Goal: Participate in discussion: Engage in conversation with other users on a specific topic

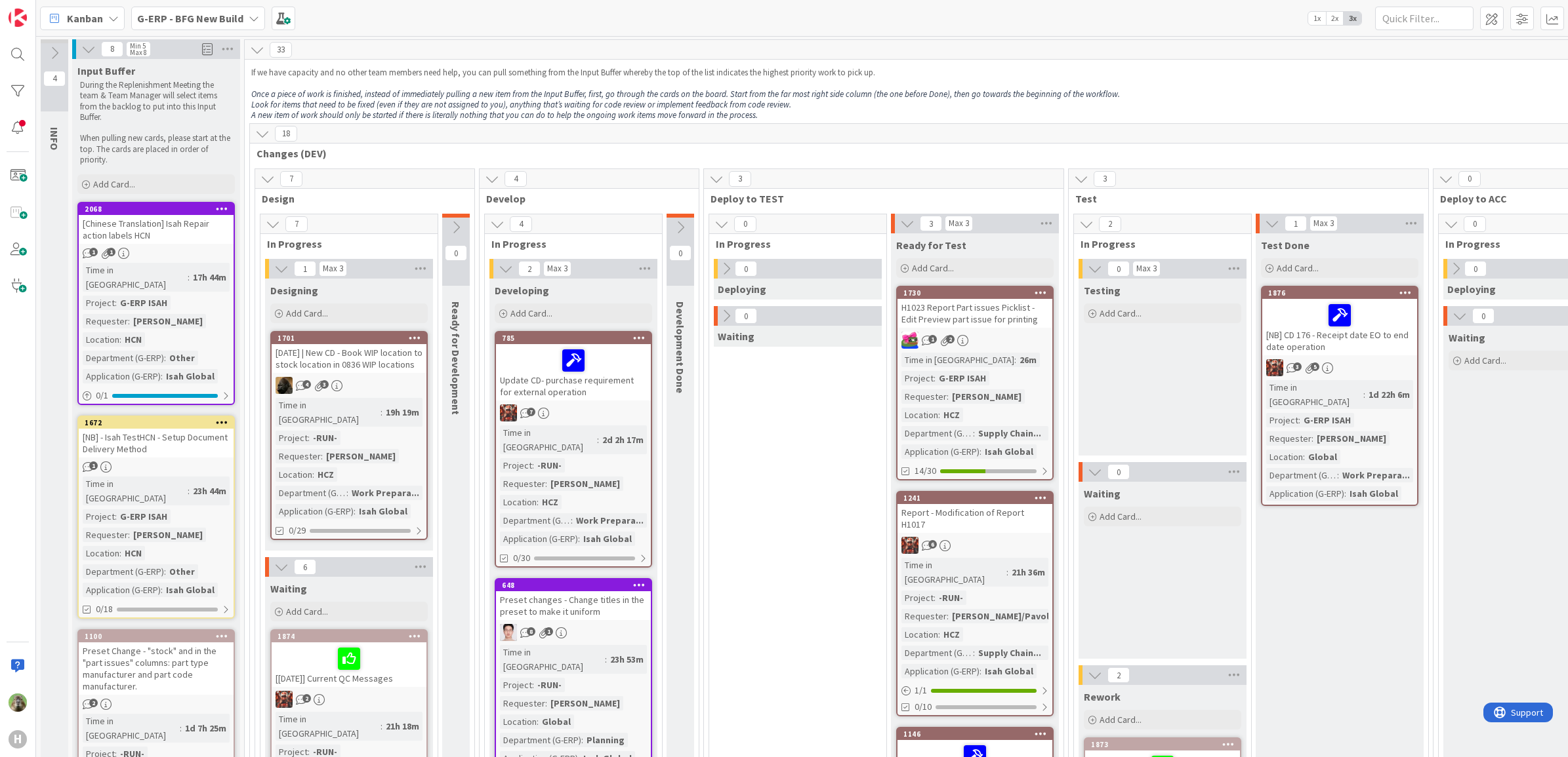
click at [389, 372] on div "[DATE] | New CD - Book WIP location to stock location in 0836 WIP locations" at bounding box center [349, 358] width 155 height 29
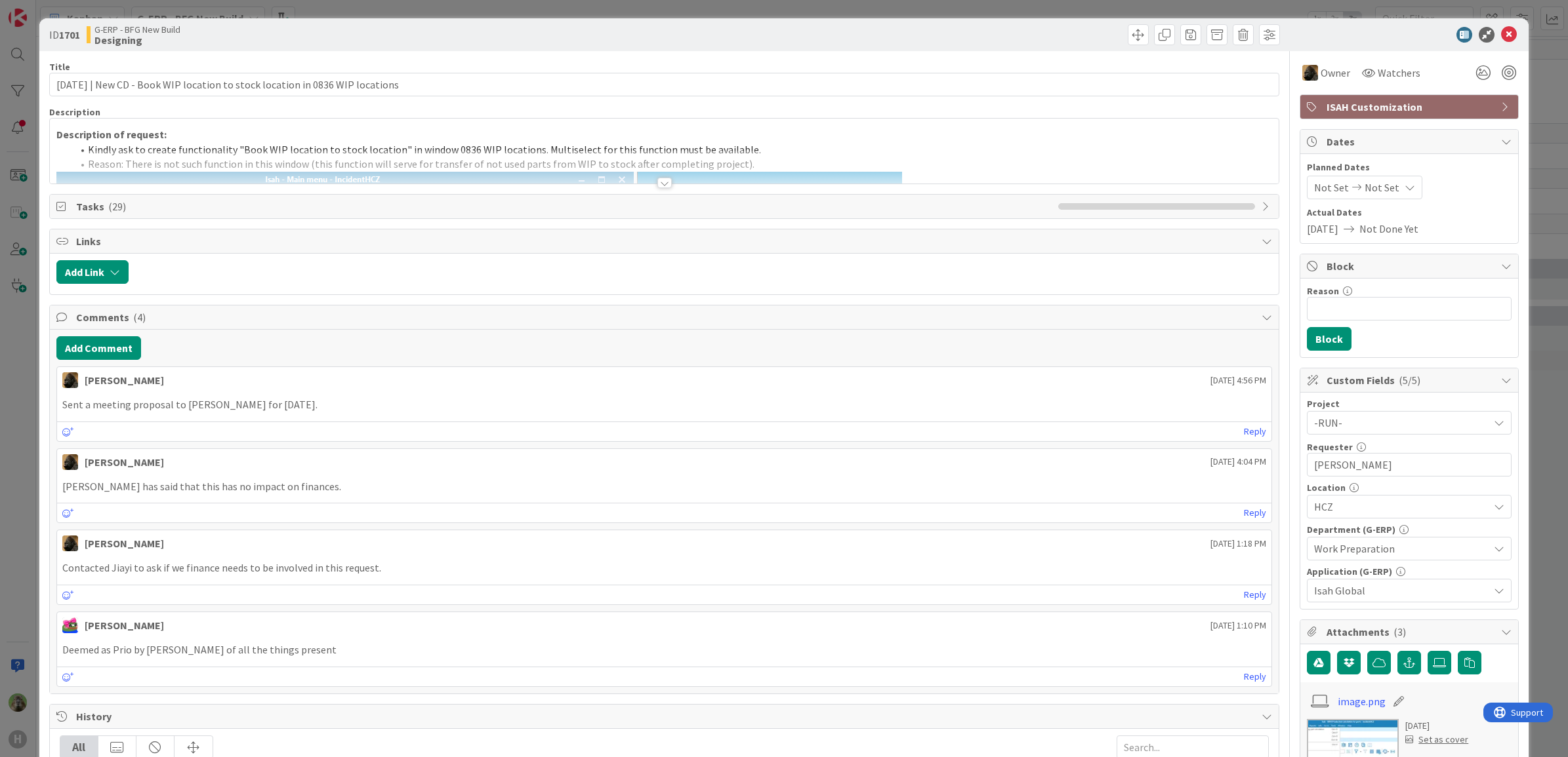
click at [17, 466] on div "ID 1701 G-ERP - BFG New Build Designing Title 79 / 128 [DATE] | New CD - Book W…" at bounding box center [784, 378] width 1568 height 757
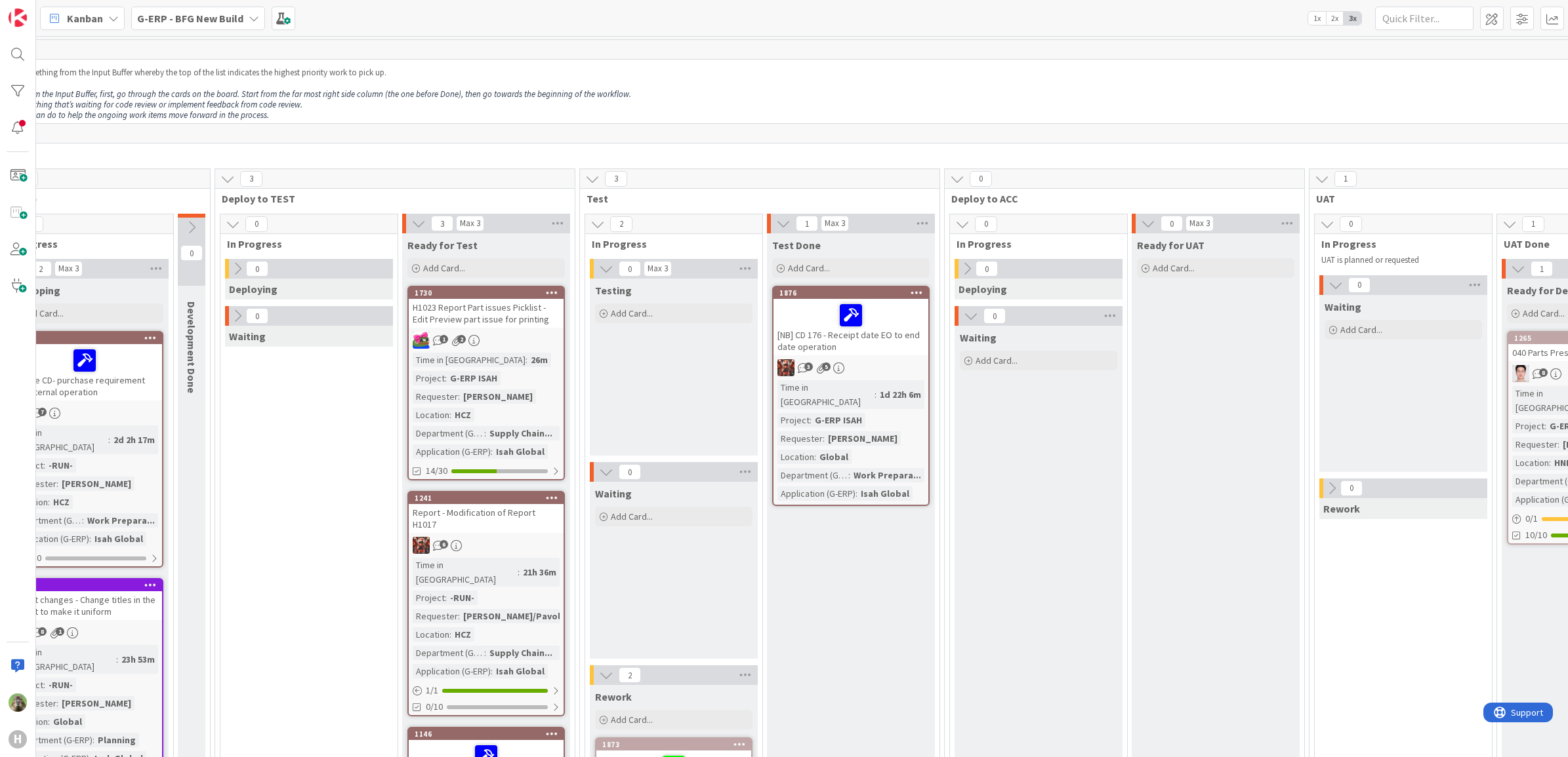
scroll to position [0, 677]
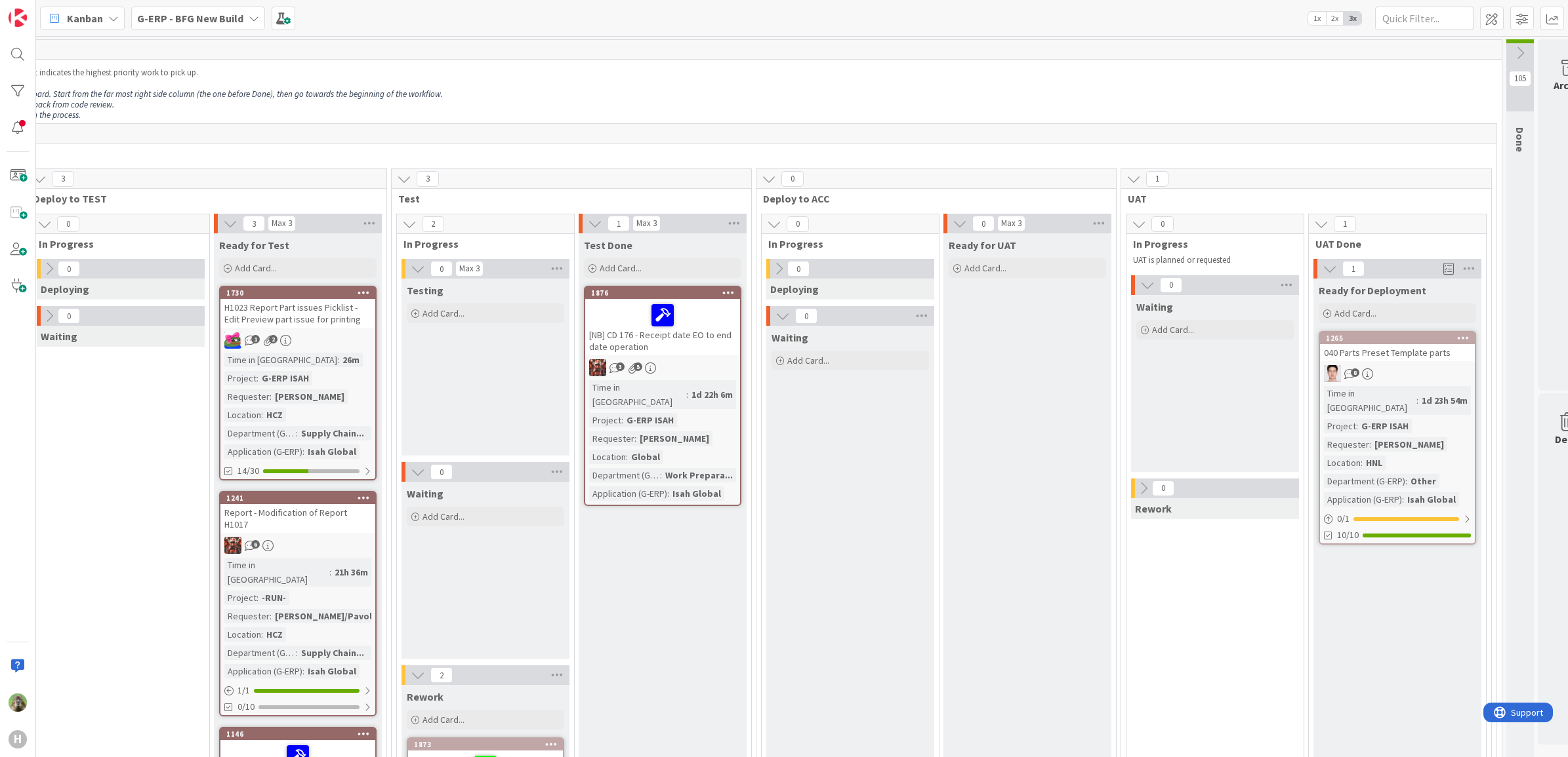
click at [1437, 361] on div "040 Parts Preset Template parts" at bounding box center [1397, 352] width 155 height 17
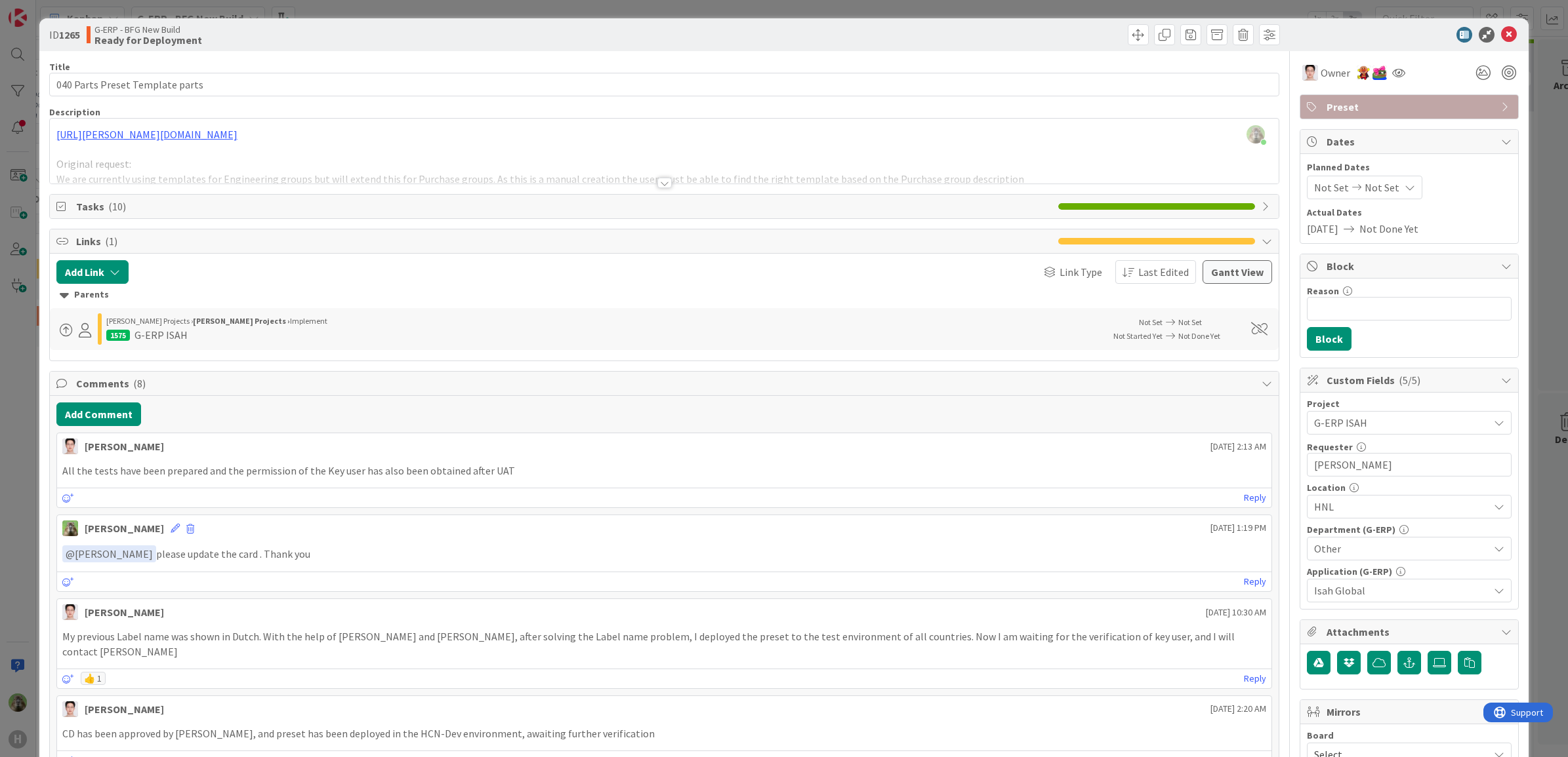
click at [20, 340] on div "ID 1265 G-ERP - BFG New Build Ready for Deployment Title 31 / 128 040 Parts Pre…" at bounding box center [784, 378] width 1568 height 757
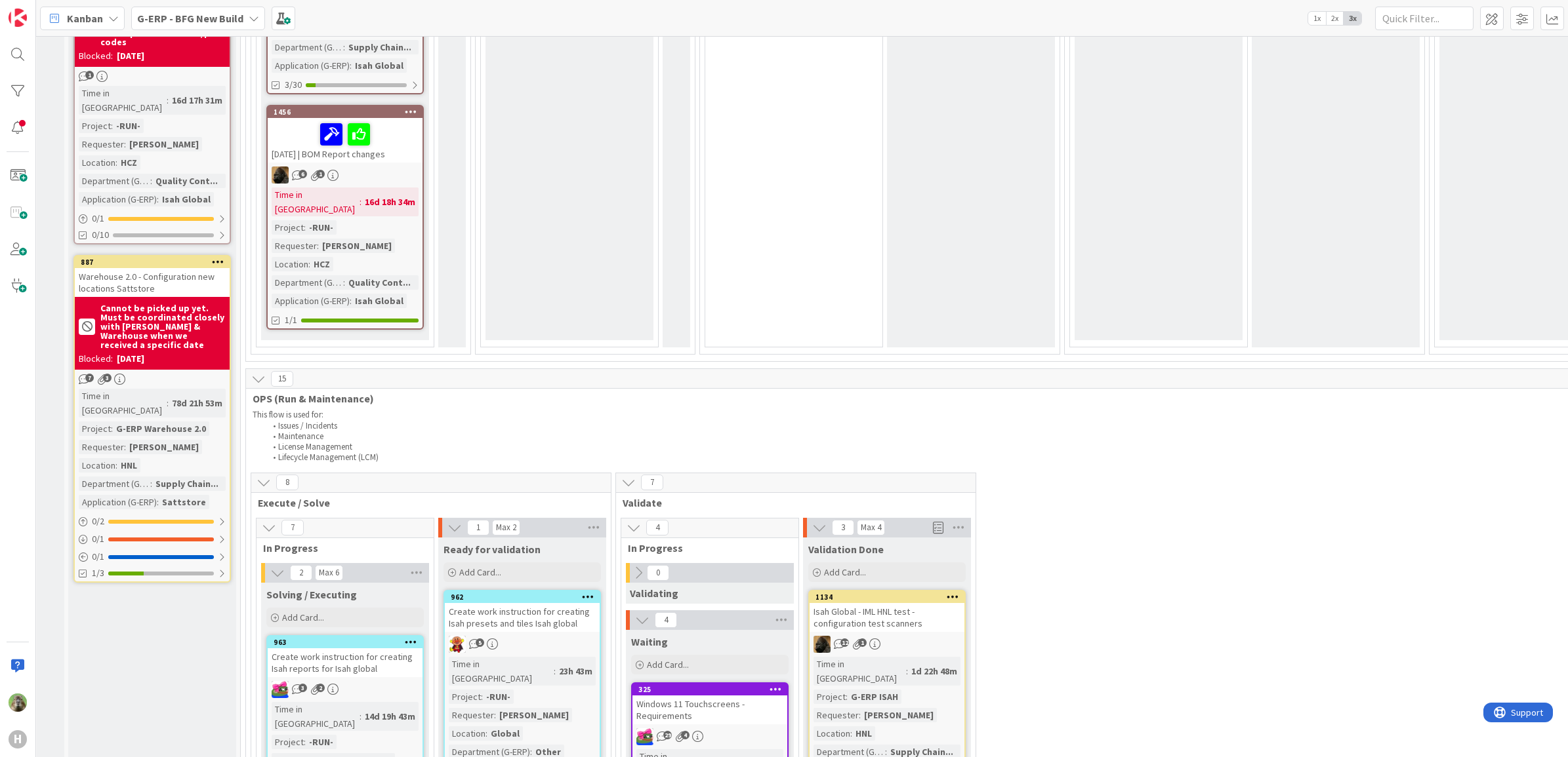
scroll to position [1722, 4]
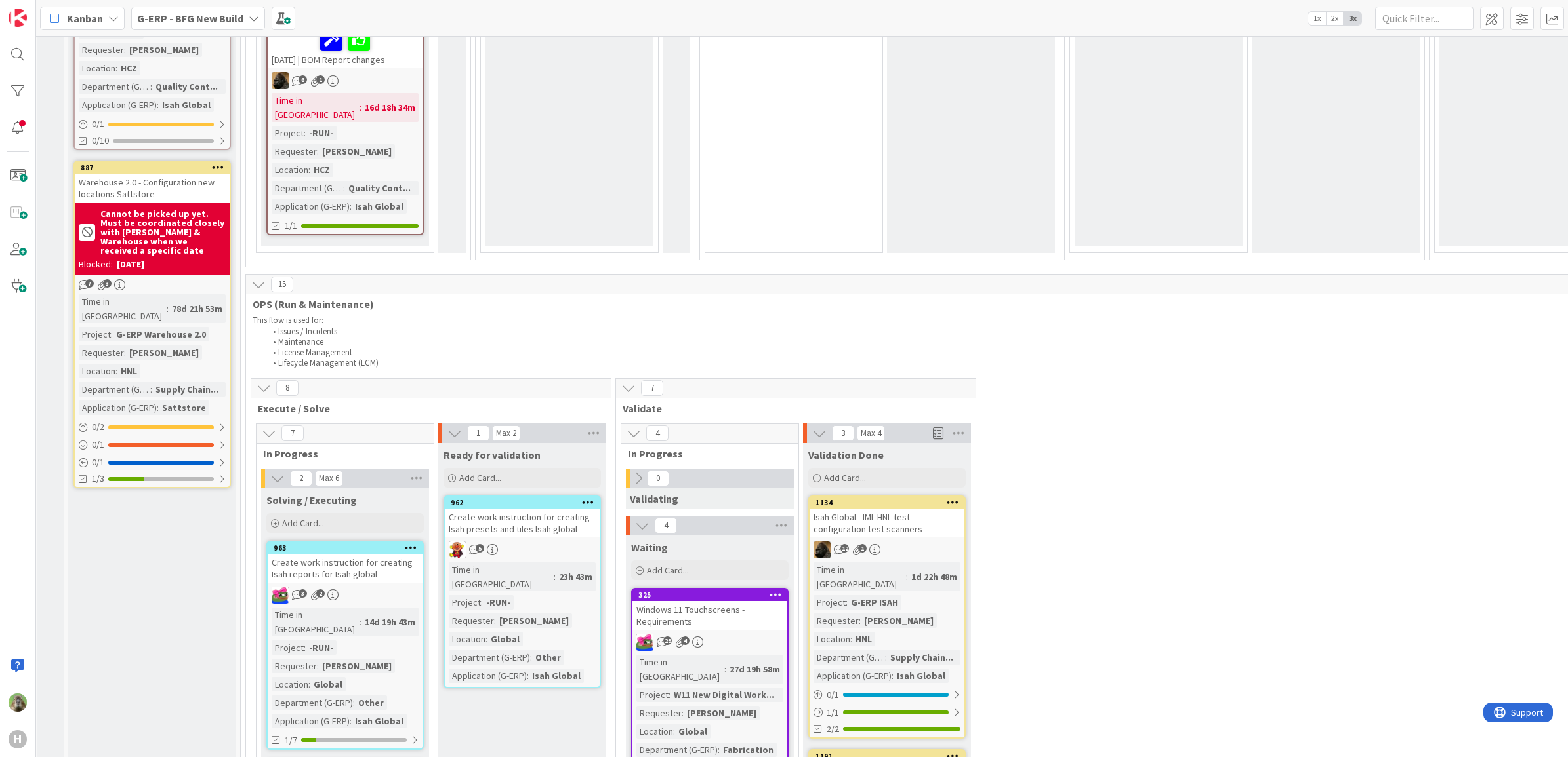
click at [952, 509] on div "Isah Global - IML HNL test - configuration test scanners" at bounding box center [887, 523] width 155 height 29
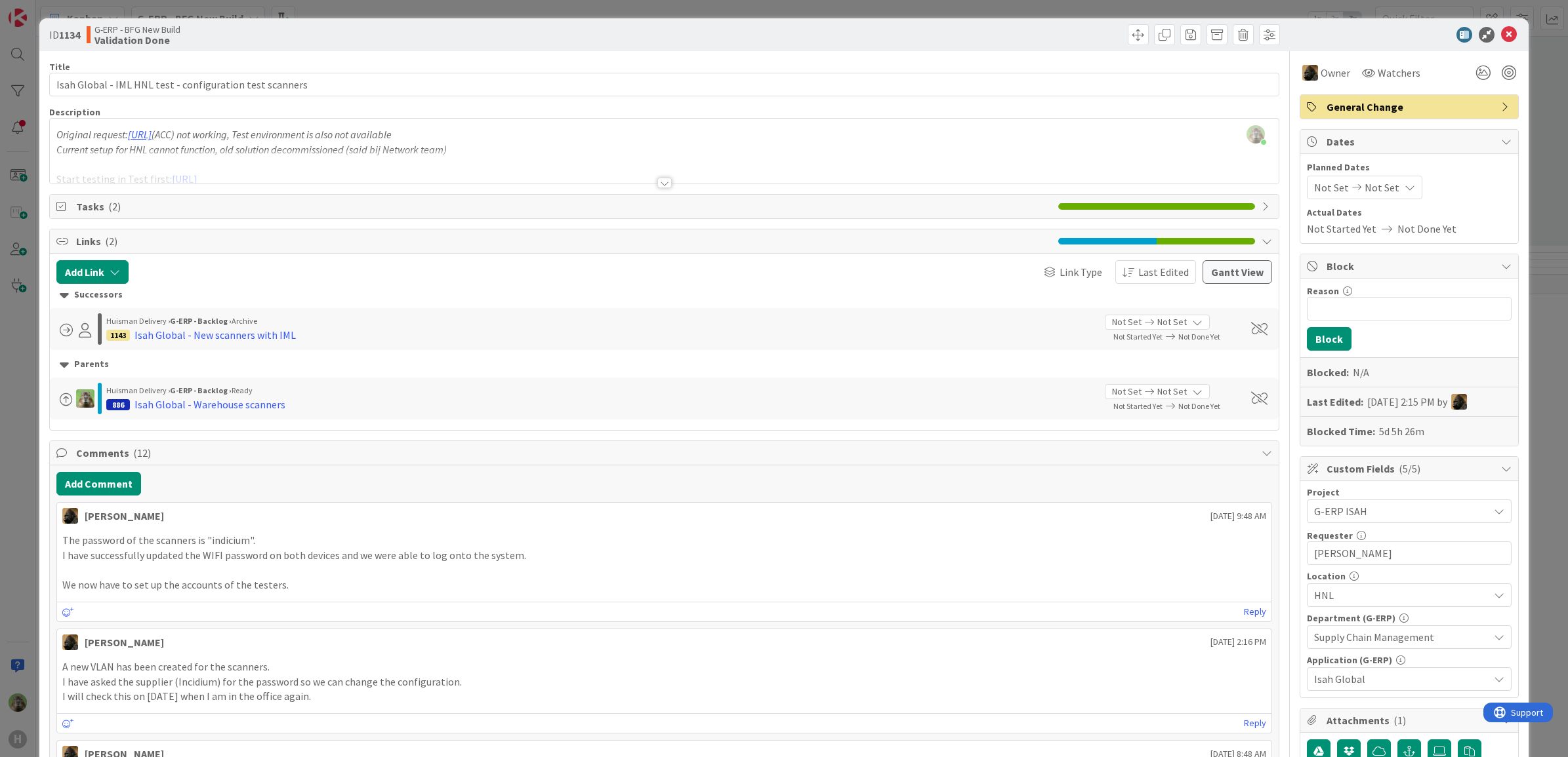
click at [499, 134] on div "Timothy Tjia just joined Original request: https://web.mobilelogistics.hnl.acc.…" at bounding box center [664, 151] width 1230 height 65
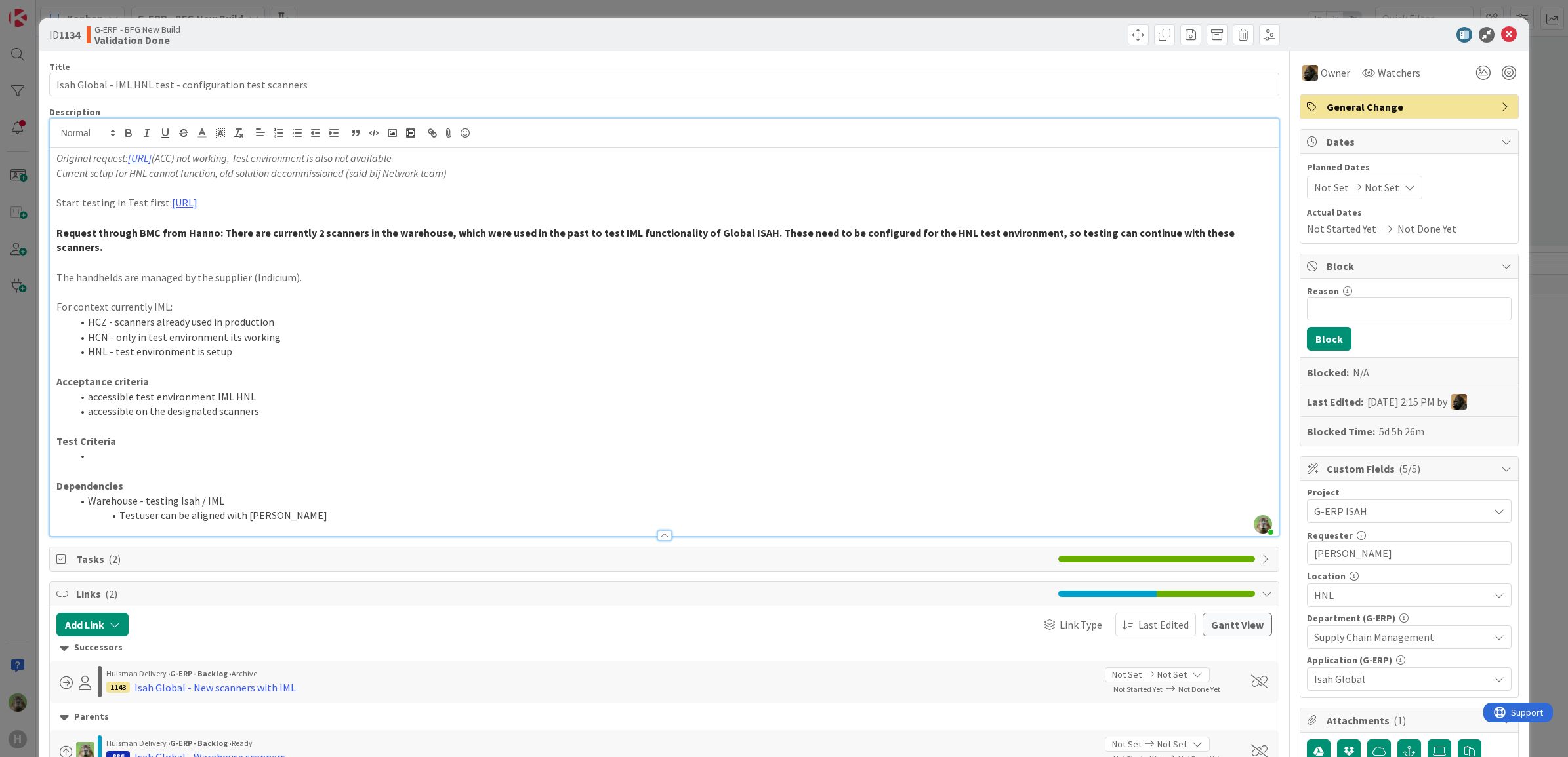
click at [15, 454] on div "ID 1134 G-ERP - BFG New Build Validation Done Title 56 / 128 Isah Global - IML …" at bounding box center [784, 378] width 1568 height 757
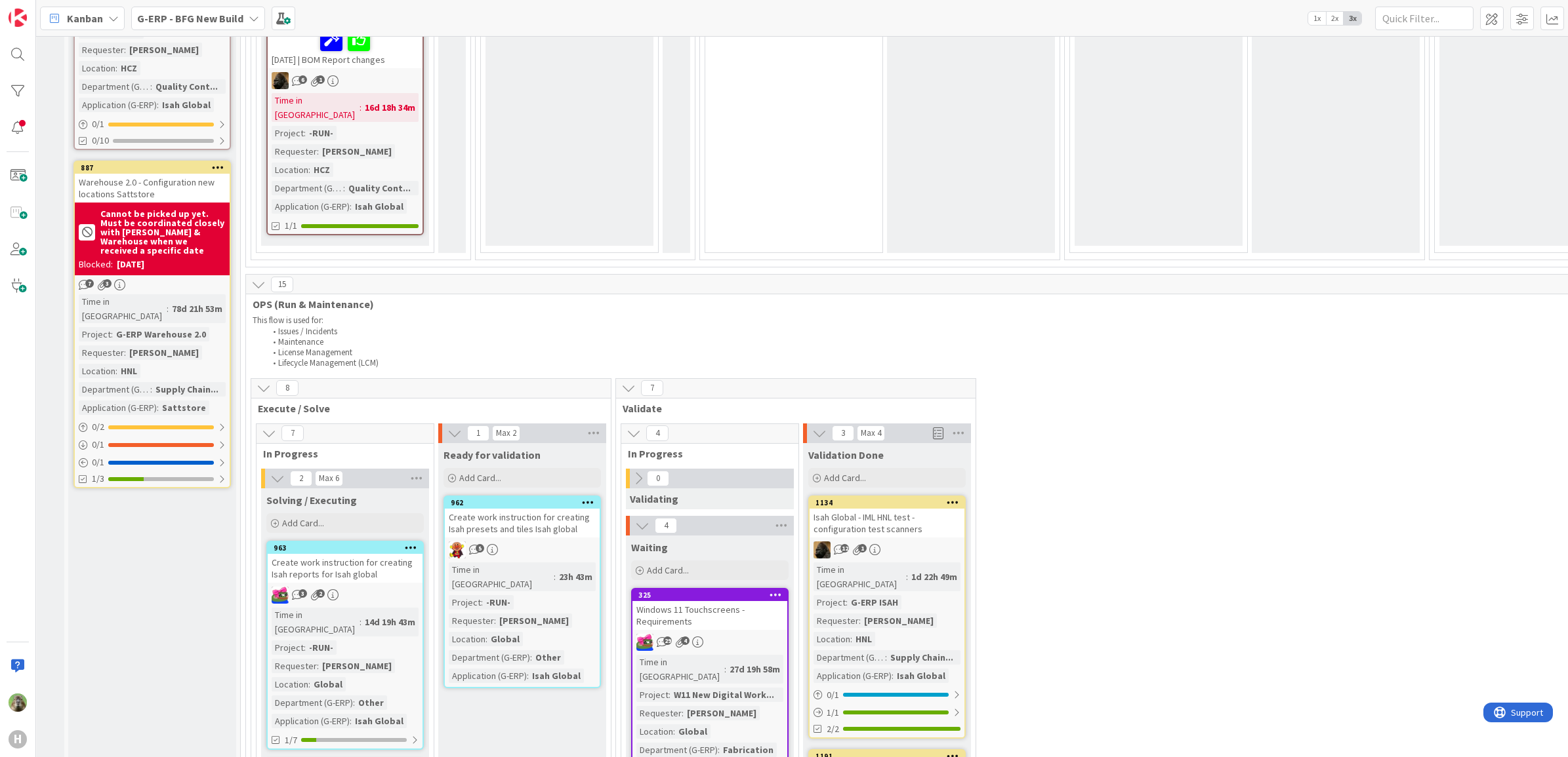
click at [913, 509] on div "Isah Global - IML HNL test - configuration test scanners" at bounding box center [887, 523] width 155 height 29
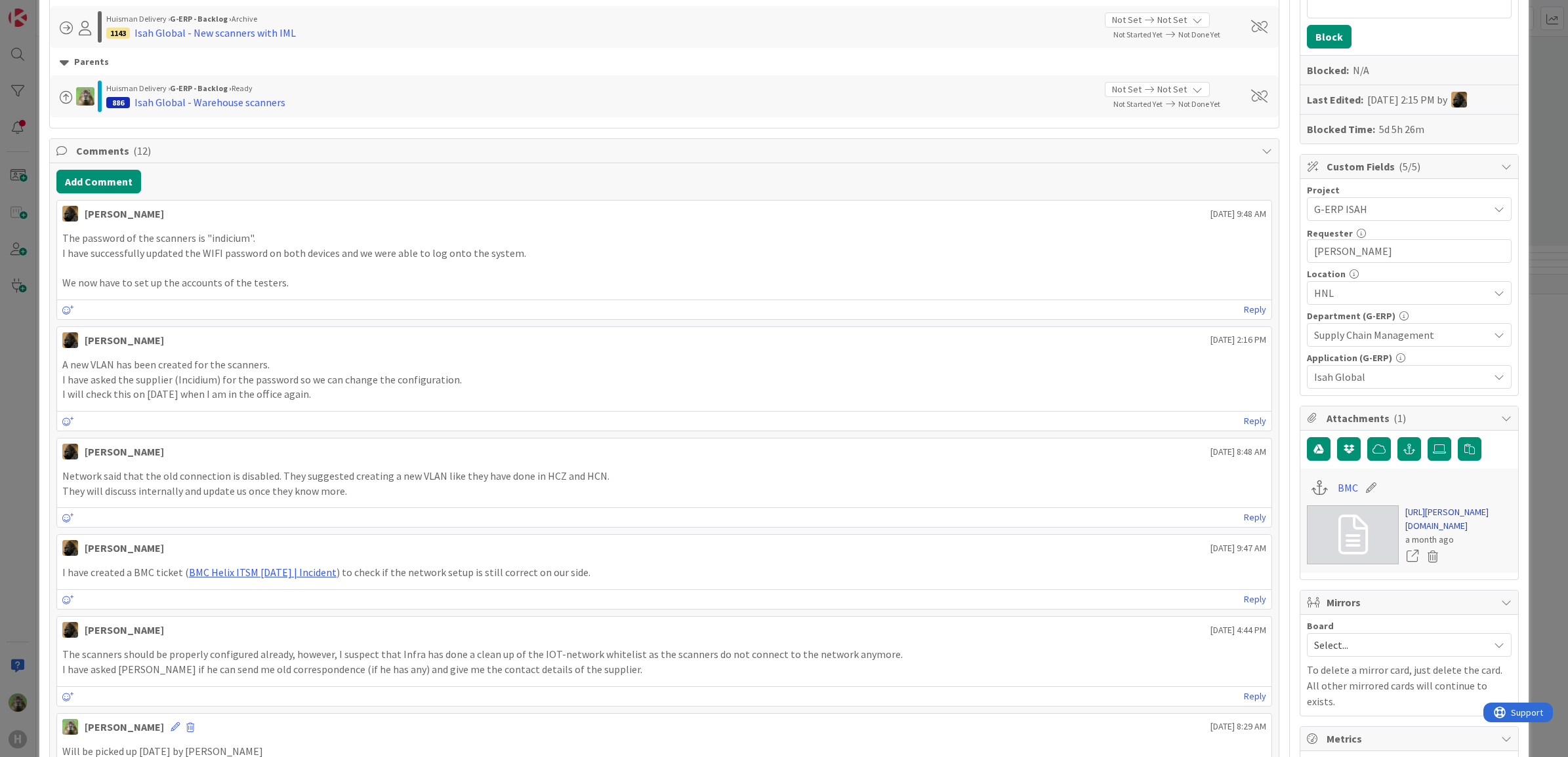
click at [1419, 522] on link "https://huisman-smartit.onbmc.com/smartit/app/#/incident/AGGEFRDUJONBTASZEQQ4SZ…" at bounding box center [1458, 520] width 107 height 28
click at [274, 579] on link "BMC Helix ITSM [DATE] | Incident" at bounding box center [262, 572] width 147 height 13
click at [0, 474] on html "H Kanban G-ERP - BFG New Build 1x 2x 3x 4 INFO This column can be used for info…" at bounding box center [784, 378] width 1568 height 757
click at [11, 465] on div "ID 1134 G-ERP - BFG New Build Validation Done Title 56 / 128 Isah Global - IML …" at bounding box center [784, 378] width 1568 height 757
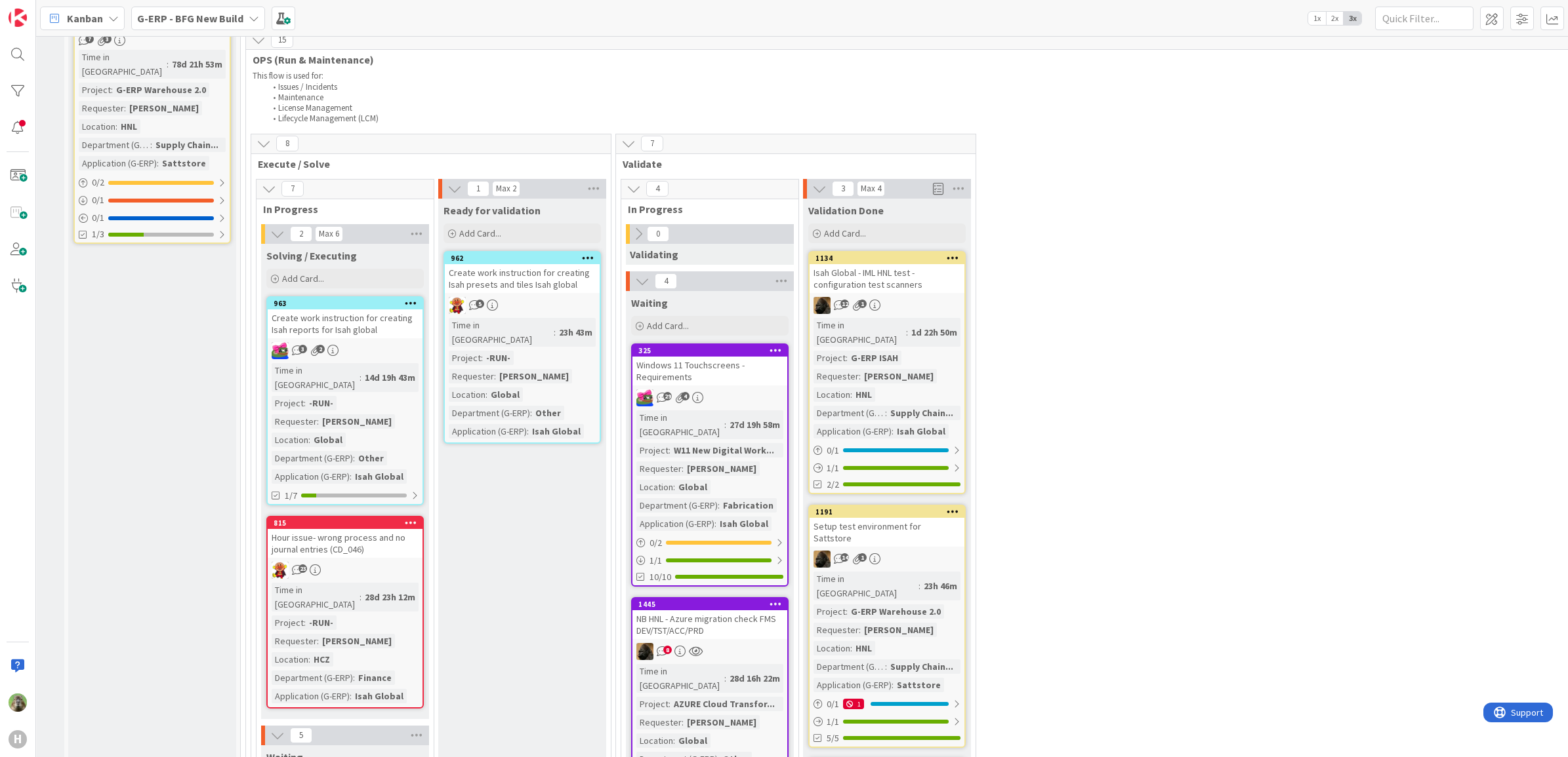
scroll to position [1968, 4]
click at [933, 549] on div "14 1" at bounding box center [887, 557] width 155 height 17
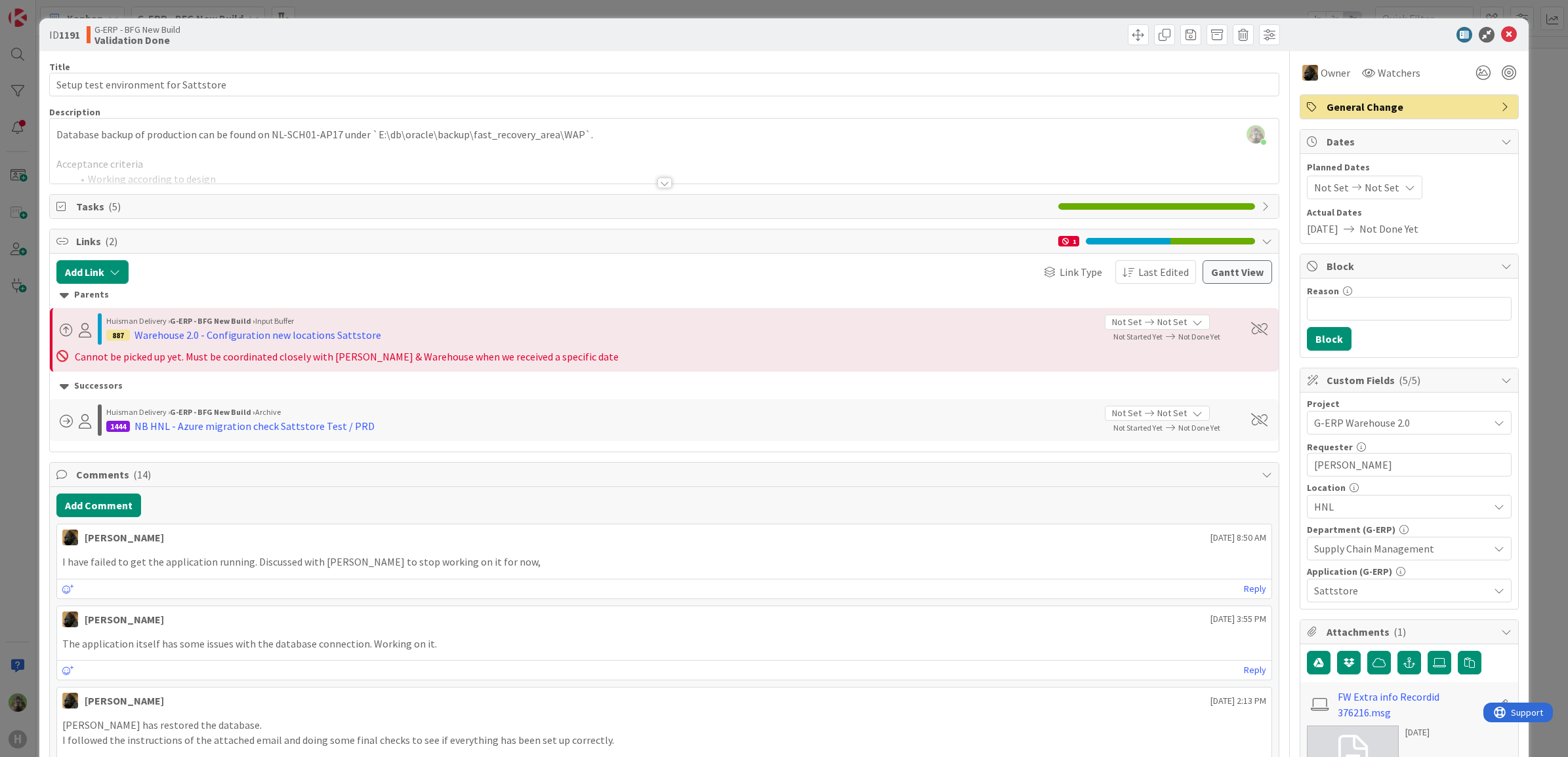
click at [305, 175] on div at bounding box center [664, 167] width 1230 height 34
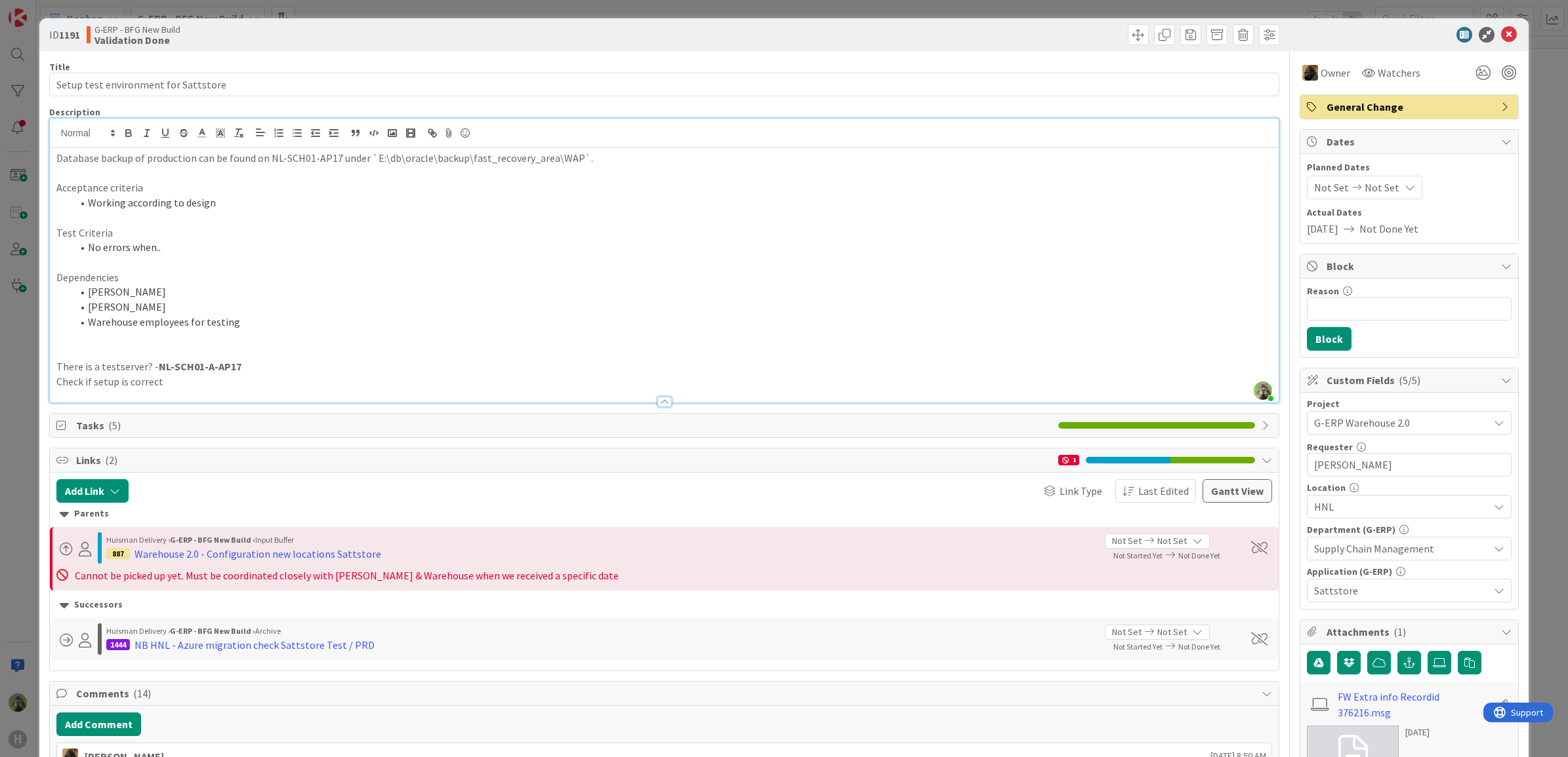
click at [14, 349] on div "ID 1191 G-ERP - BFG New Build Validation Done Title 36 / 128 Setup test environ…" at bounding box center [784, 378] width 1568 height 757
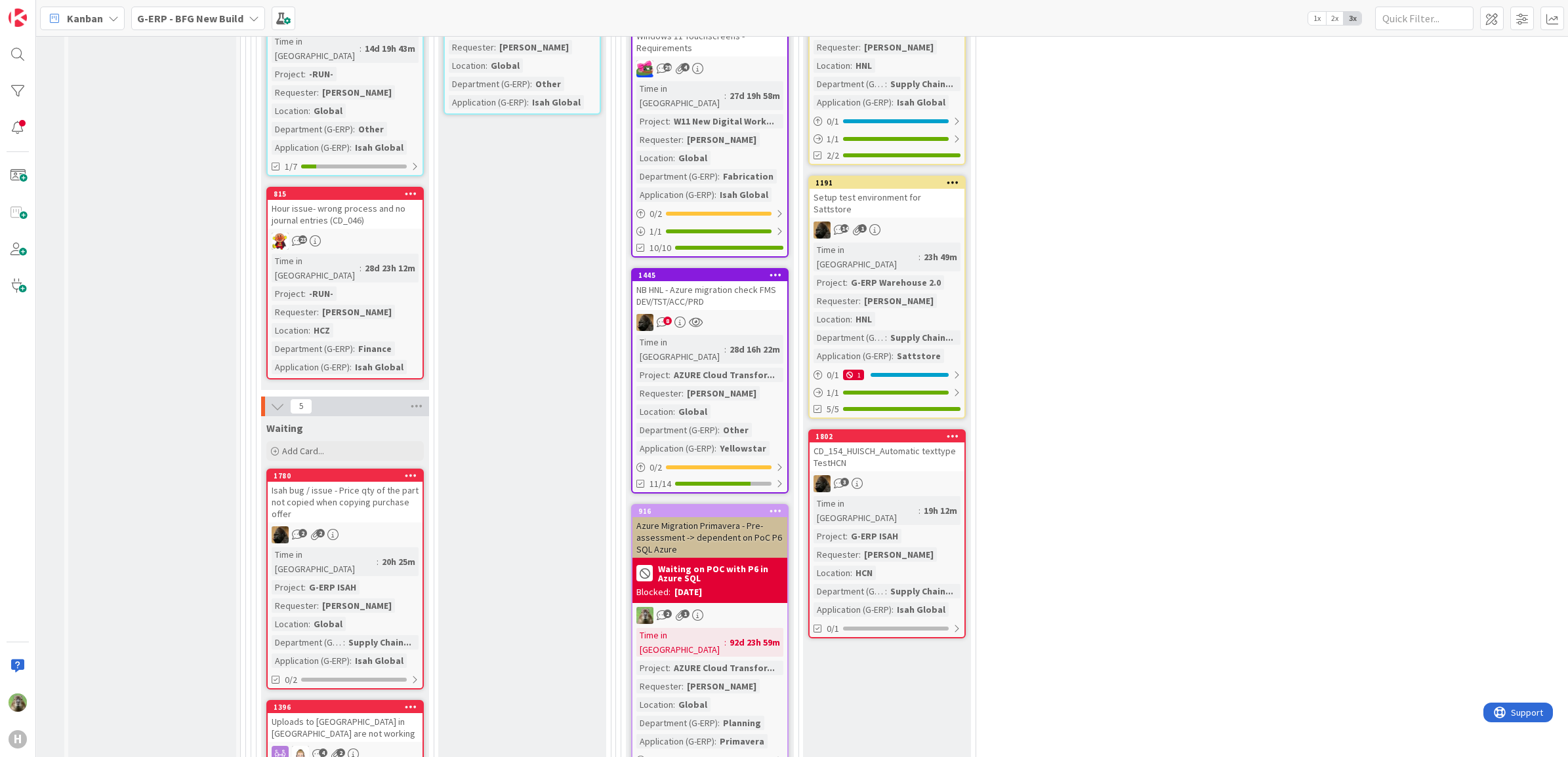
click at [903, 443] on div "CD_154_HUISCH_Automatic texttype TestHCN" at bounding box center [887, 457] width 155 height 29
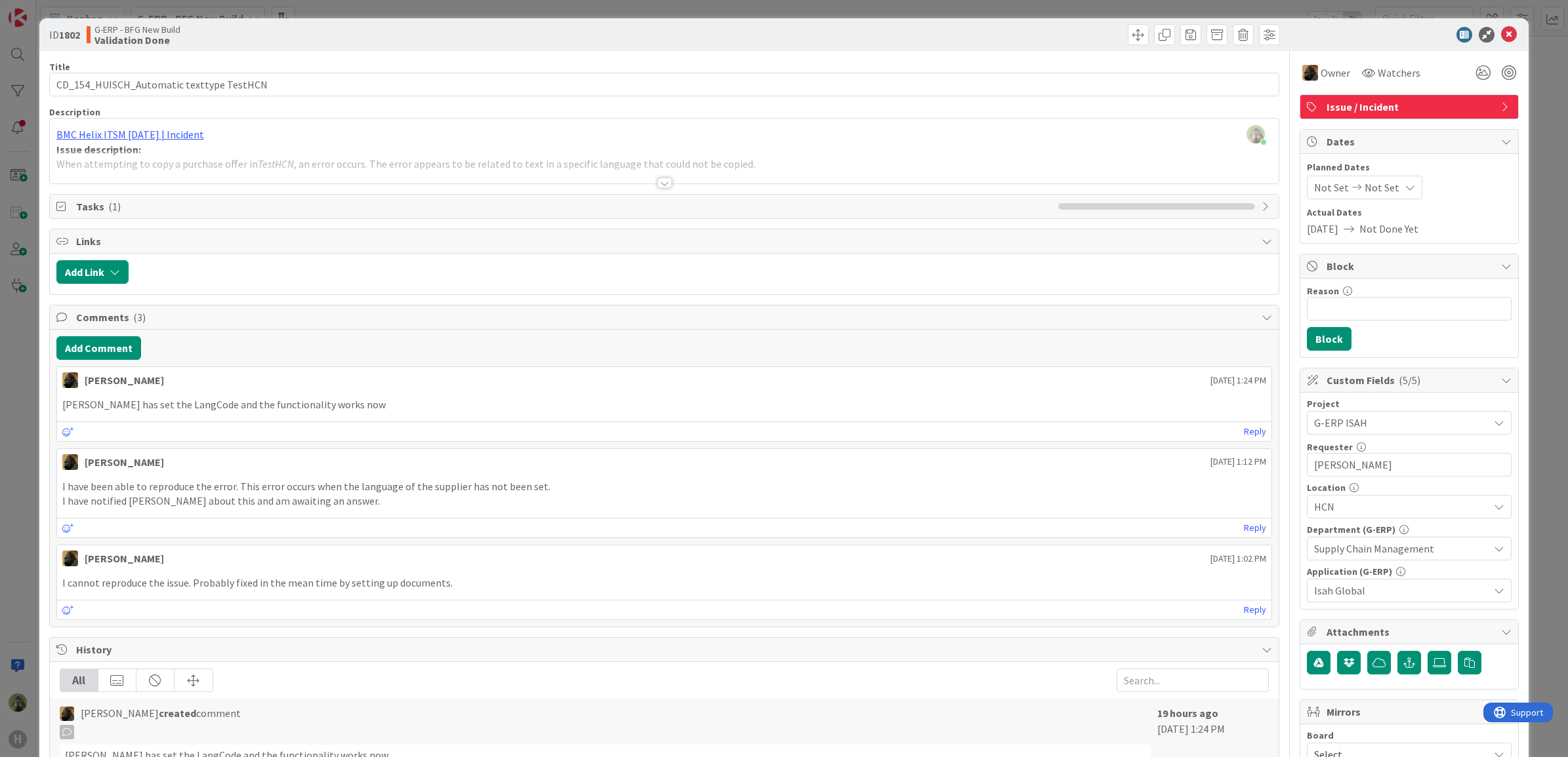
click at [1, 325] on div "ID 1802 G-ERP - BFG New Build Validation Done Title 40 / 128 CD_154_HUISCH_Auto…" at bounding box center [784, 378] width 1568 height 757
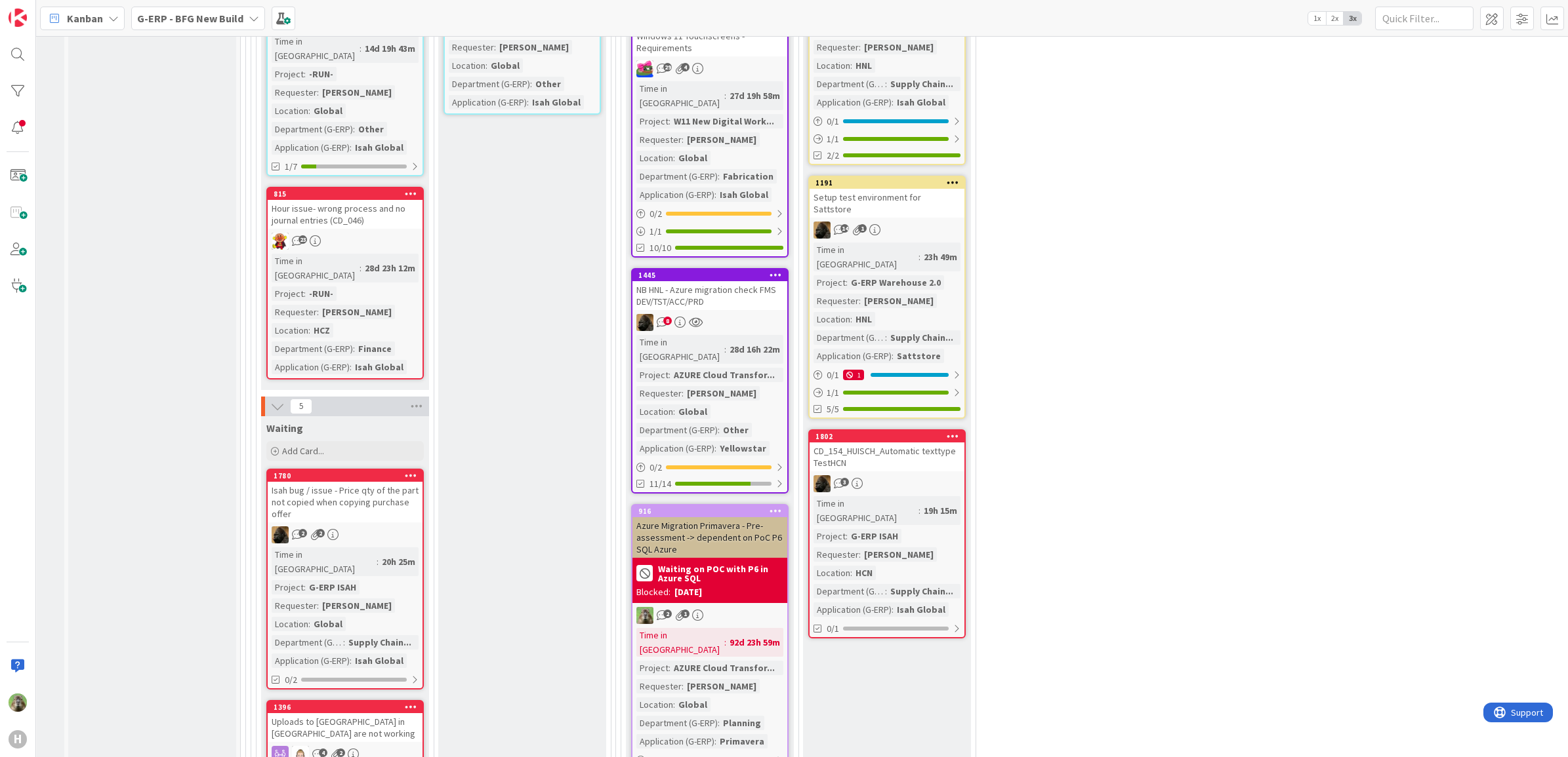
click at [400, 482] on div "Isah bug / issue - Price qty of the part not copied when copying purchase offer" at bounding box center [345, 502] width 155 height 41
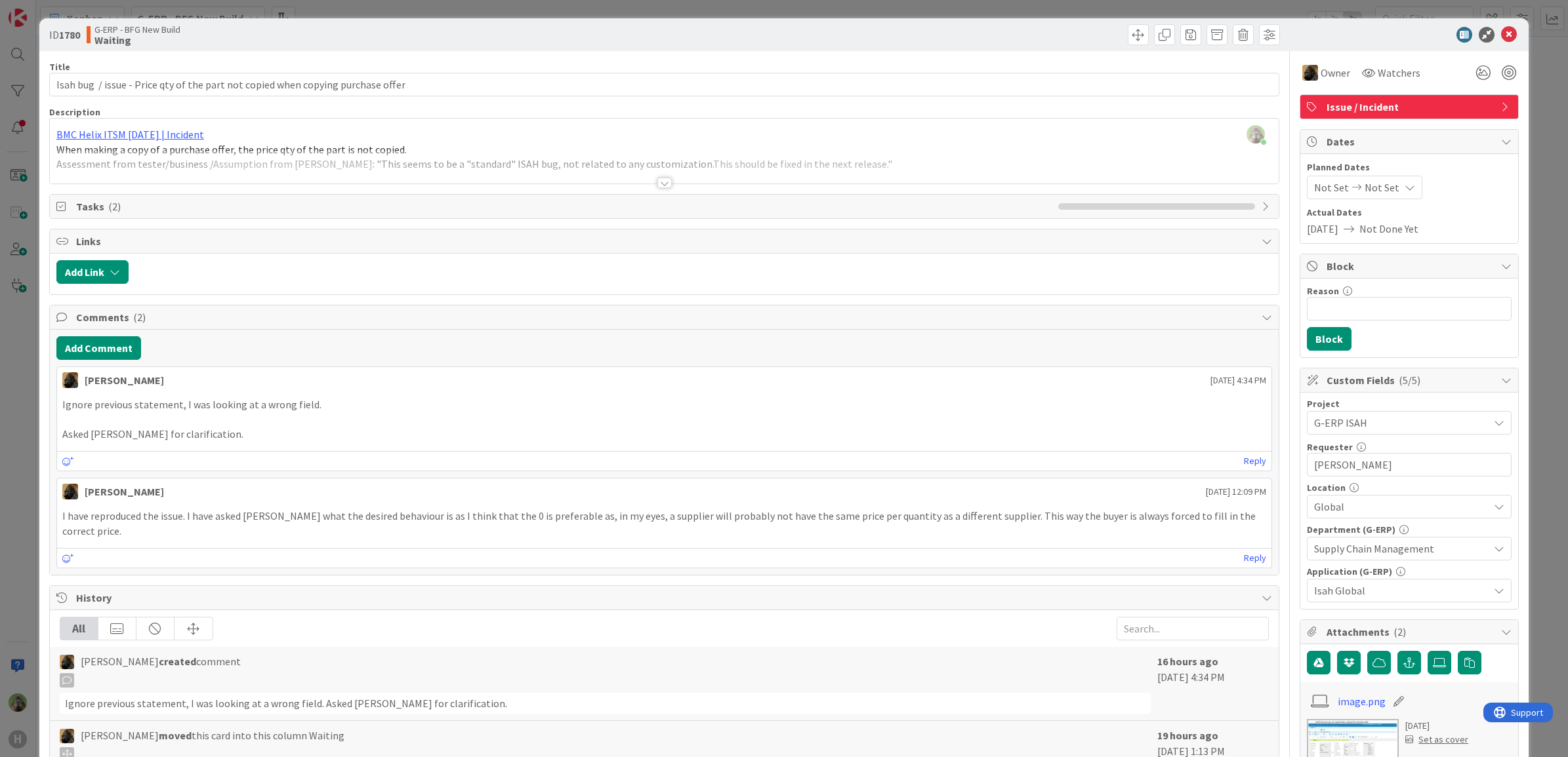
click at [445, 153] on div at bounding box center [664, 167] width 1230 height 34
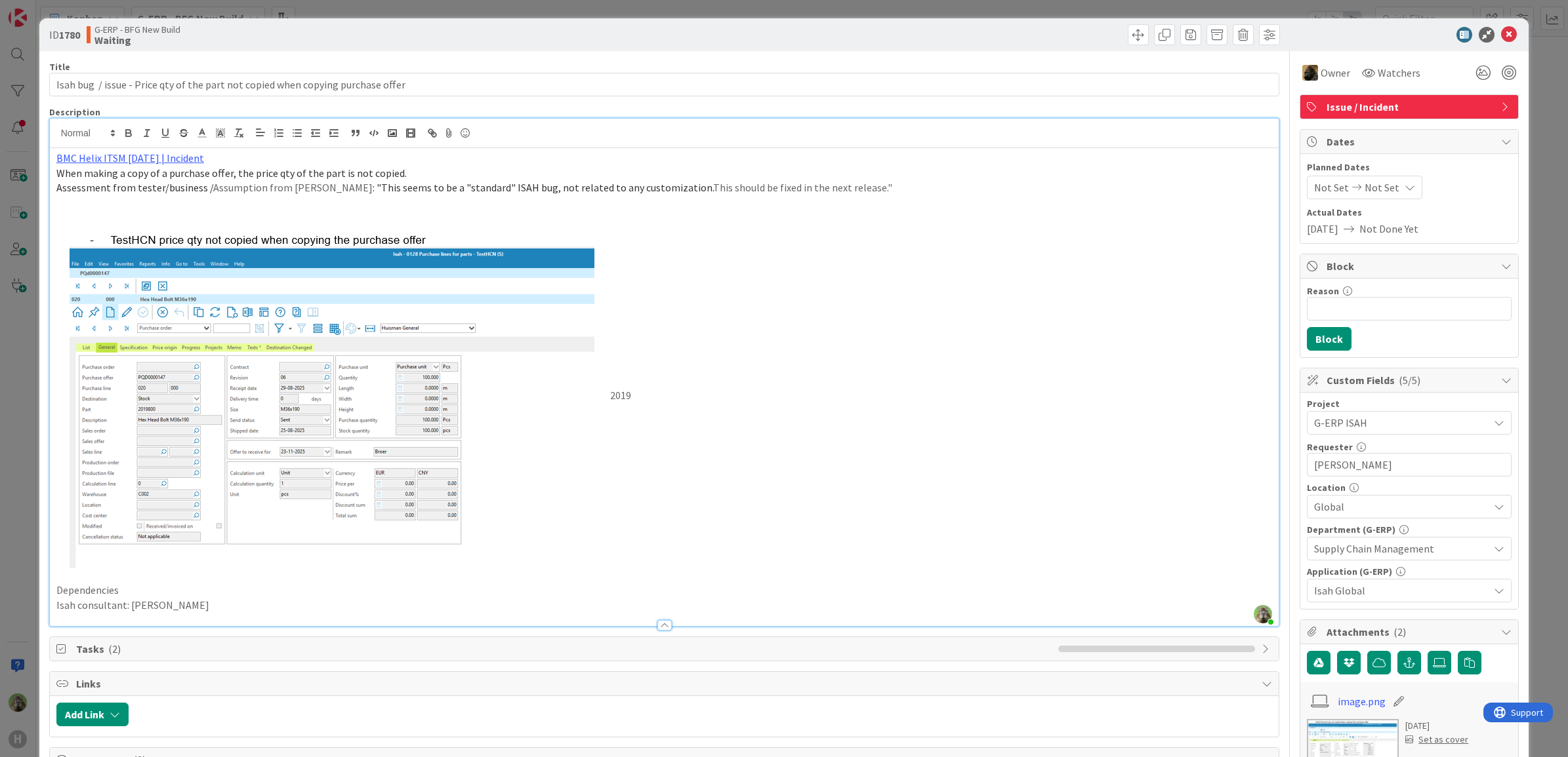
click at [408, 202] on p at bounding box center [664, 203] width 1216 height 15
click at [31, 446] on div "ID 1780 G-ERP - BFG New Build Waiting Title 80 / 128 Isah bug / issue - Price q…" at bounding box center [784, 378] width 1568 height 757
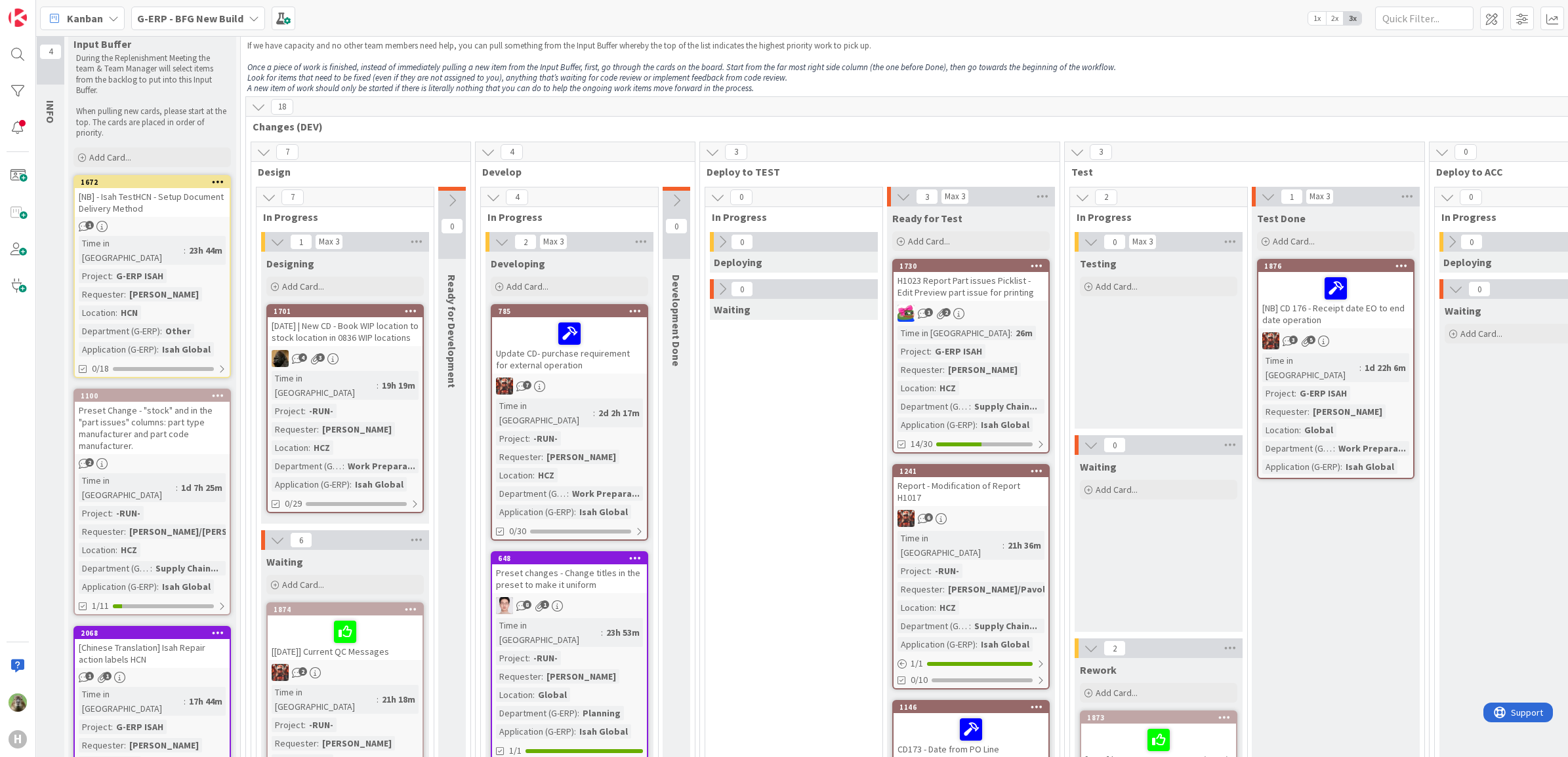
scroll to position [0, 4]
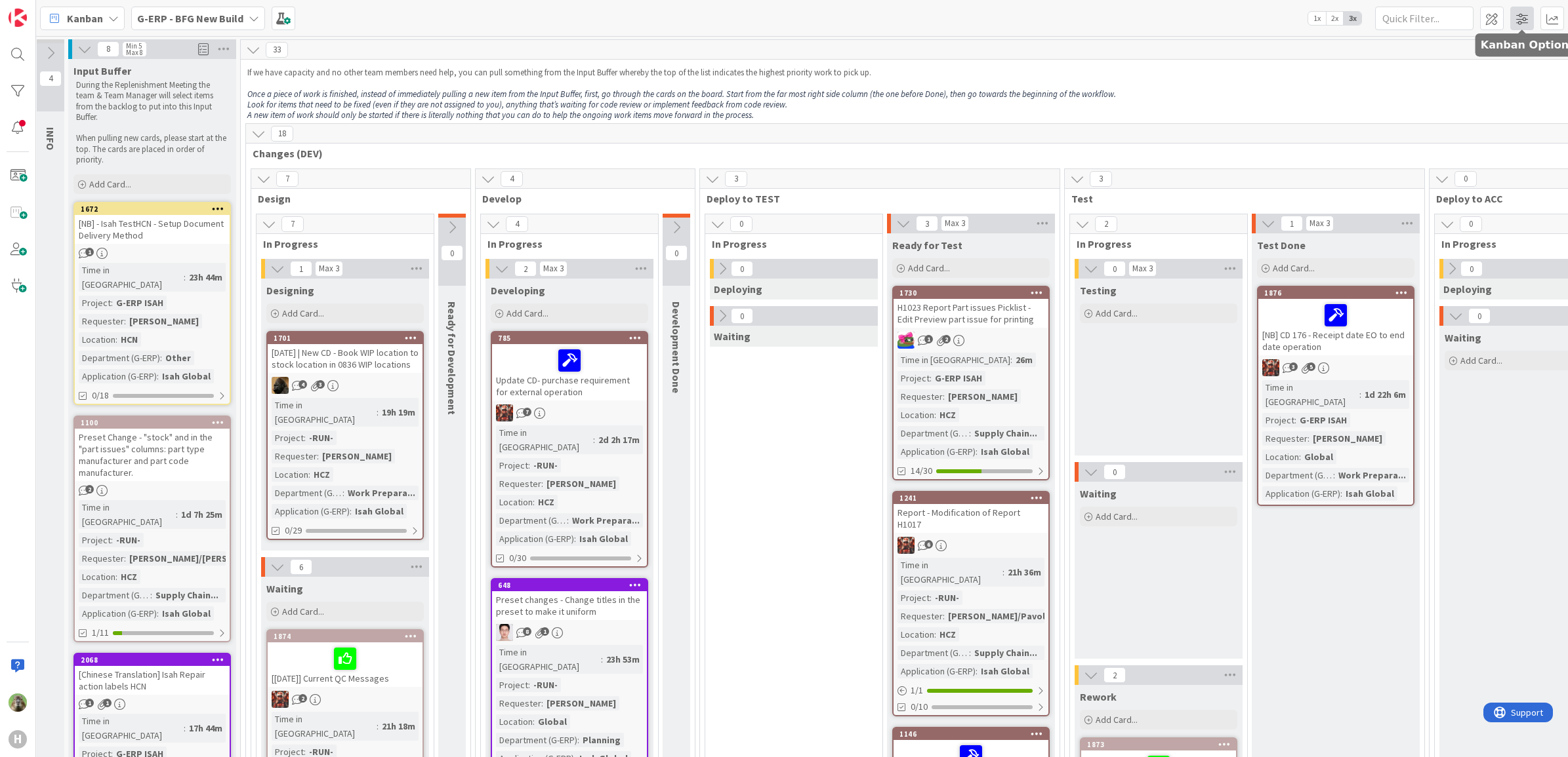
click at [1518, 23] on span at bounding box center [1523, 19] width 24 height 24
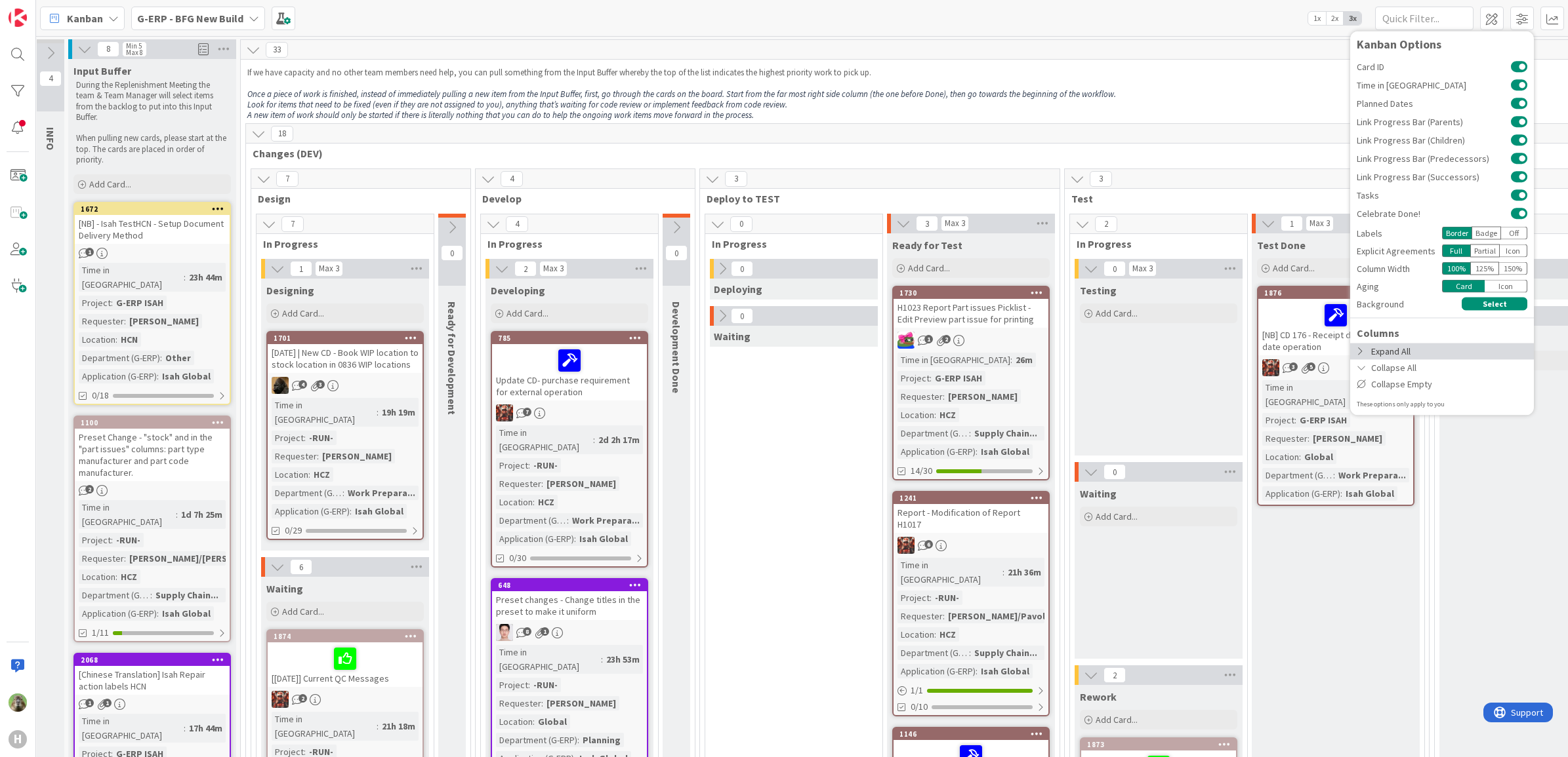
click at [1415, 352] on div "Expand All" at bounding box center [1442, 351] width 184 height 17
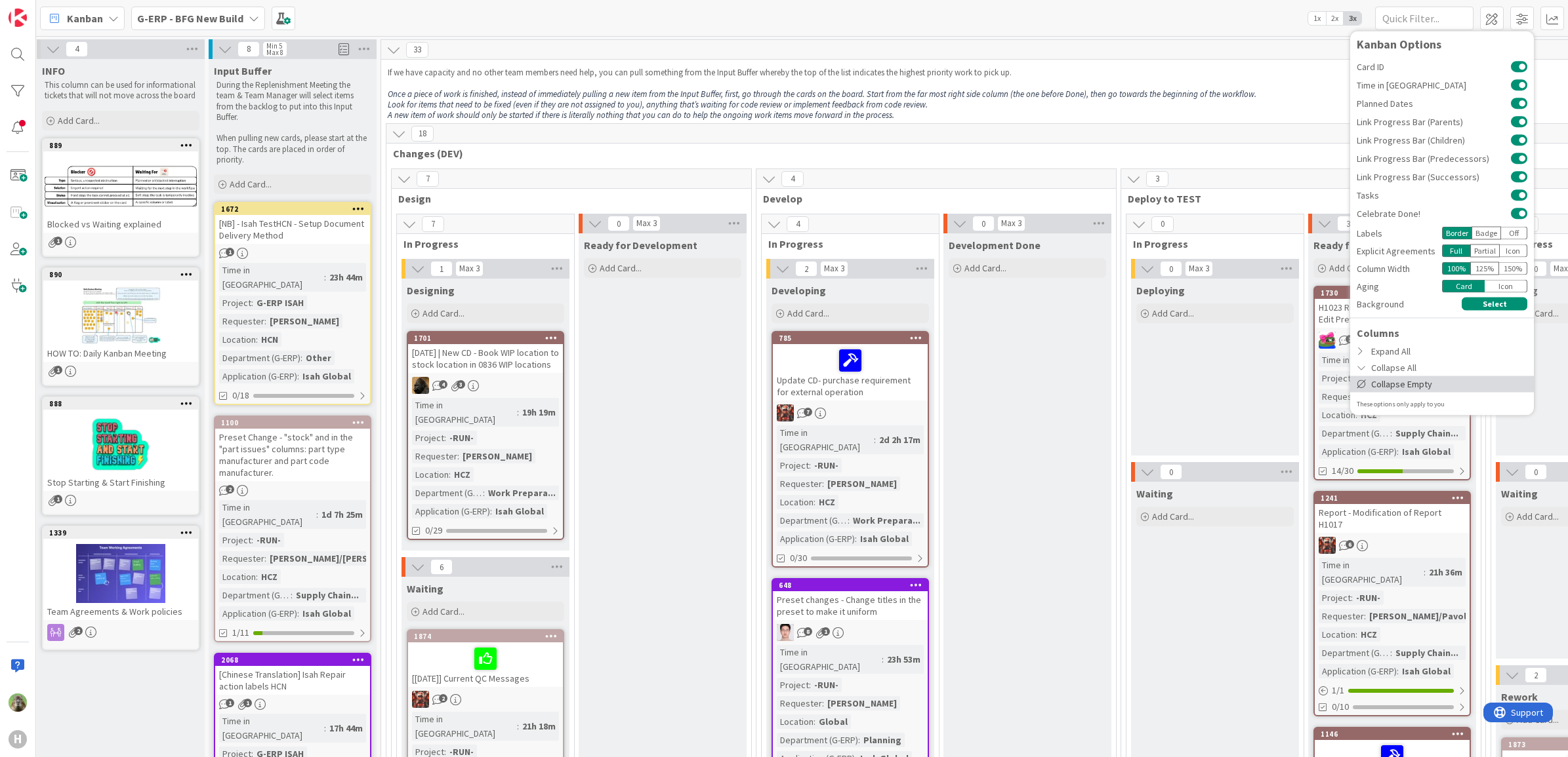
click at [1419, 383] on div "Collapse Empty" at bounding box center [1442, 383] width 184 height 17
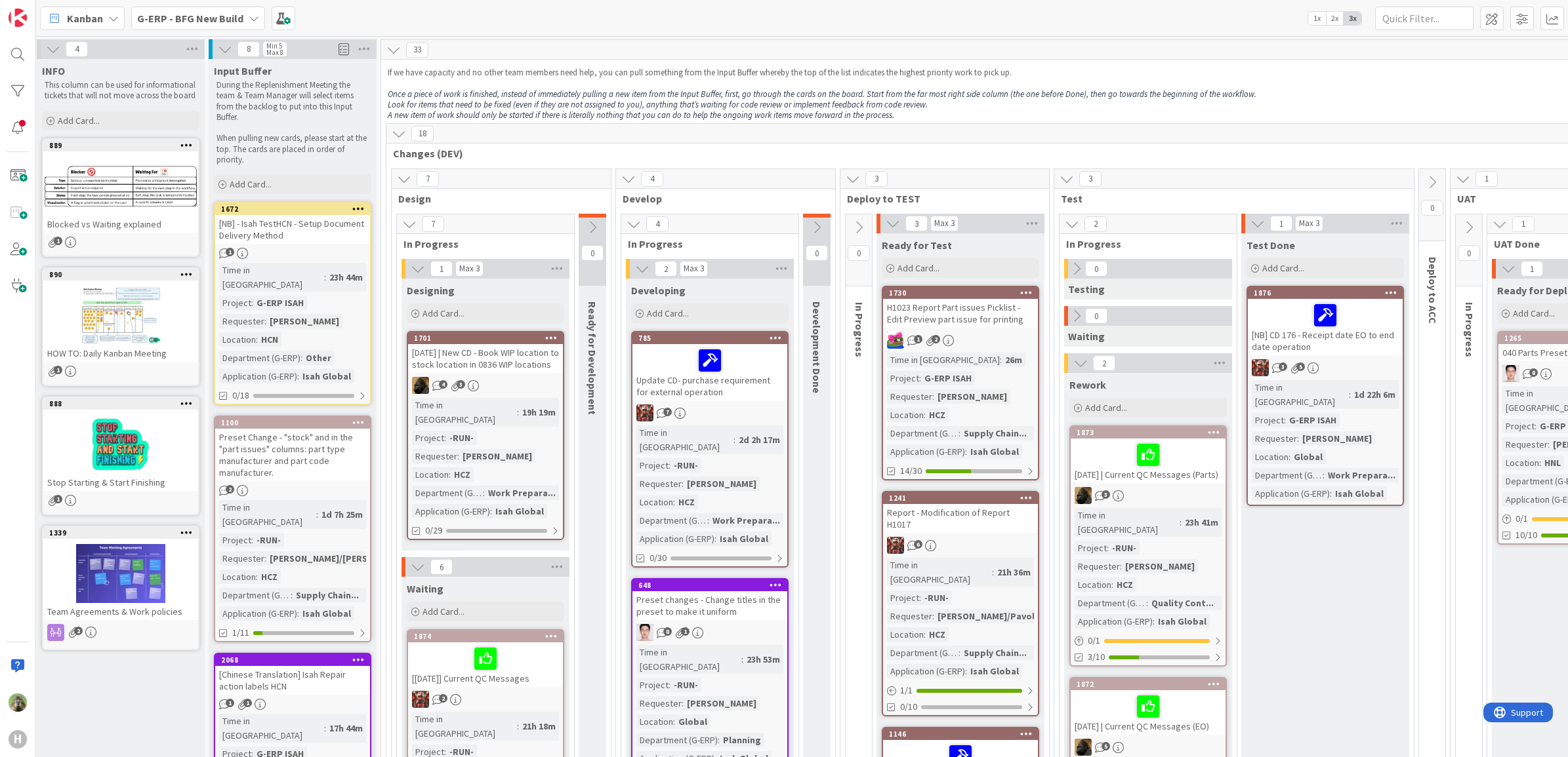
click at [52, 47] on icon at bounding box center [52, 48] width 15 height 15
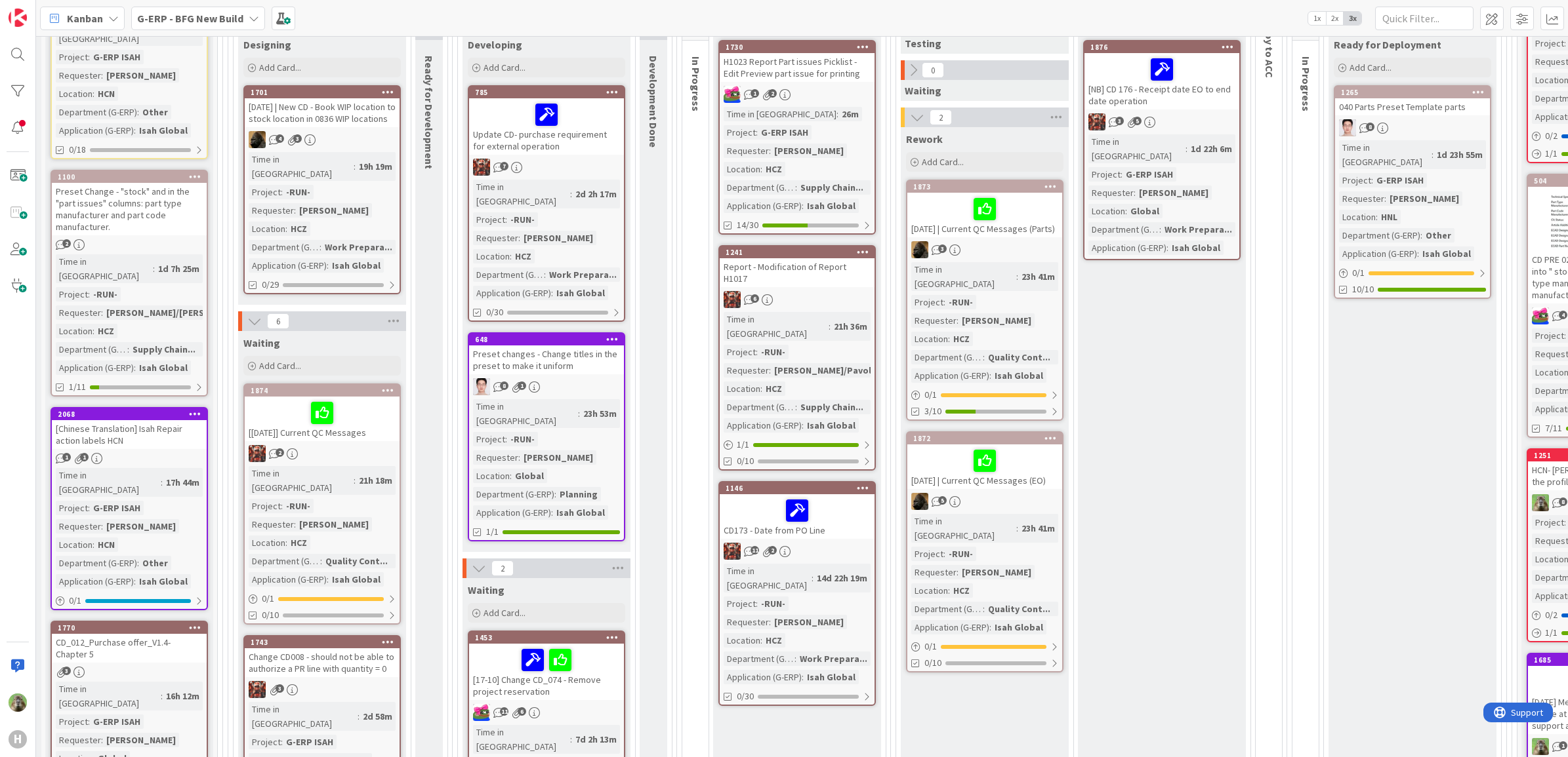
scroll to position [328, 27]
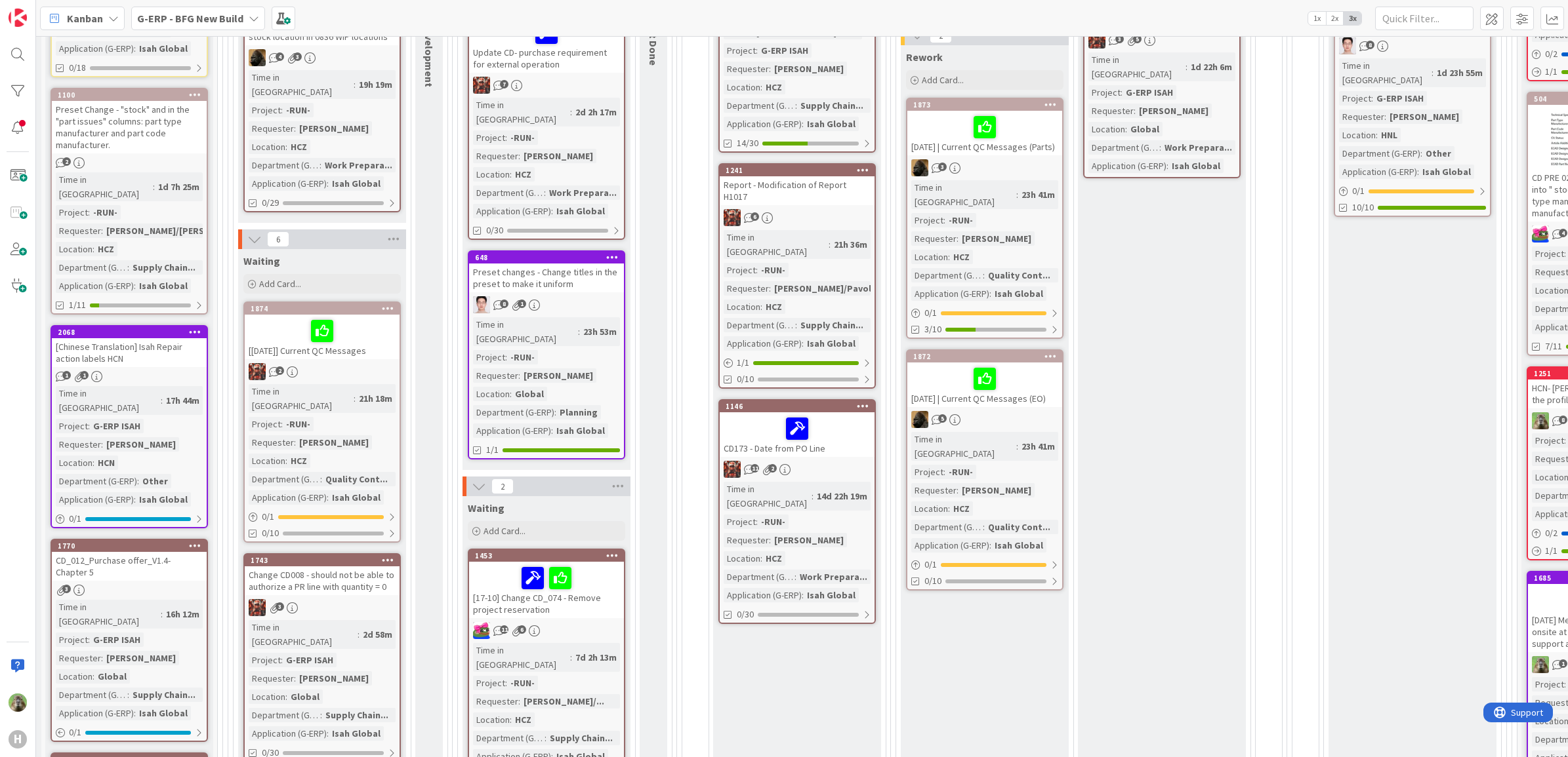
click at [847, 462] on div "11 2" at bounding box center [797, 469] width 155 height 17
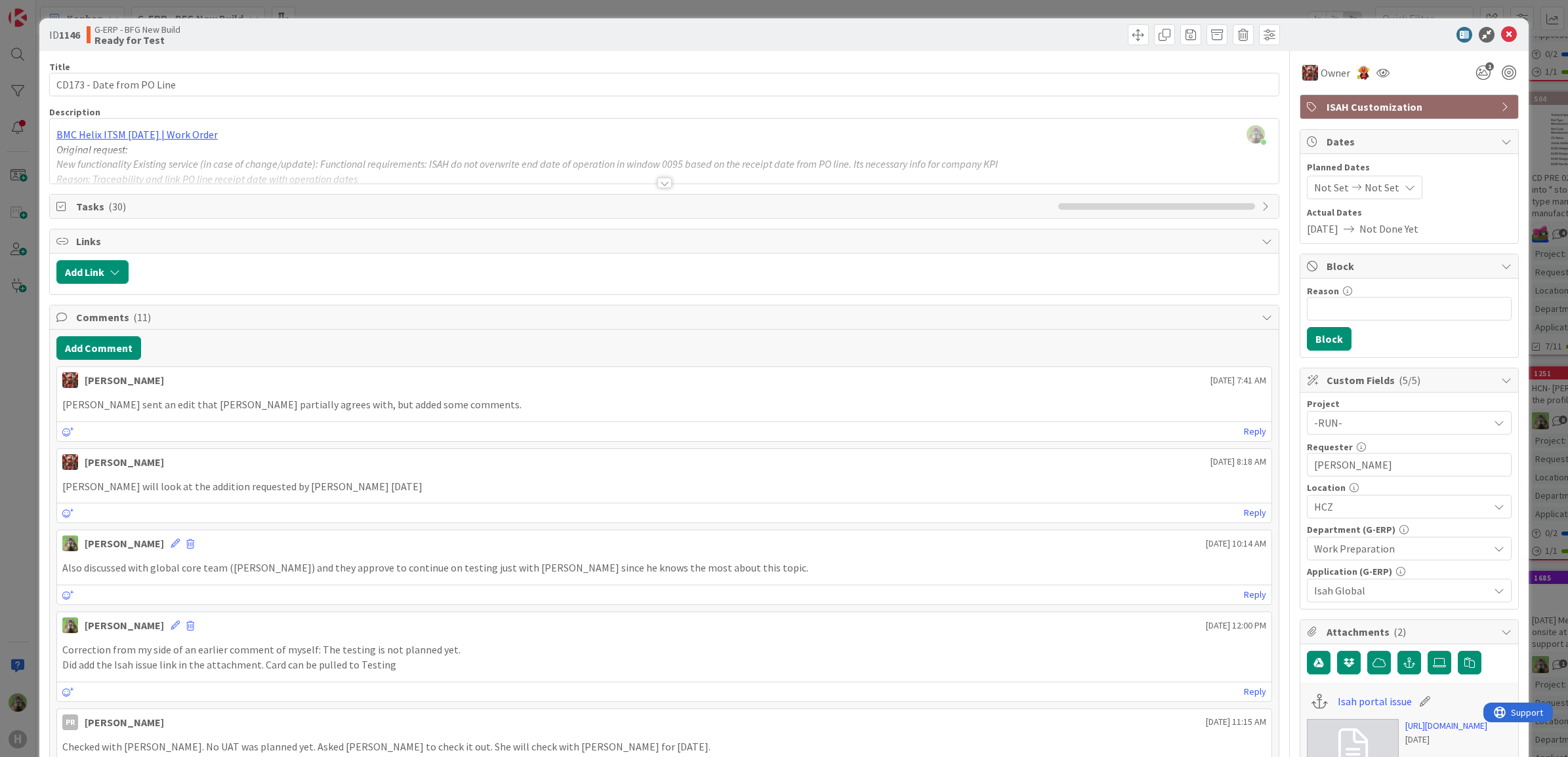
click at [23, 470] on div "ID 1146 G-ERP - BFG New Build Ready for Test Title 25 / 128 CD173 - Date from P…" at bounding box center [784, 378] width 1568 height 757
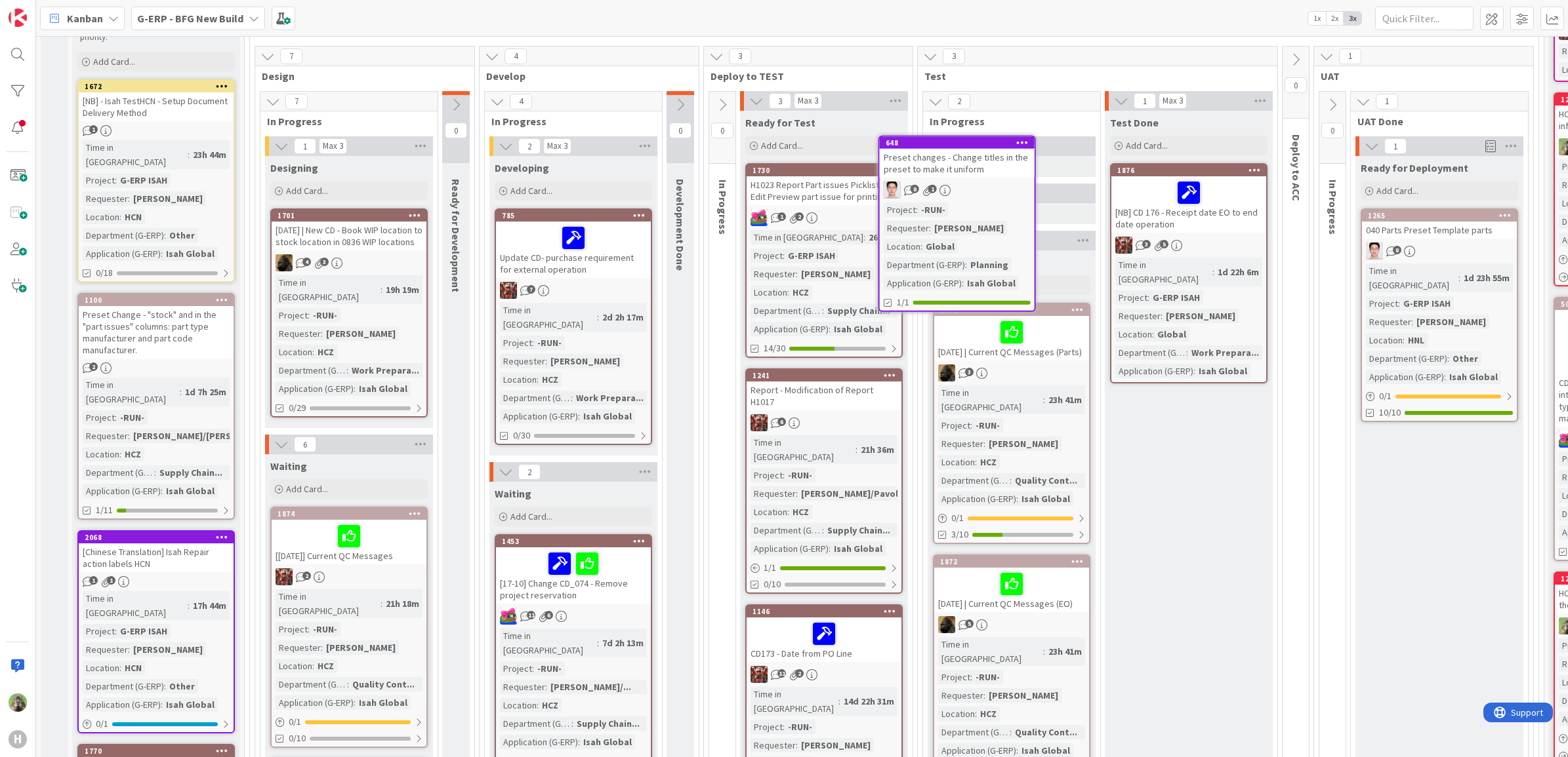
scroll to position [110, 0]
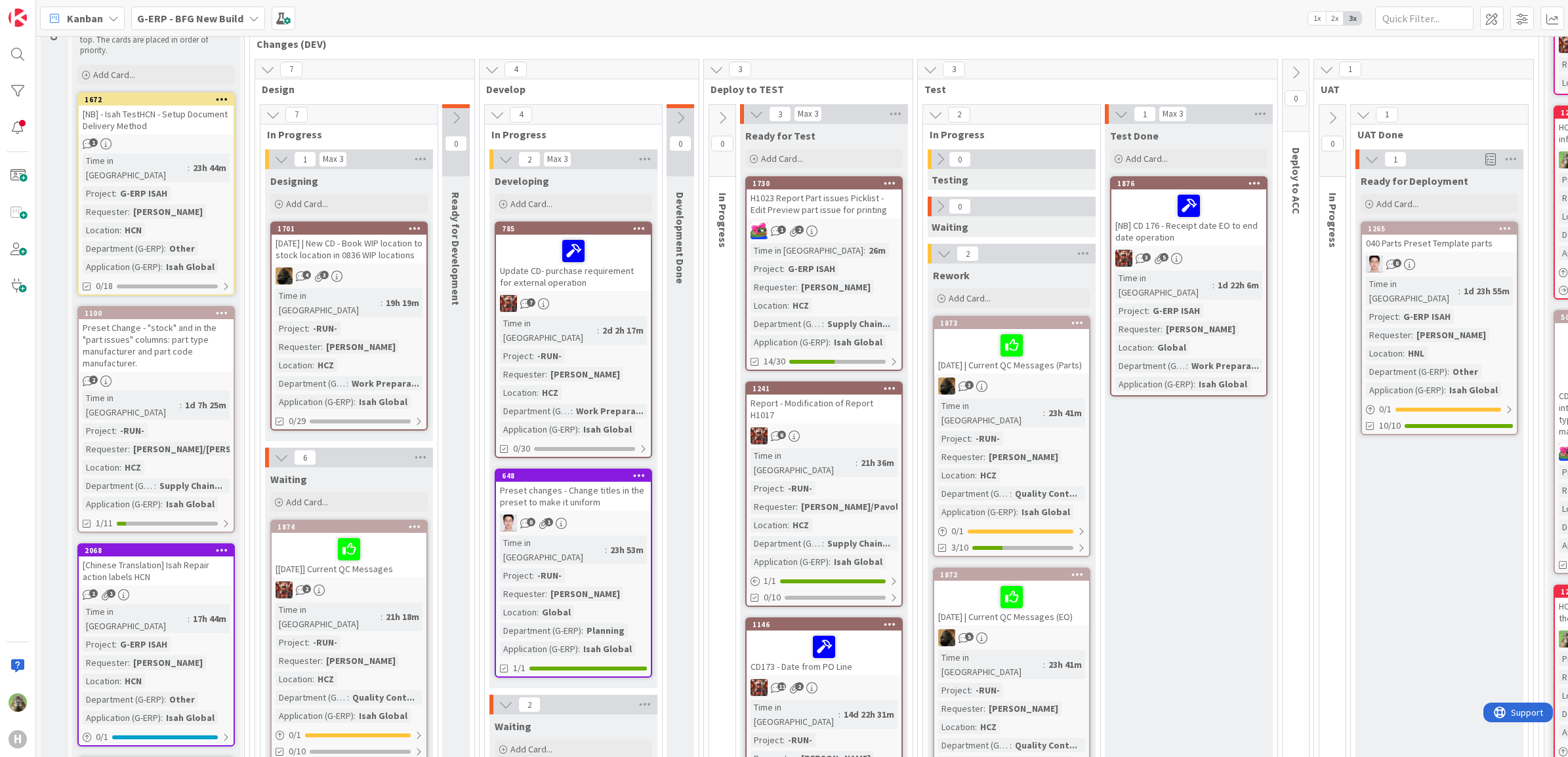
click at [947, 205] on icon at bounding box center [940, 207] width 15 height 15
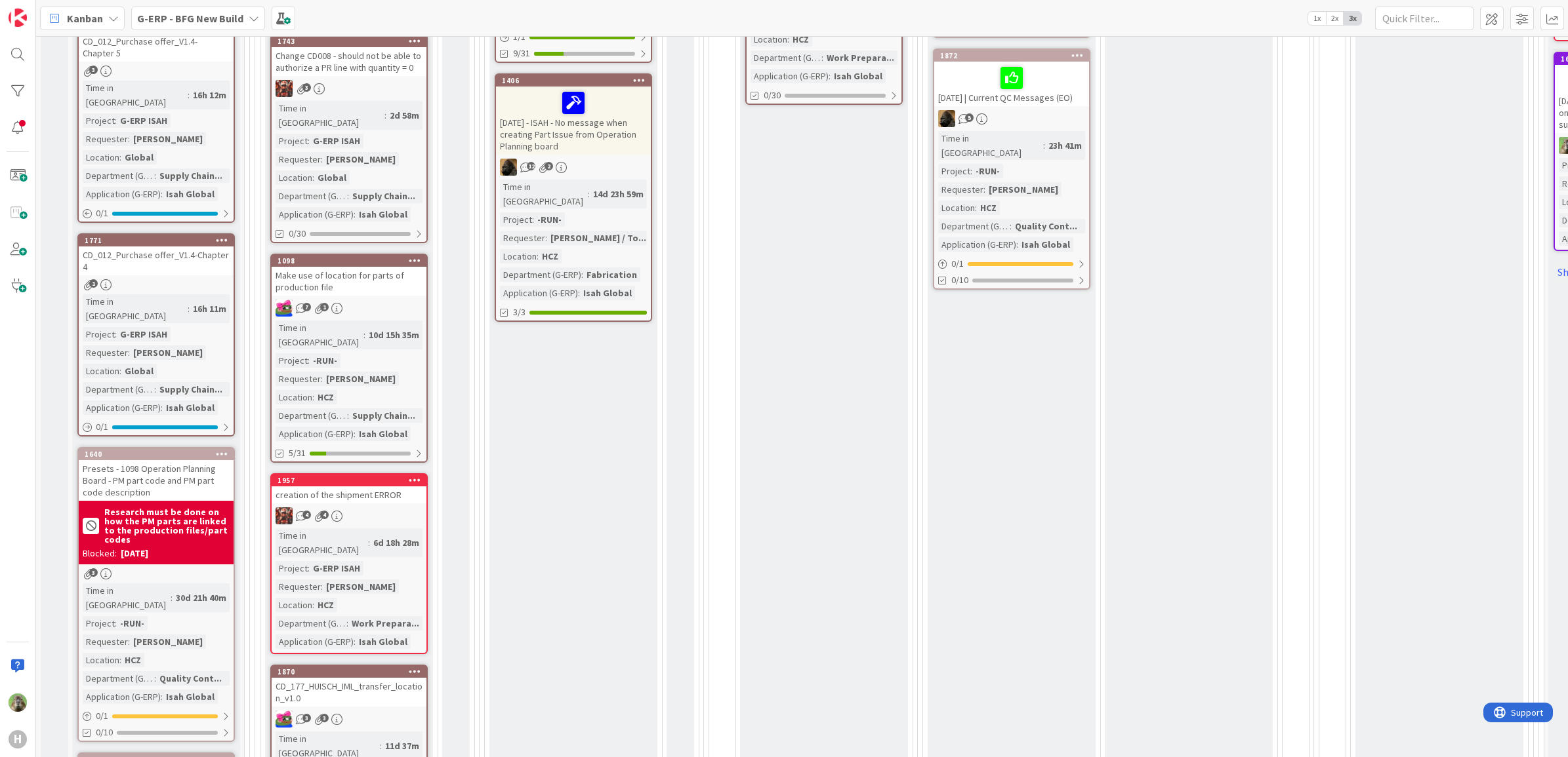
scroll to position [765, 0]
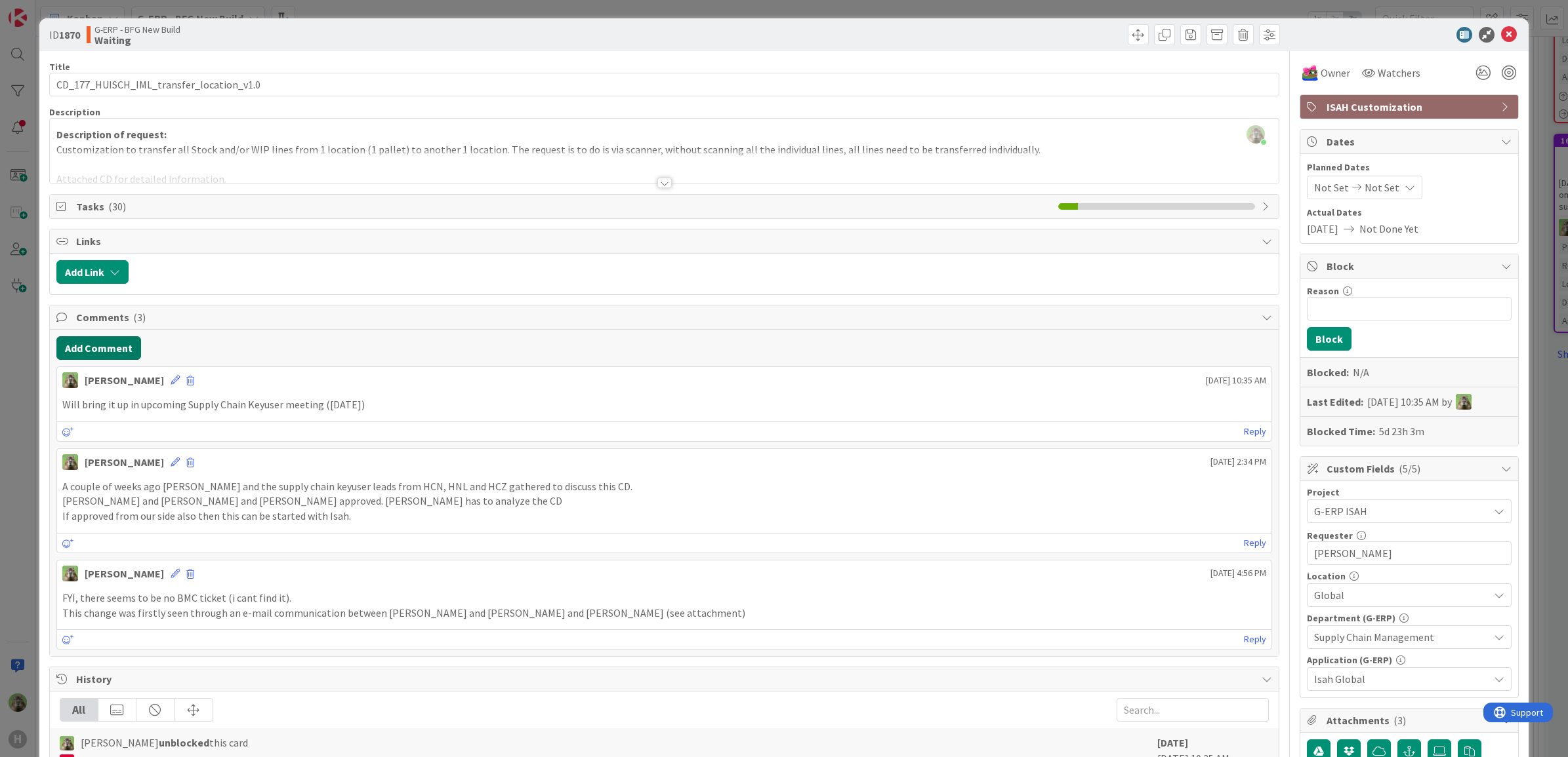
click at [126, 356] on button "Add Comment" at bounding box center [99, 348] width 85 height 24
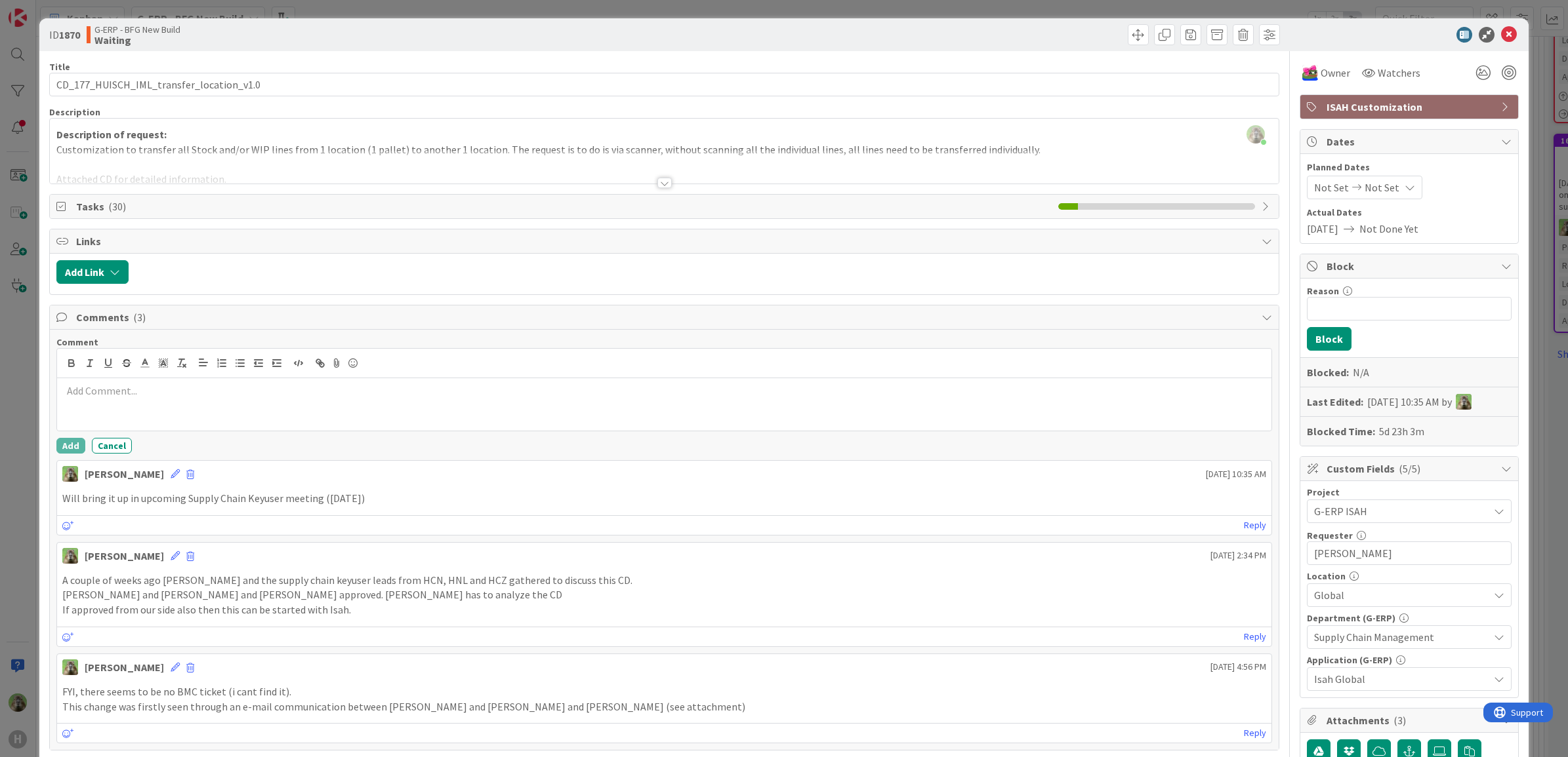
click at [318, 420] on div at bounding box center [664, 404] width 1215 height 52
click at [73, 443] on button "Add" at bounding box center [70, 446] width 29 height 16
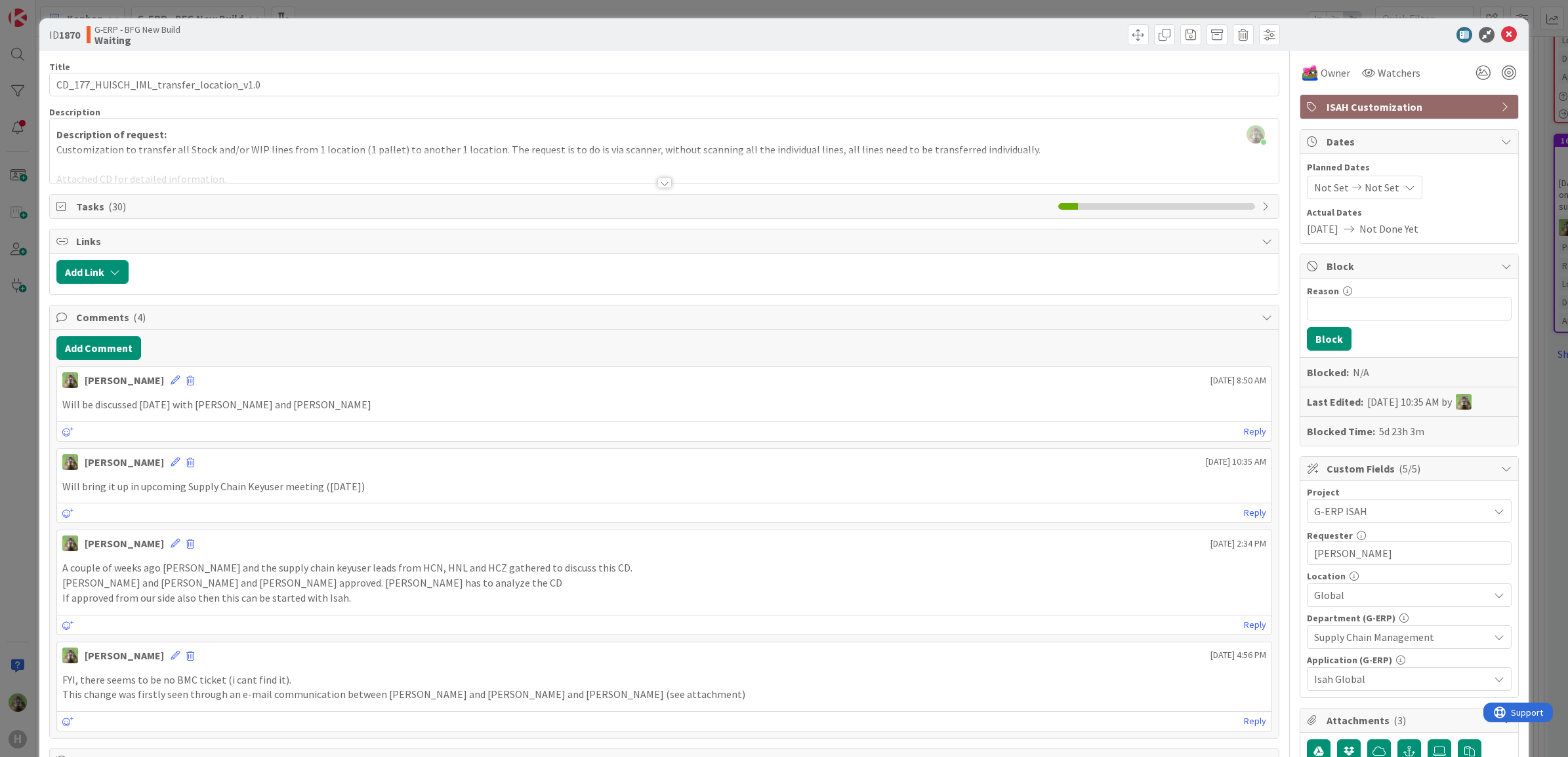
click at [0, 453] on div "ID 1870 G-ERP - BFG New Build Waiting Title 40 / 128 CD_177_HUISCH_IML_transfer…" at bounding box center [784, 378] width 1568 height 757
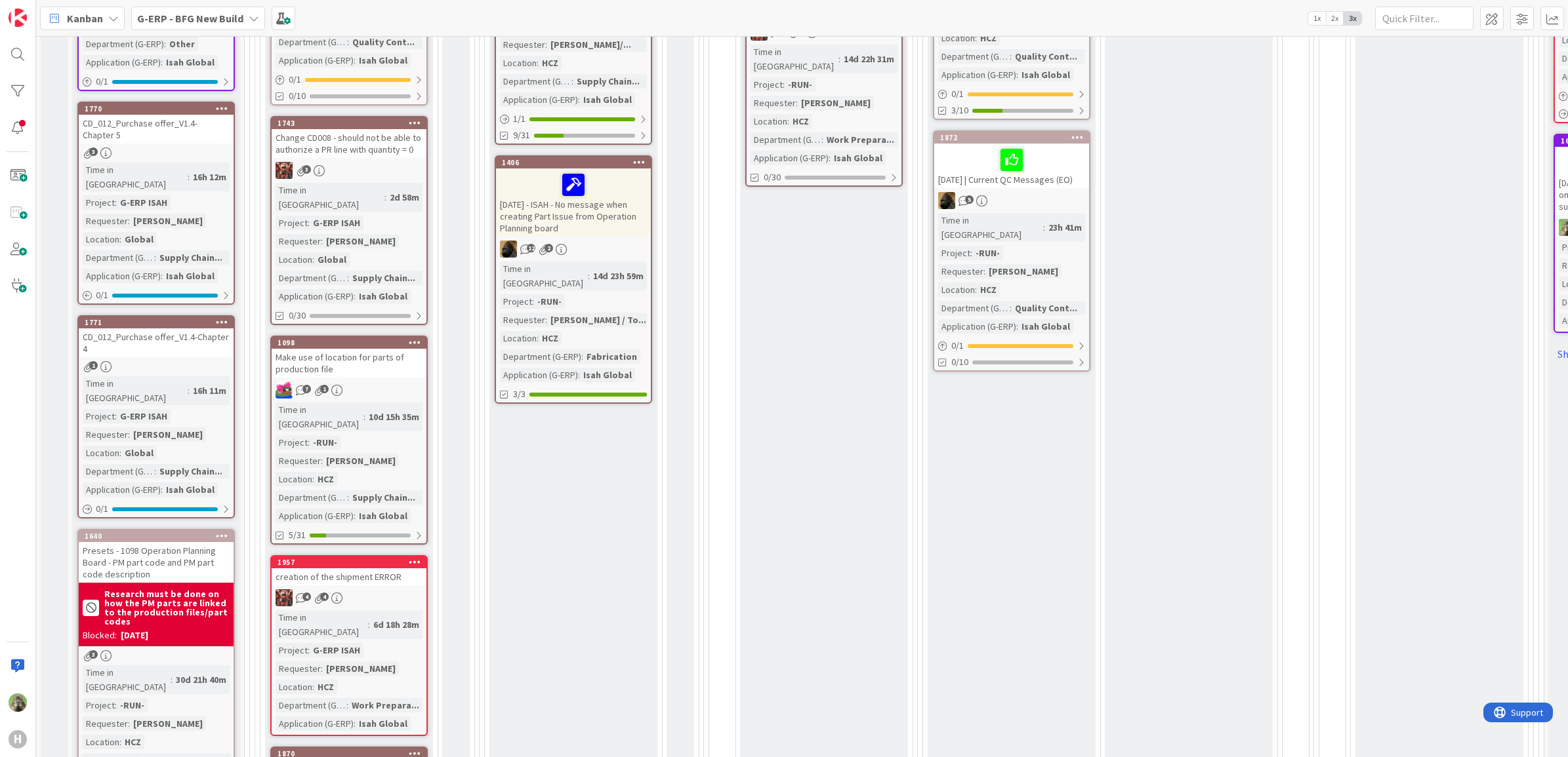
scroll to position [683, 0]
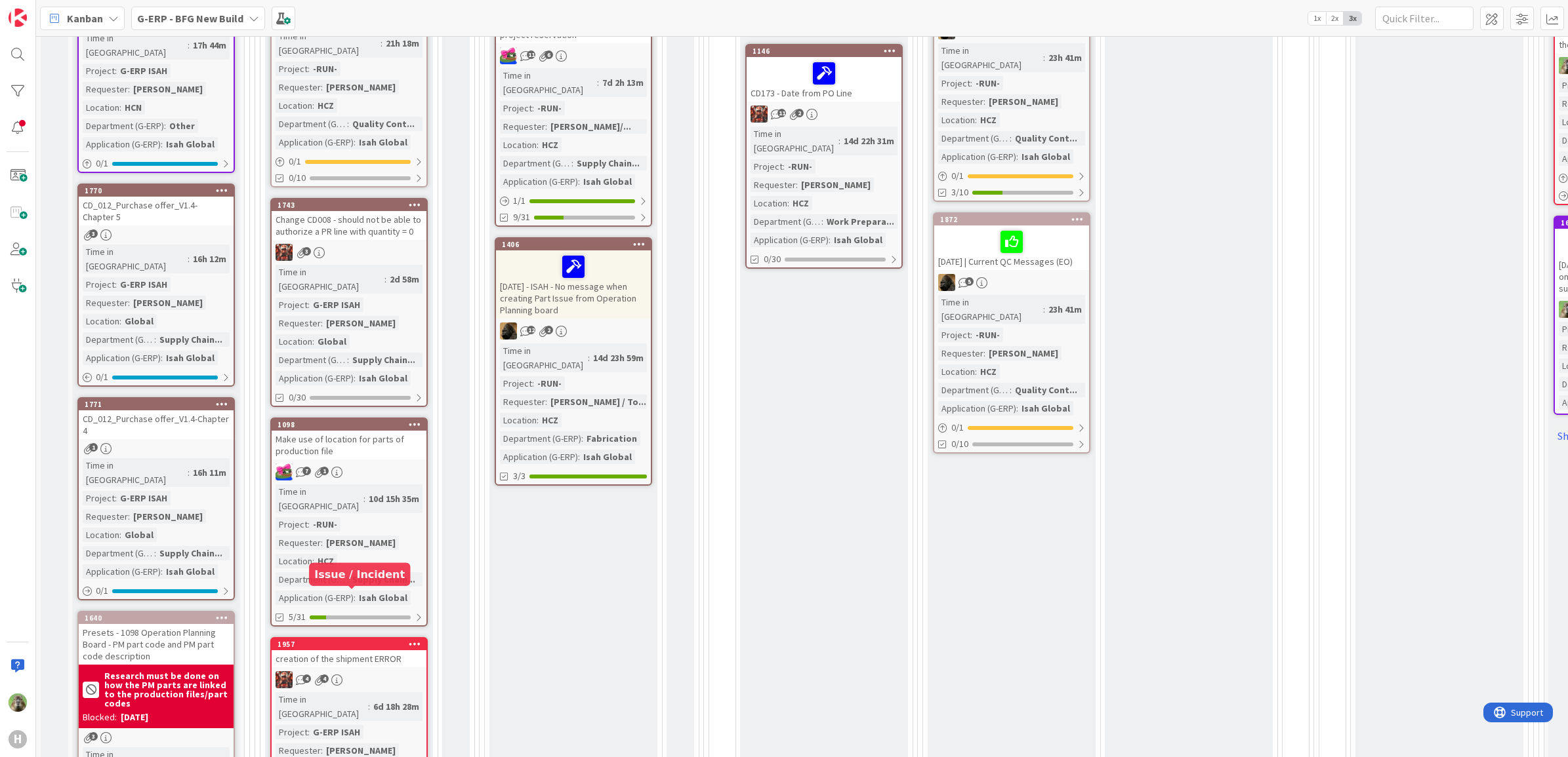
click at [368, 650] on div "creation of the shipment ERROR" at bounding box center [349, 658] width 155 height 17
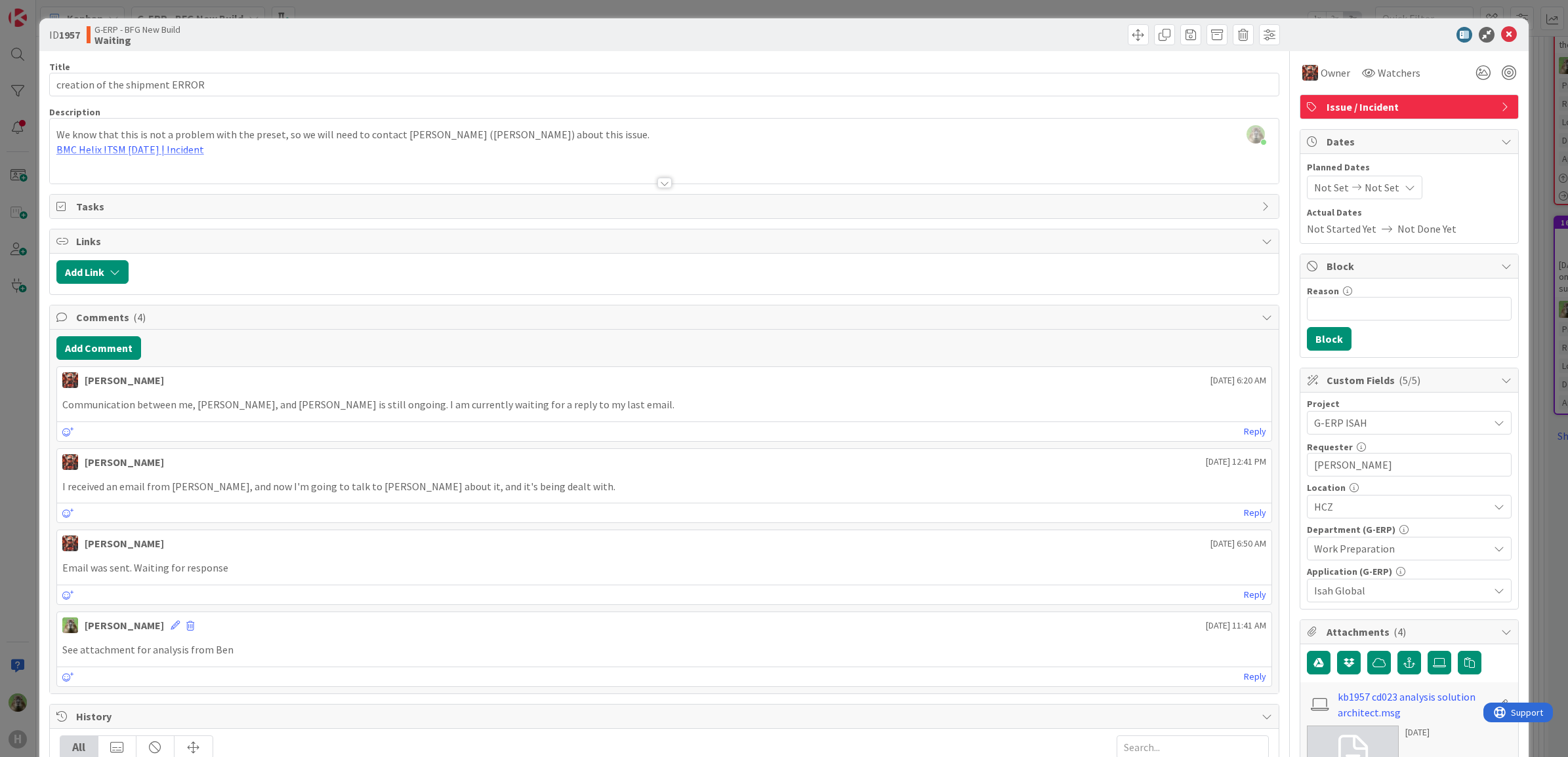
click at [591, 158] on div at bounding box center [664, 167] width 1230 height 34
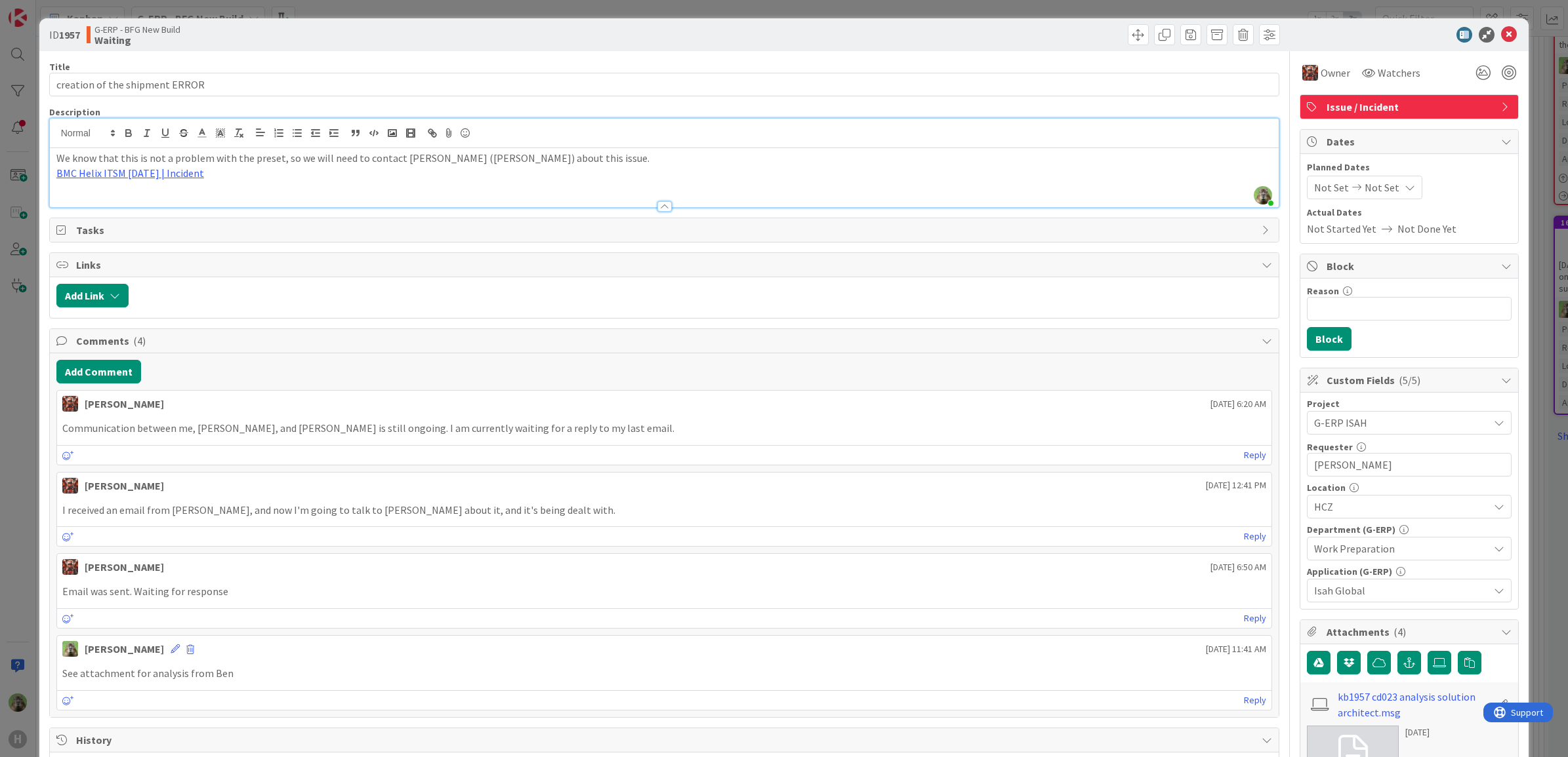
click at [25, 432] on div "ID 1957 G-ERP - BFG New Build Waiting Title 30 / 128 creation of the shipment E…" at bounding box center [784, 378] width 1568 height 757
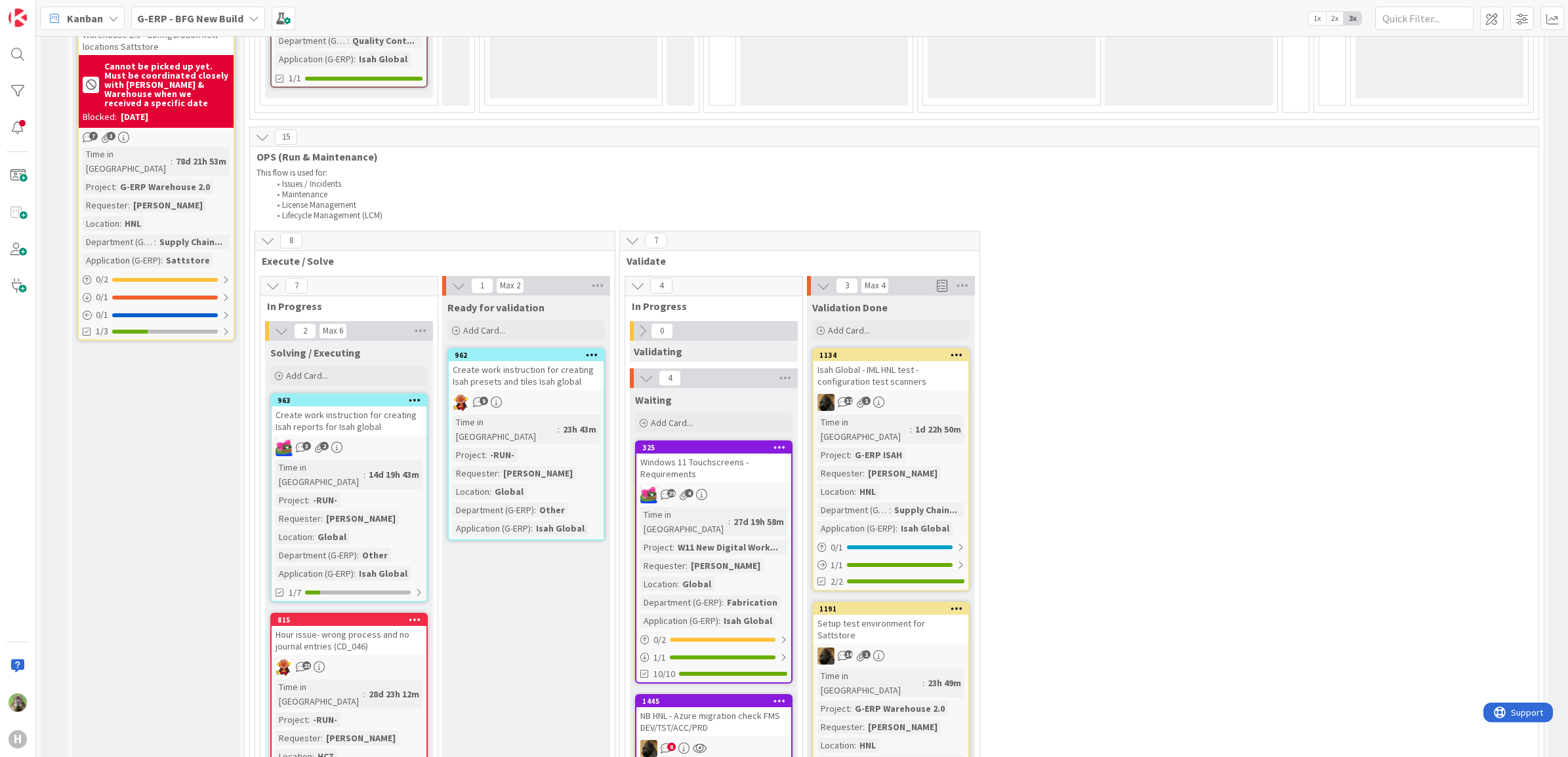
scroll to position [1913, 0]
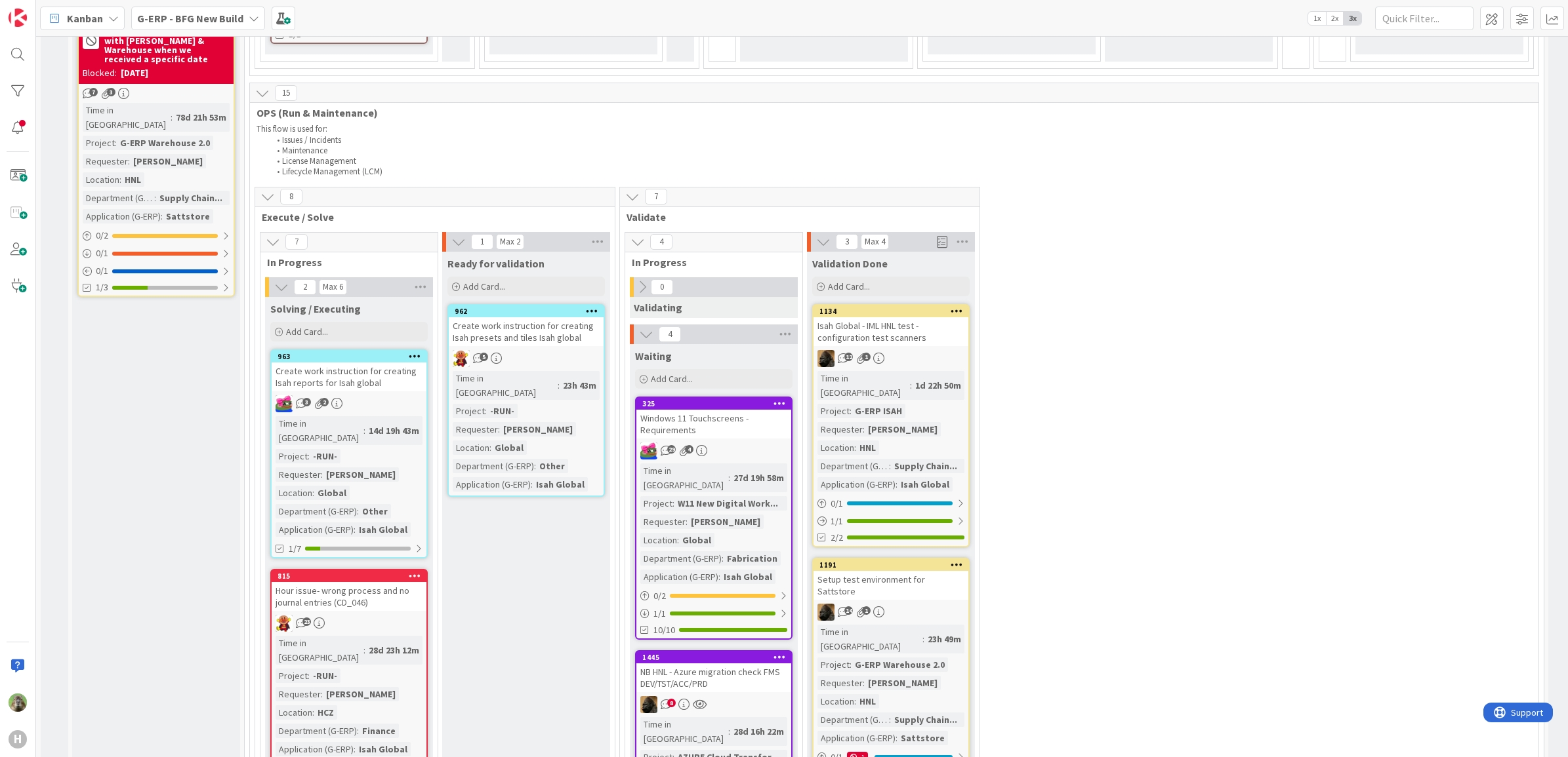
click at [960, 306] on icon at bounding box center [957, 310] width 13 height 9
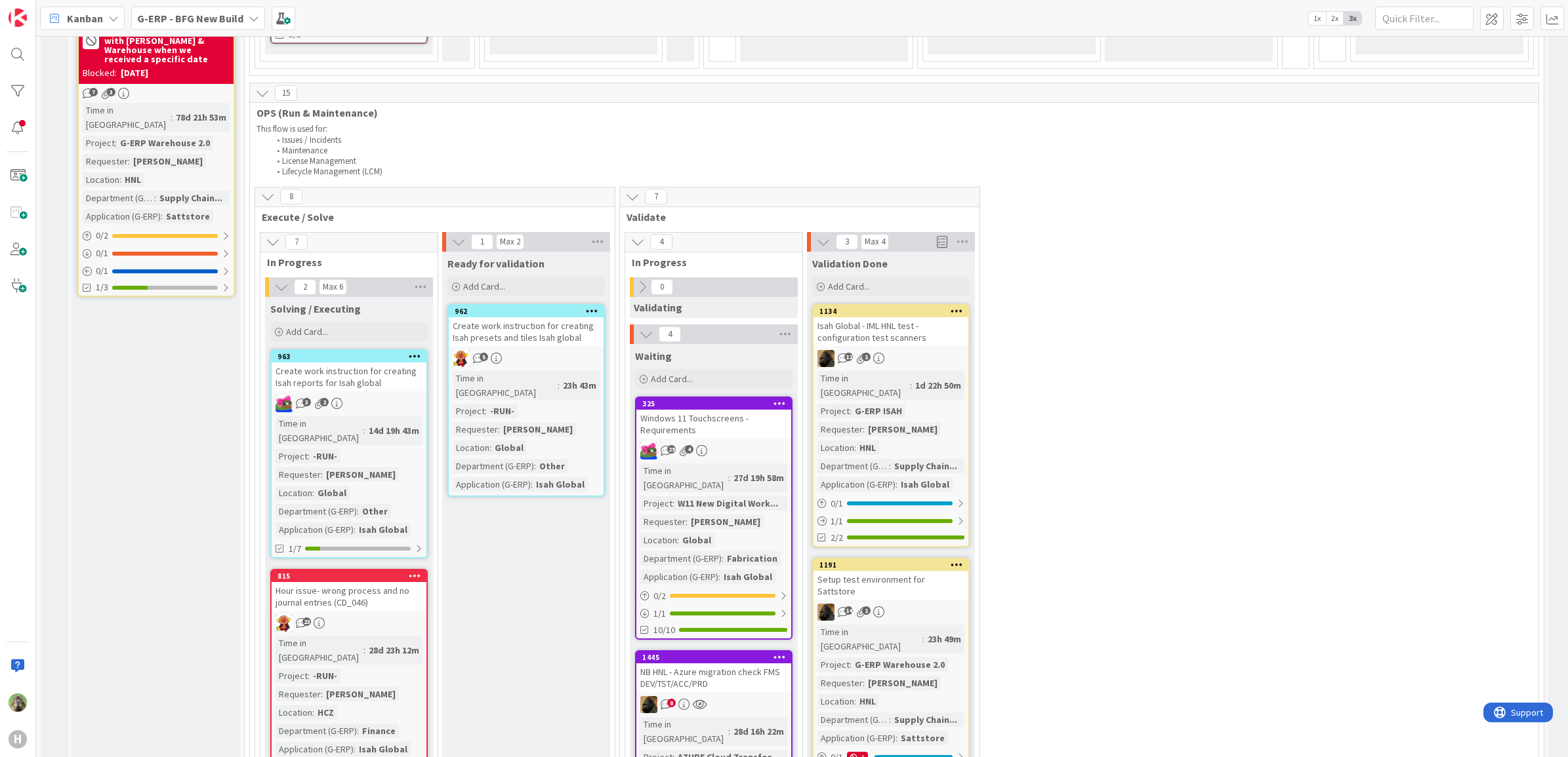
click at [929, 350] on div "12 1" at bounding box center [891, 358] width 155 height 17
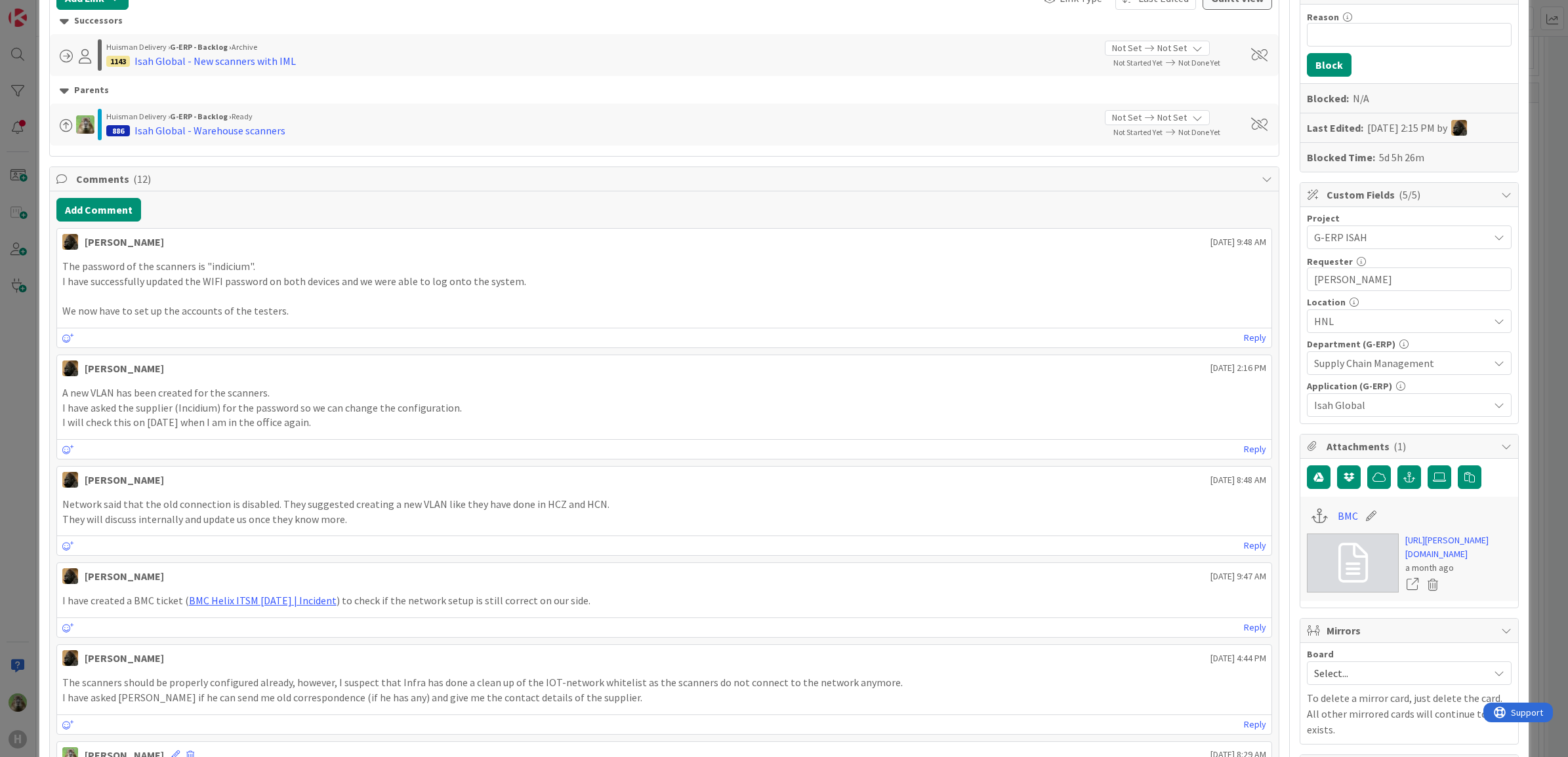
scroll to position [246, 0]
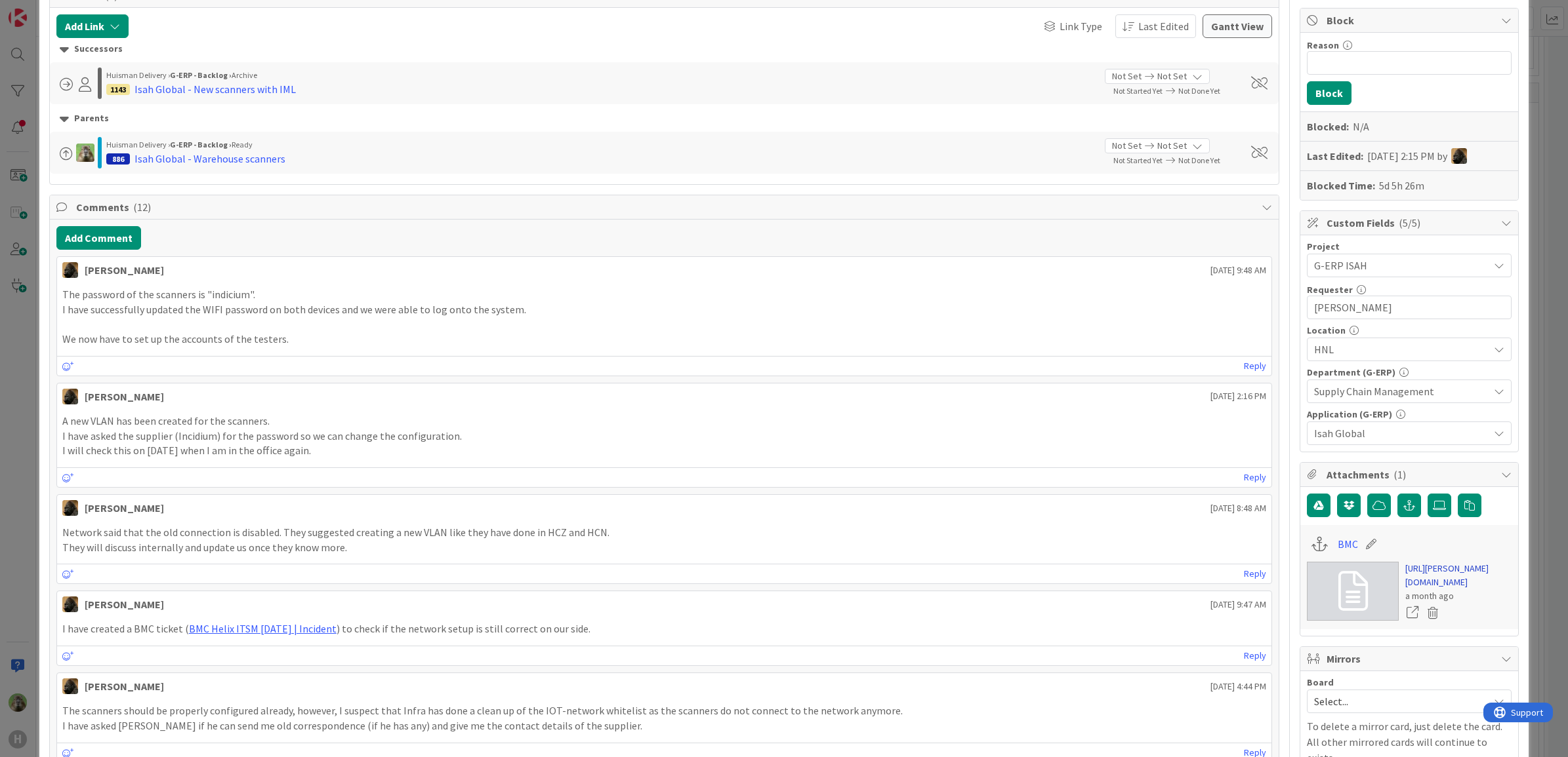
click at [1423, 590] on link "https://huisman-smartit.onbmc.com/smartit/app/#/incident/AGGEFRDUJONBTASZEQQ4SZ…" at bounding box center [1458, 576] width 107 height 28
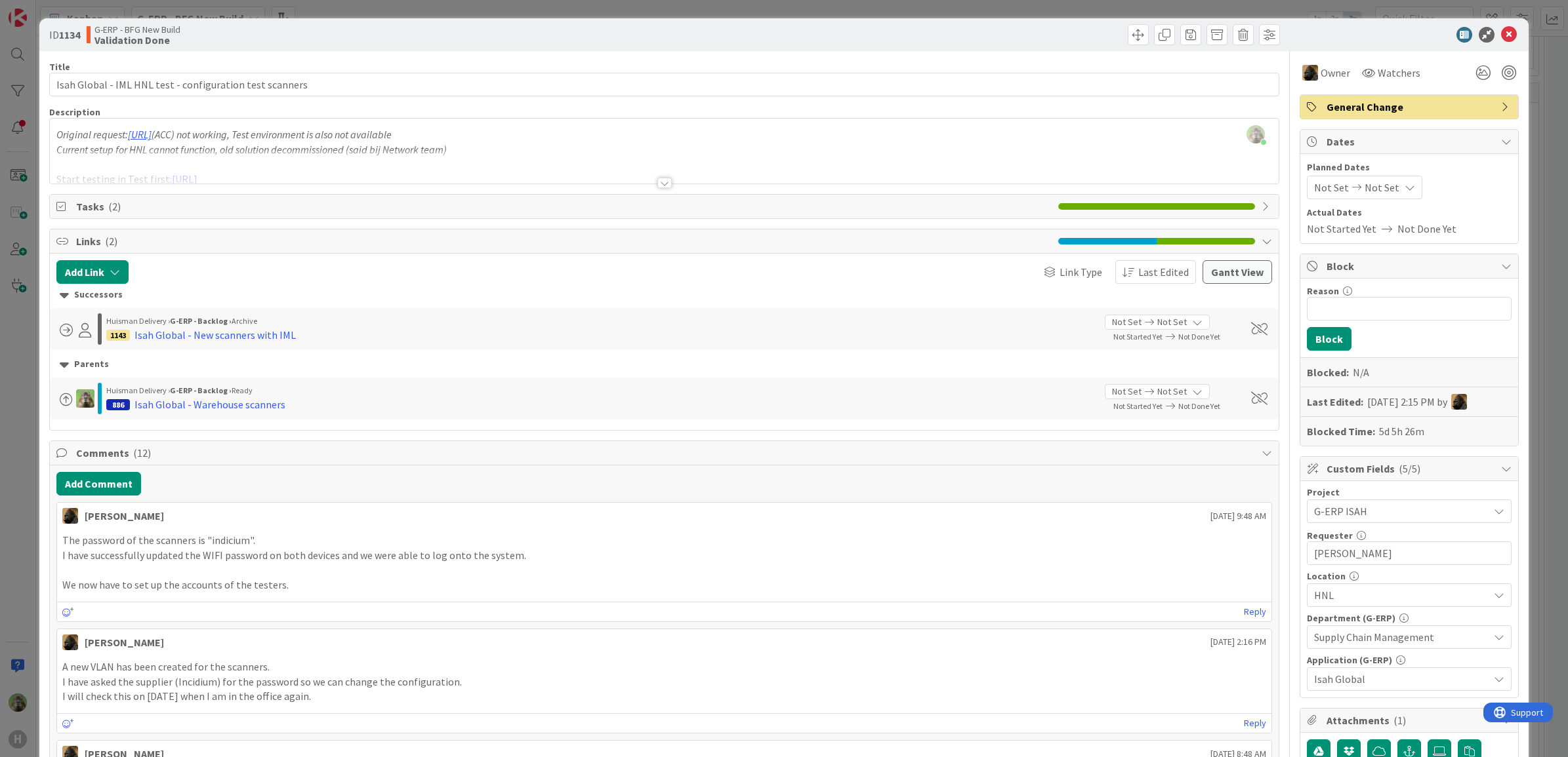
click at [1, 509] on div "ID 1134 G-ERP - BFG New Build Validation Done Title 56 / 128 Isah Global - IML …" at bounding box center [784, 378] width 1568 height 757
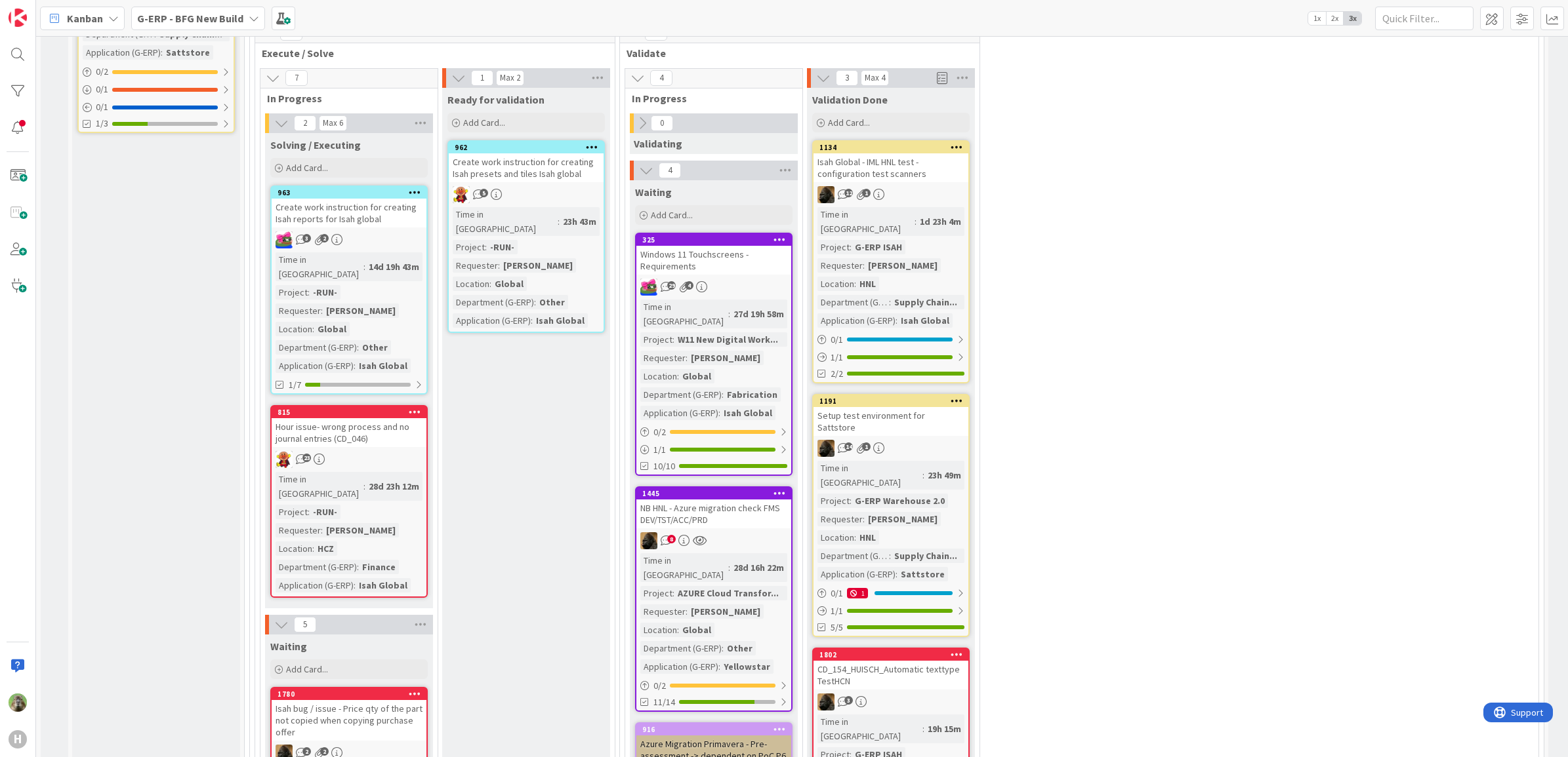
scroll to position [1995, 0]
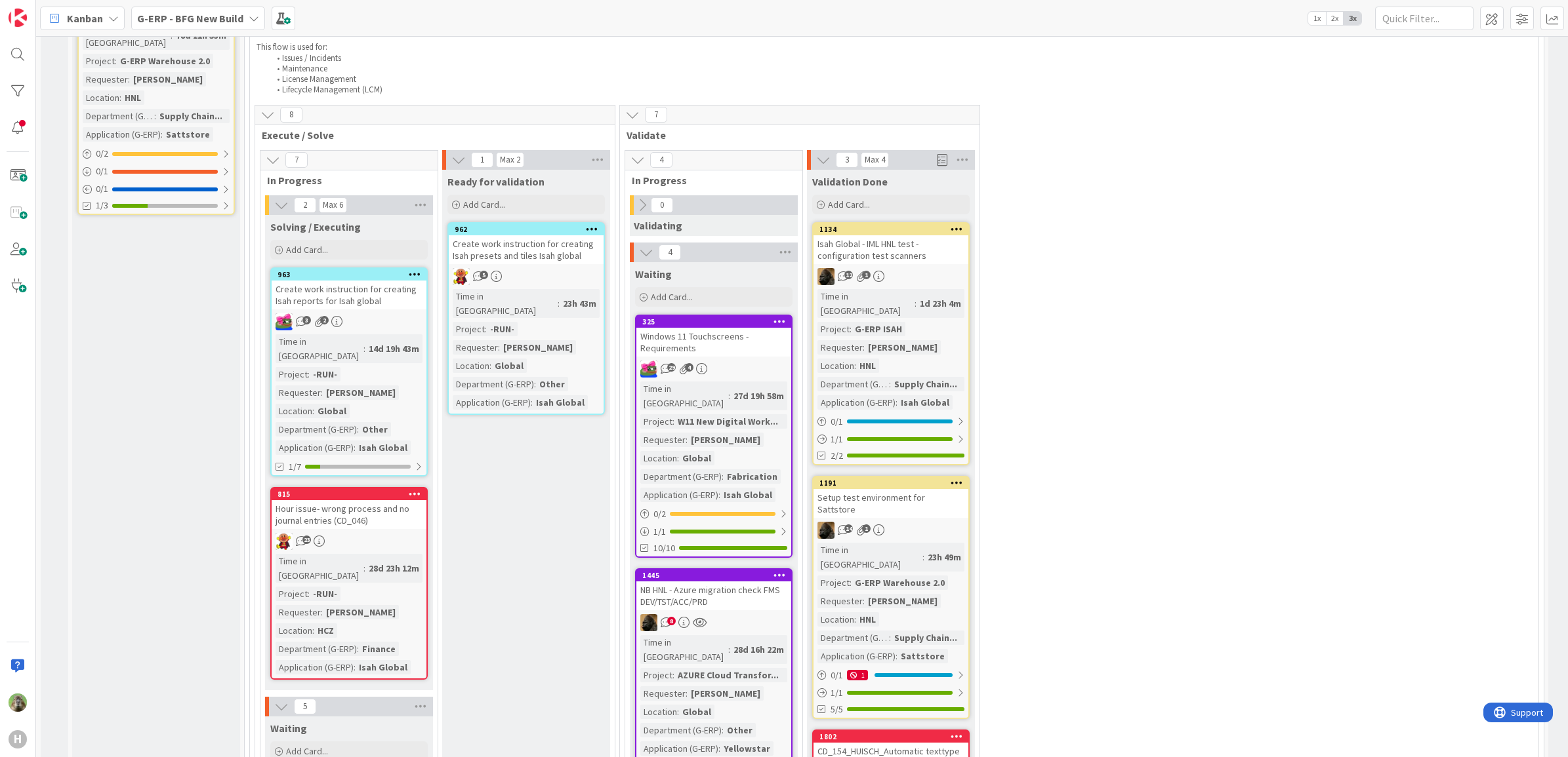
click at [961, 478] on icon at bounding box center [957, 482] width 13 height 9
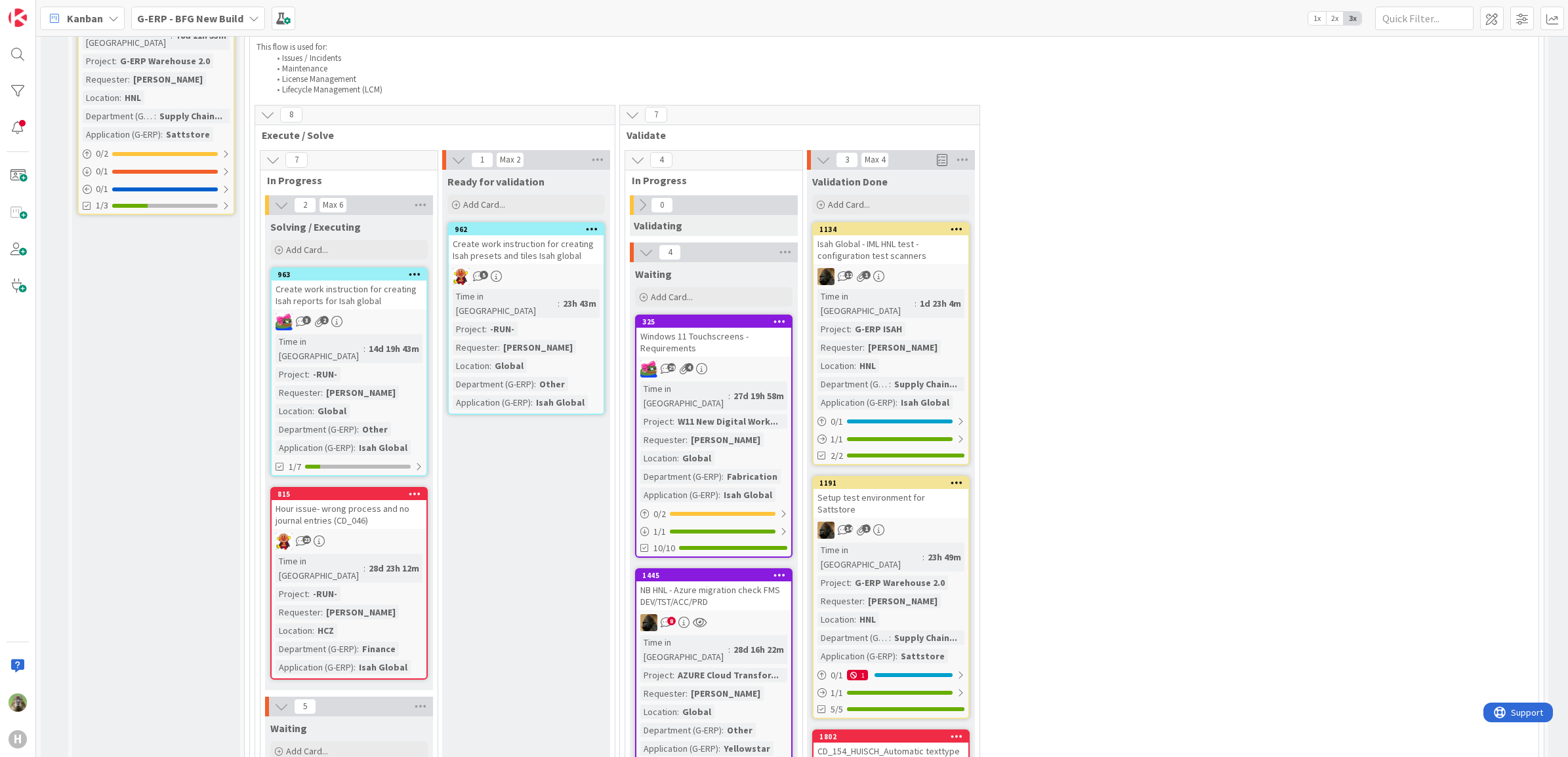
click at [935, 489] on div "Setup test environment for Sattstore" at bounding box center [891, 503] width 155 height 29
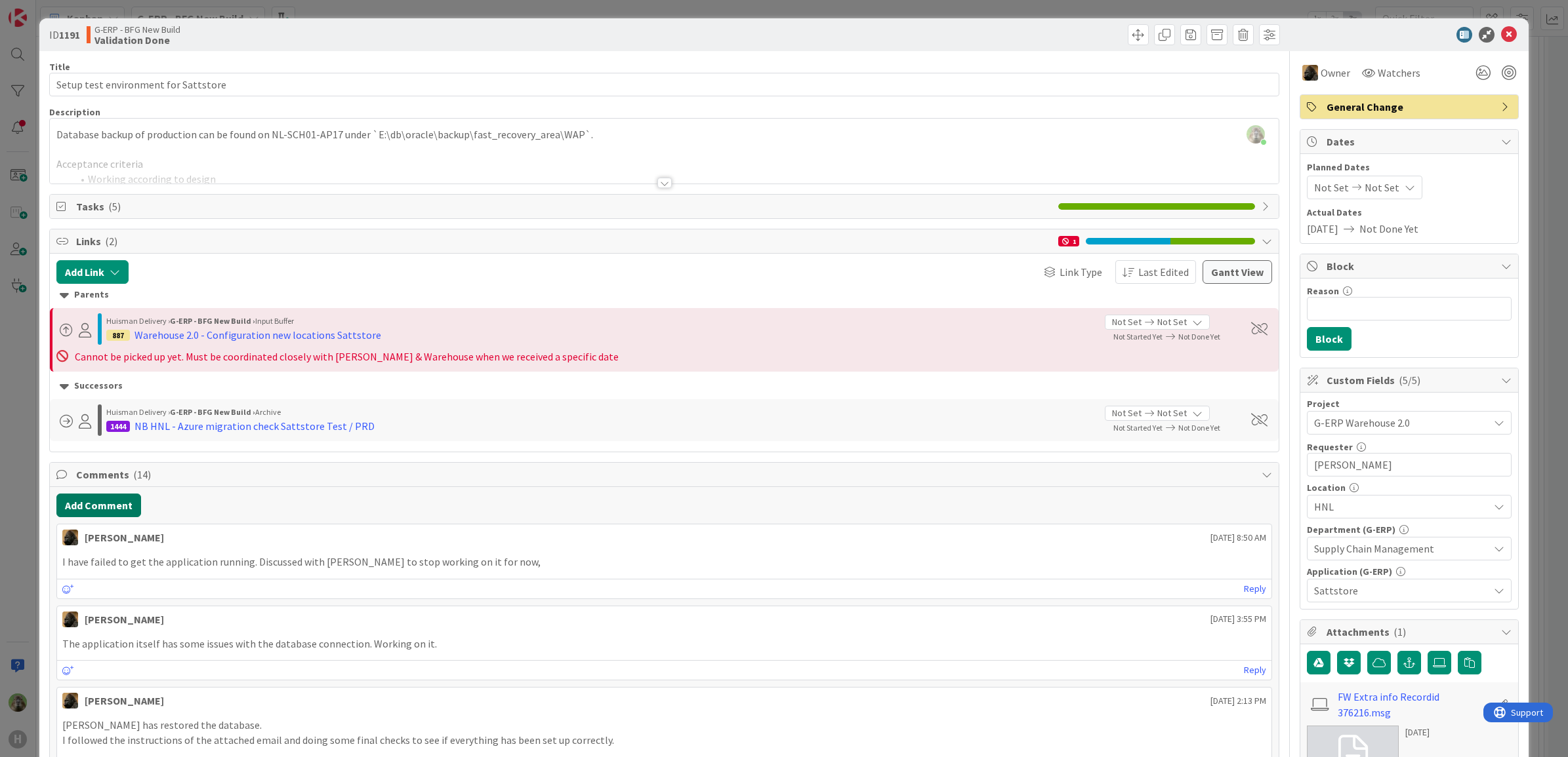
click at [125, 510] on button "Add Comment" at bounding box center [99, 506] width 85 height 24
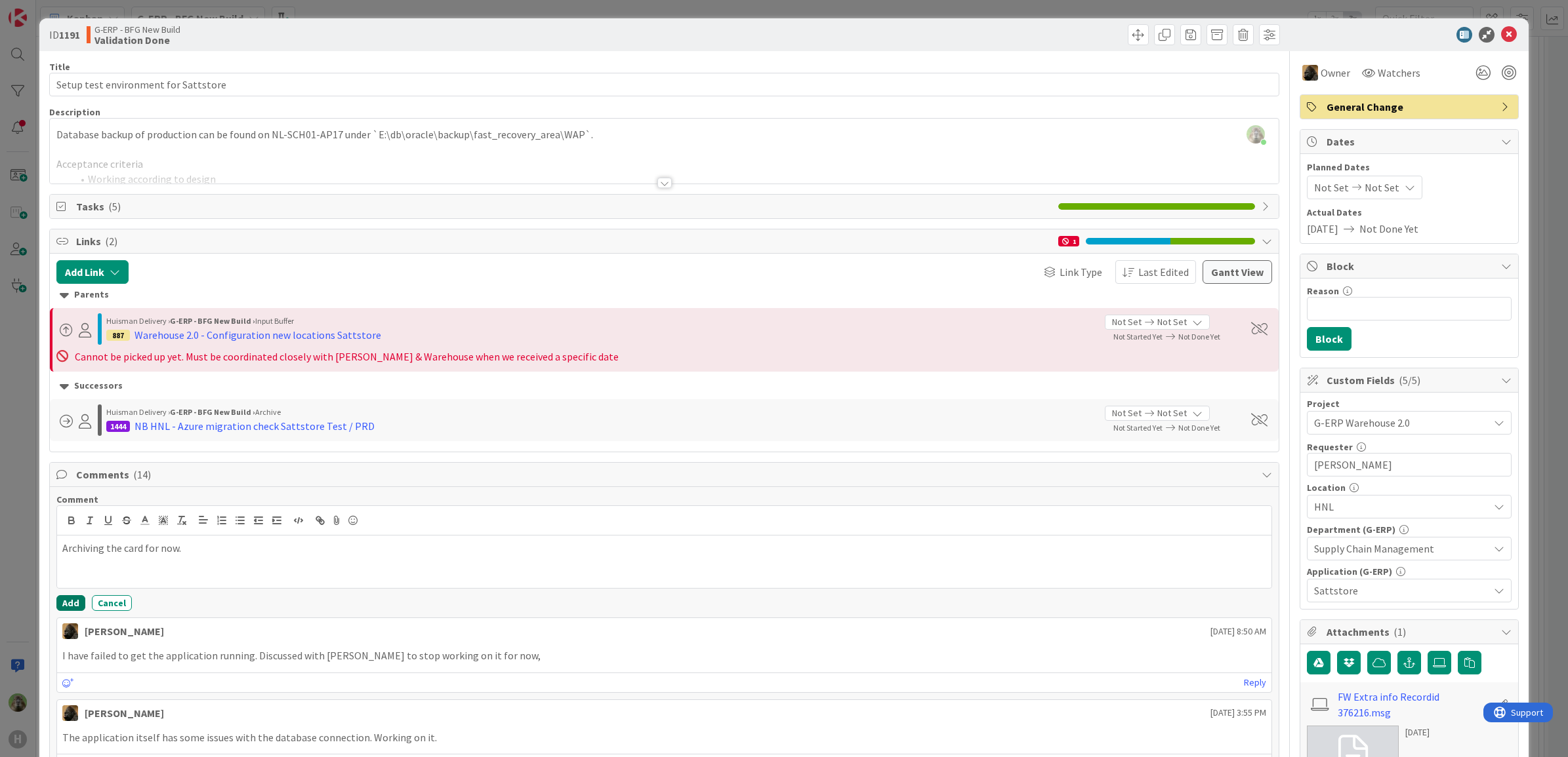
click at [73, 609] on button "Add" at bounding box center [70, 604] width 29 height 16
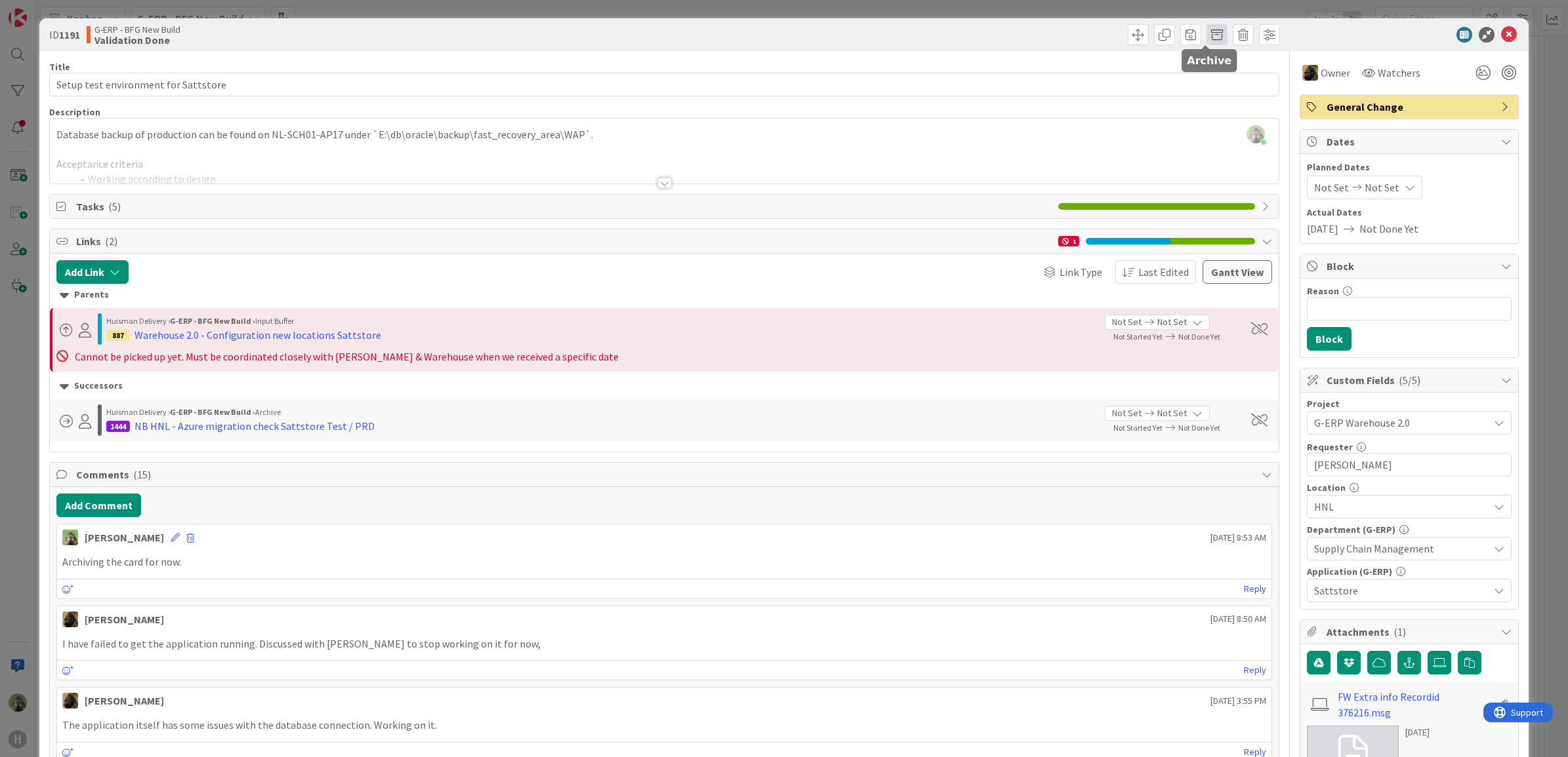
click at [1207, 40] on span at bounding box center [1216, 35] width 21 height 21
click at [1228, 97] on button "Archive" at bounding box center [1239, 97] width 51 height 24
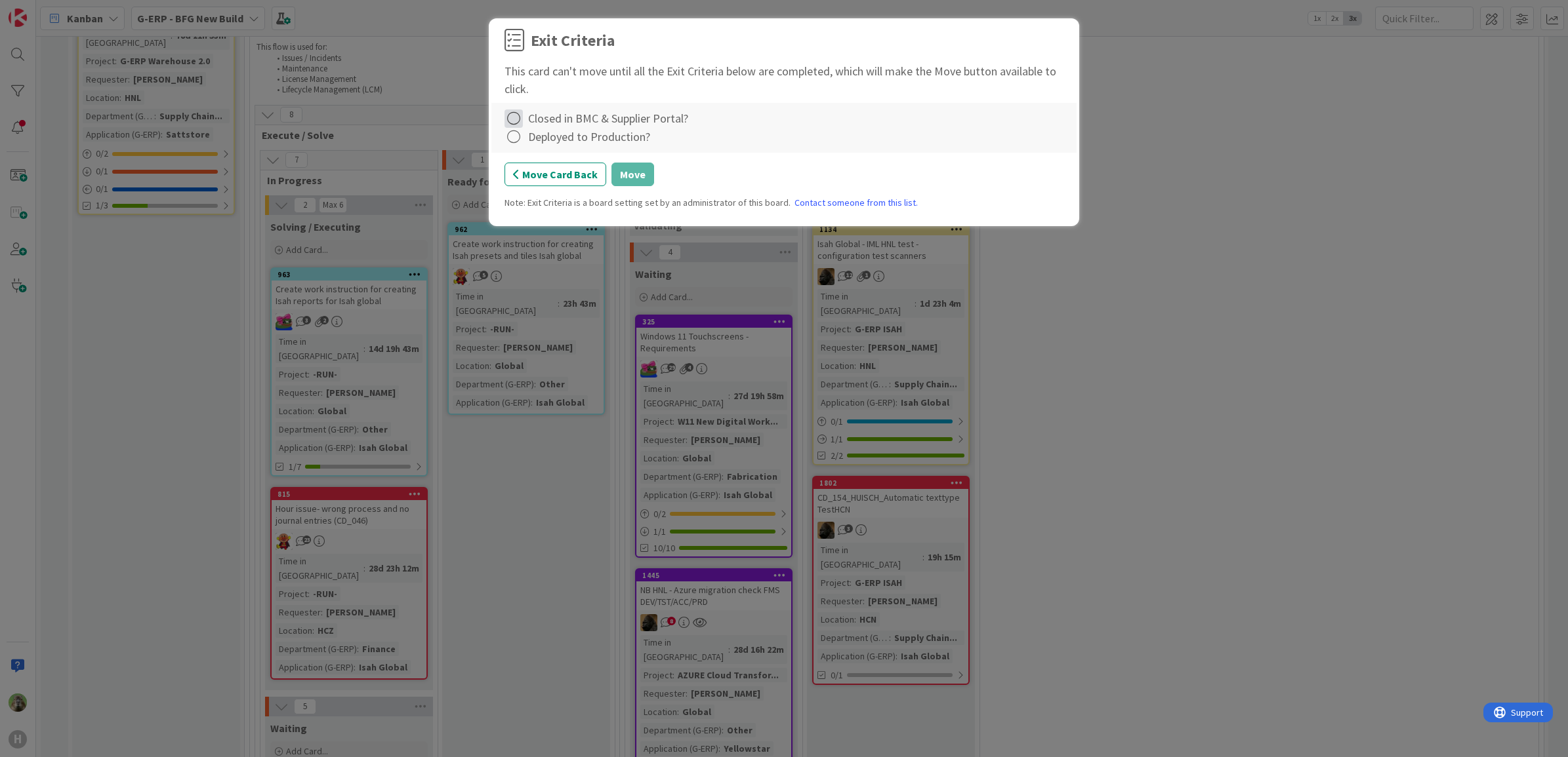
click at [513, 115] on icon at bounding box center [513, 119] width 19 height 19
click at [547, 159] on link "Not Applicable" at bounding box center [586, 164] width 164 height 19
click at [532, 138] on div "Deployed to Production?" at bounding box center [588, 136] width 122 height 18
click at [507, 126] on icon at bounding box center [513, 119] width 19 height 19
click at [602, 124] on div "Closed in BMC & Supplier Portal?" at bounding box center [608, 119] width 160 height 18
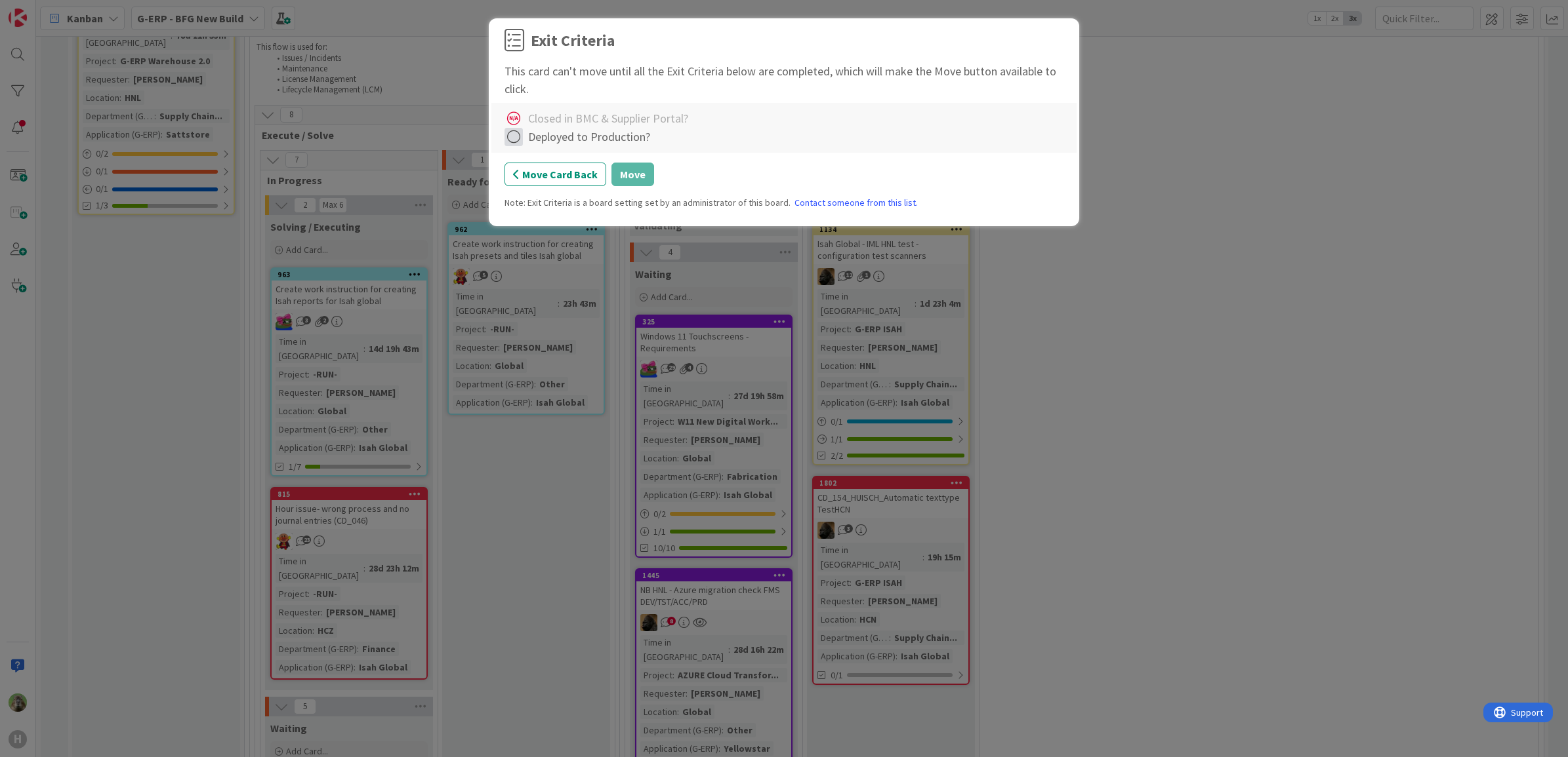
click at [510, 139] on icon at bounding box center [513, 136] width 19 height 19
click at [543, 187] on link "Not Applicable" at bounding box center [586, 183] width 164 height 19
click at [627, 175] on button "Move" at bounding box center [632, 175] width 43 height 24
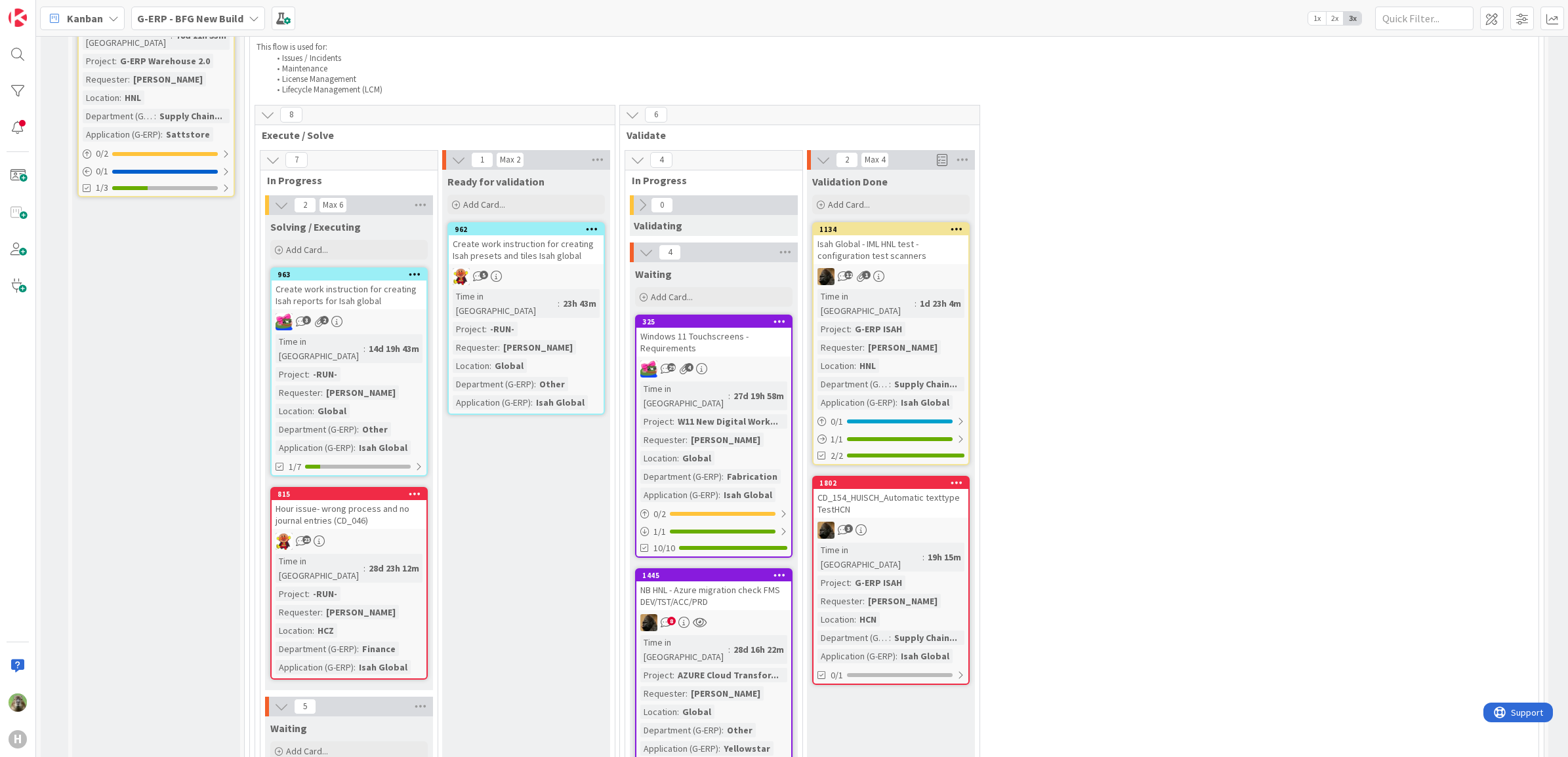
click at [931, 477] on div "1802" at bounding box center [891, 483] width 155 height 12
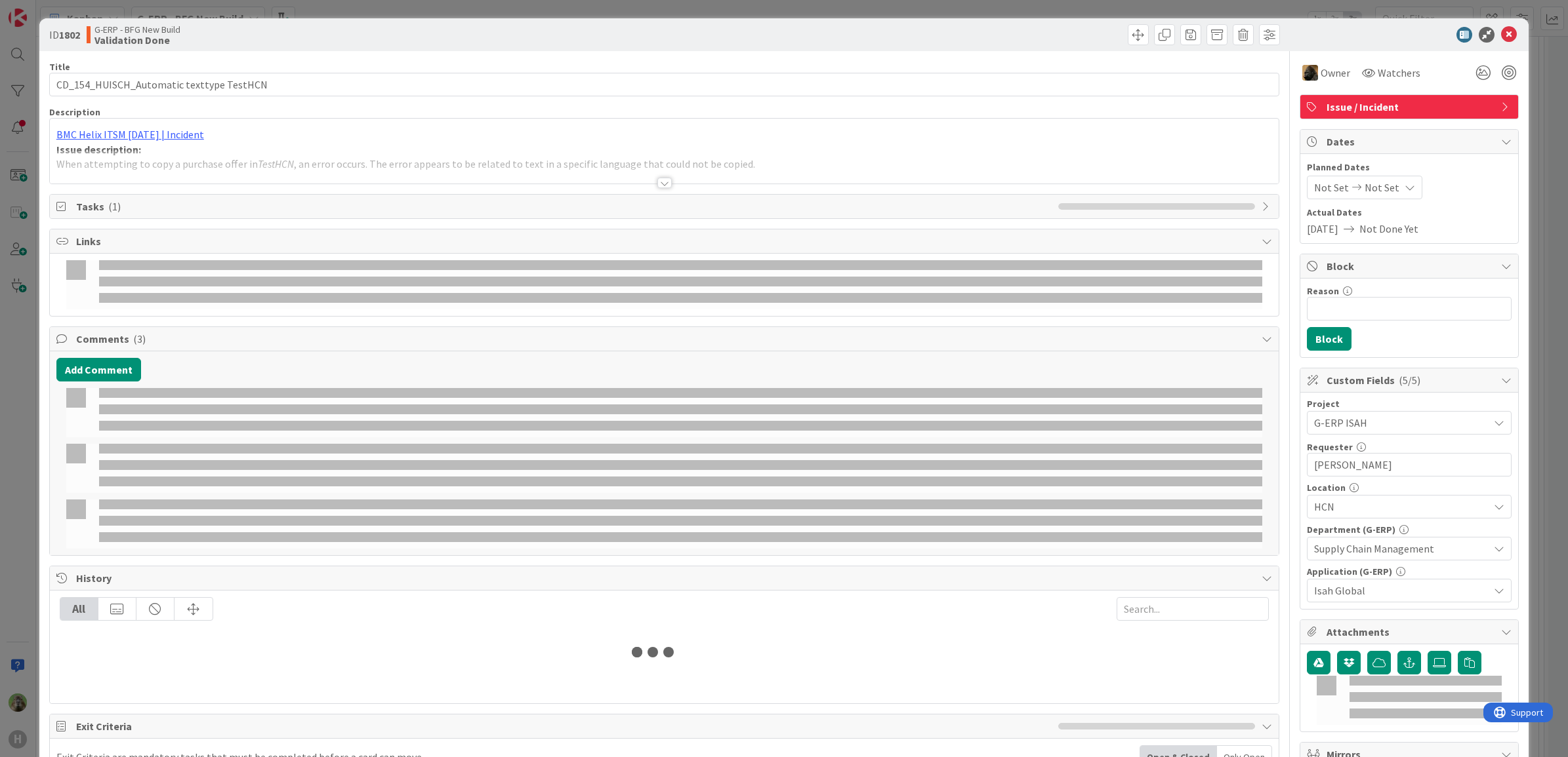
click at [492, 185] on div "Title 40 / 128 CD_154_HUISCH_Automatic texttype TestHCN Description BMC Helix I…" at bounding box center [664, 530] width 1231 height 958
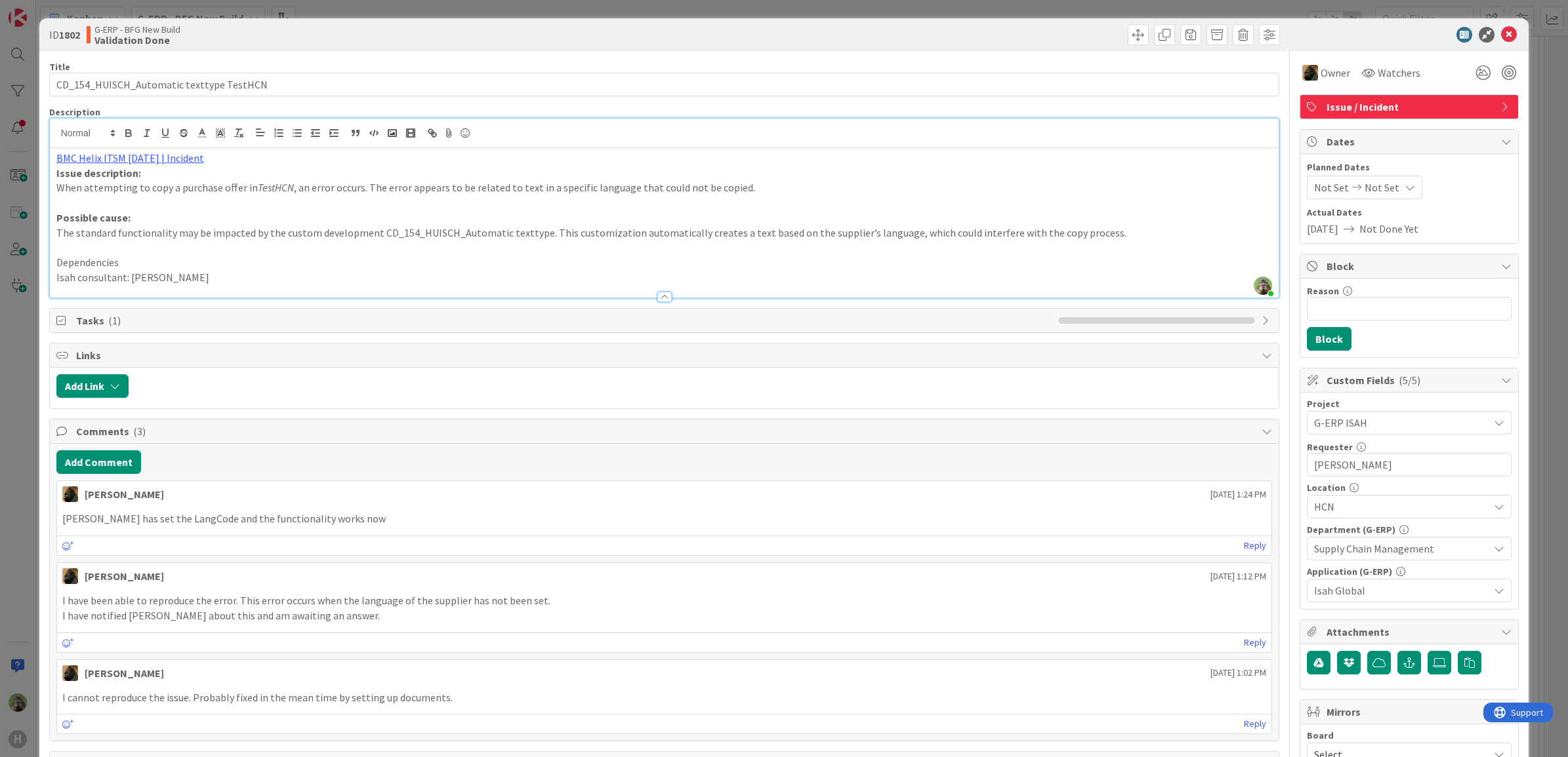
click at [17, 373] on div "ID 1802 G-ERP - BFG New Build Validation Done Title 40 / 128 CD_154_HUISCH_Auto…" at bounding box center [784, 378] width 1568 height 757
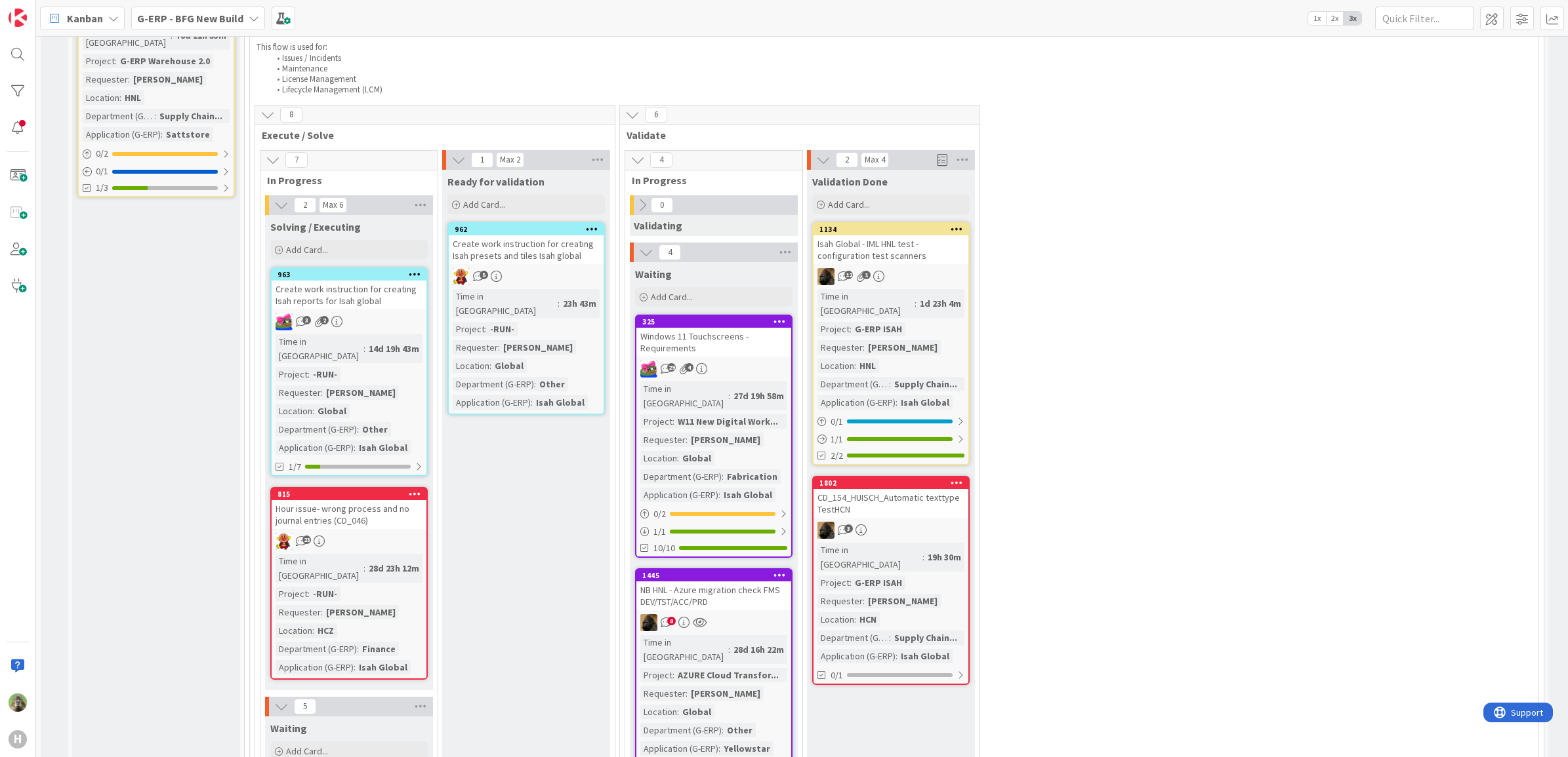
click at [930, 489] on div "CD_154_HUISCH_Automatic texttype TestHCN" at bounding box center [891, 503] width 155 height 29
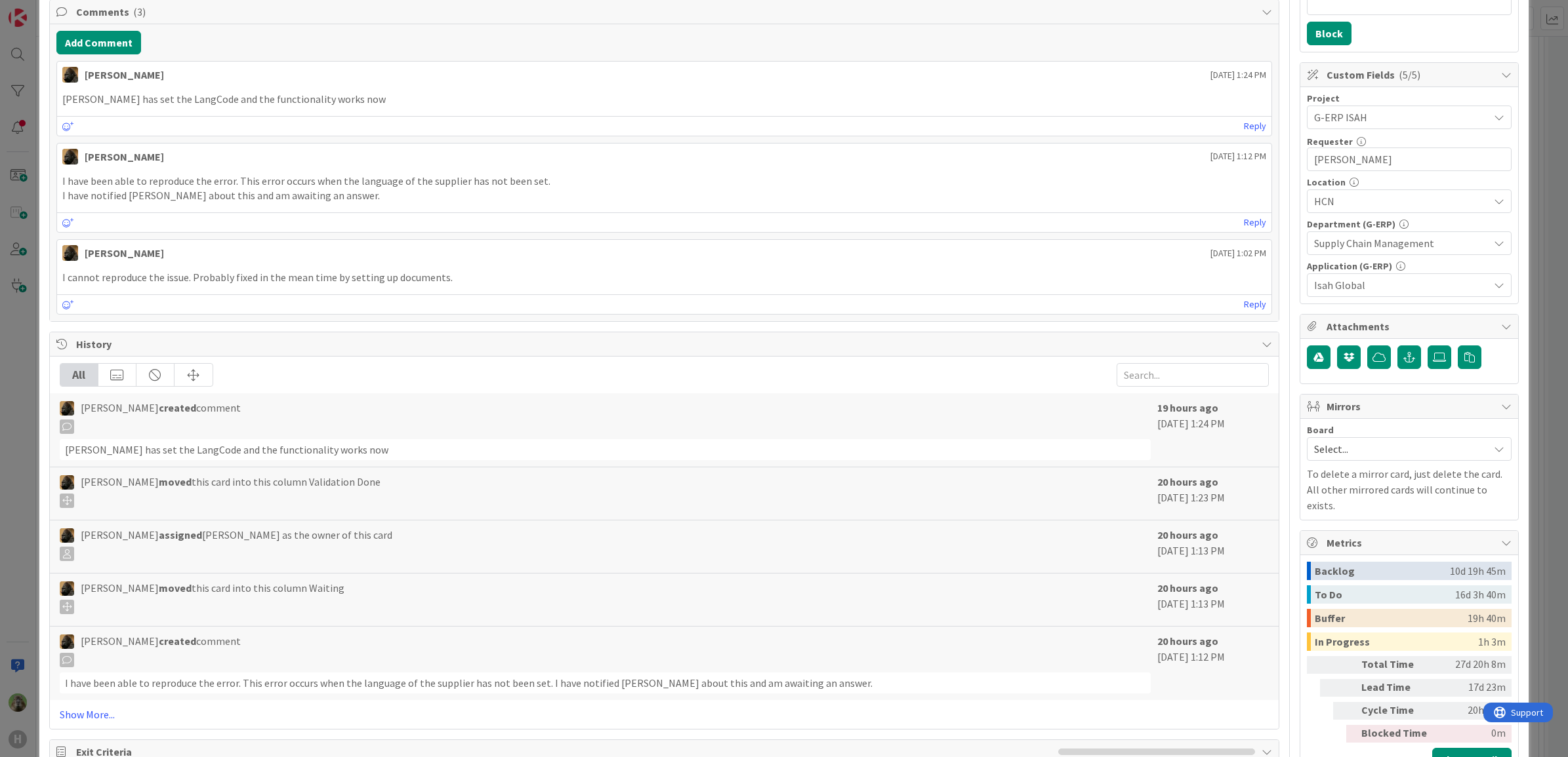
scroll to position [82, 0]
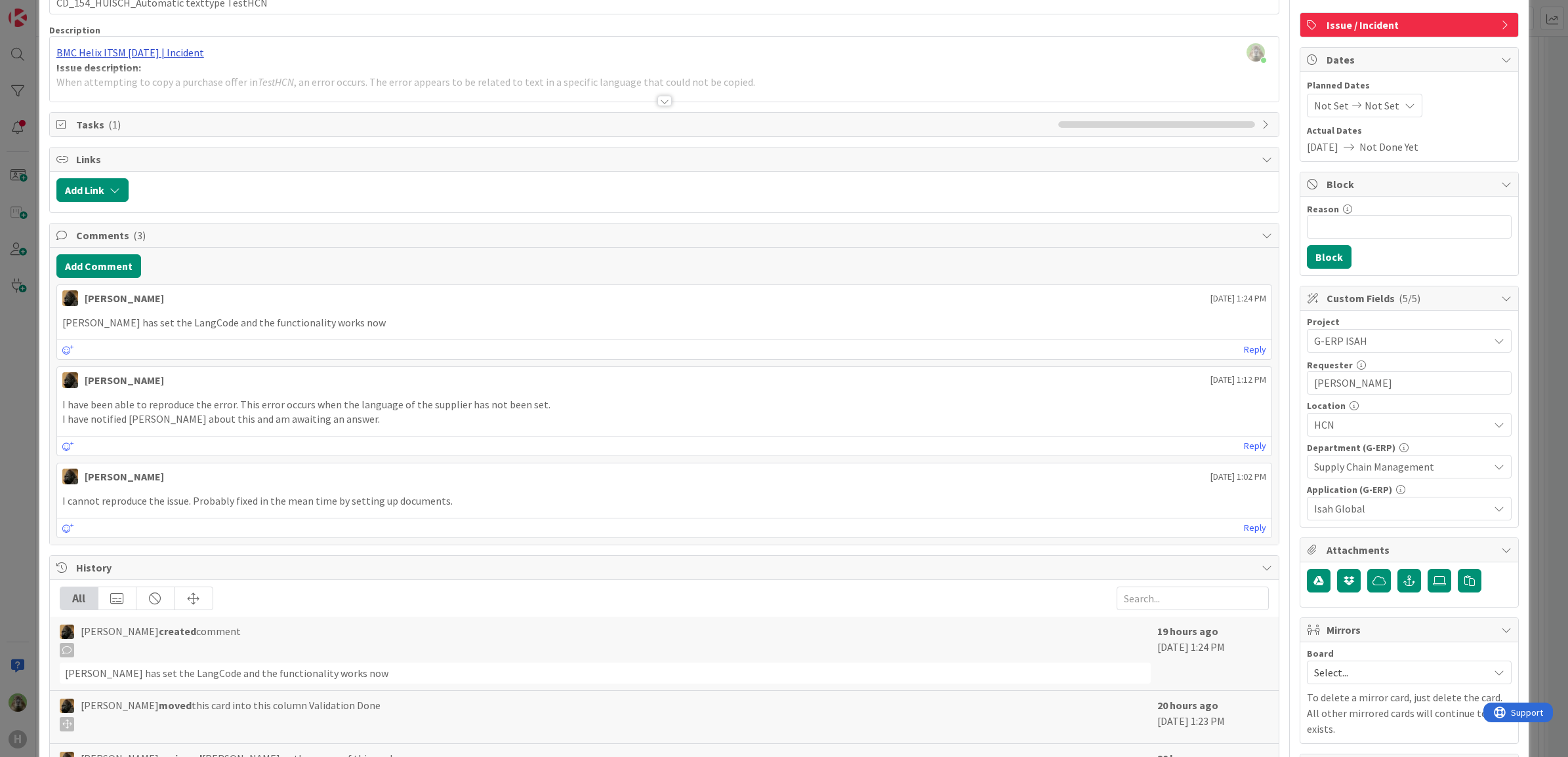
click at [158, 59] on div "Timothy Tjia just joined BMC Helix ITSM 23.3.02 | Incident Issue description: W…" at bounding box center [664, 69] width 1230 height 65
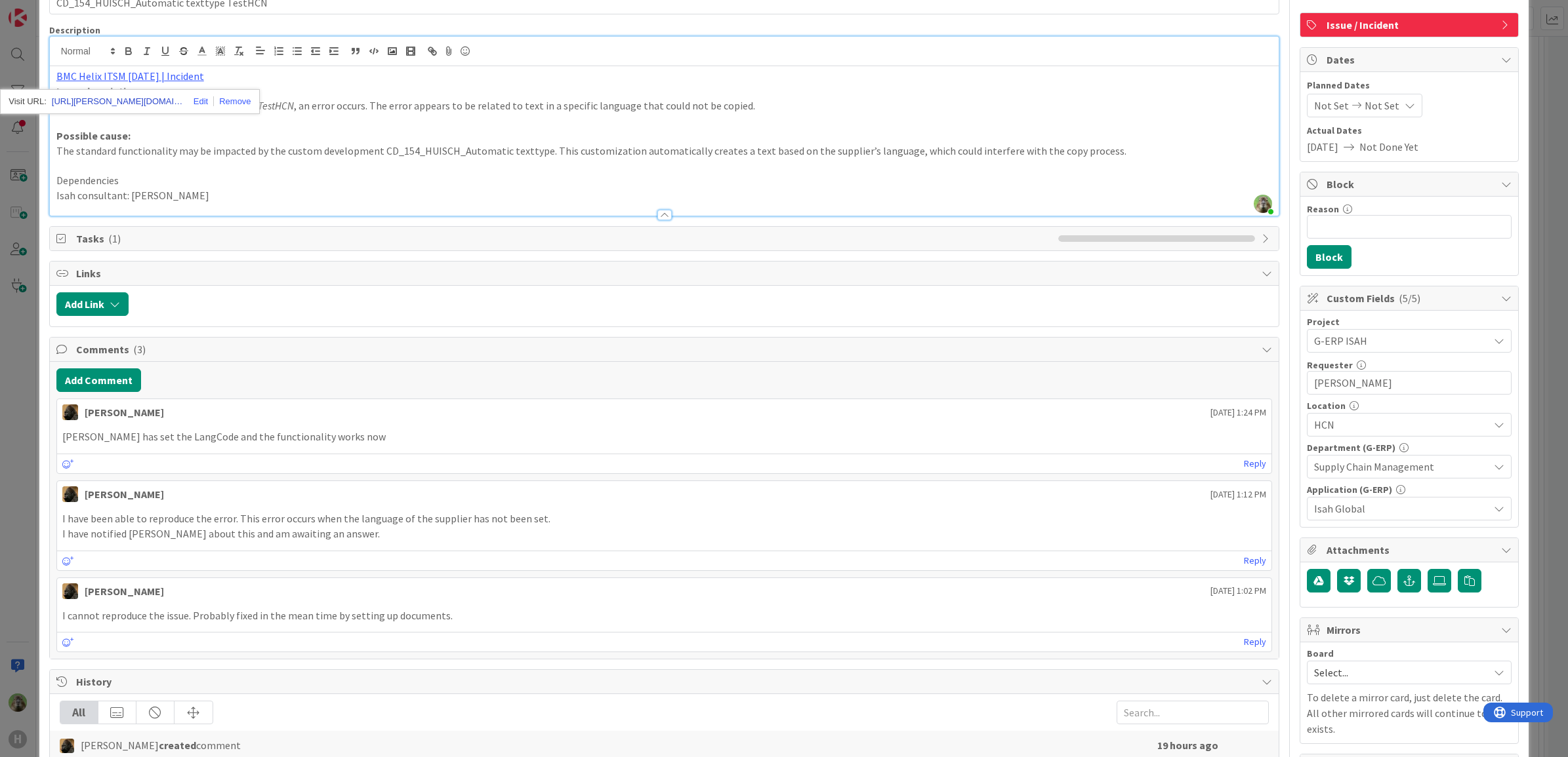
click at [138, 99] on link "https://huisman-smartit.onbmc.com/smartit/app/#/incident/AGGF4KX6HRENQATBPID5TB…" at bounding box center [117, 101] width 131 height 17
click at [24, 416] on div "ID 1802 G-ERP - BFG New Build Validation Done Title 40 / 128 CD_154_HUISCH_Auto…" at bounding box center [784, 378] width 1568 height 757
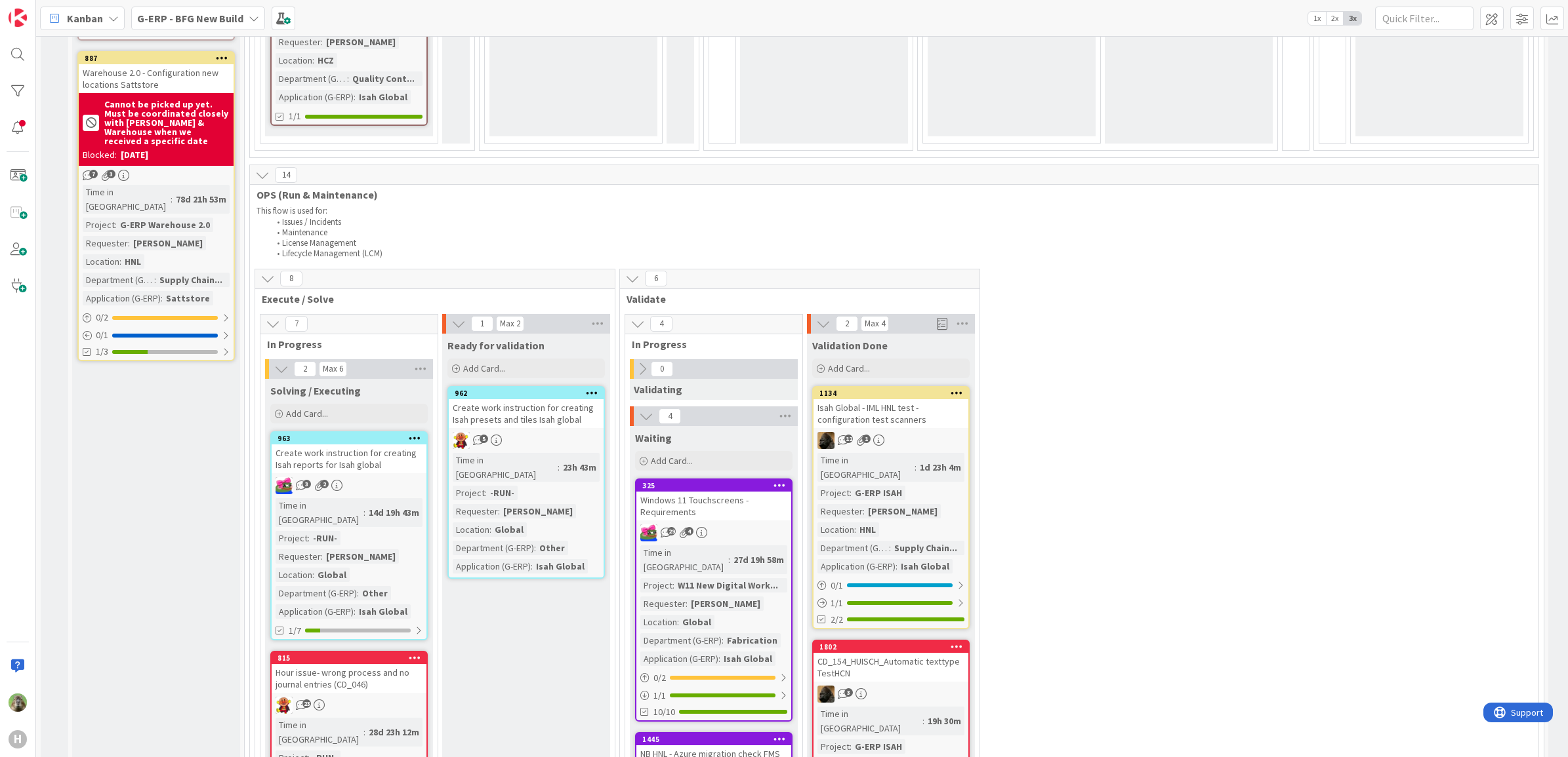
click at [957, 642] on icon at bounding box center [957, 646] width 13 height 9
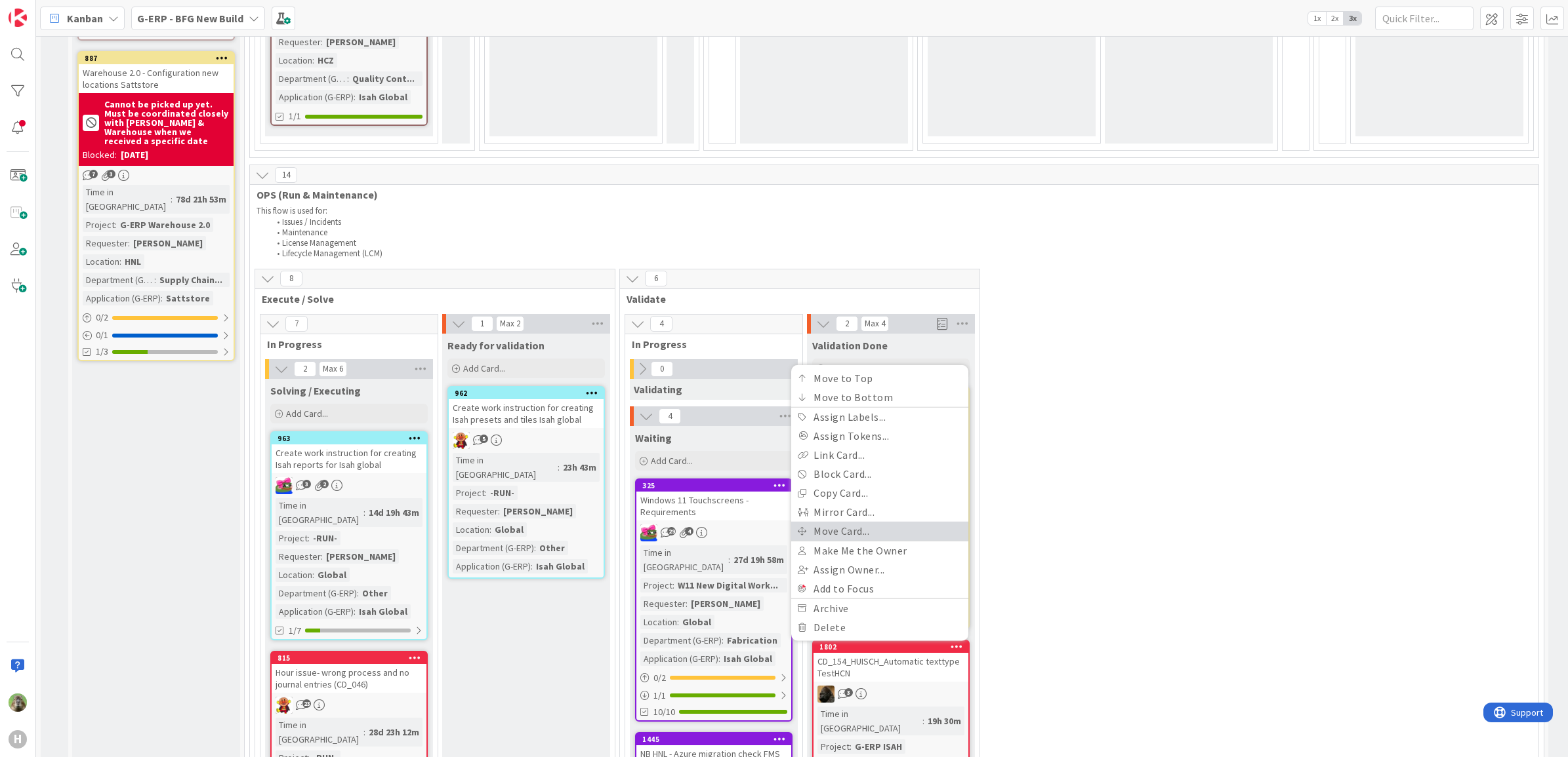
click at [898, 522] on link "Move Card..." at bounding box center [879, 531] width 177 height 19
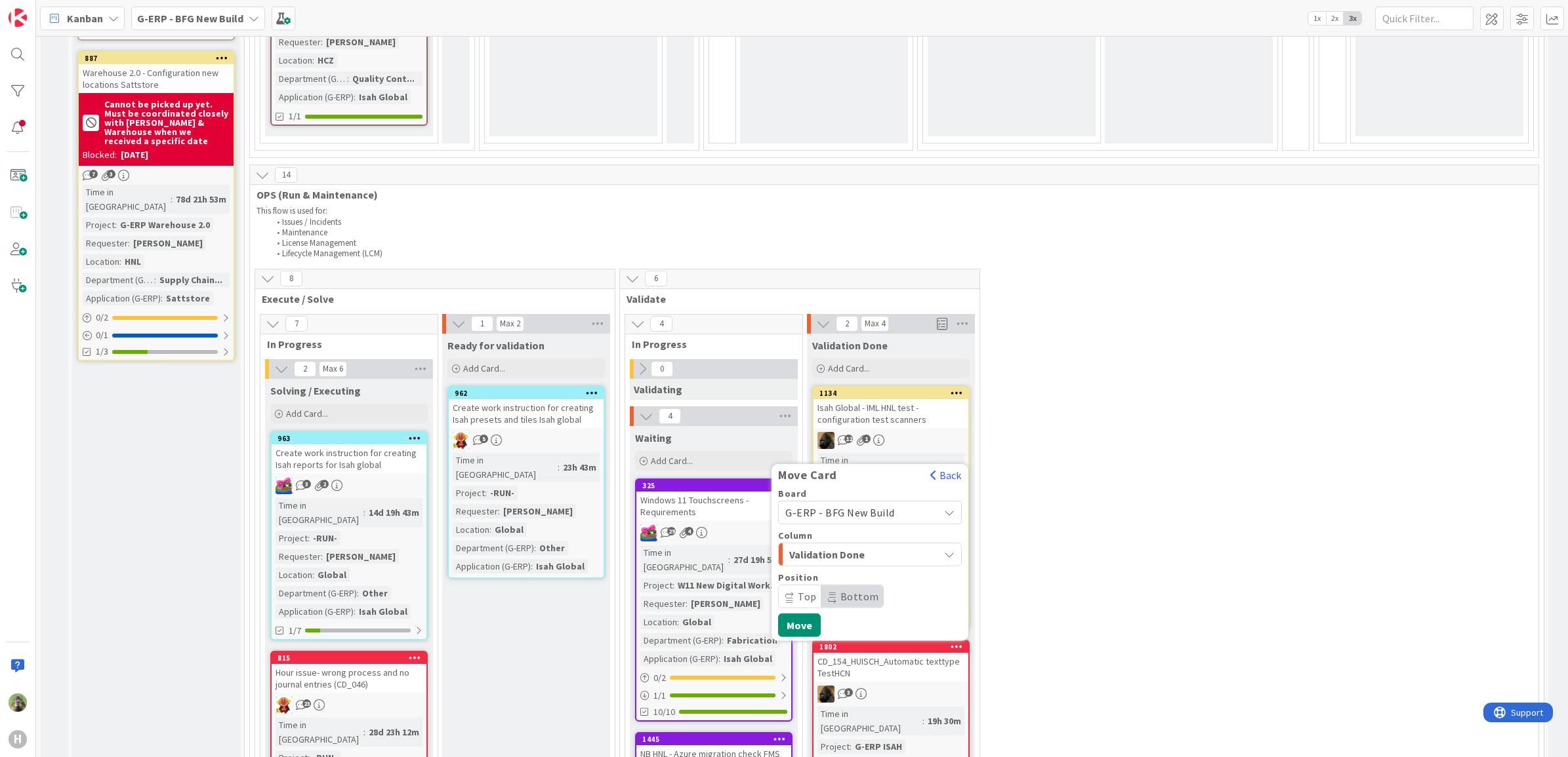
click at [925, 544] on div "Validation Done" at bounding box center [862, 553] width 153 height 21
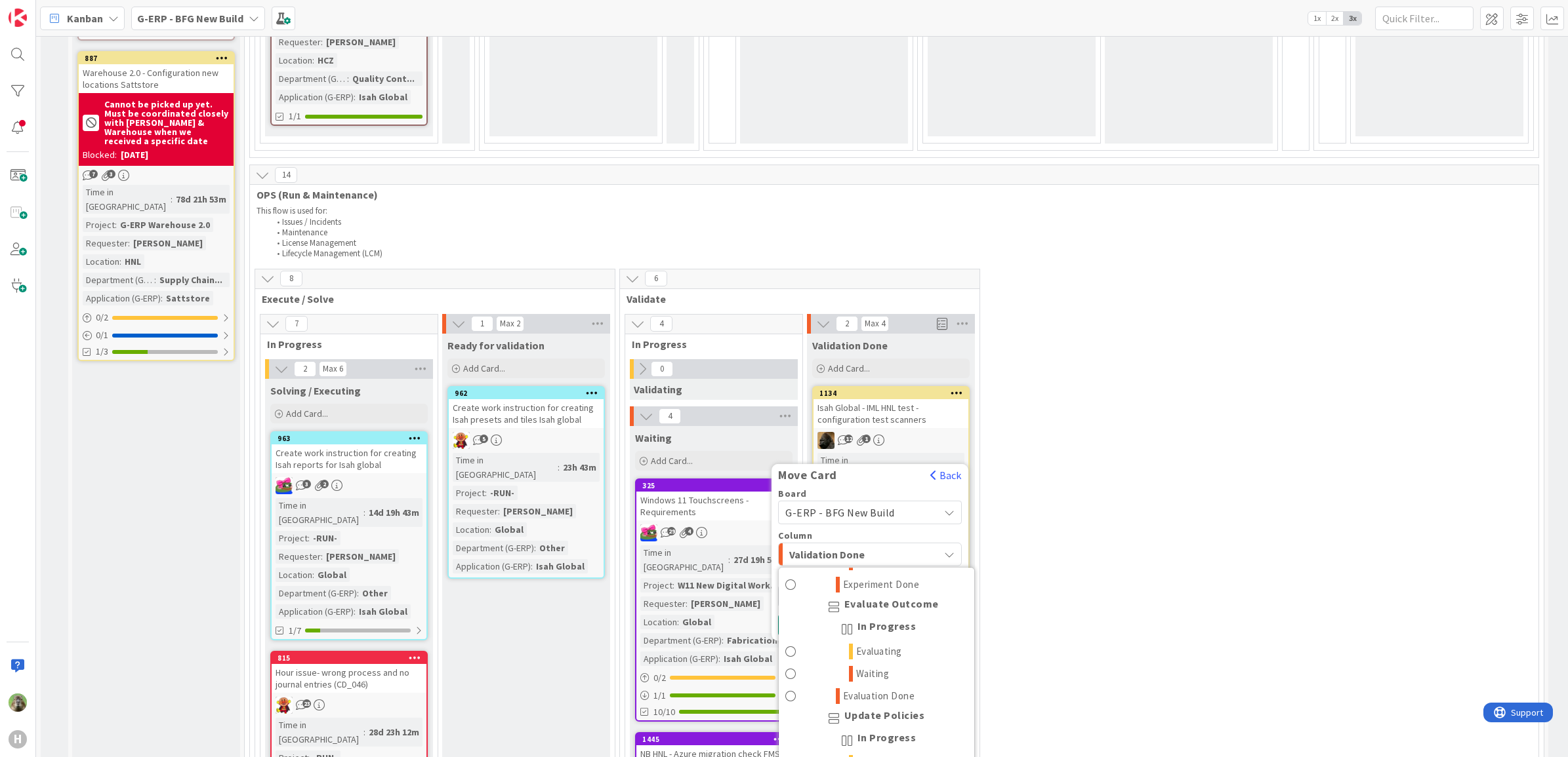
scroll to position [1398, 0]
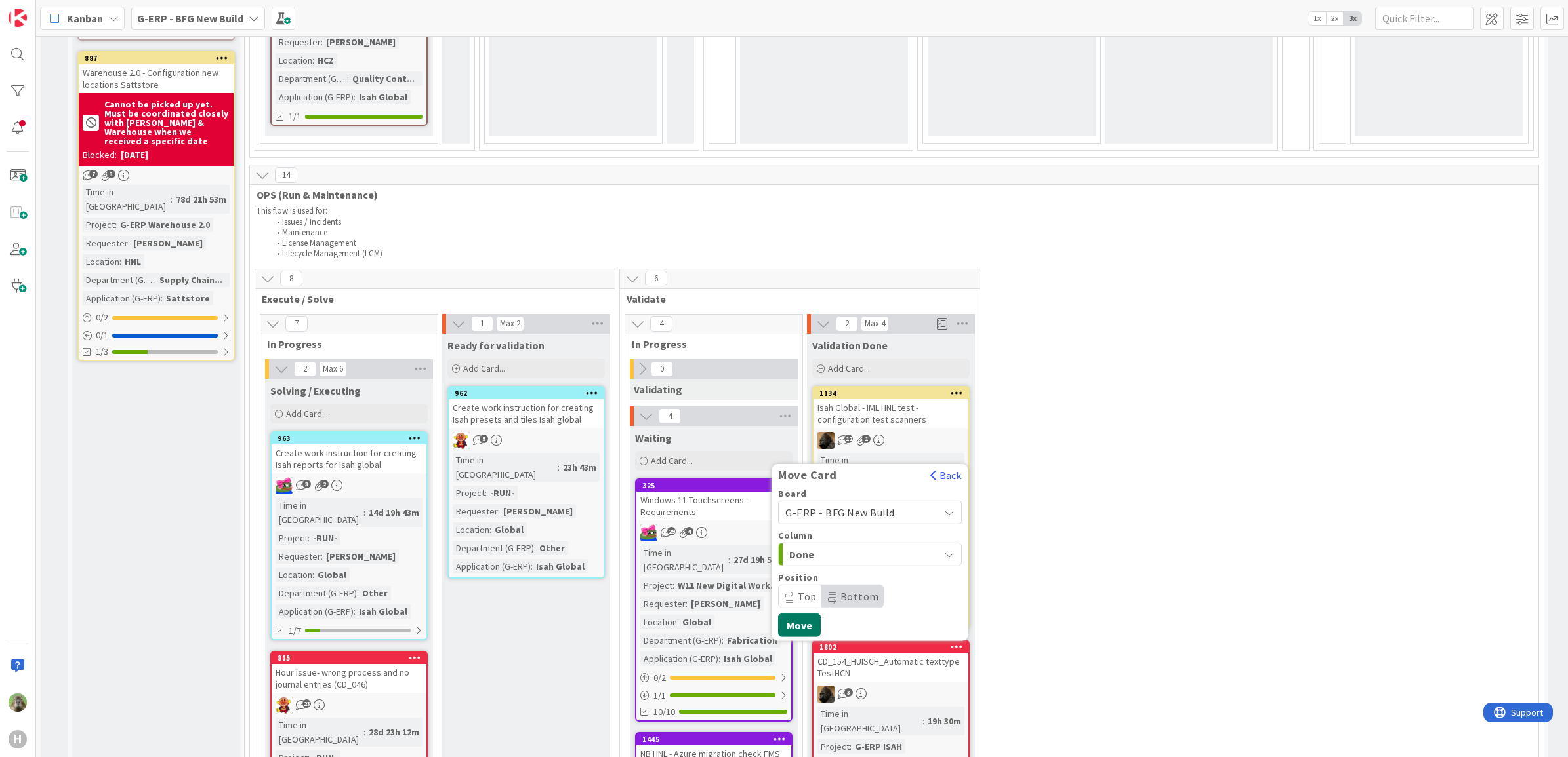
click at [815, 613] on button "Move" at bounding box center [799, 625] width 43 height 24
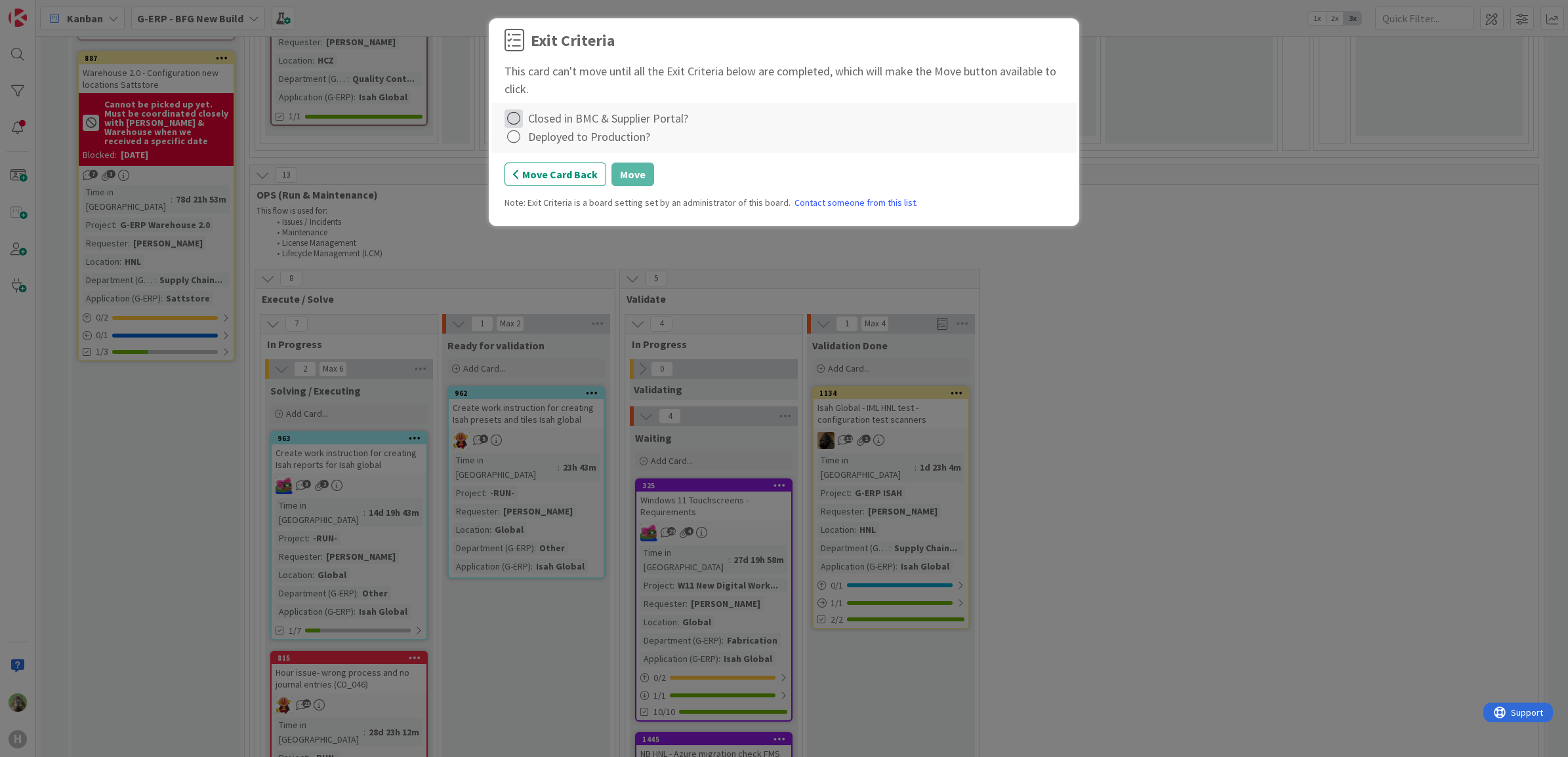
click at [516, 122] on icon at bounding box center [513, 119] width 19 height 19
click at [538, 144] on link "Complete" at bounding box center [586, 145] width 164 height 19
click at [514, 139] on icon at bounding box center [513, 136] width 19 height 19
click at [555, 181] on link "Not Applicable" at bounding box center [586, 183] width 164 height 19
click at [819, 184] on div "Move Card Back Move" at bounding box center [783, 175] width 559 height 24
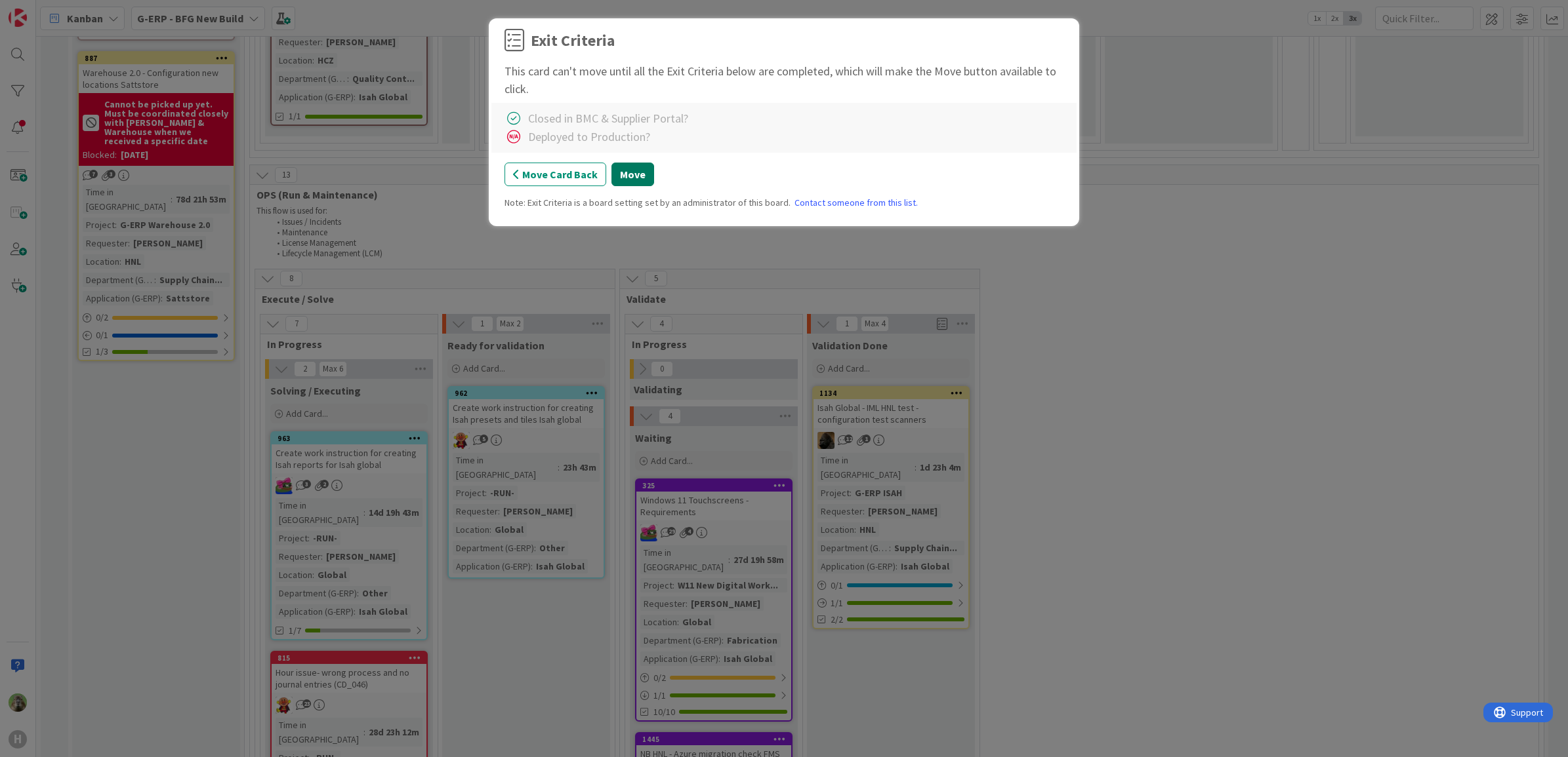
click at [640, 176] on button "Move" at bounding box center [632, 175] width 43 height 24
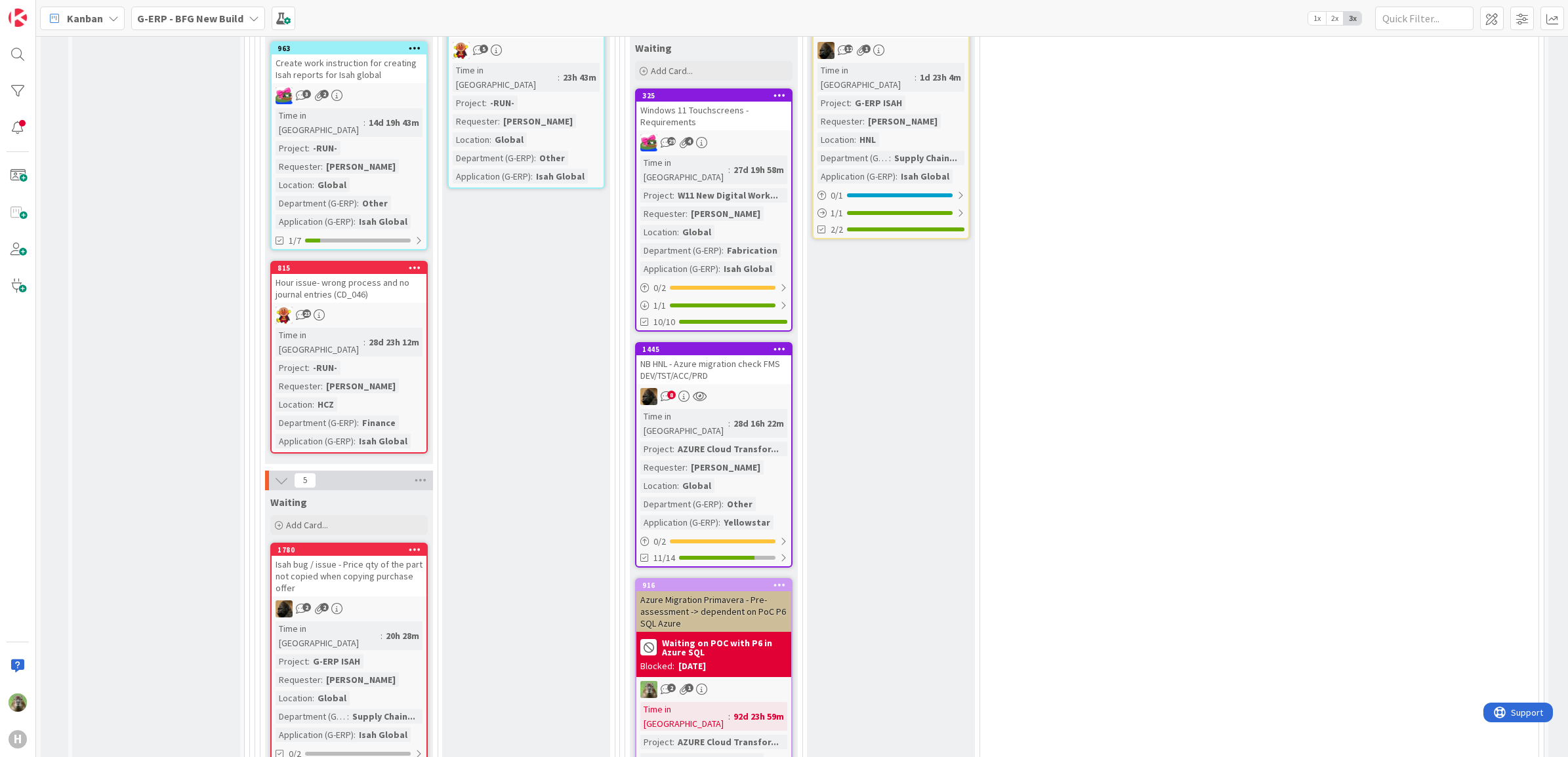
scroll to position [2322, 0]
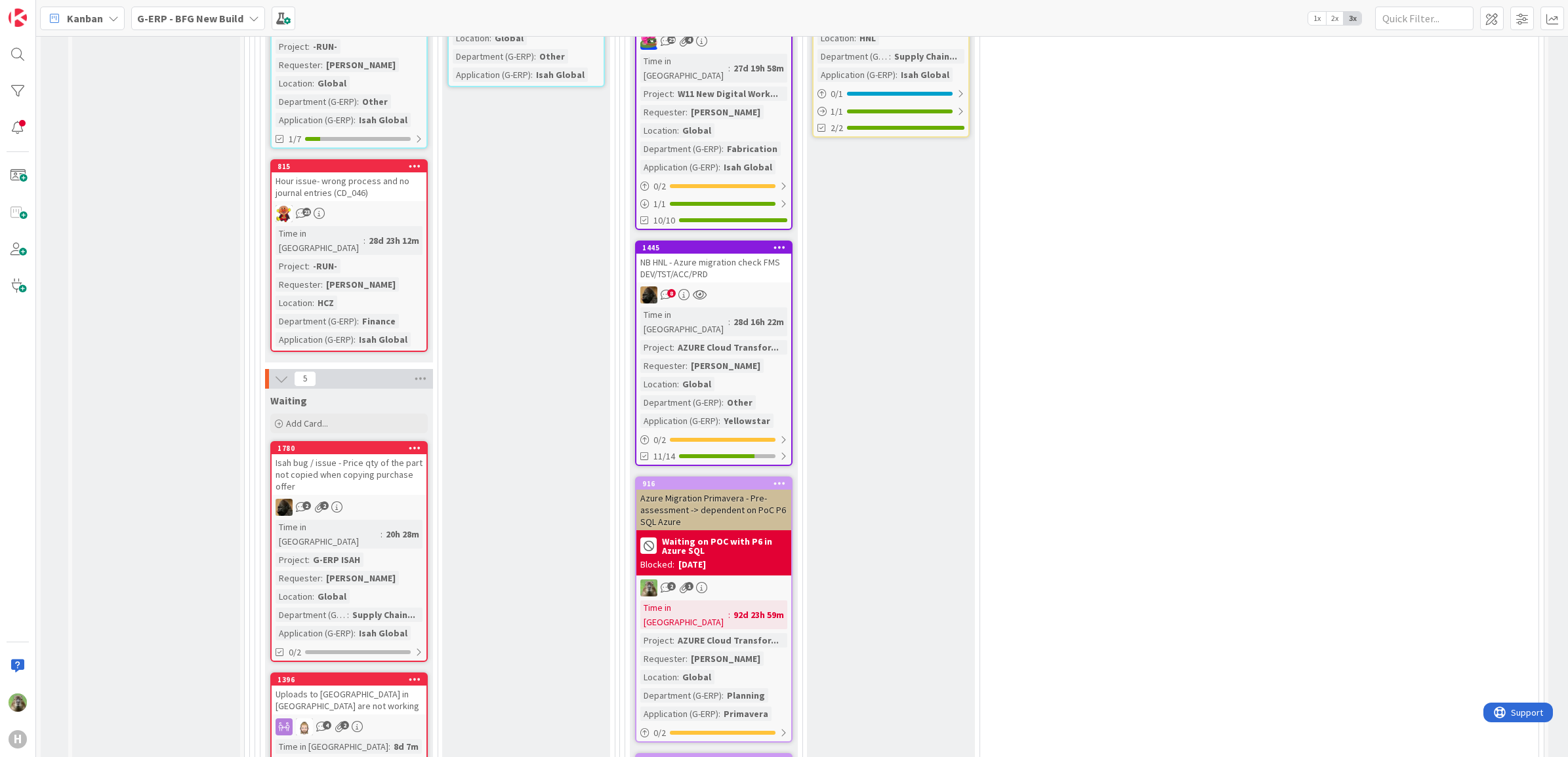
click at [783, 254] on div "NB HNL - Azure migration check FMS DEV/TST/ACC/PRD" at bounding box center [714, 268] width 155 height 29
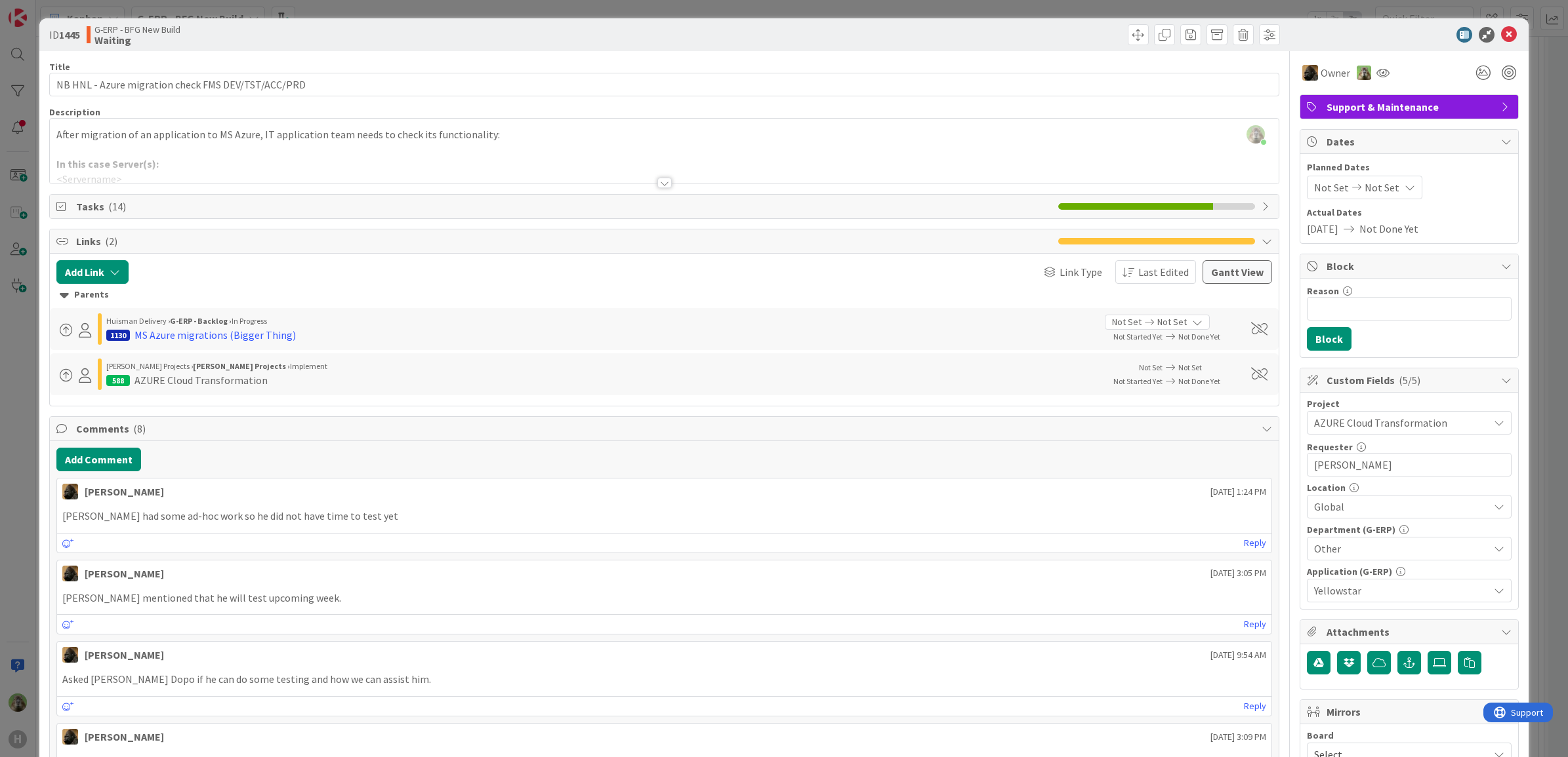
click at [11, 486] on div "ID 1445 G-ERP - BFG New Build Waiting Title 50 / 128 NB HNL - Azure migration c…" at bounding box center [784, 378] width 1568 height 757
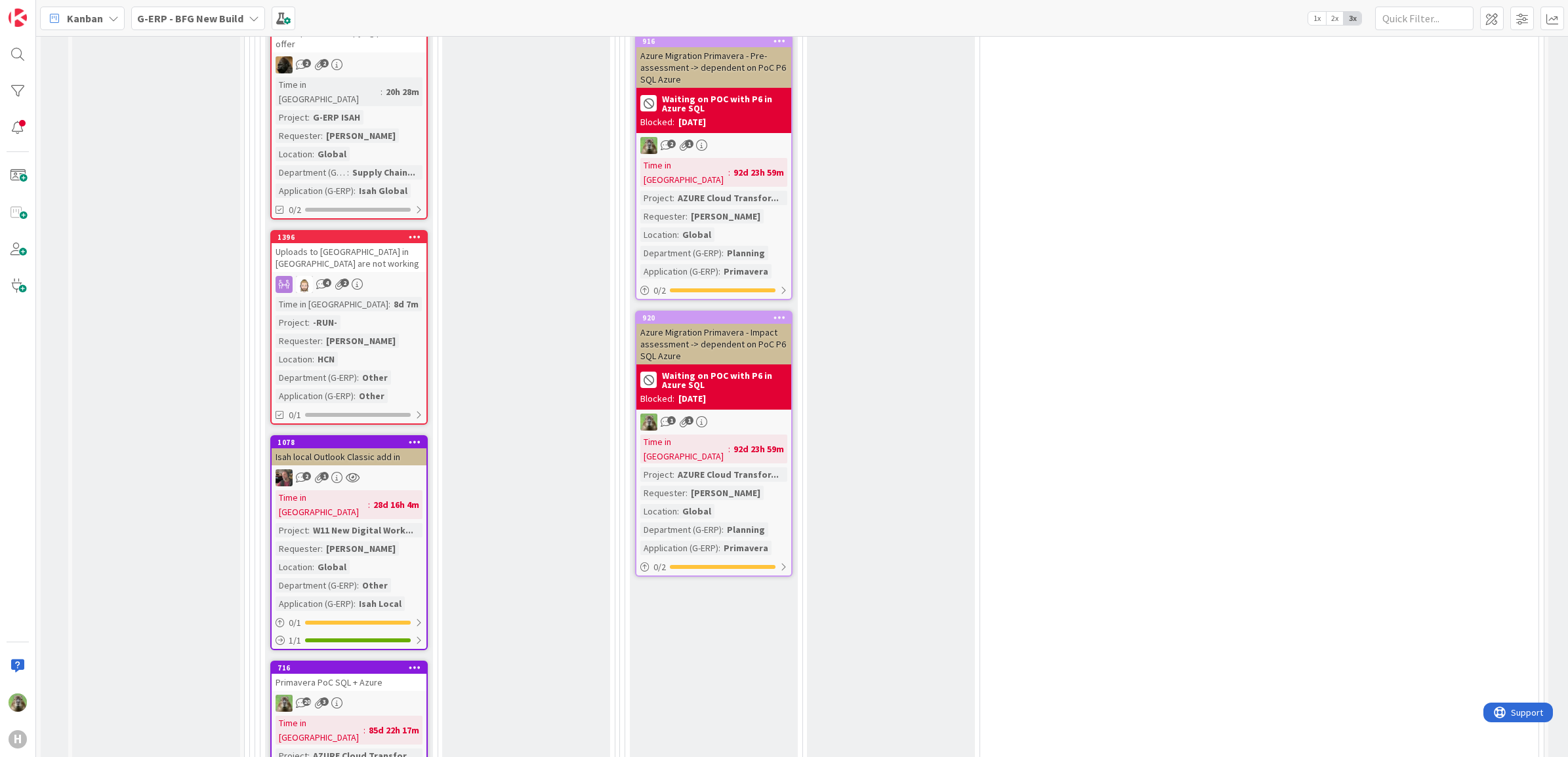
scroll to position [2736, 0]
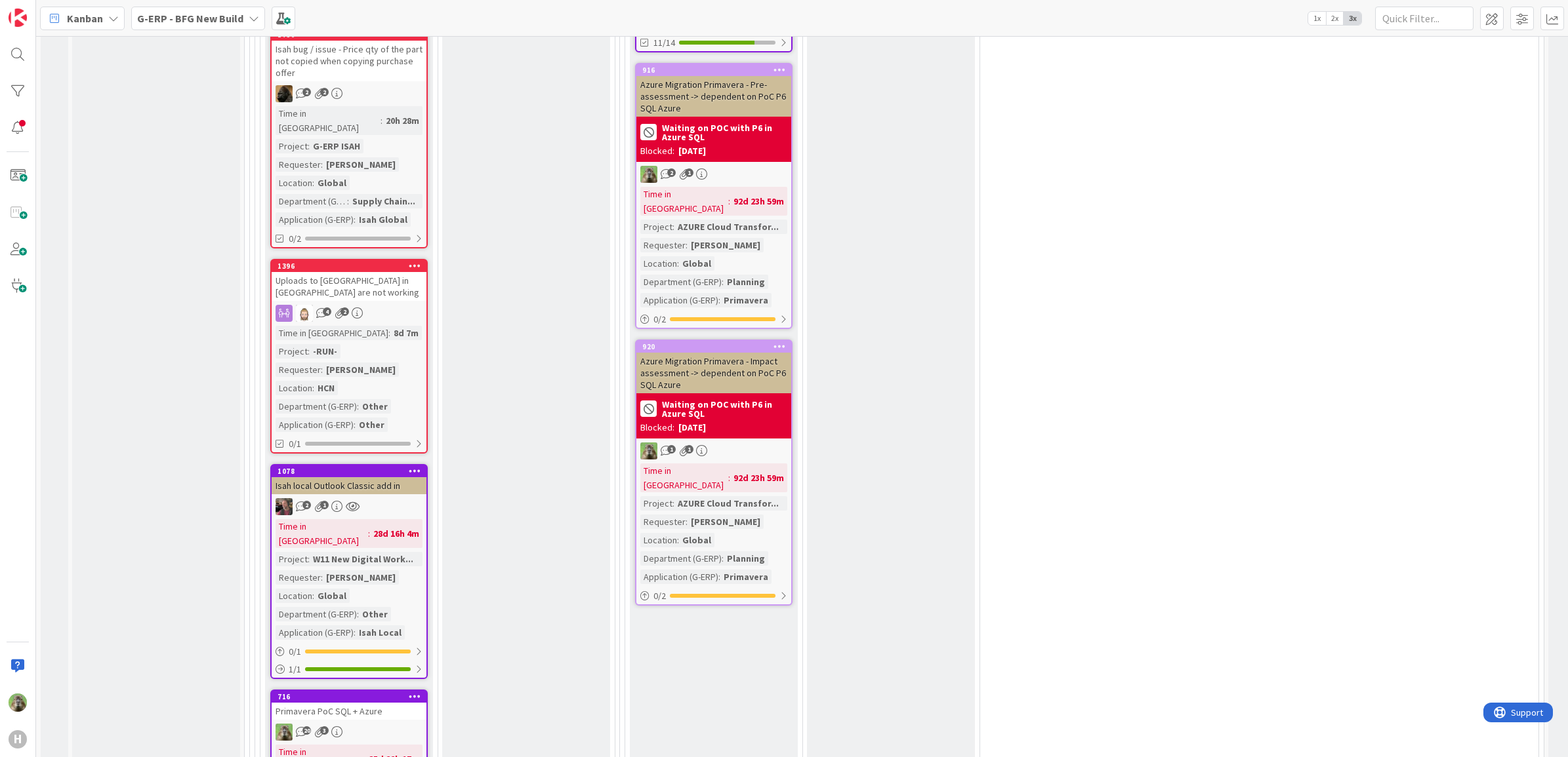
click at [385, 477] on div "Isah local Outlook Classic add in" at bounding box center [349, 485] width 155 height 17
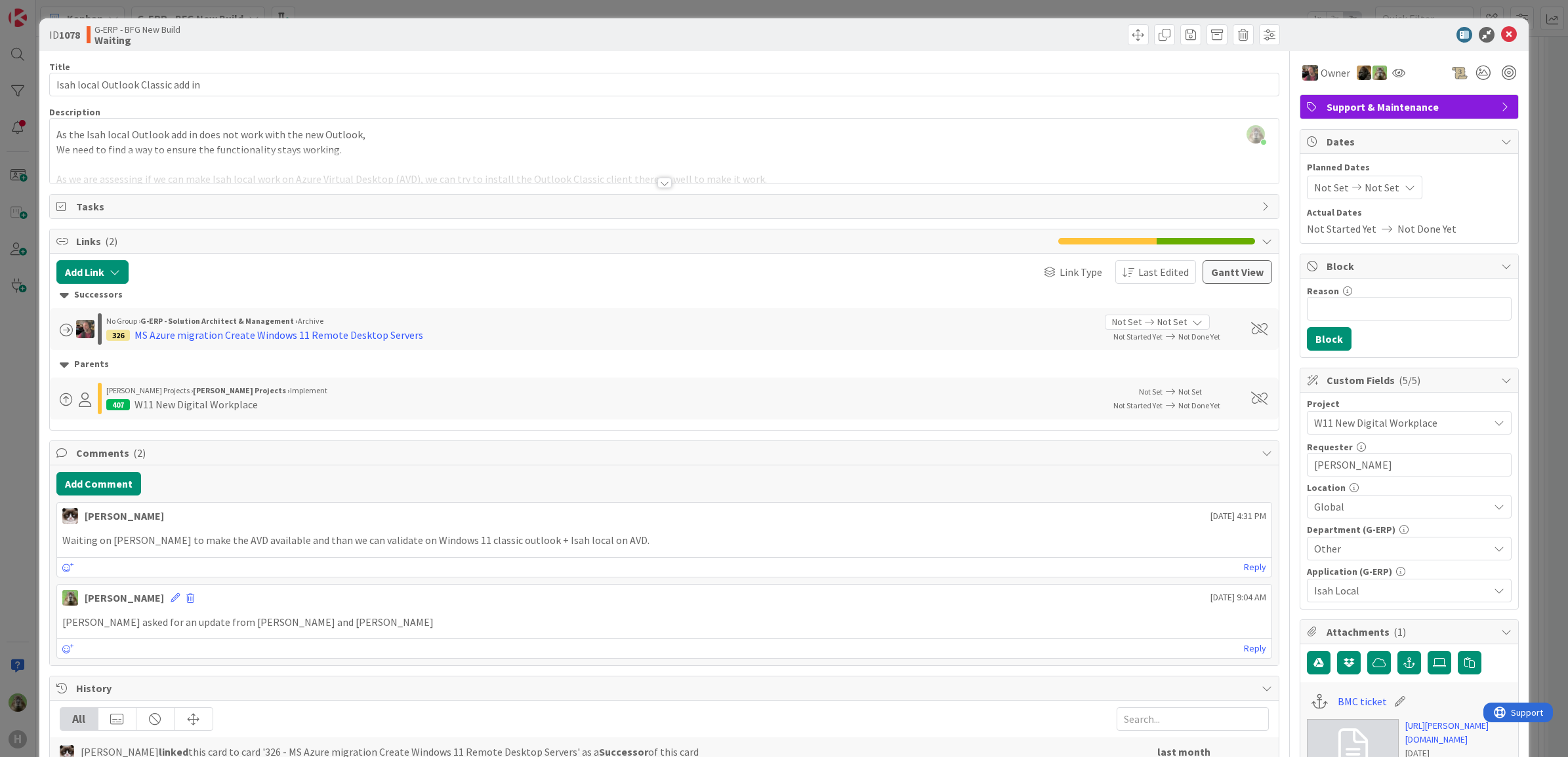
click at [18, 448] on div "ID 1078 G-ERP - BFG New Build Waiting Title 33 / 128 Isah local Outlook Classic…" at bounding box center [784, 378] width 1568 height 757
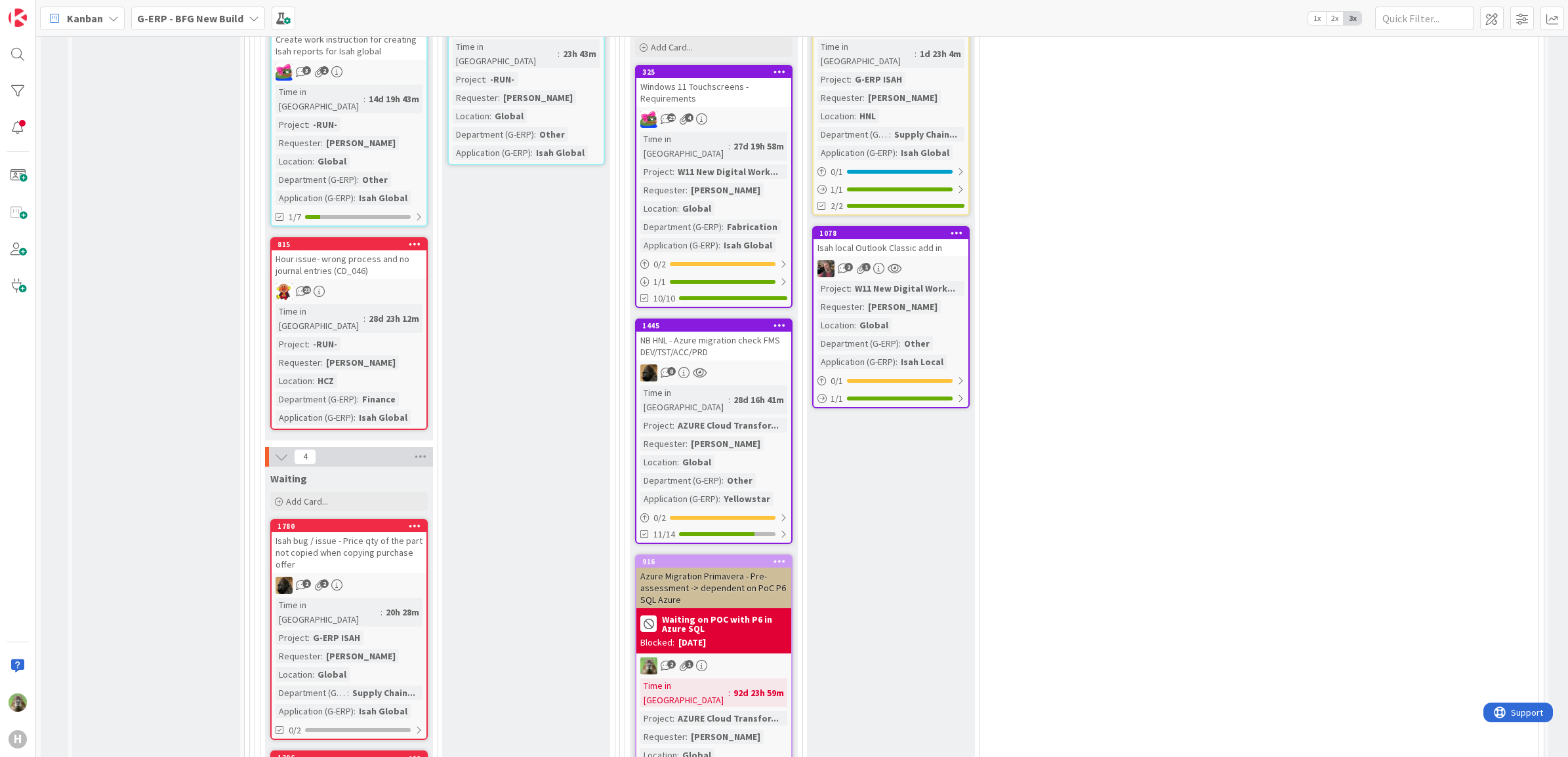
scroll to position [2326, 0]
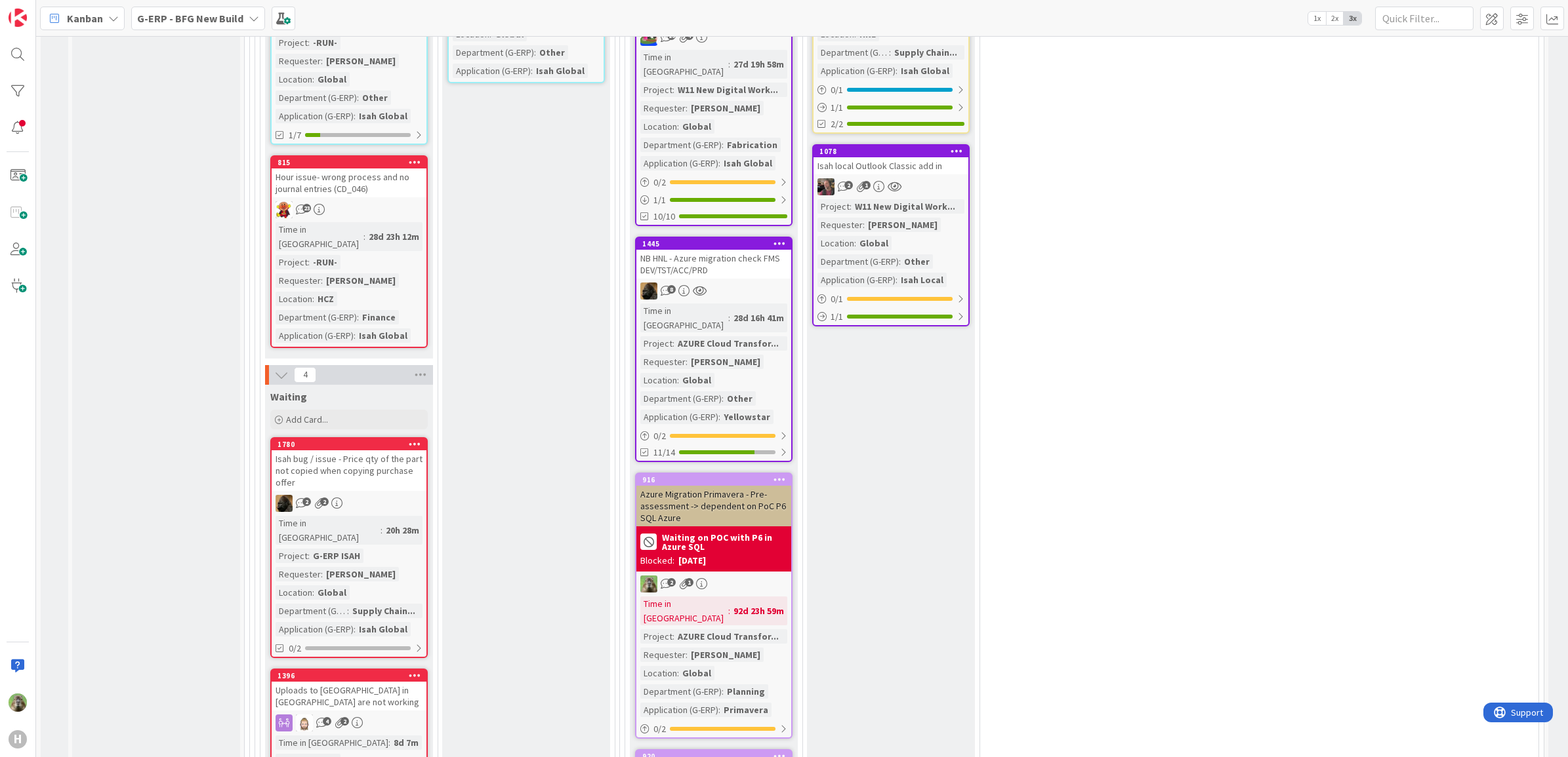
click at [392, 682] on div "Uploads to [GEOGRAPHIC_DATA] in [GEOGRAPHIC_DATA] are not working" at bounding box center [349, 696] width 155 height 29
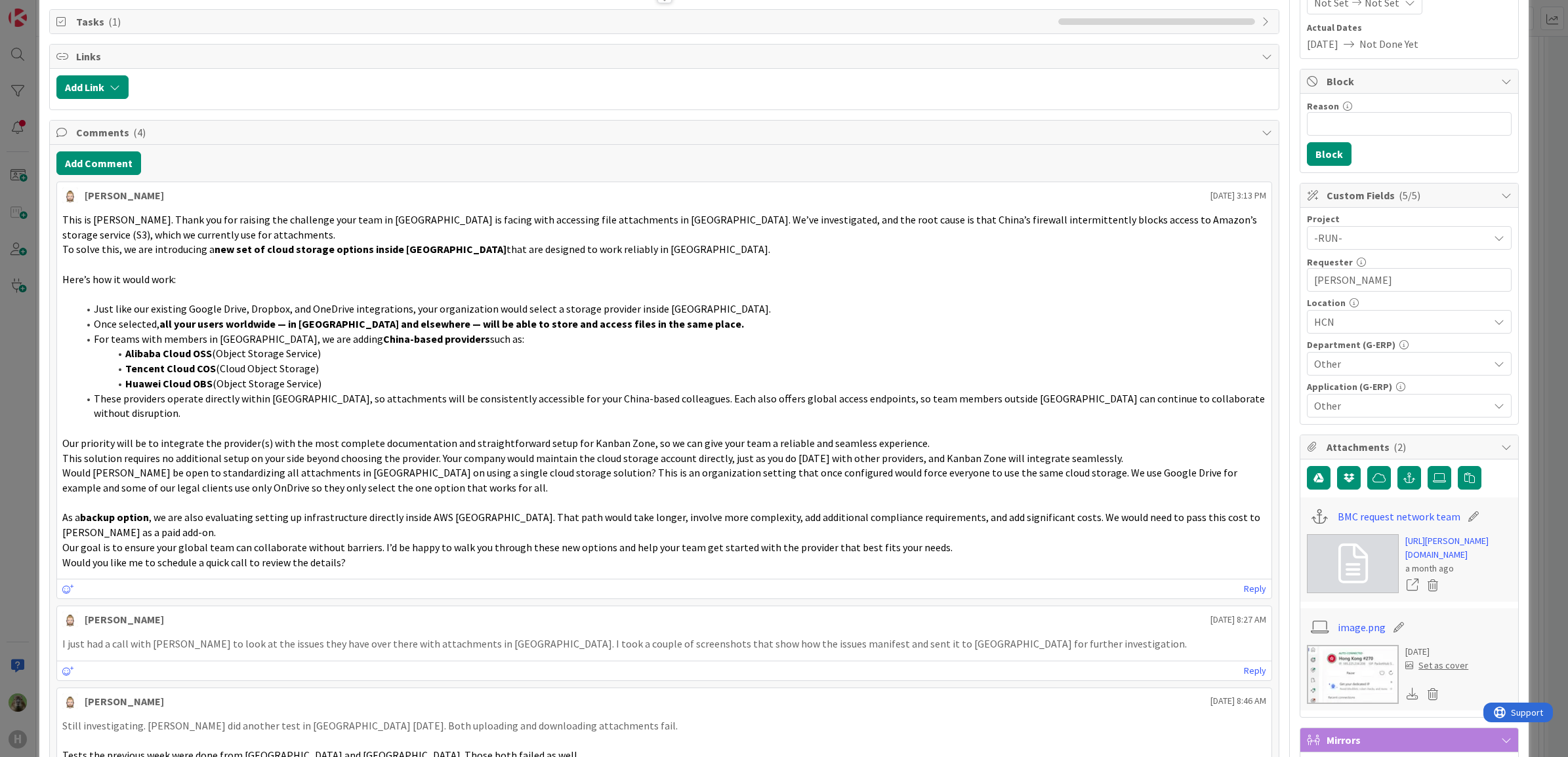
scroll to position [82, 0]
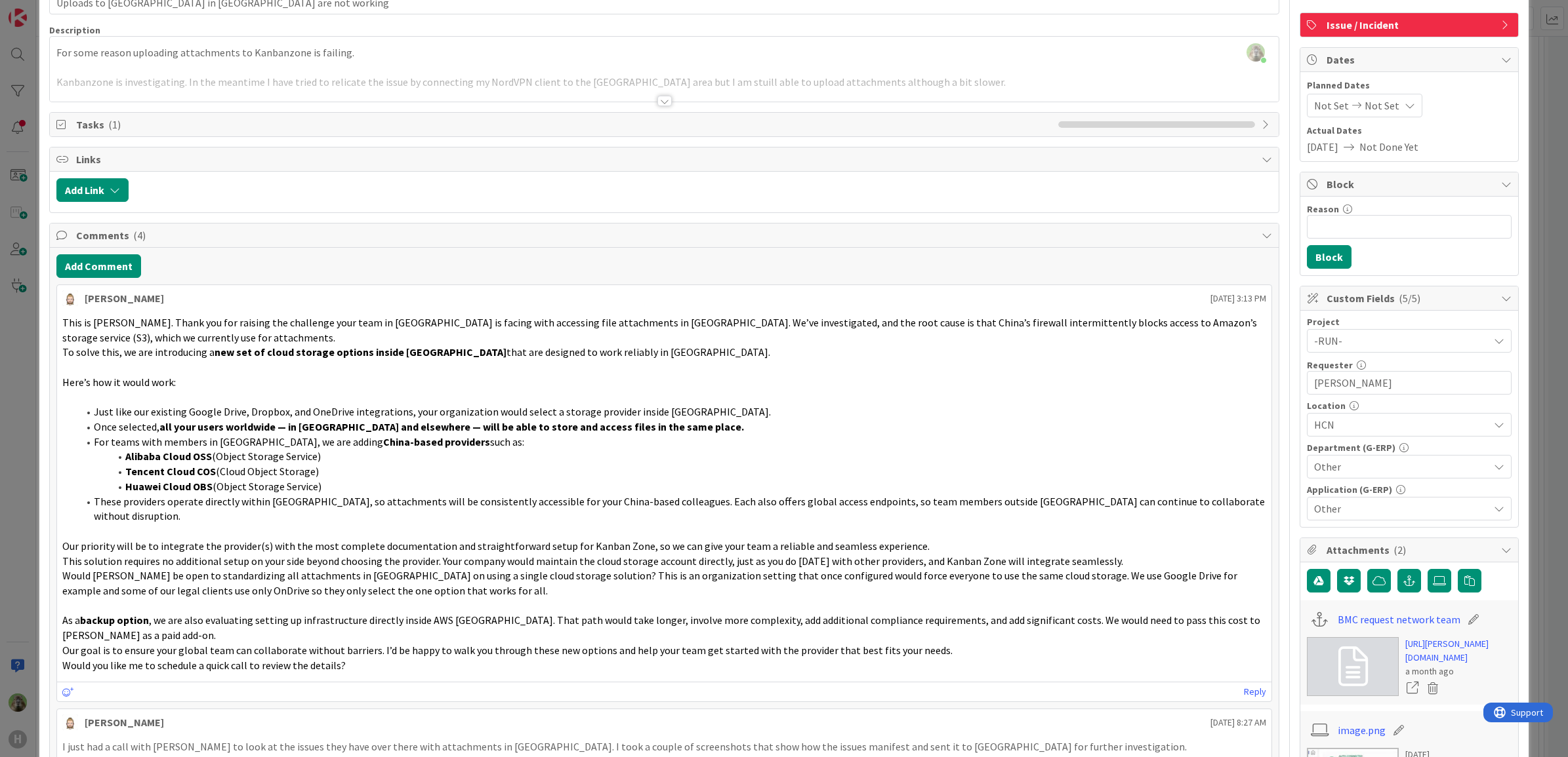
click at [23, 486] on div "ID 1396 G-ERP - BFG New Build Waiting Title 46 / 128 Uploads to Kanbanzone in C…" at bounding box center [784, 378] width 1568 height 757
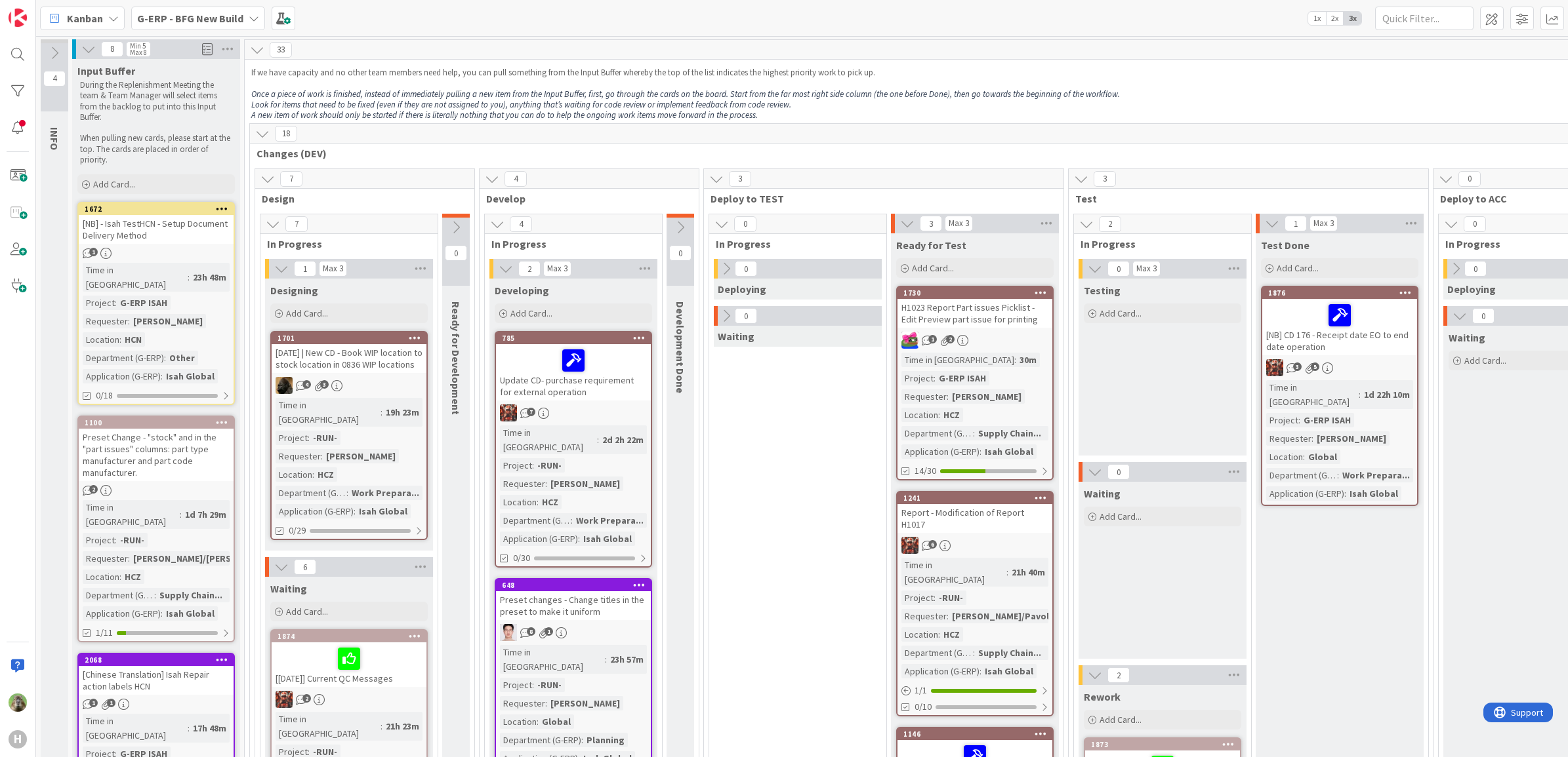
click at [225, 30] on div "G-ERP - BFG New Build" at bounding box center [198, 19] width 133 height 24
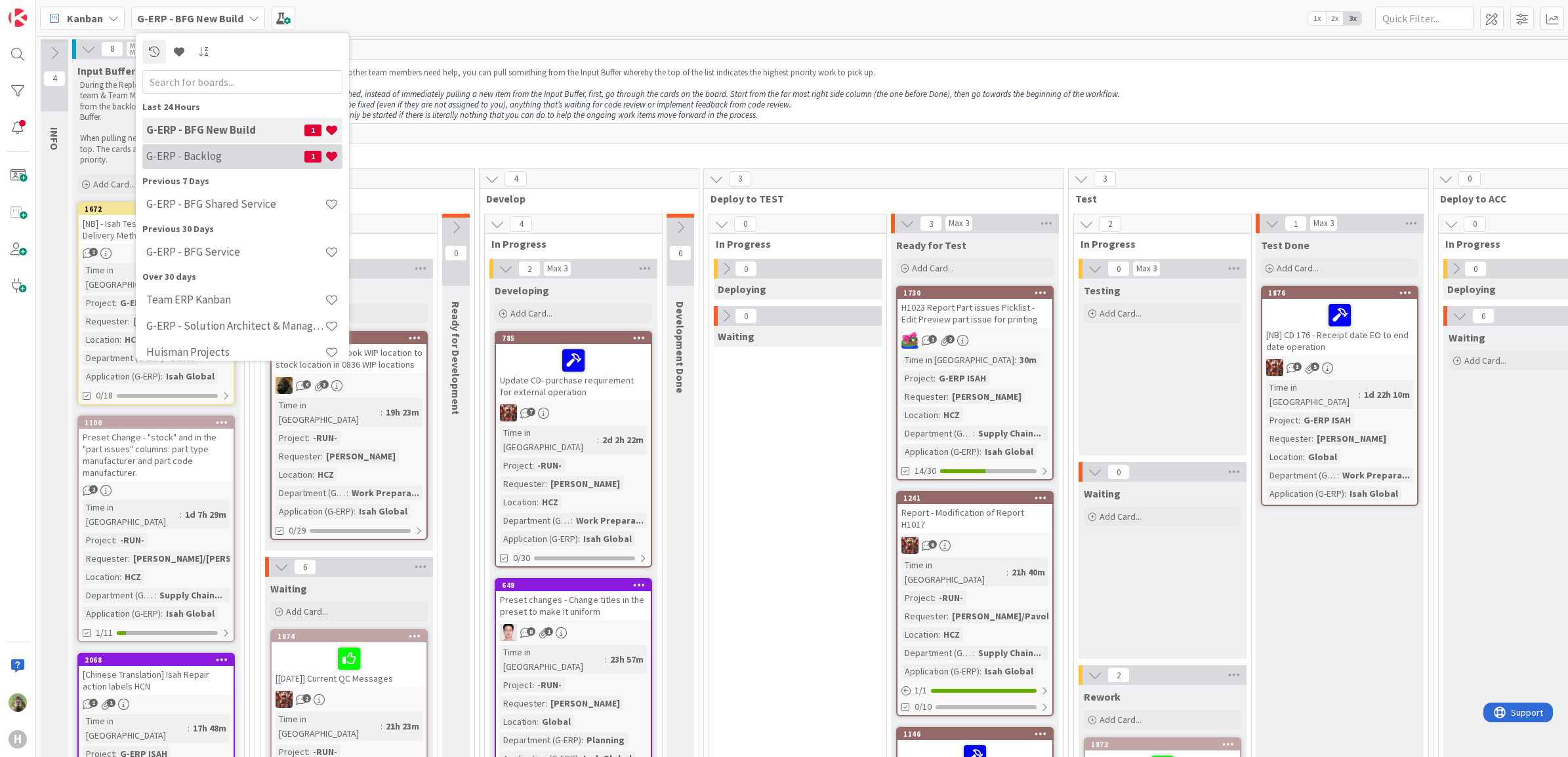
click at [243, 145] on div "G-ERP - Backlog 1" at bounding box center [242, 155] width 200 height 25
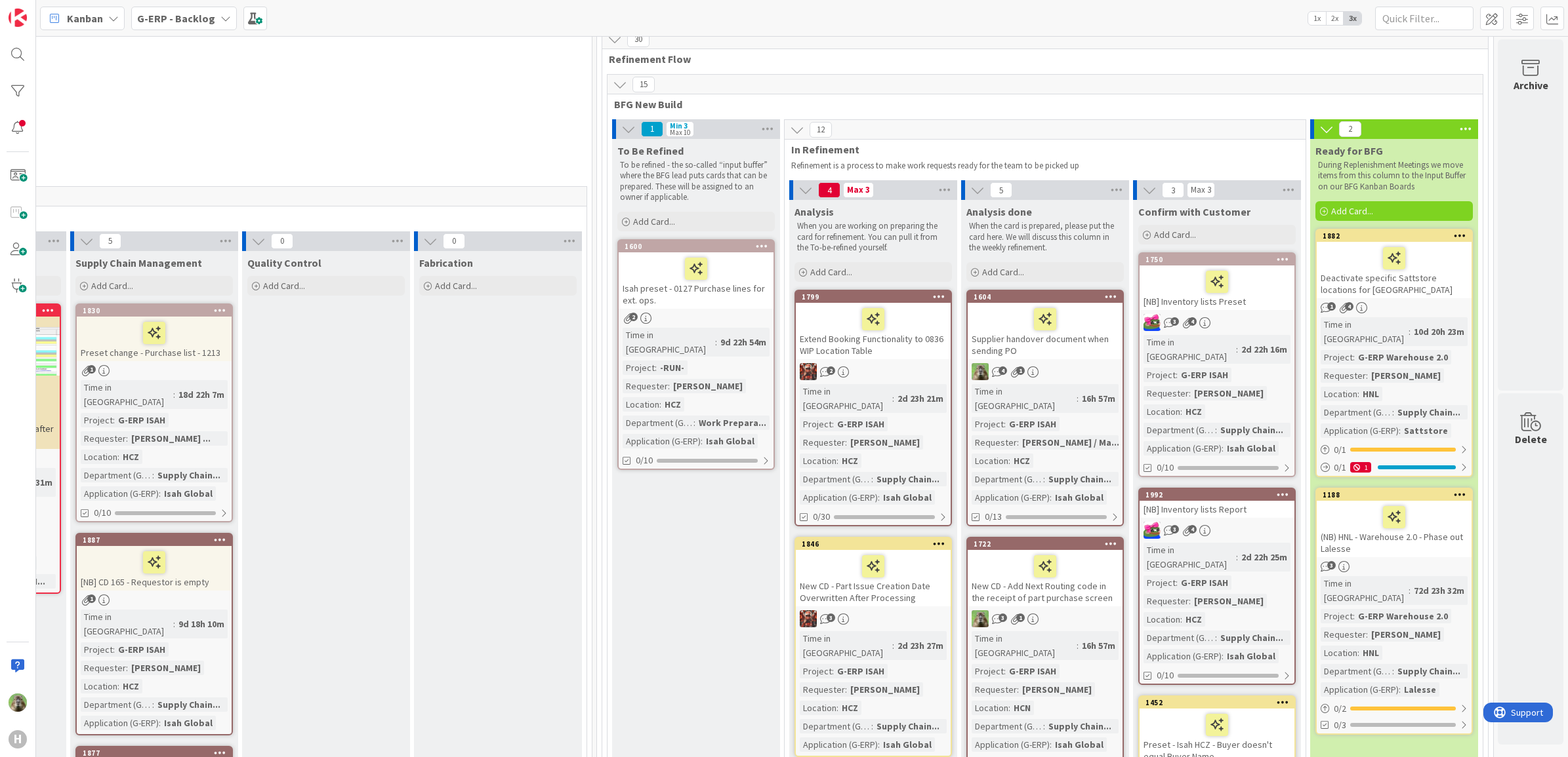
scroll to position [246, 1036]
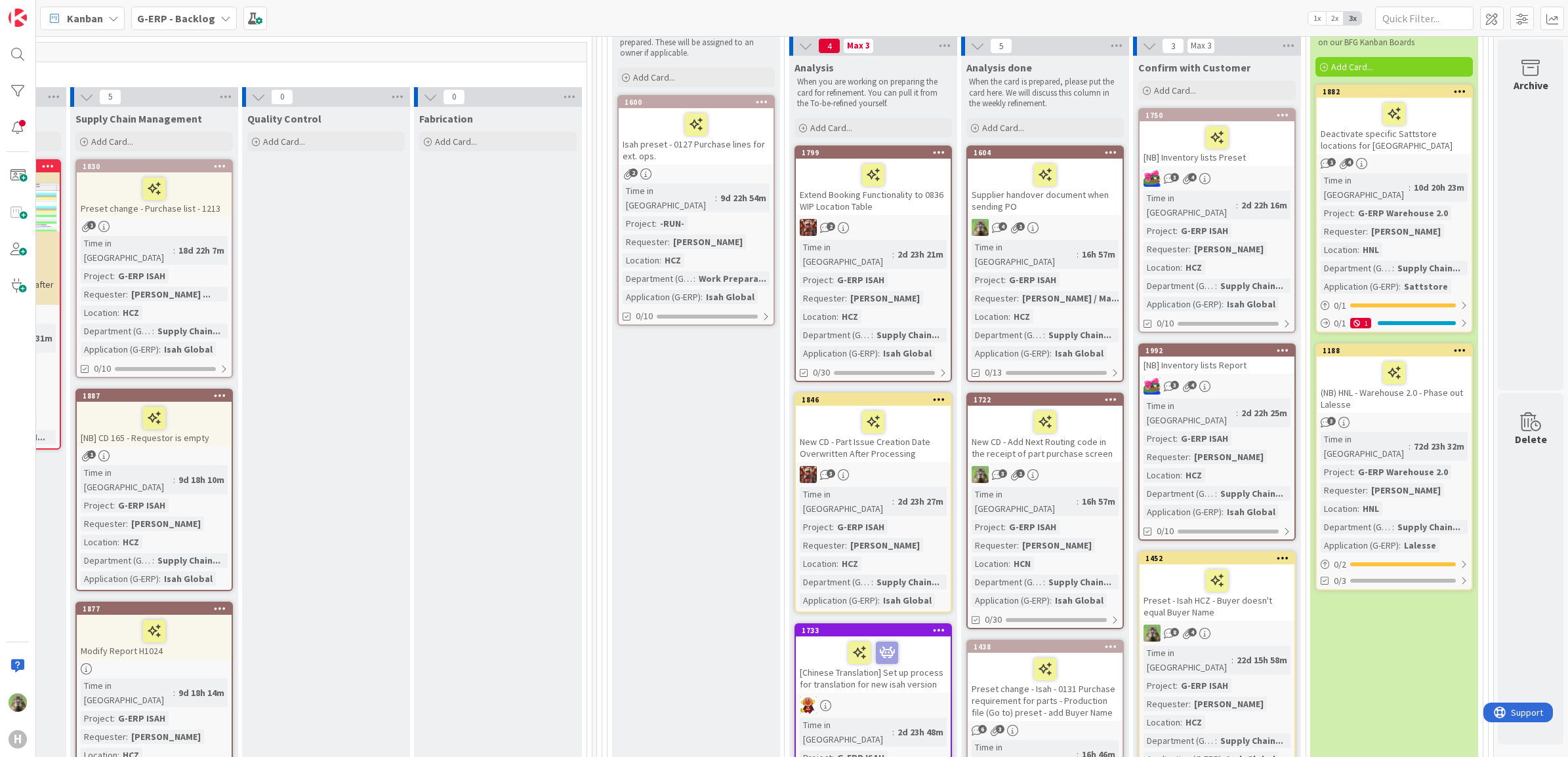
click at [1082, 187] on div at bounding box center [1045, 175] width 147 height 28
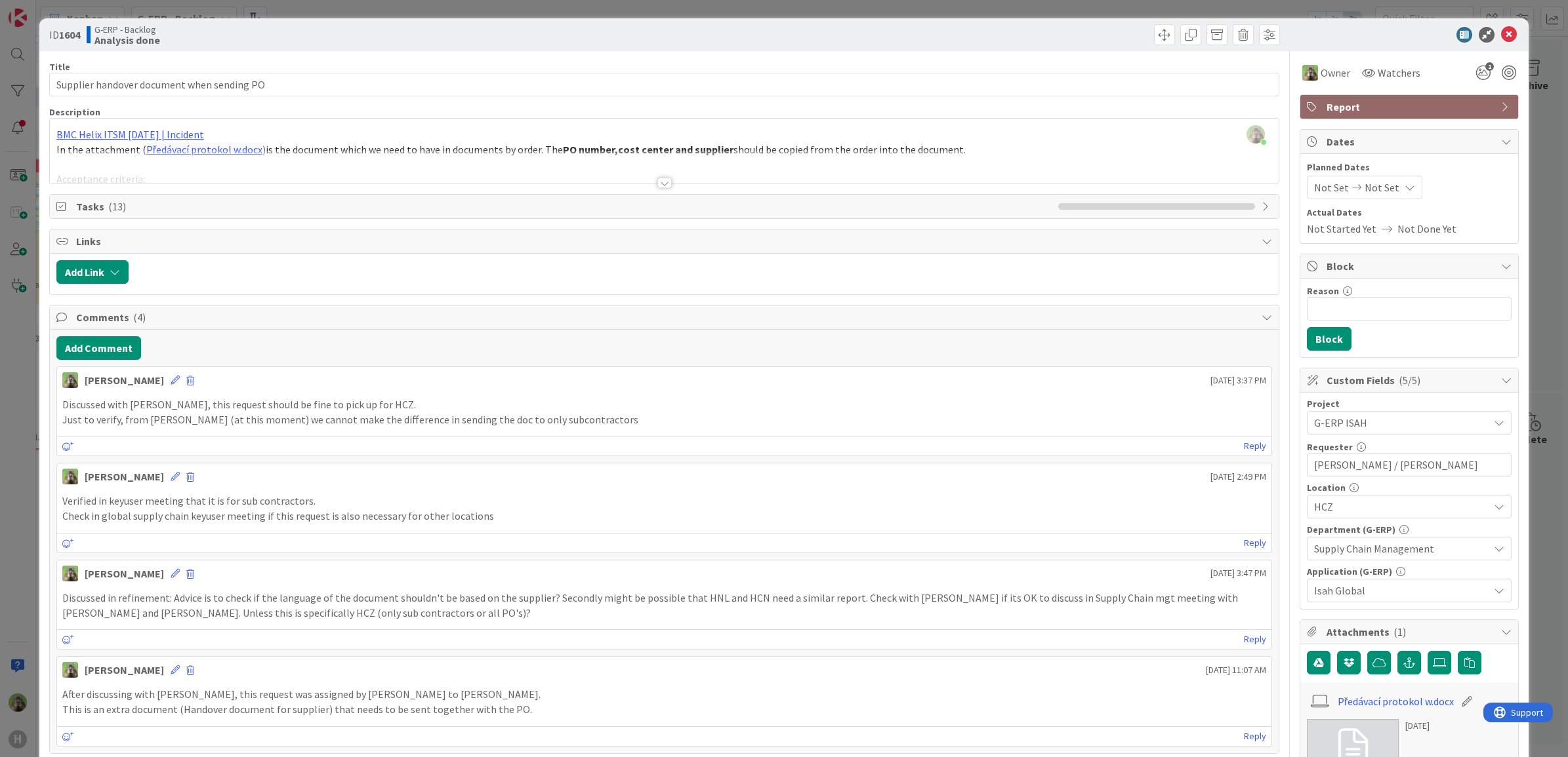
click at [13, 422] on div "ID 1604 G-ERP - Backlog Analysis done Title 42 / 128 Supplier handover document…" at bounding box center [784, 378] width 1568 height 757
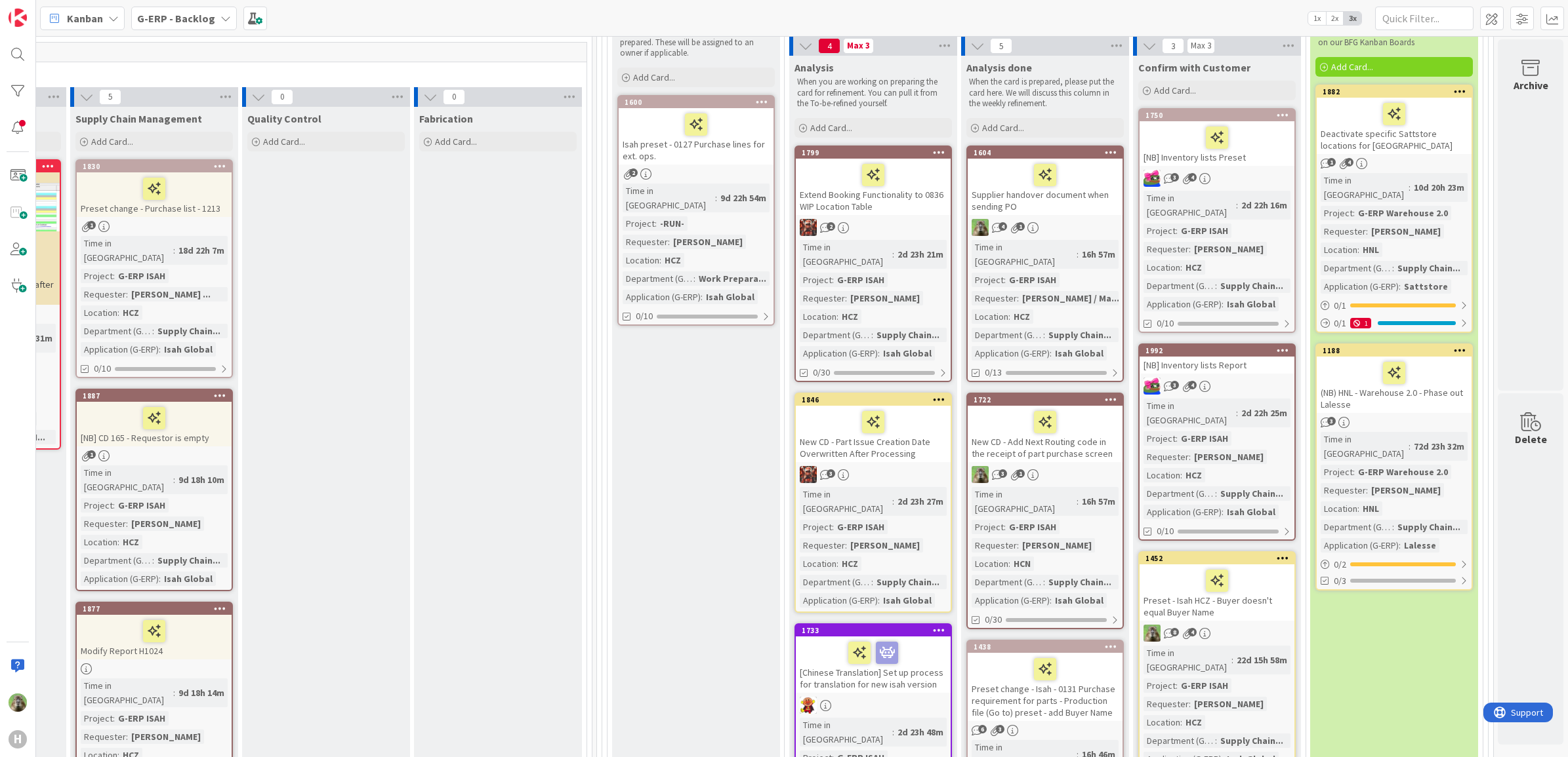
click at [1084, 438] on div "New CD - Add Next Routing code in the receipt of part purchase screen" at bounding box center [1045, 434] width 155 height 56
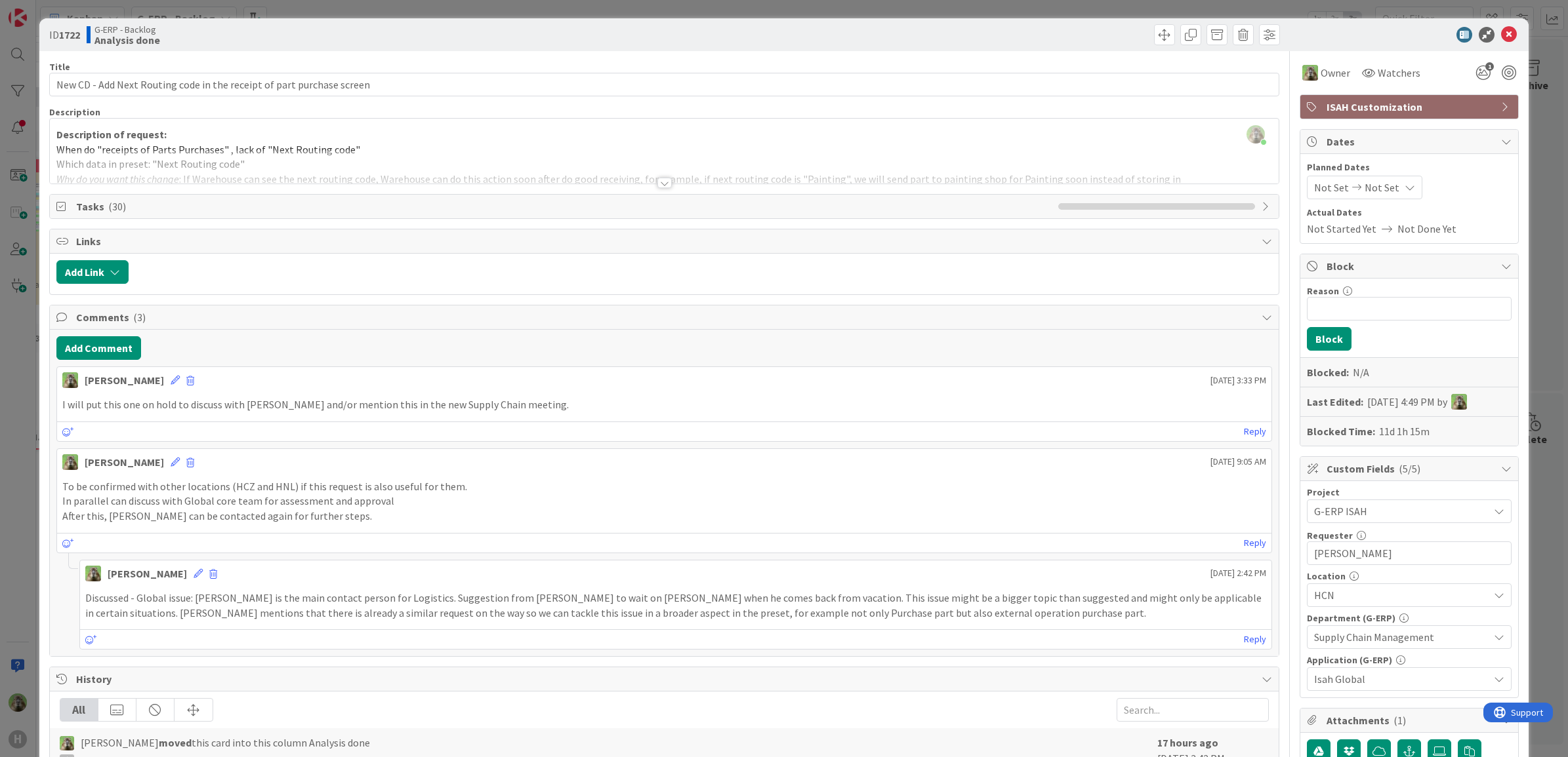
click at [23, 383] on div "ID 1722 G-ERP - Backlog Analysis done Title 70 / 128 New CD - Add Next Routing …" at bounding box center [784, 378] width 1568 height 757
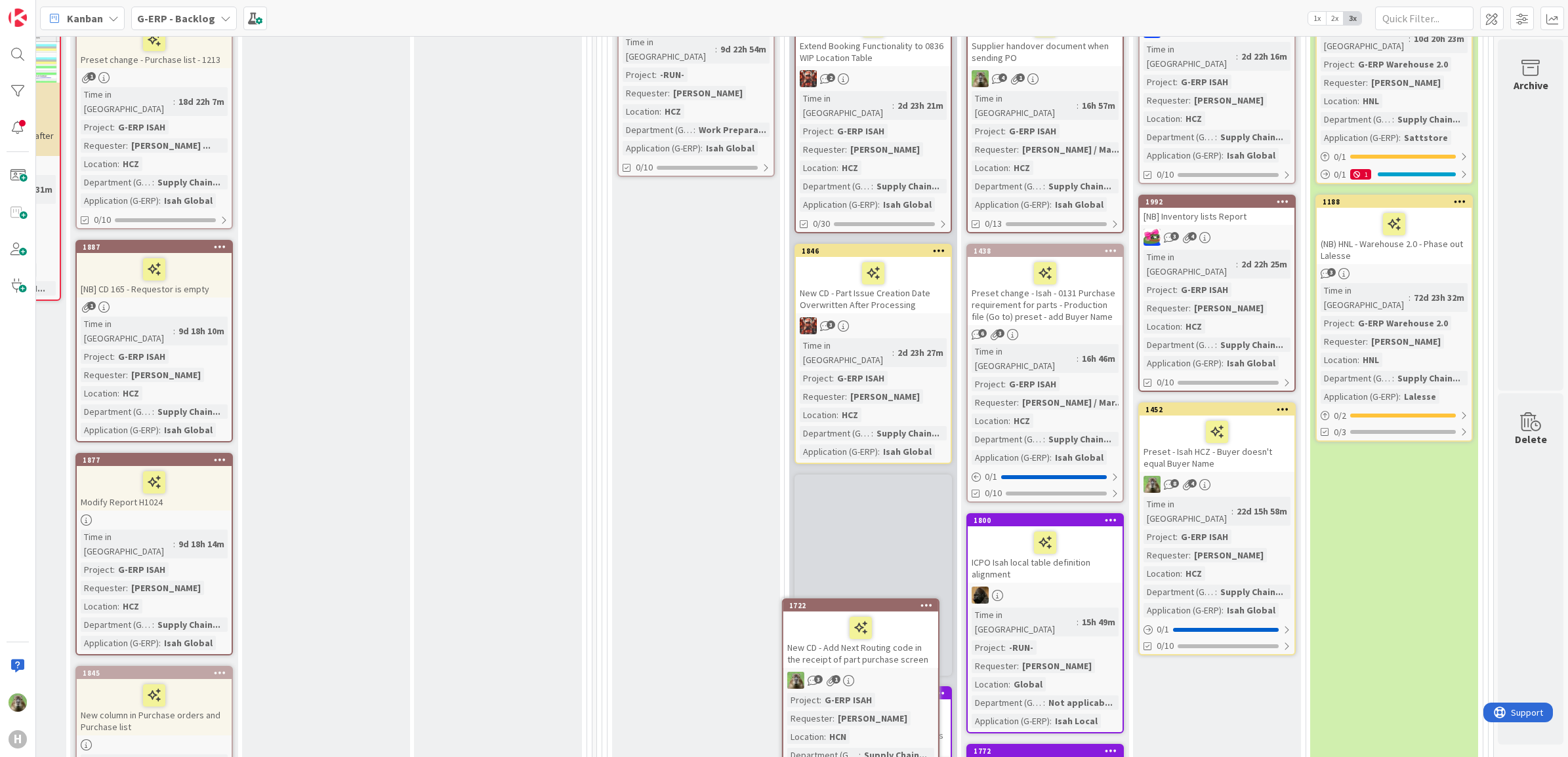
scroll to position [418, 1036]
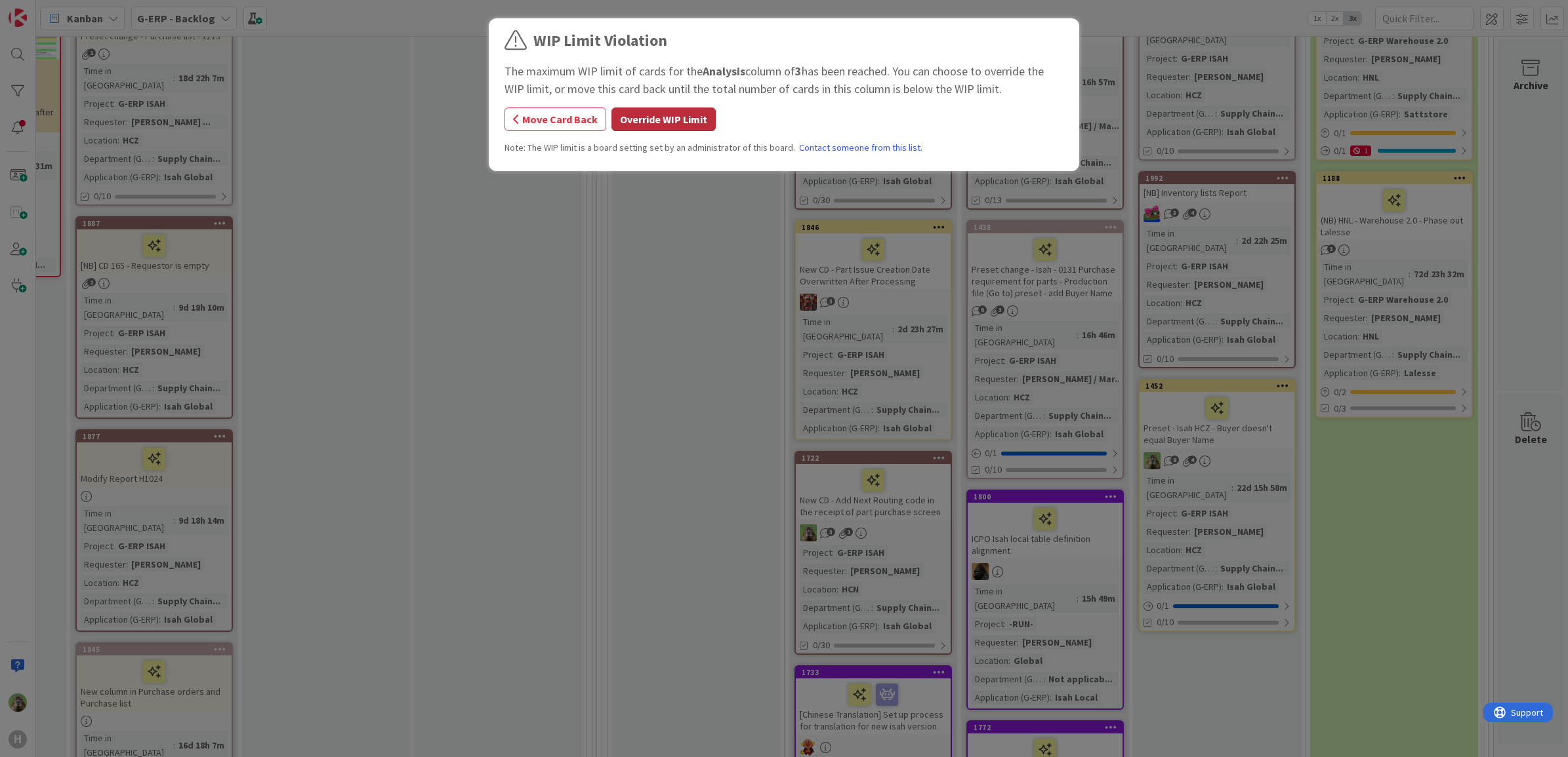
click at [660, 128] on button "Override WIP Limit" at bounding box center [663, 120] width 105 height 24
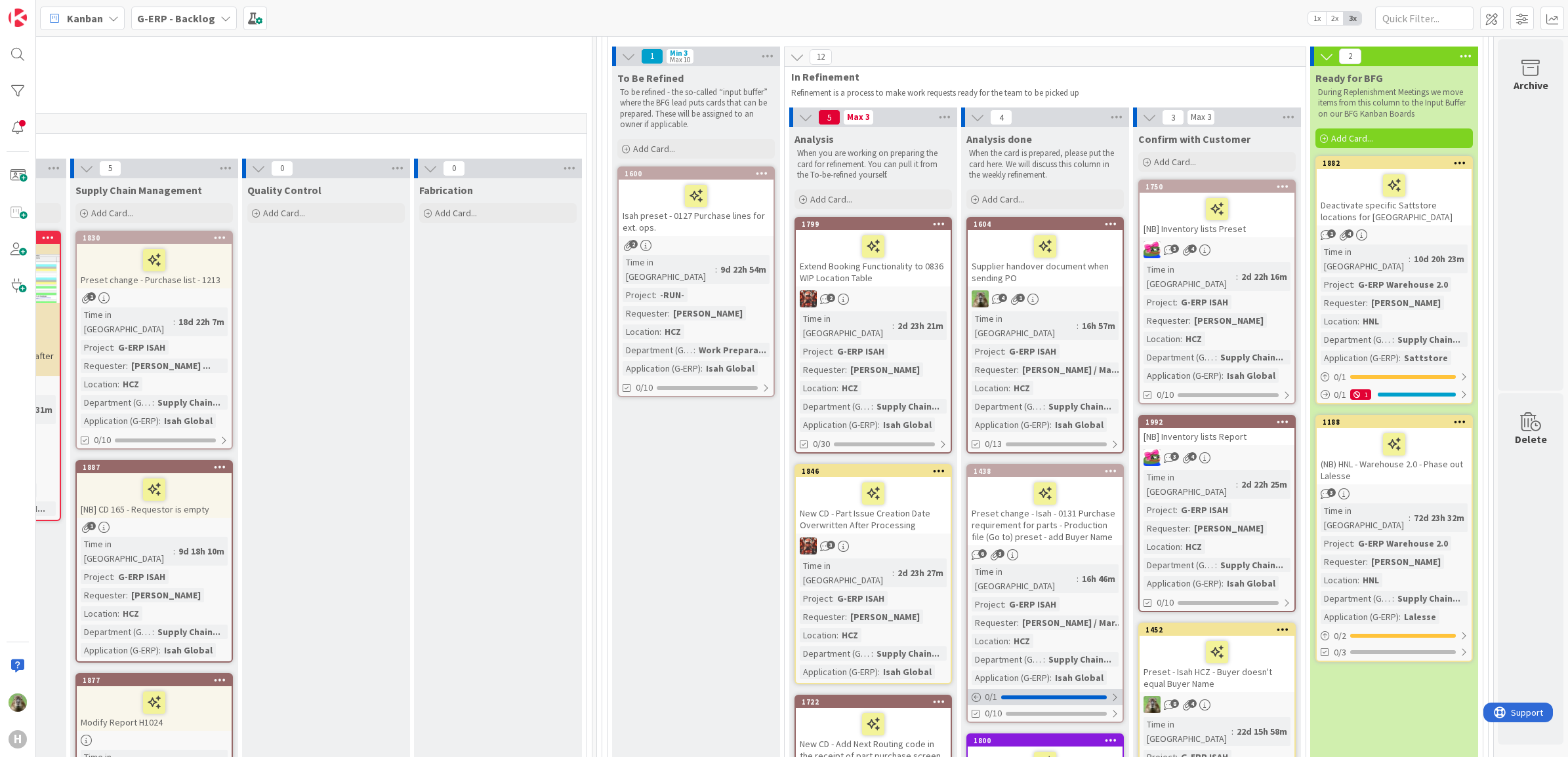
scroll to position [173, 1036]
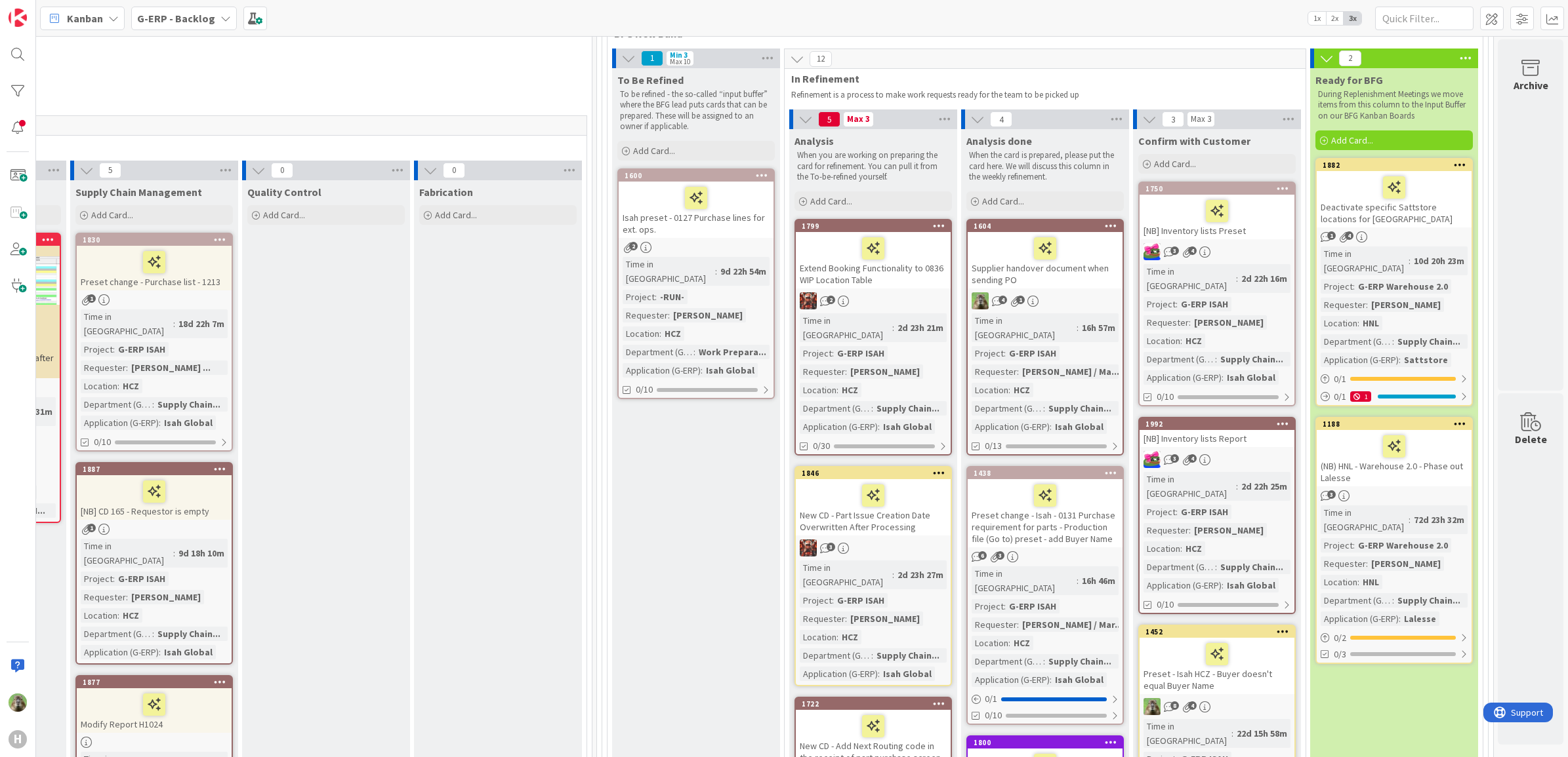
click at [914, 276] on div "Extend Booking Functionality to 0836 WIP Location Table" at bounding box center [873, 260] width 155 height 56
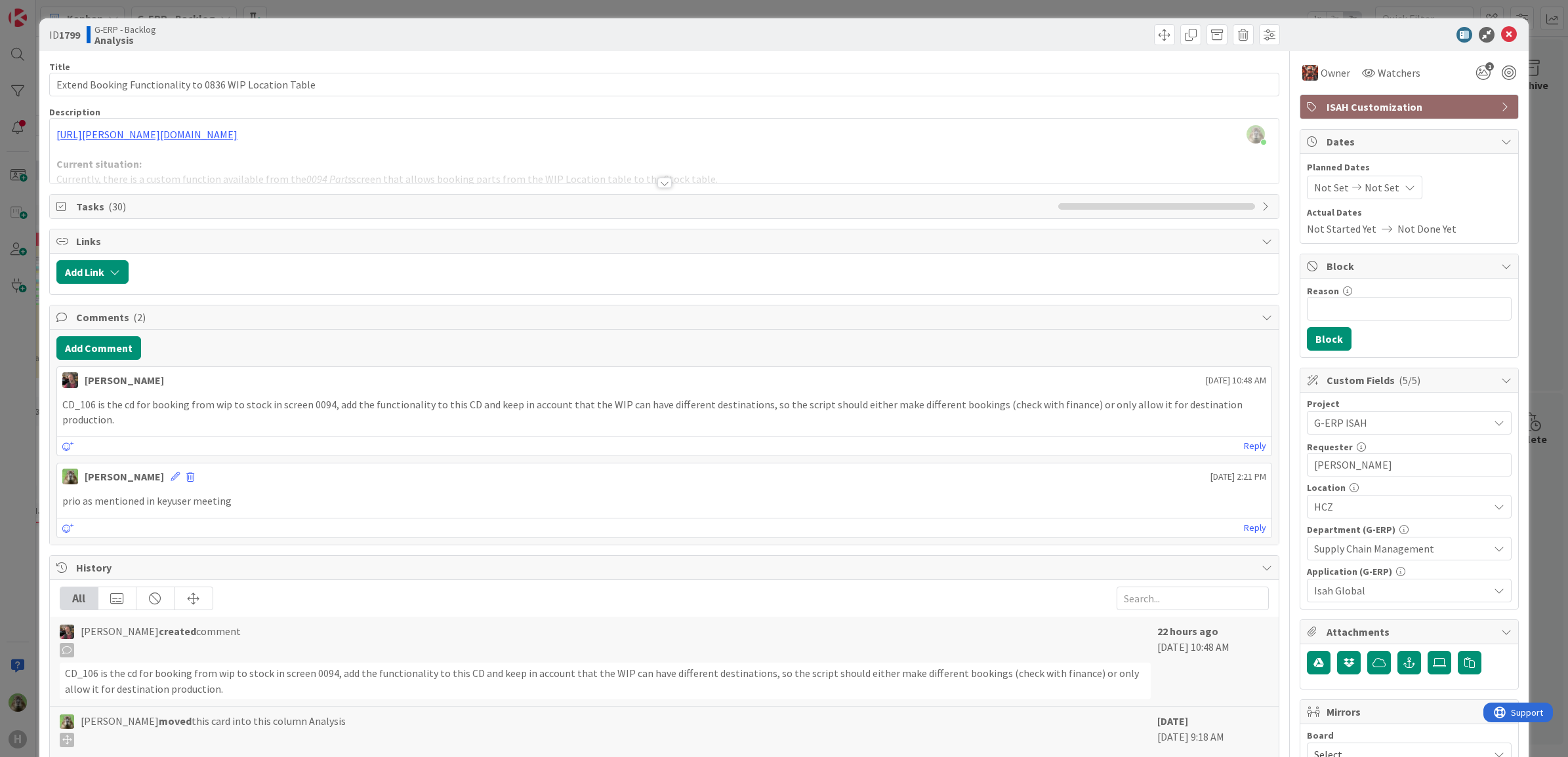
click at [8, 358] on div "ID 1799 G-ERP - Backlog Analysis Title 55 / 128 Extend Booking Functionality to…" at bounding box center [784, 378] width 1568 height 757
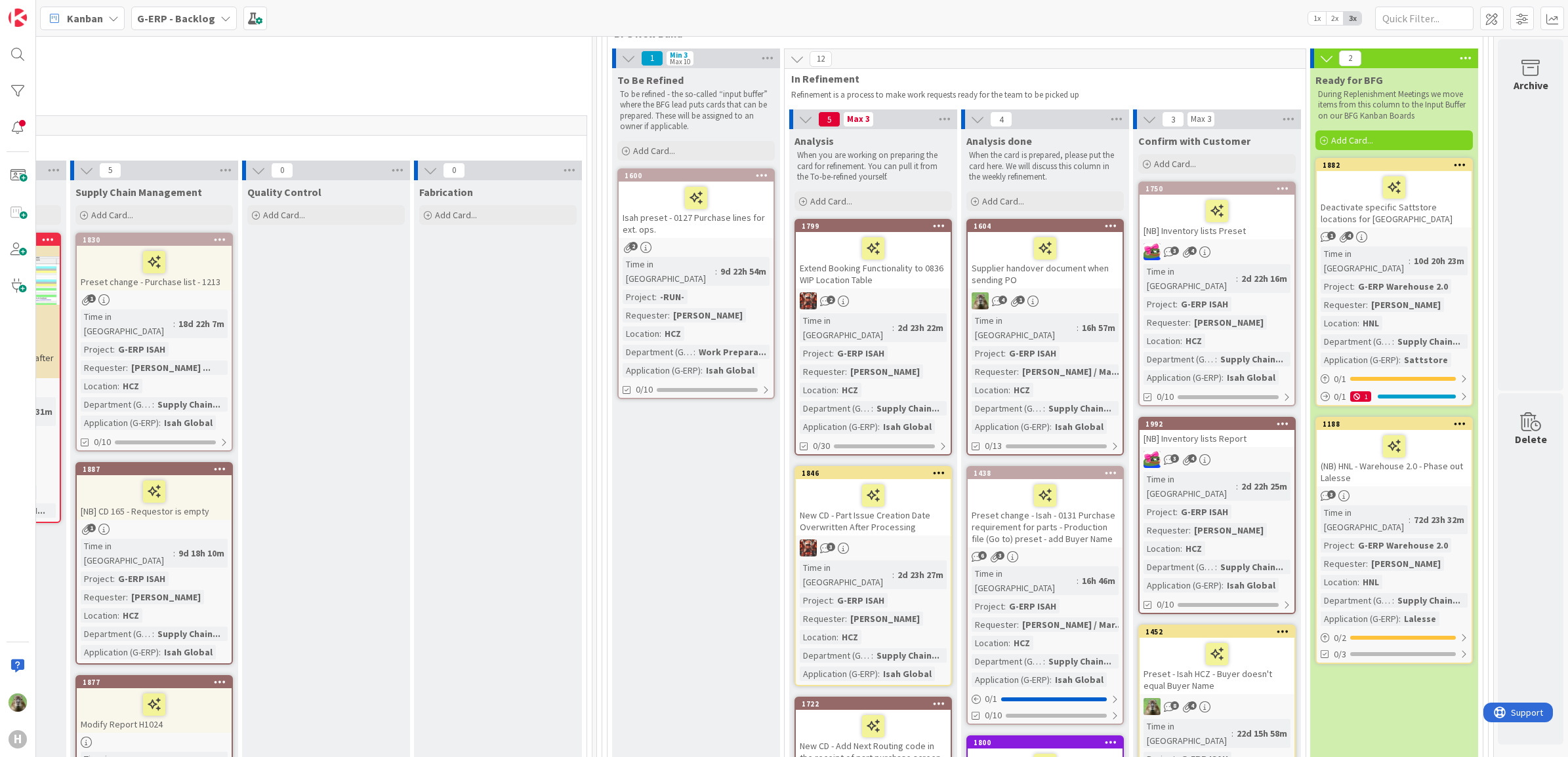
click at [915, 502] on div "New CD - Part Issue Creation Date Overwritten After Processing" at bounding box center [873, 507] width 155 height 56
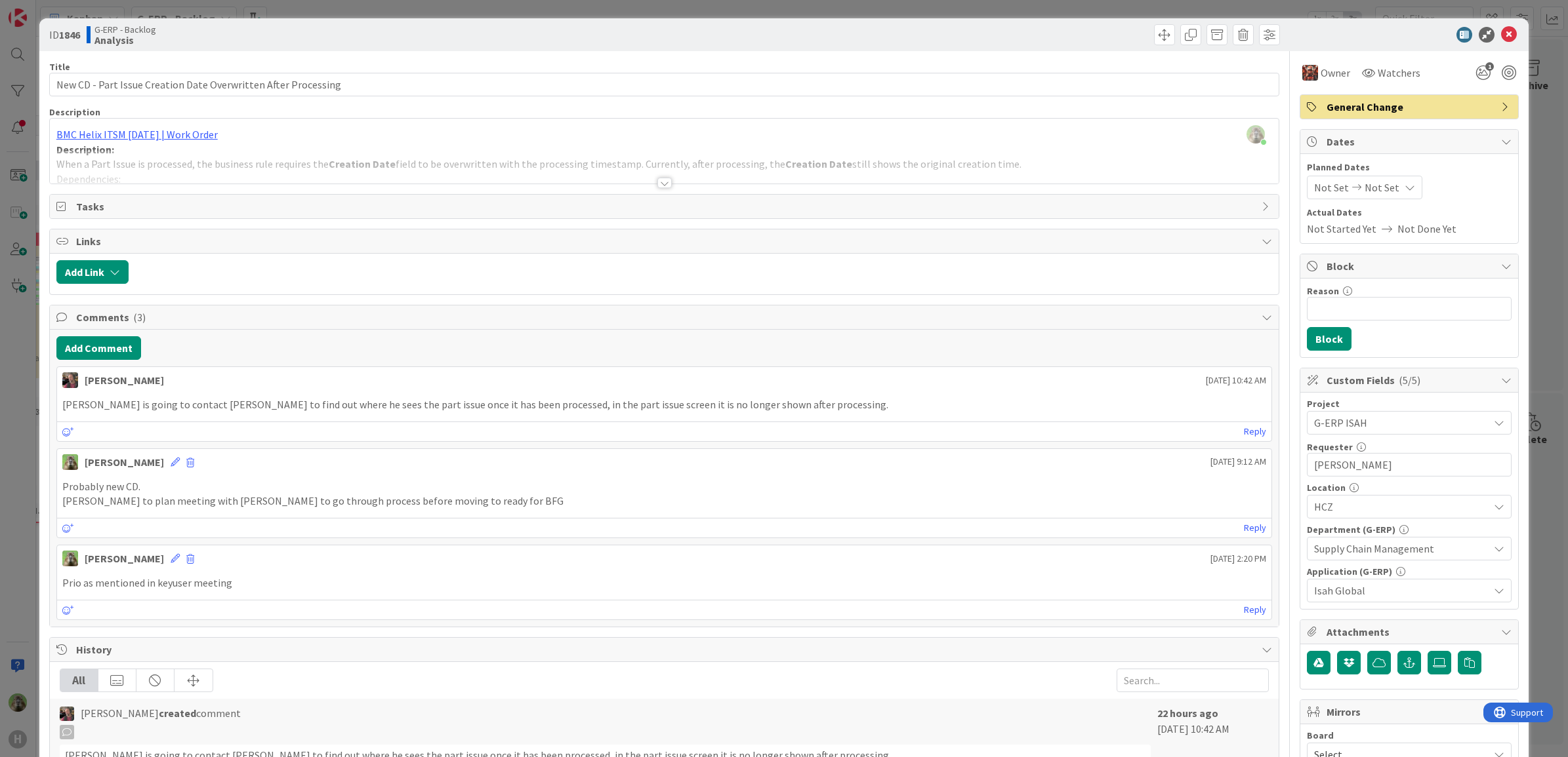
click at [14, 460] on div "ID 1846 G-ERP - Backlog Analysis Title 62 / 128 New CD - Part Issue Creation Da…" at bounding box center [784, 378] width 1568 height 757
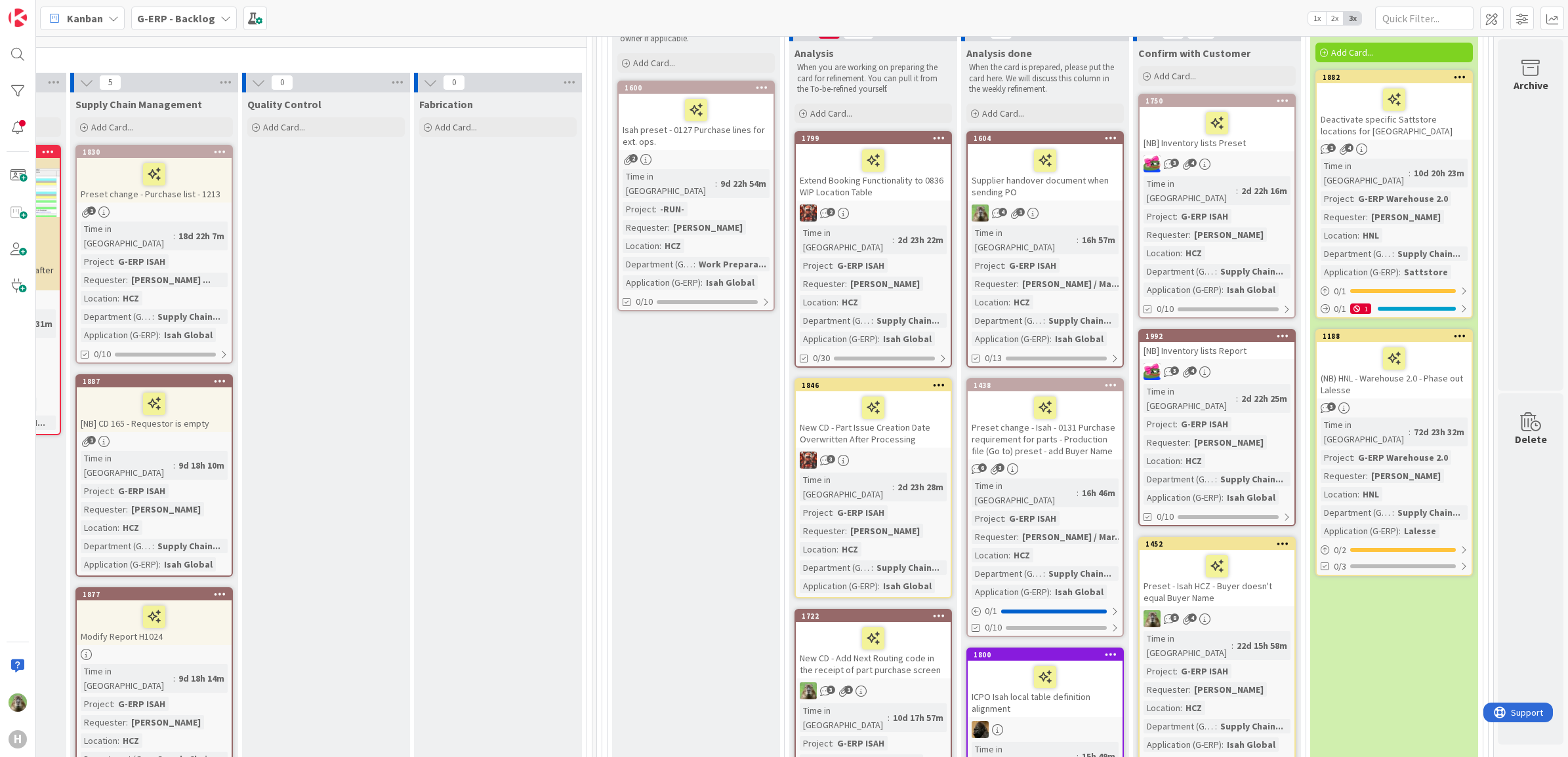
scroll to position [254, 1036]
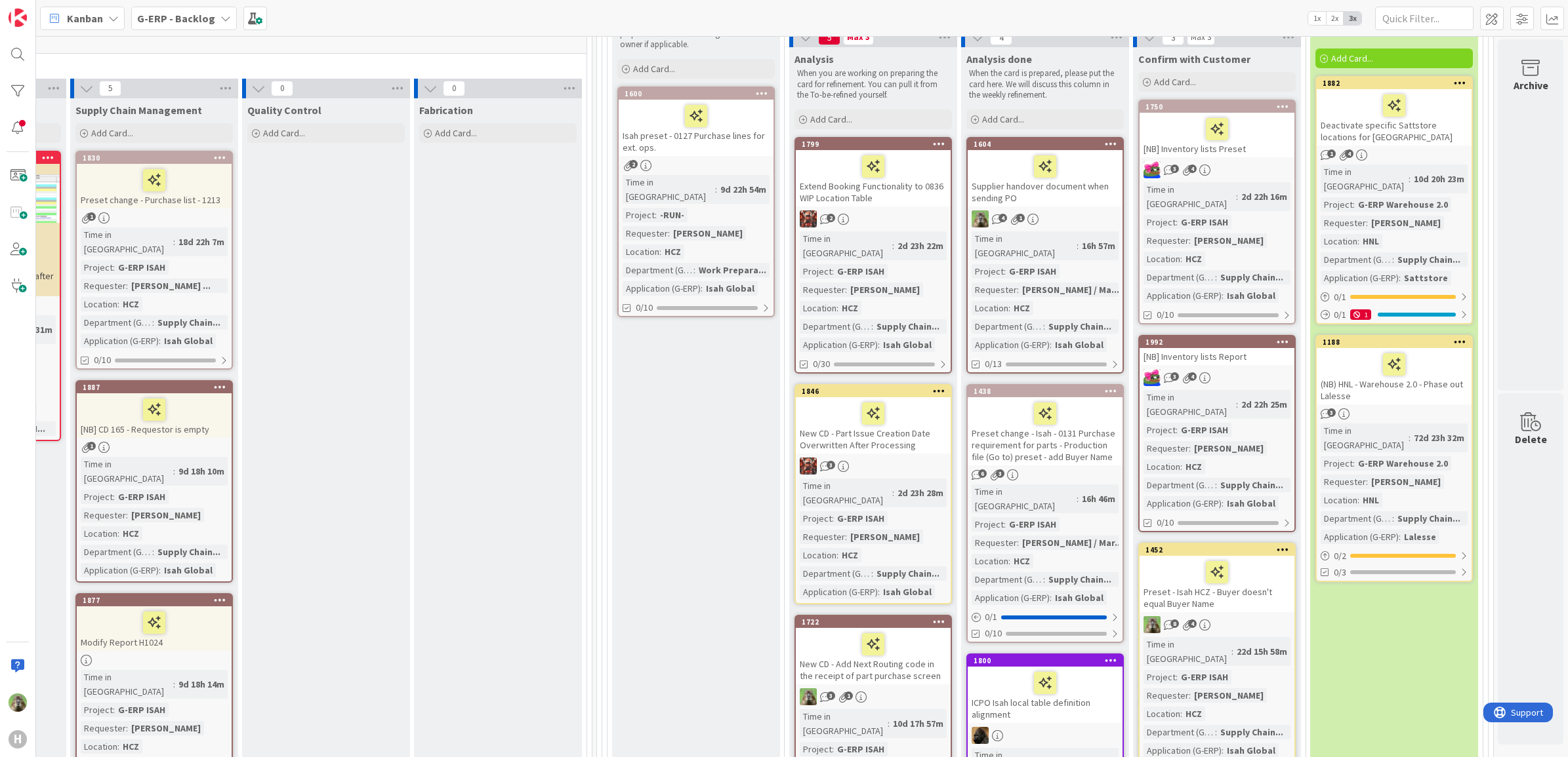
click at [1067, 427] on div "Preset change - Isah - 0131 Purchase requirement for parts - Production file (G…" at bounding box center [1045, 431] width 155 height 68
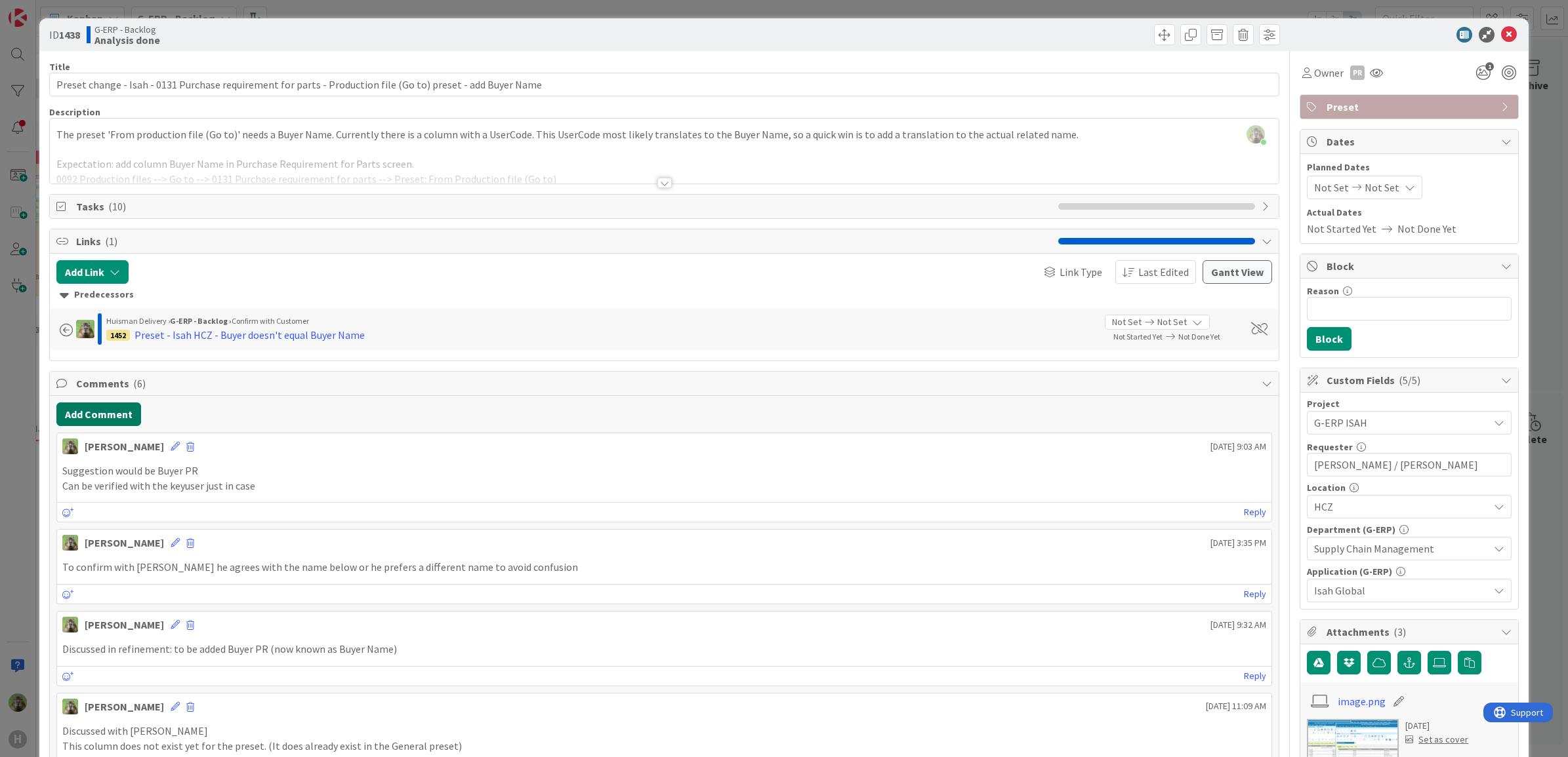
click at [117, 420] on button "Add Comment" at bounding box center [99, 414] width 85 height 24
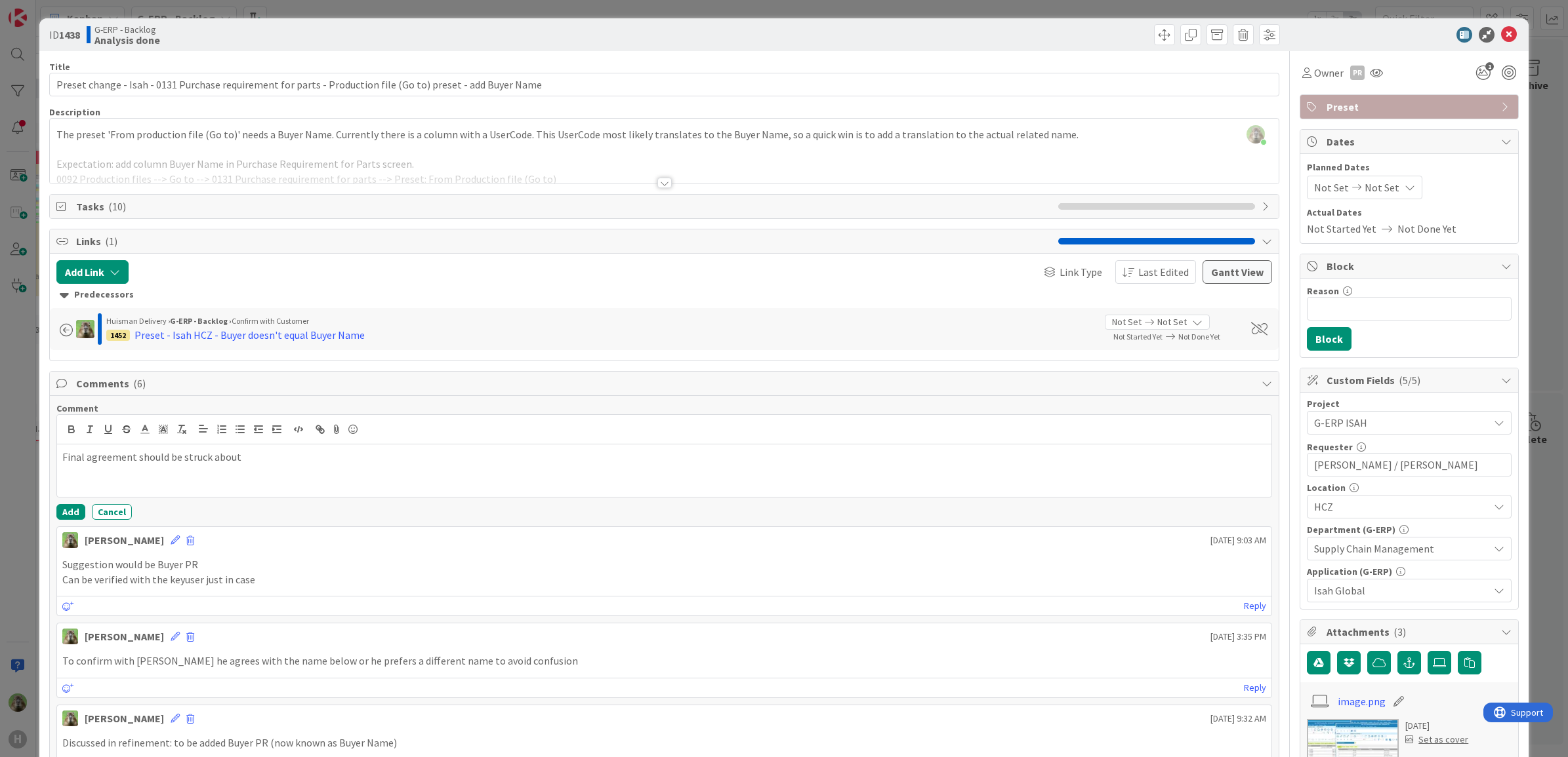
click at [559, 154] on div at bounding box center [664, 167] width 1230 height 34
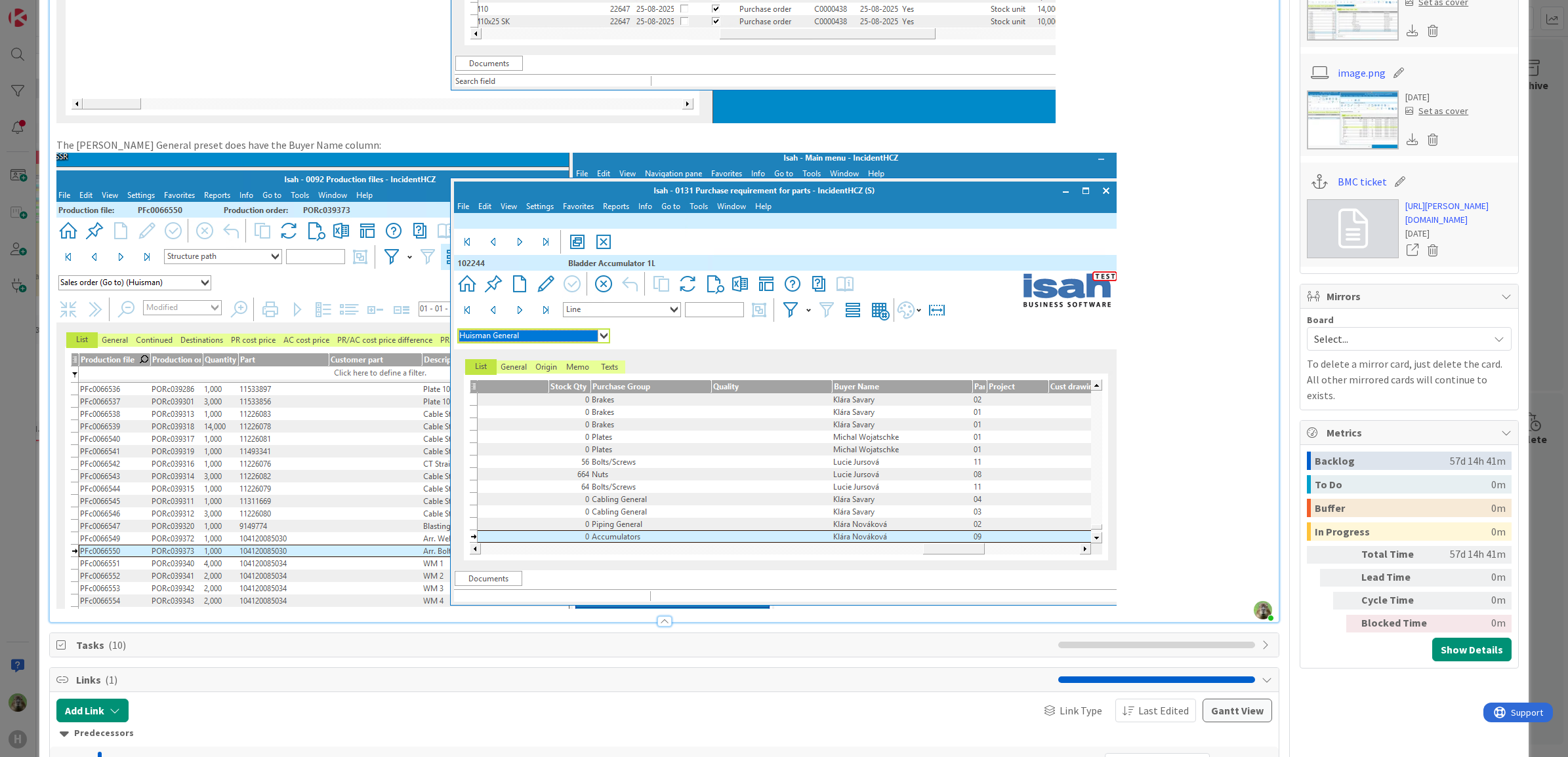
scroll to position [1147, 0]
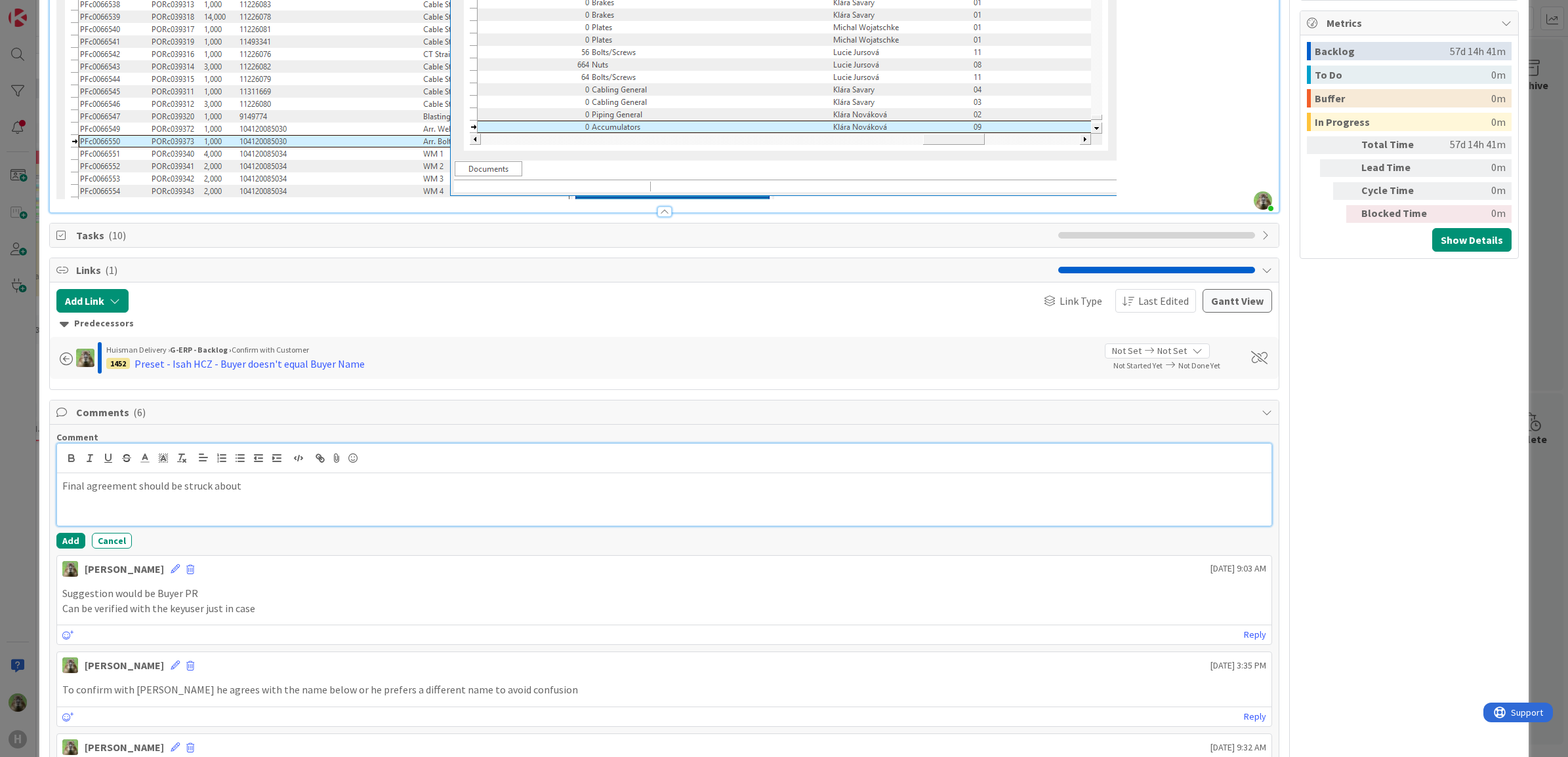
click at [284, 504] on div "Final agreement should be struck about" at bounding box center [664, 499] width 1215 height 52
click at [75, 538] on button "Add" at bounding box center [70, 542] width 29 height 16
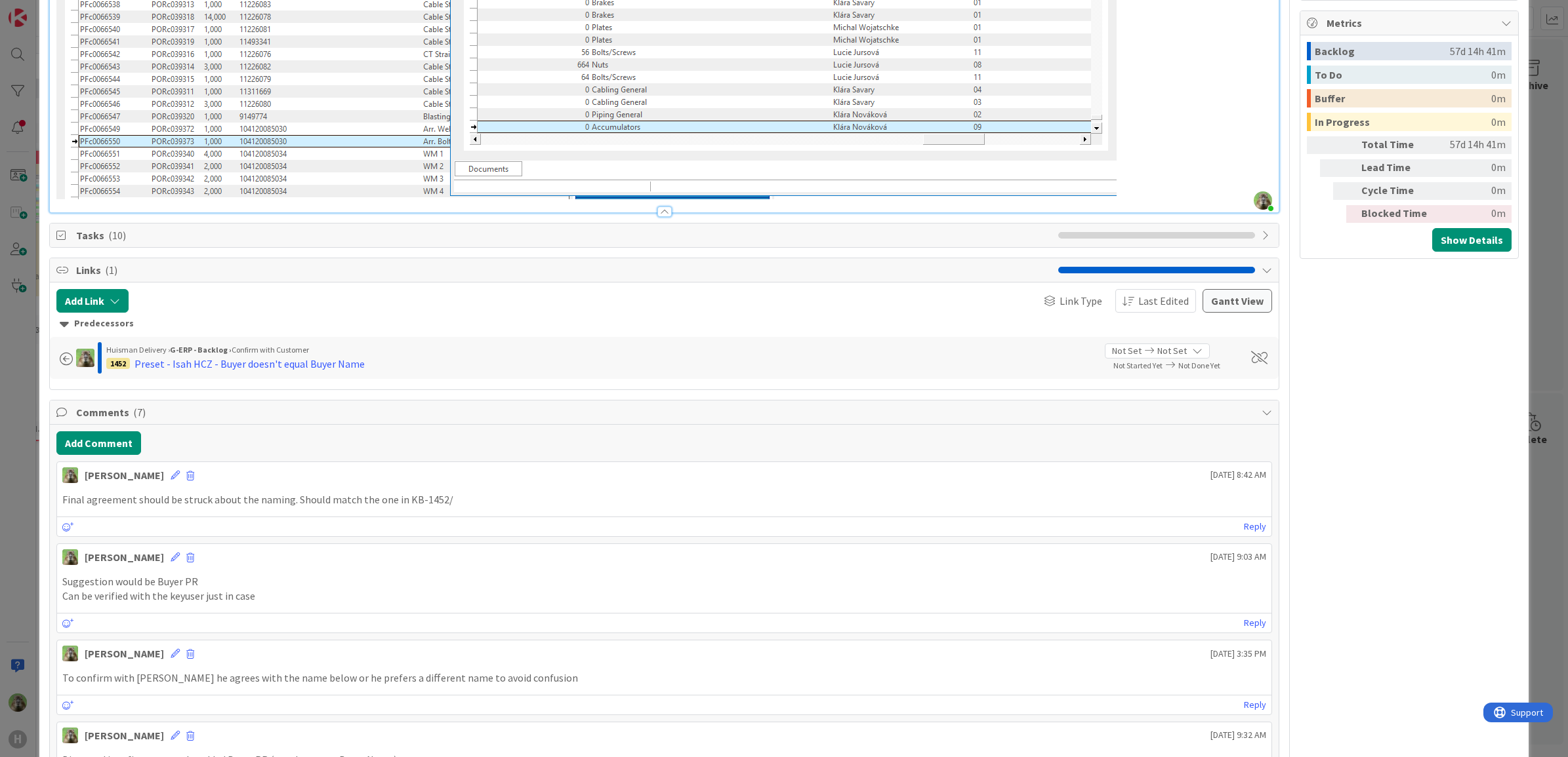
click at [23, 514] on div "ID 1438 G-ERP - Backlog Analysis done Title 108 / 128 Preset change - Isah - 01…" at bounding box center [784, 378] width 1568 height 757
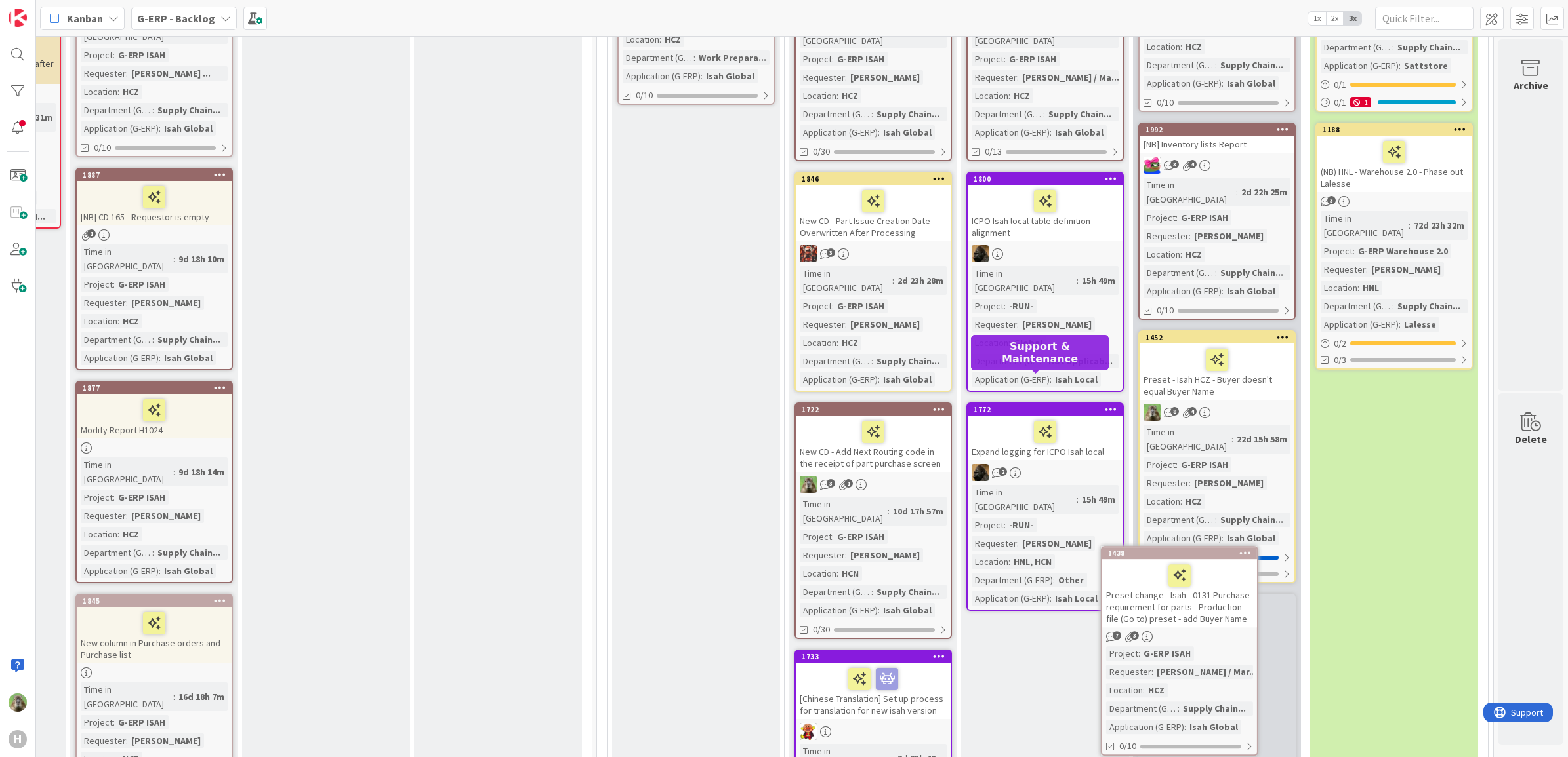
scroll to position [516, 1036]
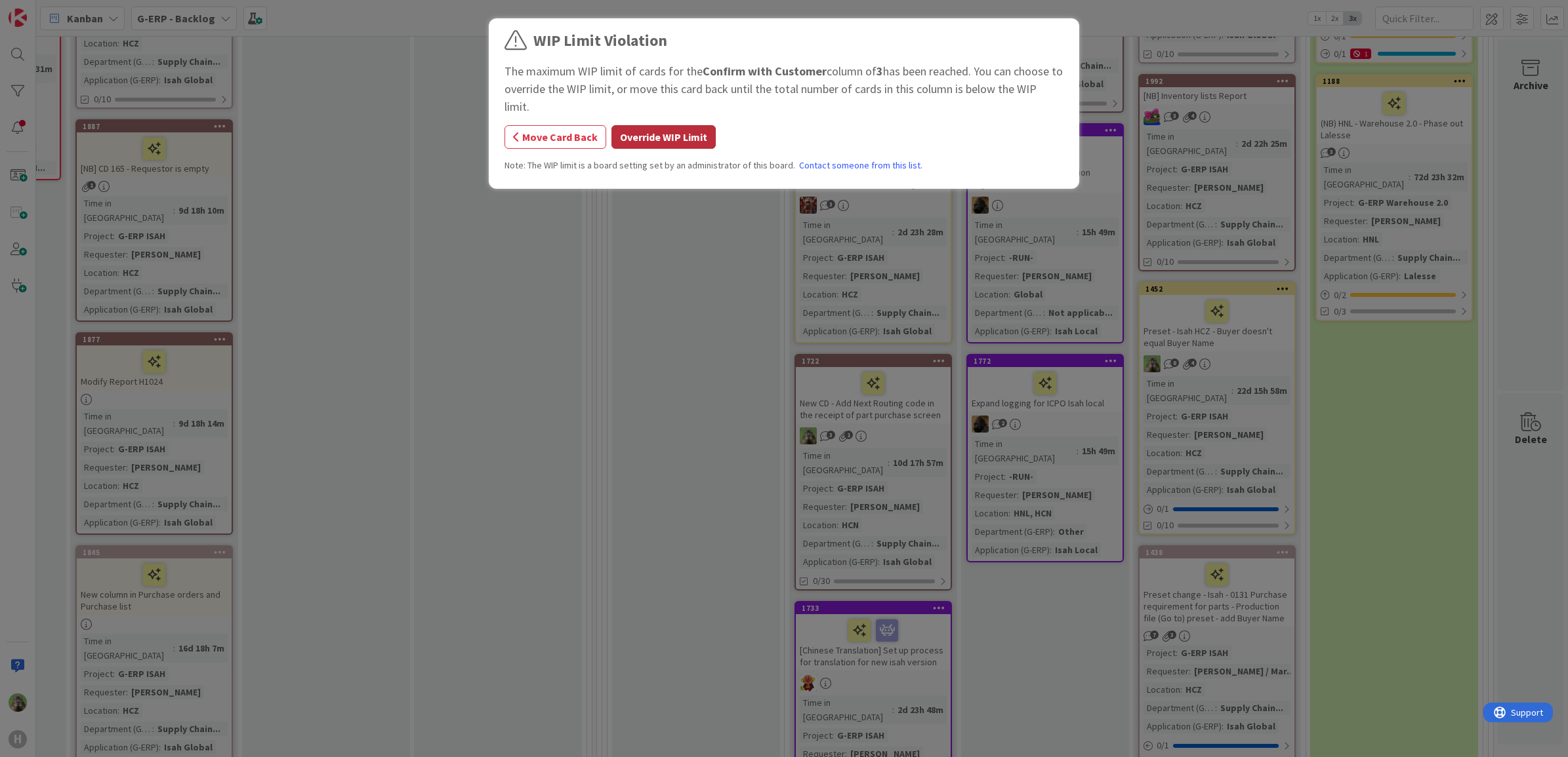
click at [695, 129] on button "Override WIP Limit" at bounding box center [663, 137] width 105 height 24
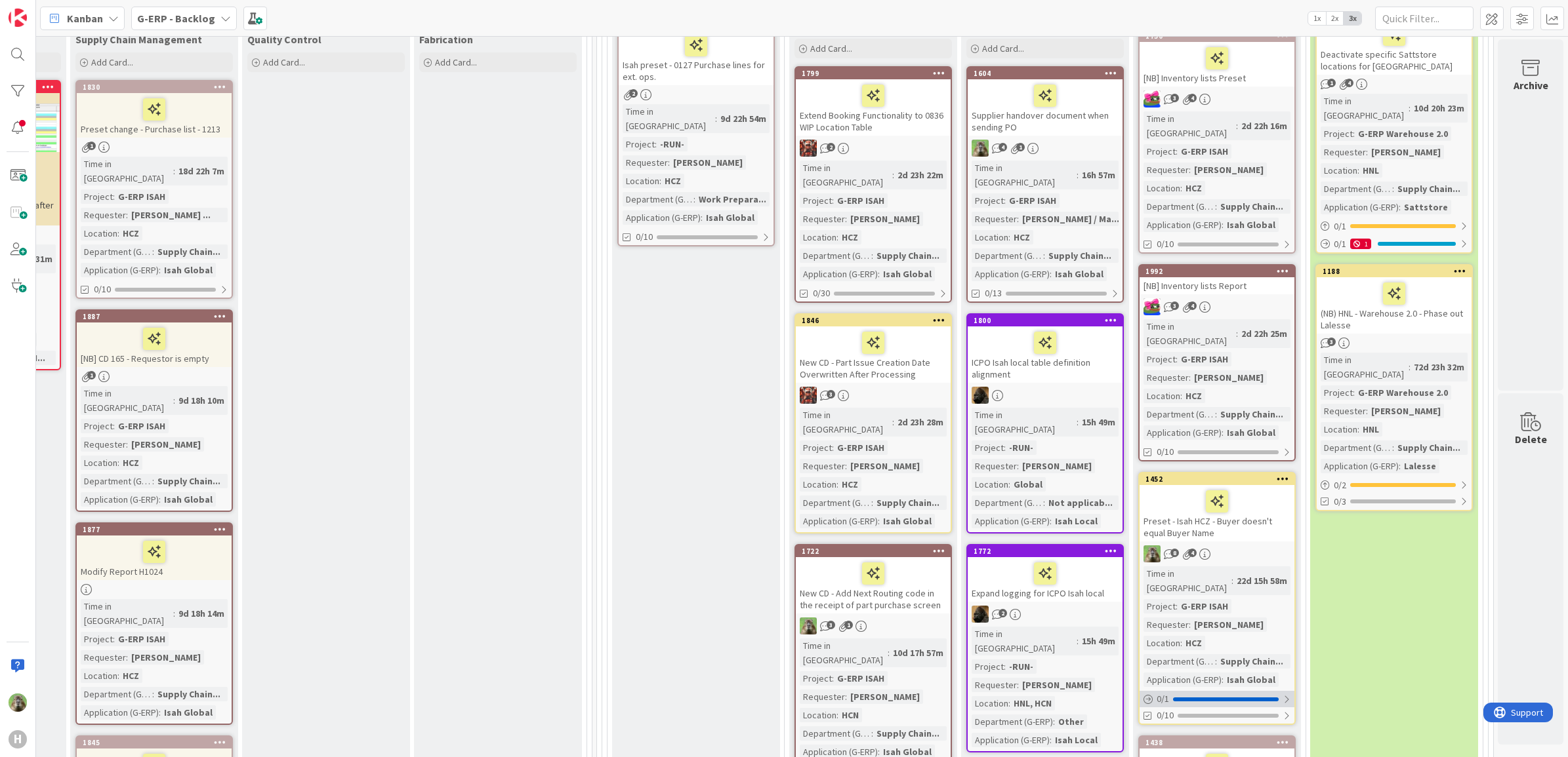
scroll to position [270, 1036]
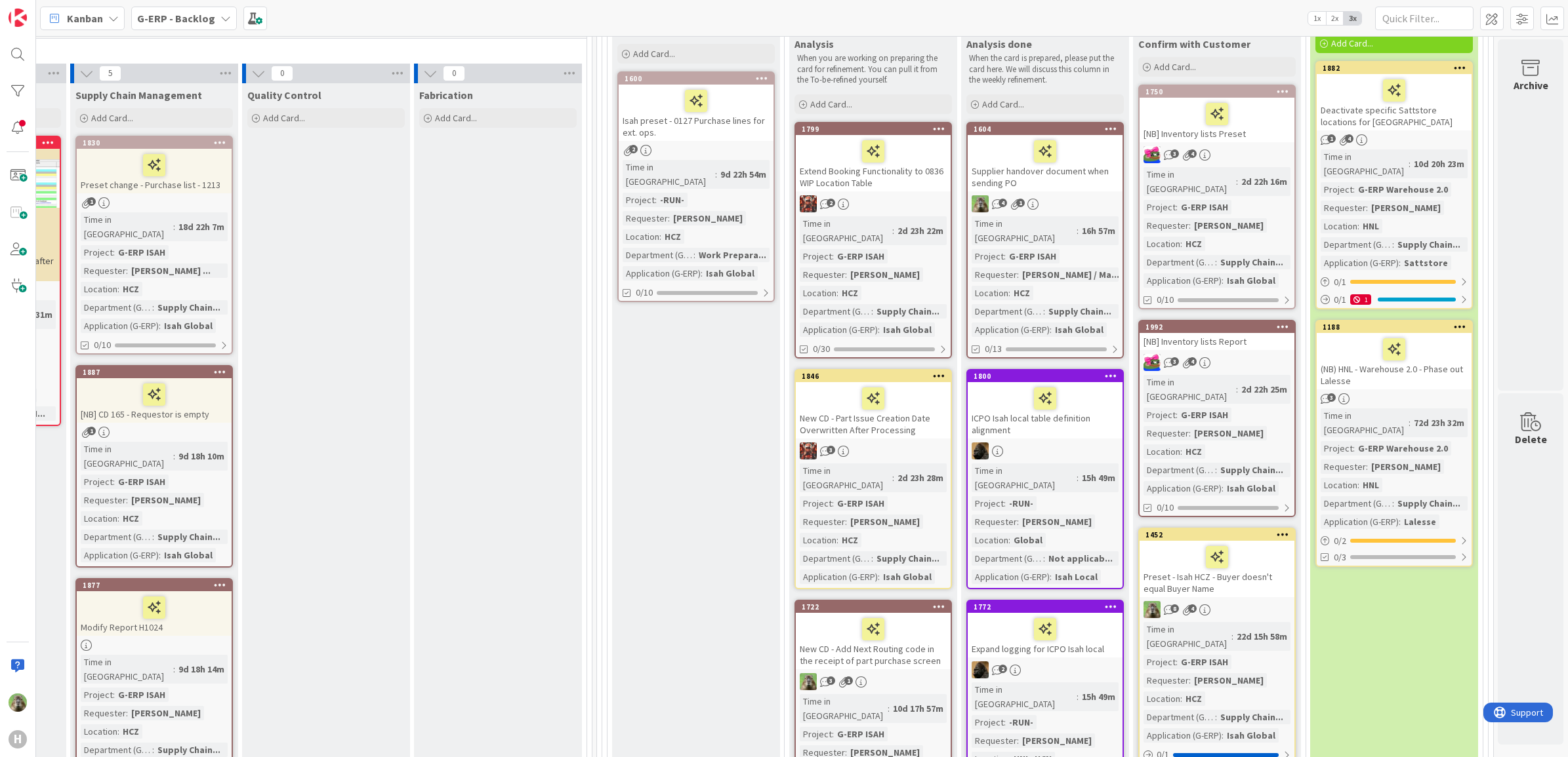
click at [1066, 173] on div "Supplier handover document when sending PO" at bounding box center [1045, 163] width 155 height 56
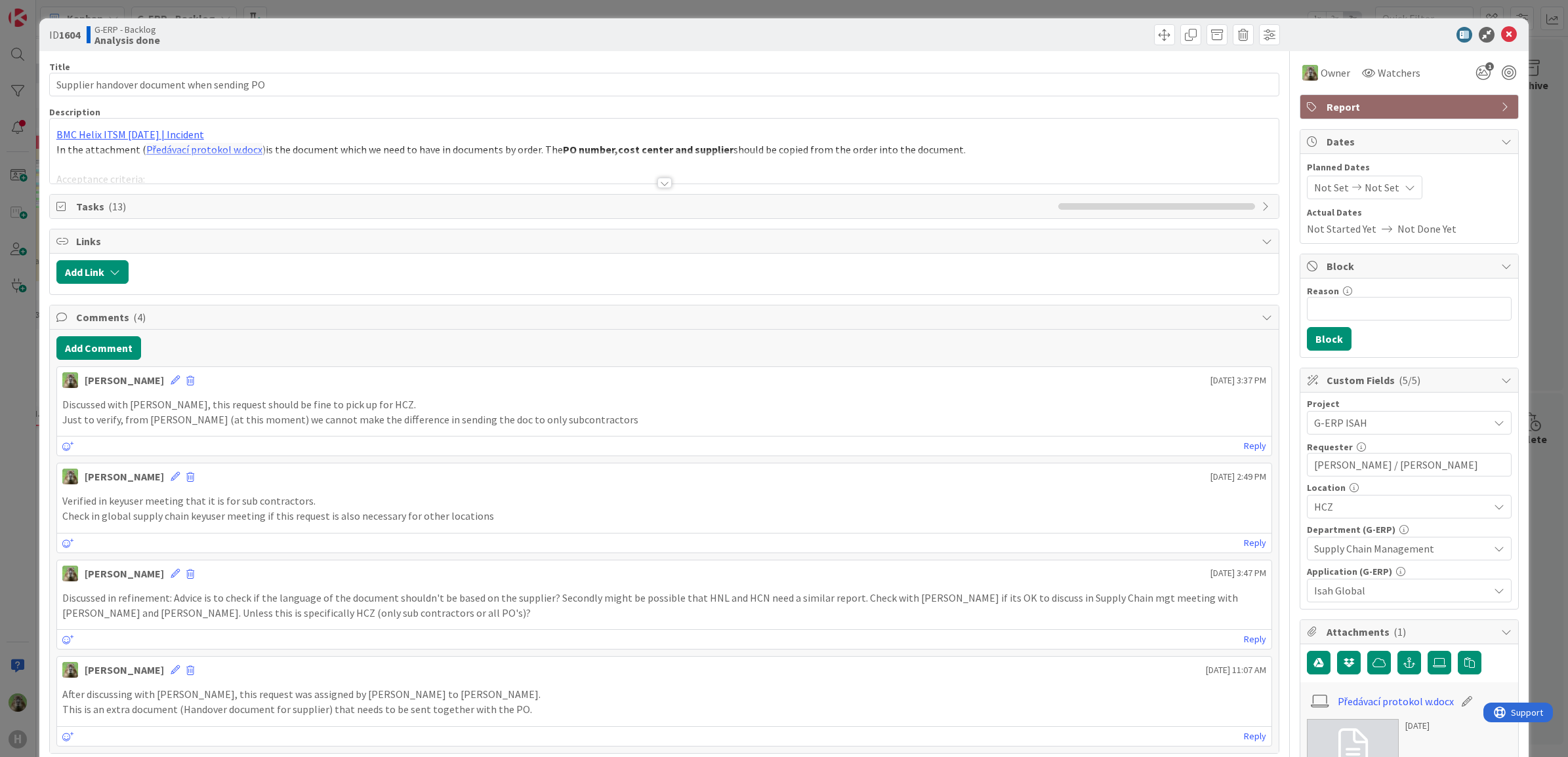
click at [20, 436] on div "ID 1604 G-ERP - Backlog Analysis done Title 42 / 128 Supplier handover document…" at bounding box center [784, 378] width 1568 height 757
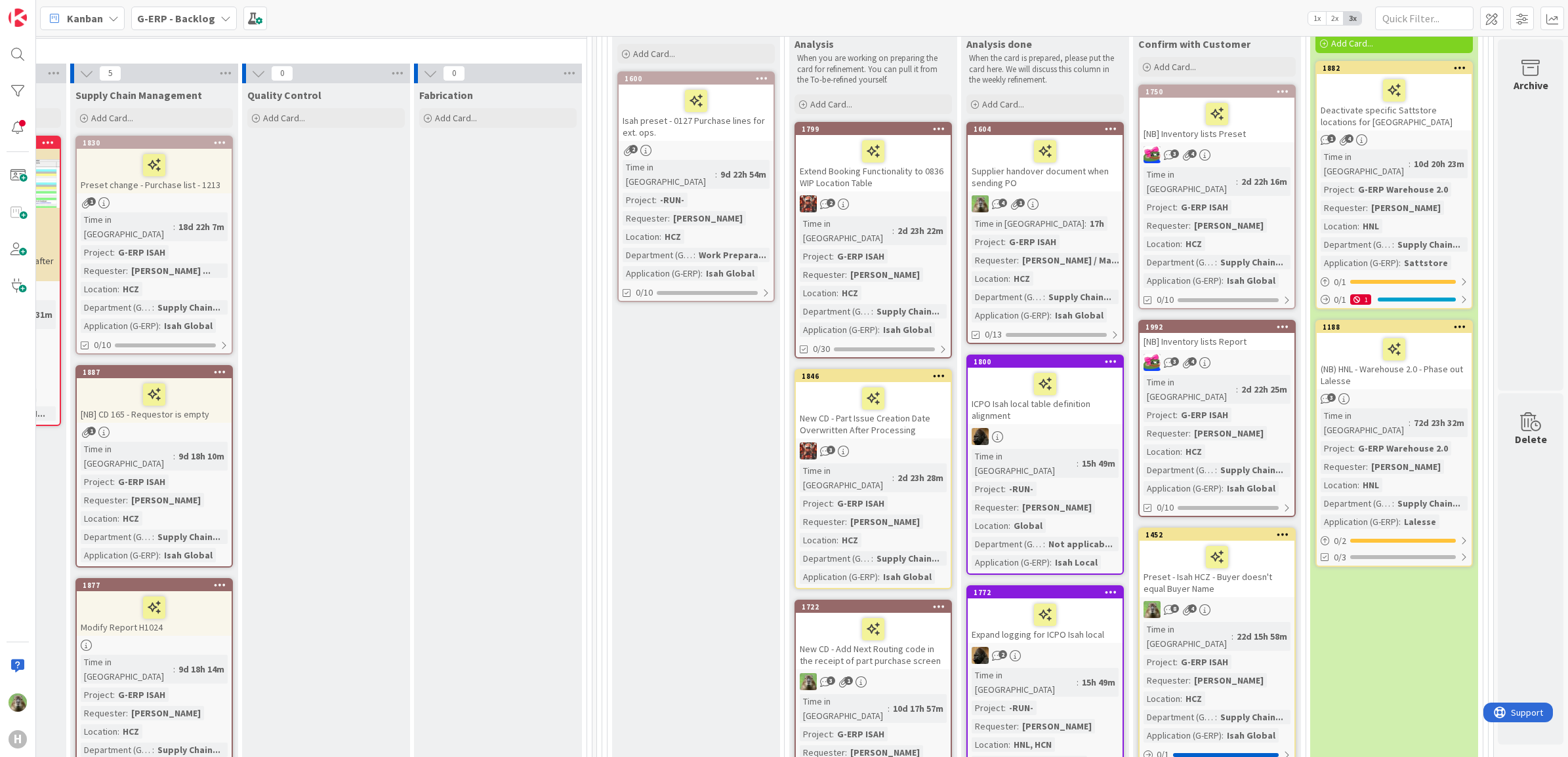
click at [899, 616] on div at bounding box center [873, 630] width 147 height 28
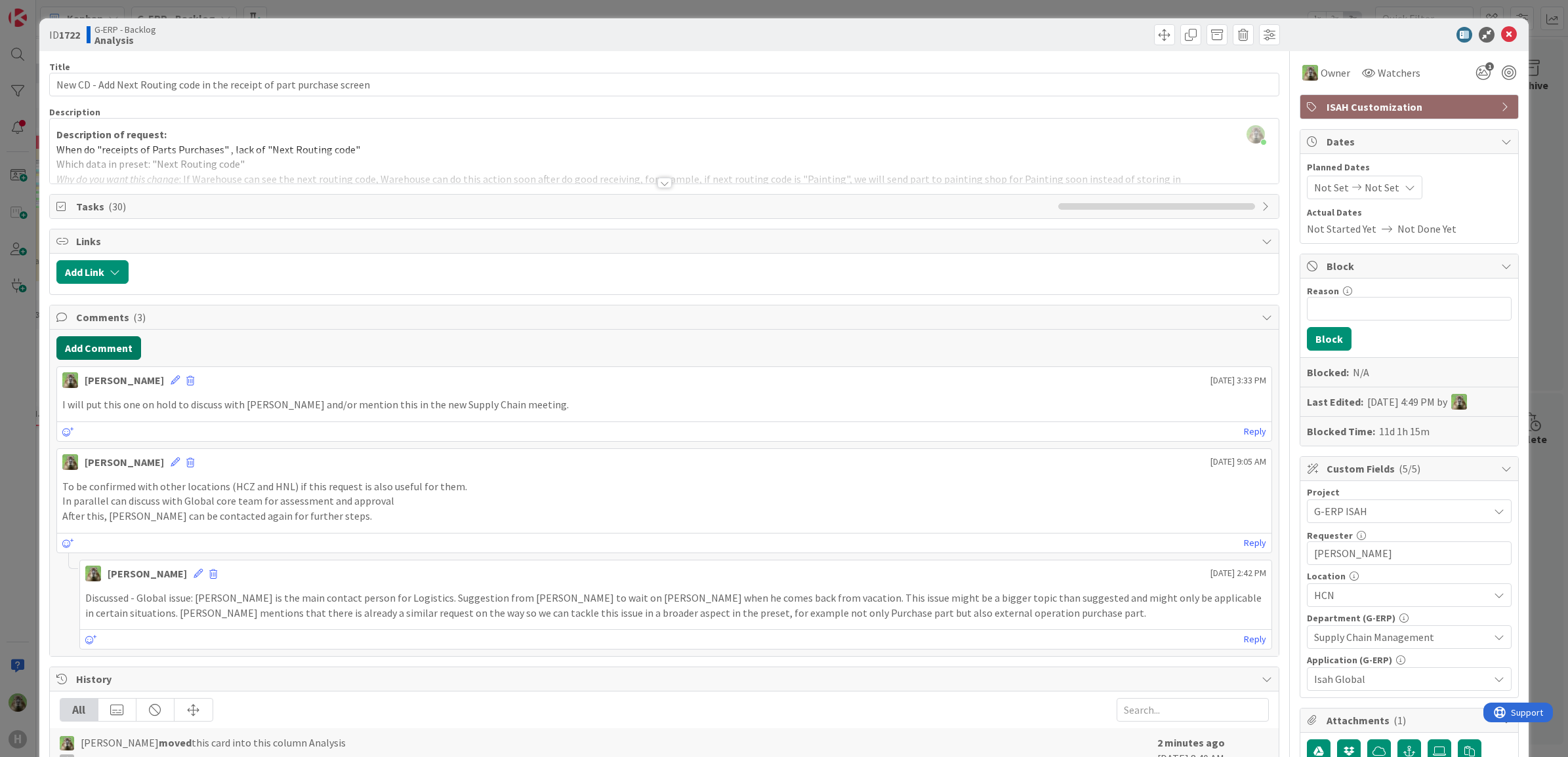
click at [114, 356] on button "Add Comment" at bounding box center [99, 348] width 85 height 24
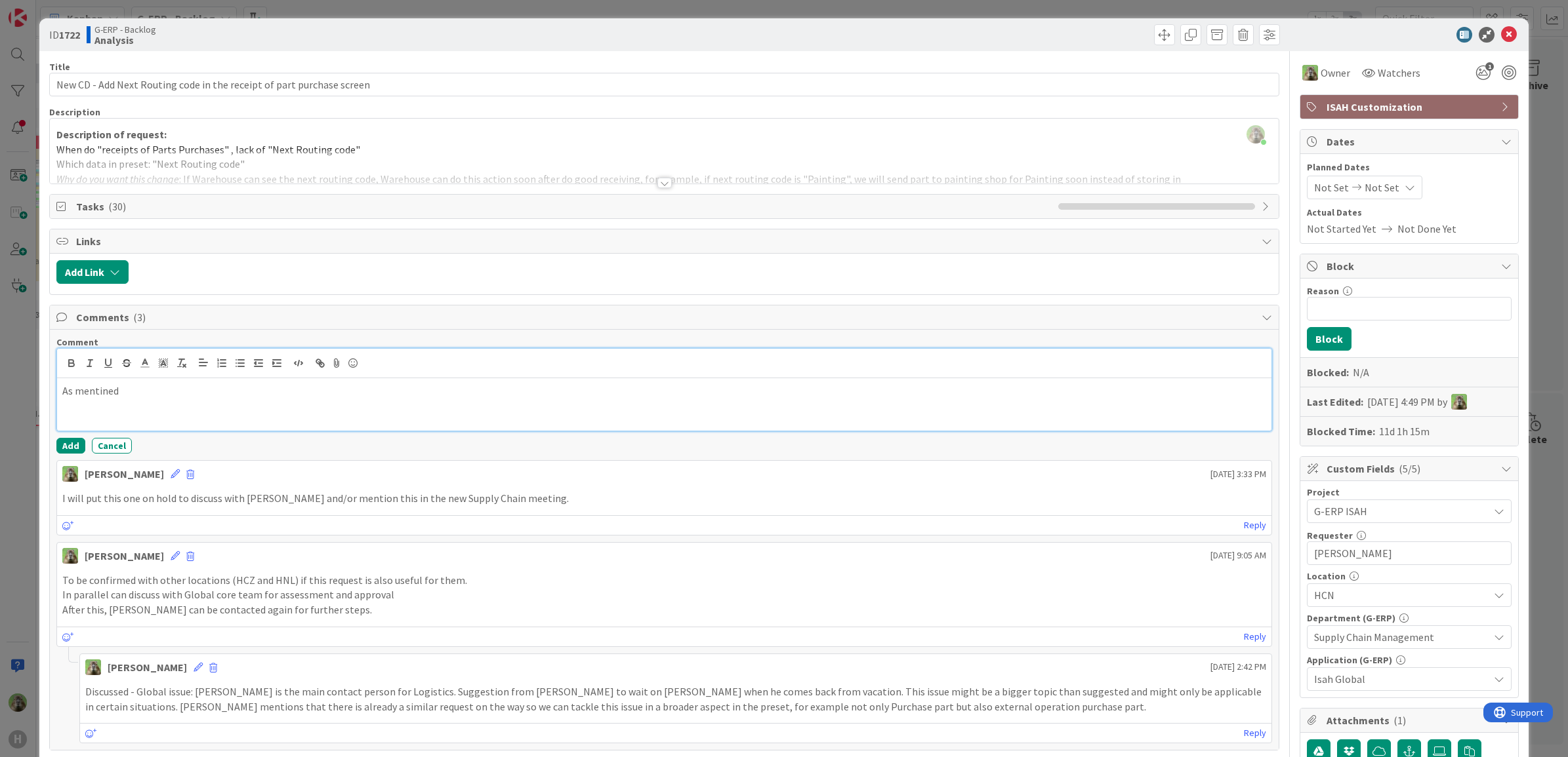
click at [189, 390] on p "As mentined" at bounding box center [664, 390] width 1204 height 15
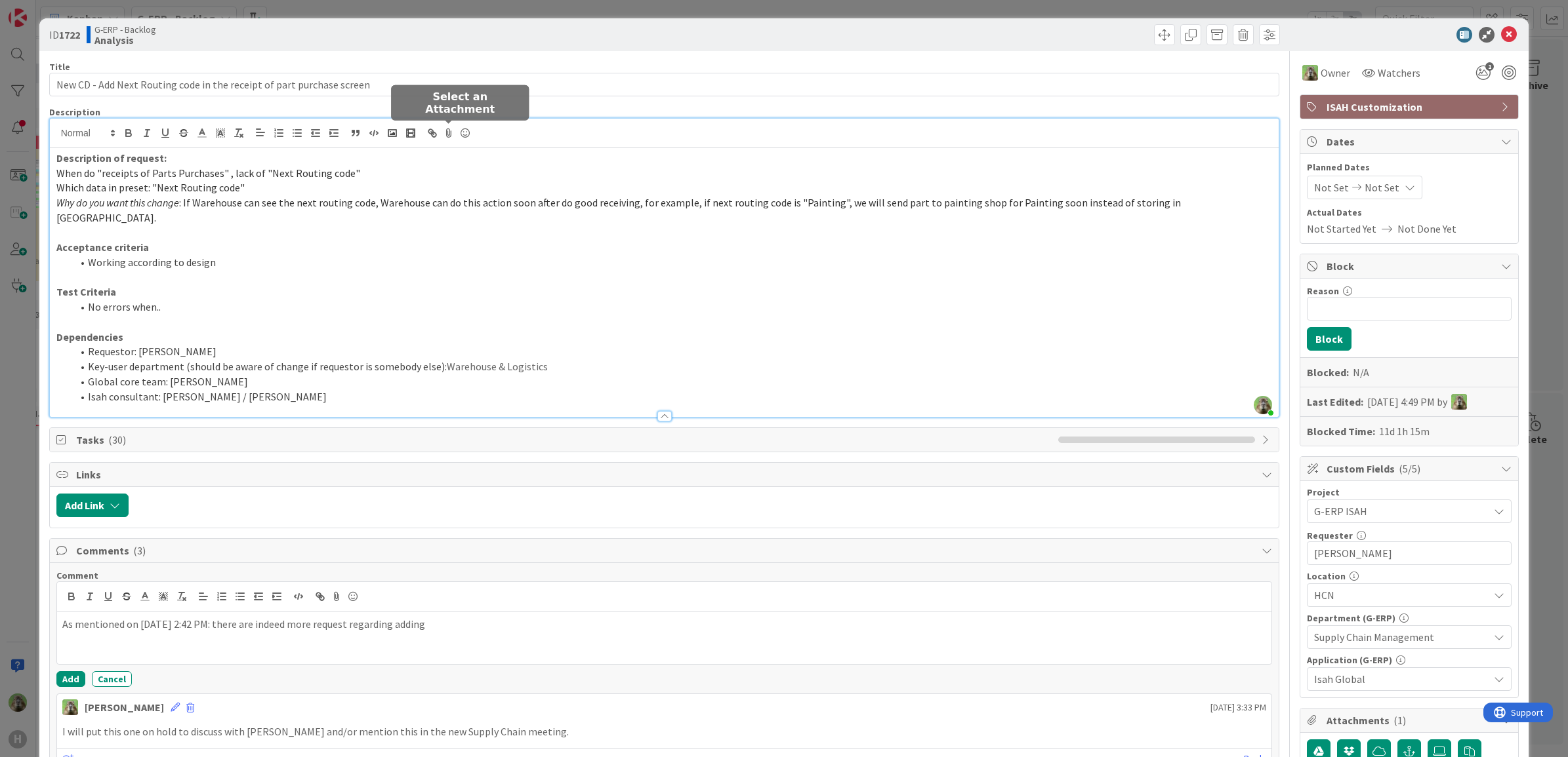
click at [452, 138] on div "[PERSON_NAME] just joined Description of request: When do "receipts of Parts Pu…" at bounding box center [664, 268] width 1230 height 298
click at [457, 617] on p "As mentioned on [DATE] 2:42 PM: there are indeed more request regarding adding" at bounding box center [664, 624] width 1204 height 15
click at [139, 632] on p "I am going to break the ticket up in more cards." at bounding box center [664, 639] width 1204 height 15
click at [73, 672] on button "Add" at bounding box center [70, 680] width 29 height 16
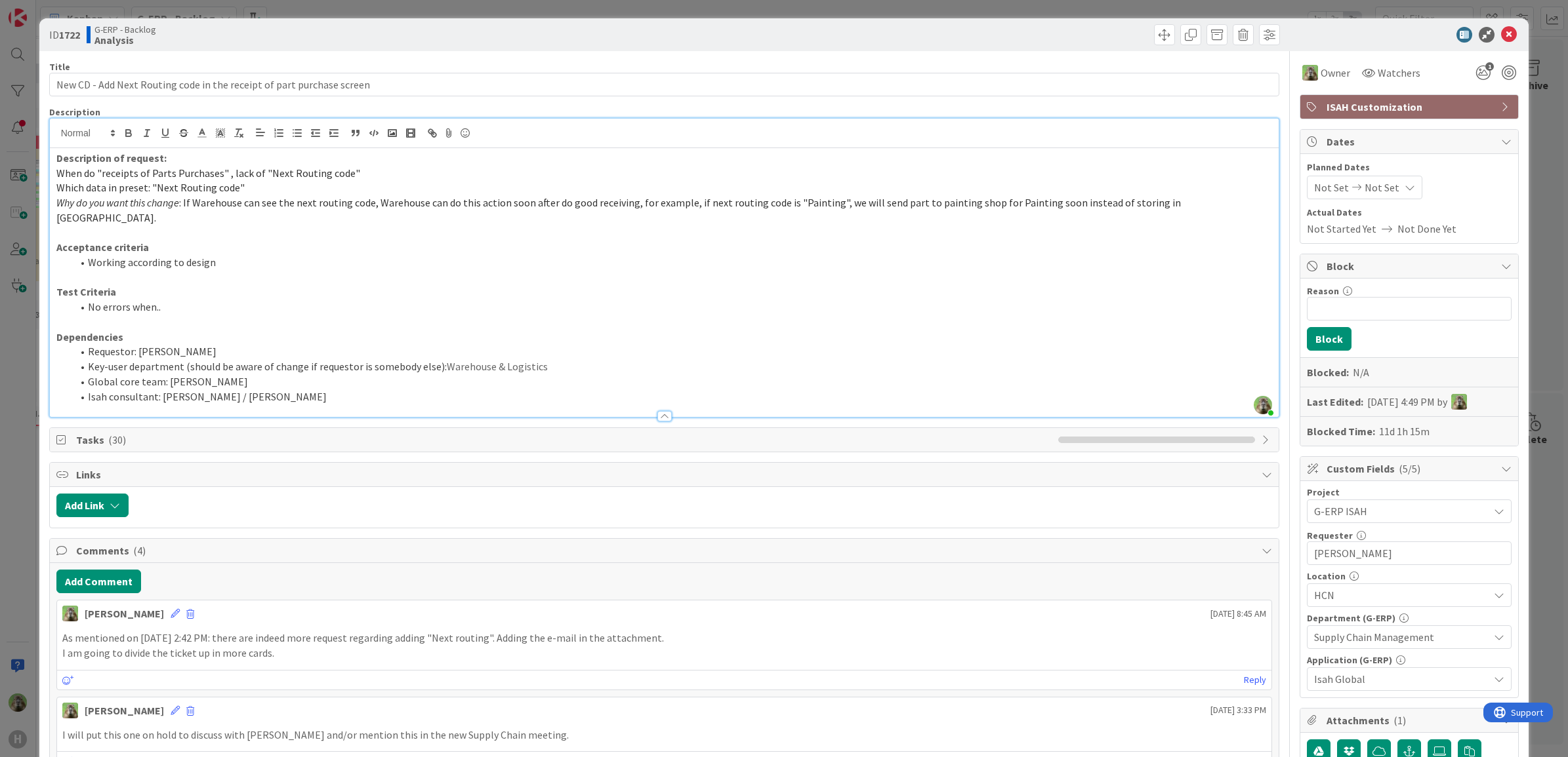
click at [24, 455] on div "ID 1722 G-ERP - Backlog Analysis Title 70 / 128 New CD - Add Next Routing code …" at bounding box center [784, 378] width 1568 height 757
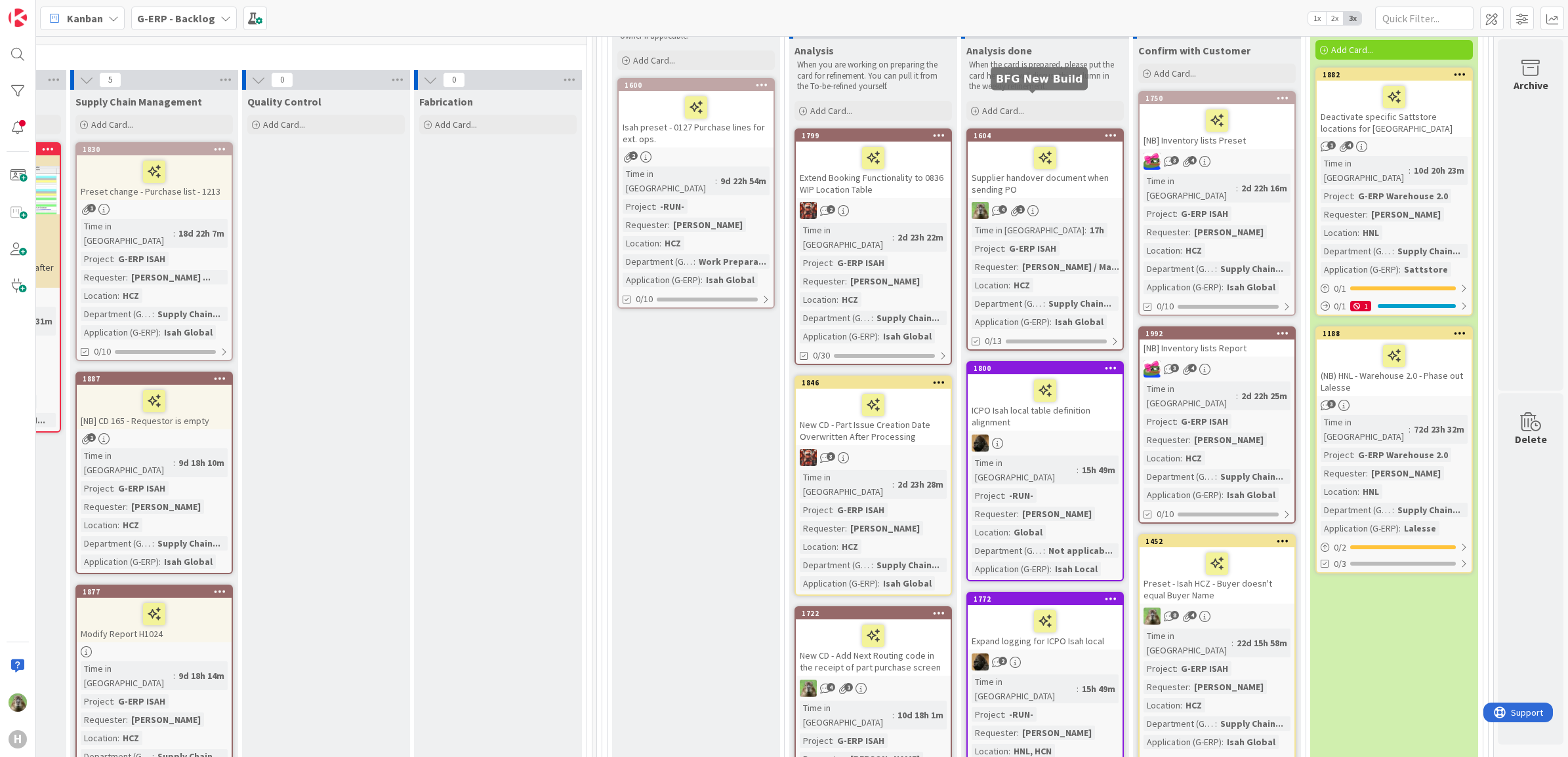
scroll to position [246, 1036]
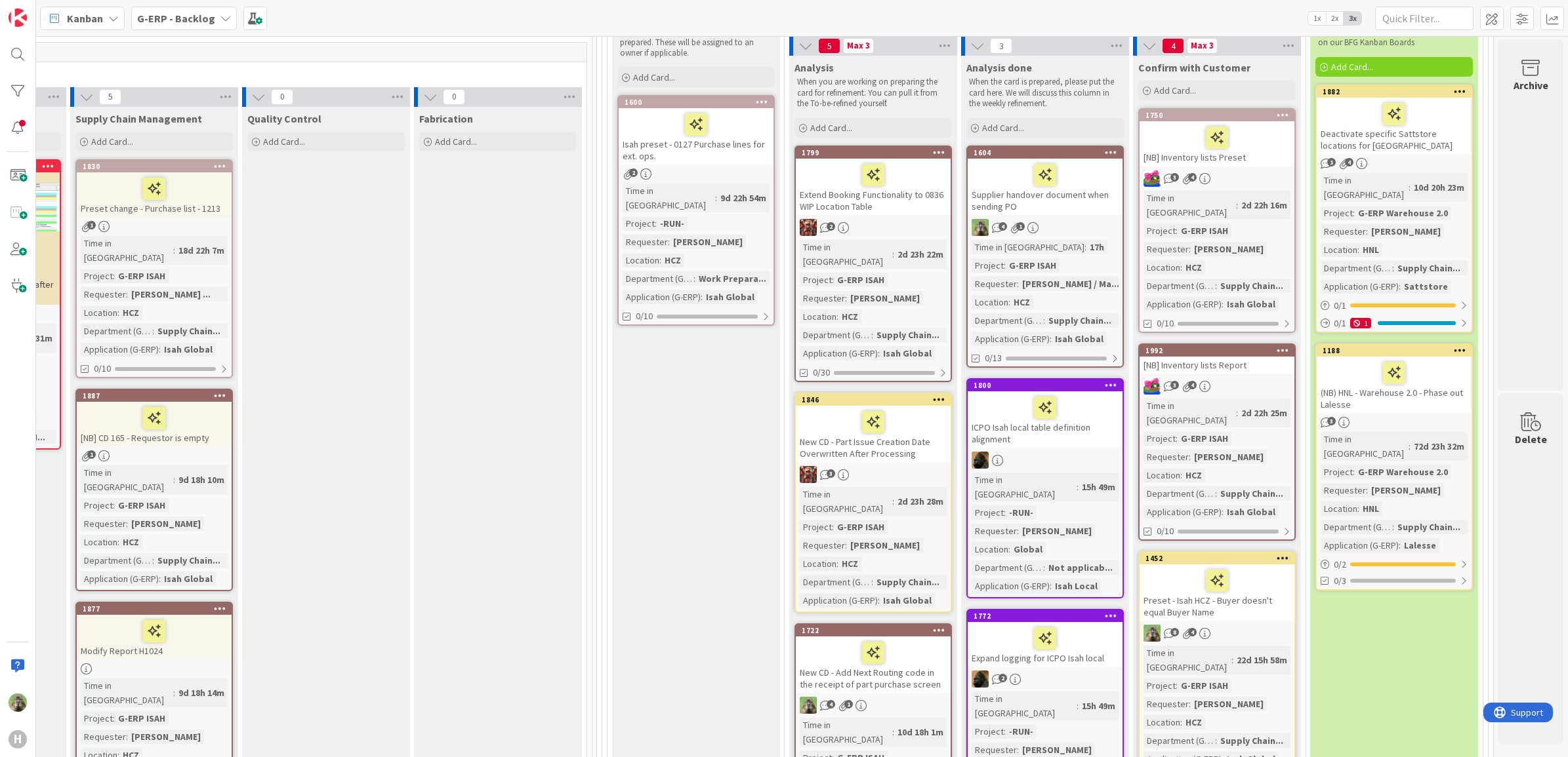
click at [207, 17] on b "G-ERP - Backlog" at bounding box center [176, 18] width 78 height 13
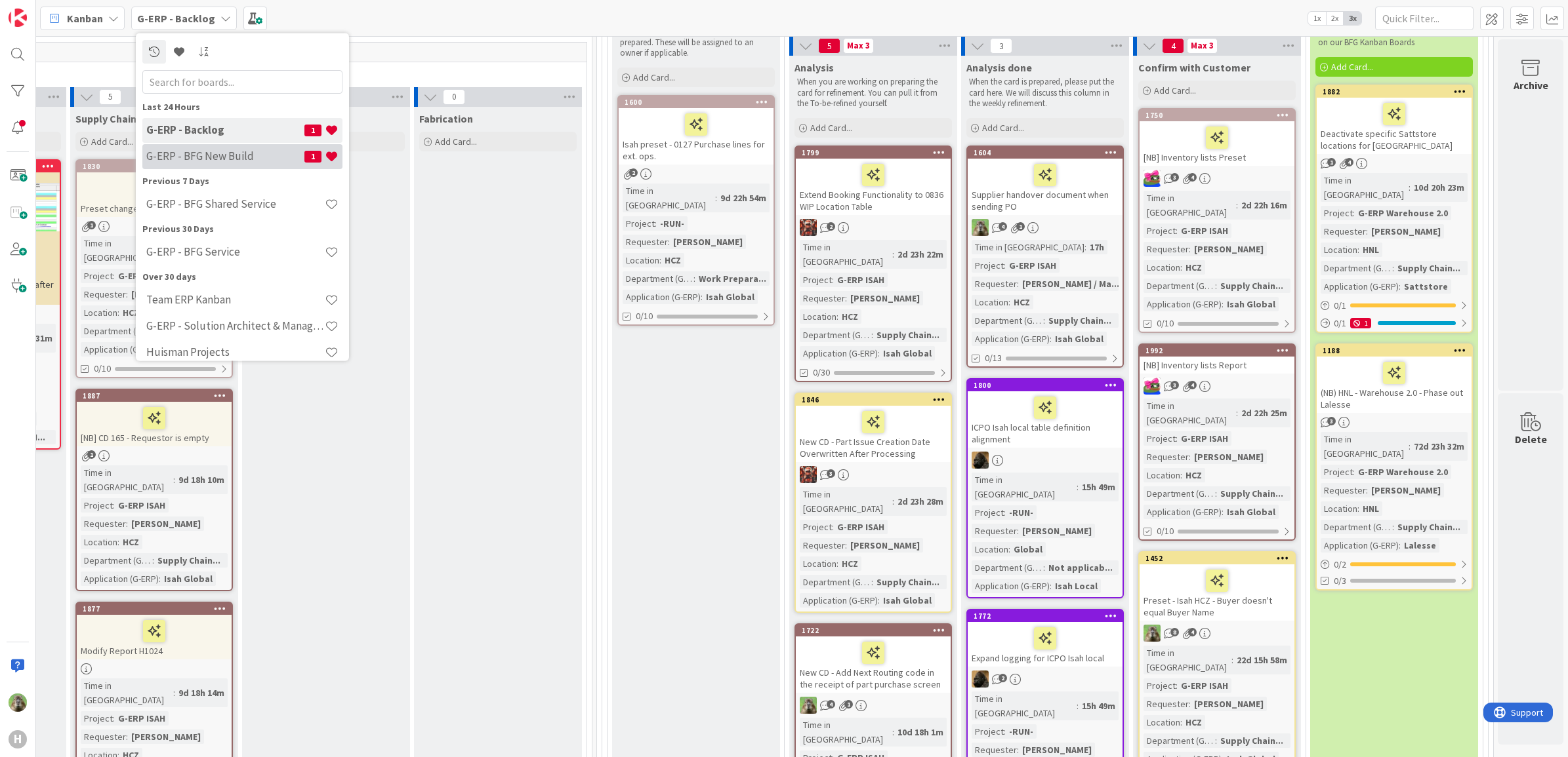
click at [267, 153] on h4 "G-ERP - BFG New Build" at bounding box center [225, 155] width 158 height 13
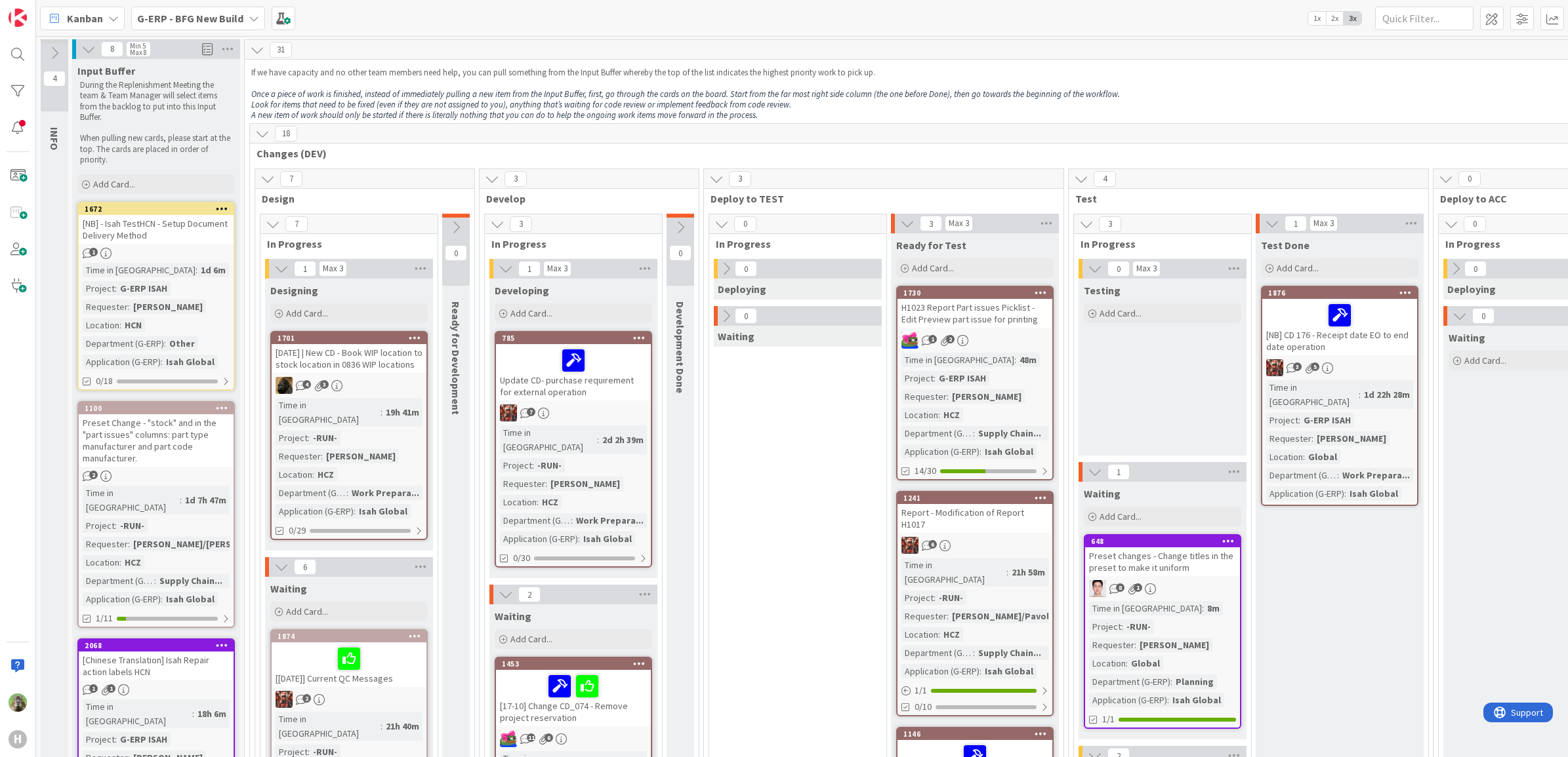
click at [210, 15] on b "G-ERP - BFG New Build" at bounding box center [191, 18] width 107 height 13
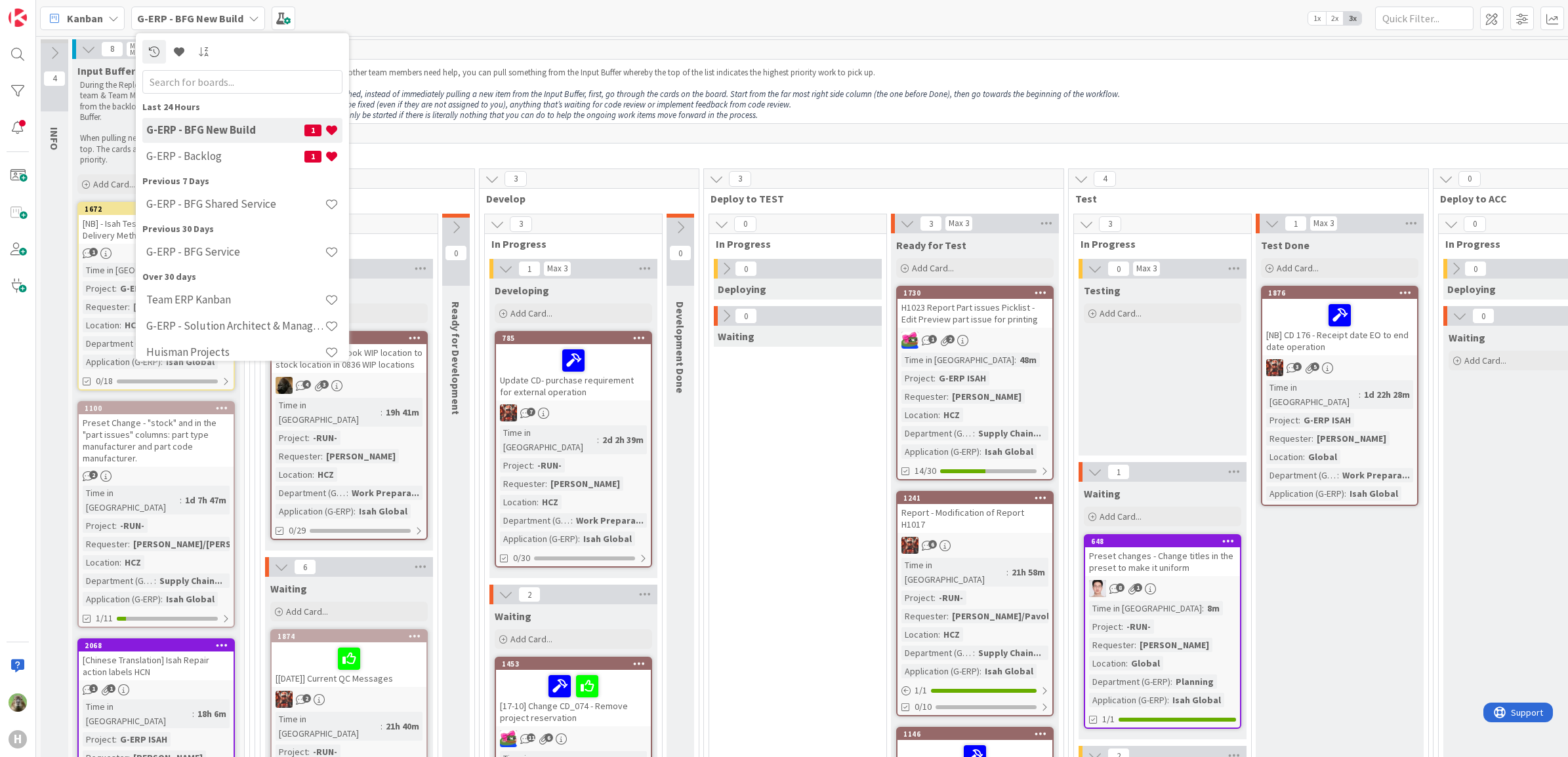
click at [1153, 100] on p "Look for items that need to be fixed (even if they are not assigned to you), an…" at bounding box center [1211, 105] width 1921 height 11
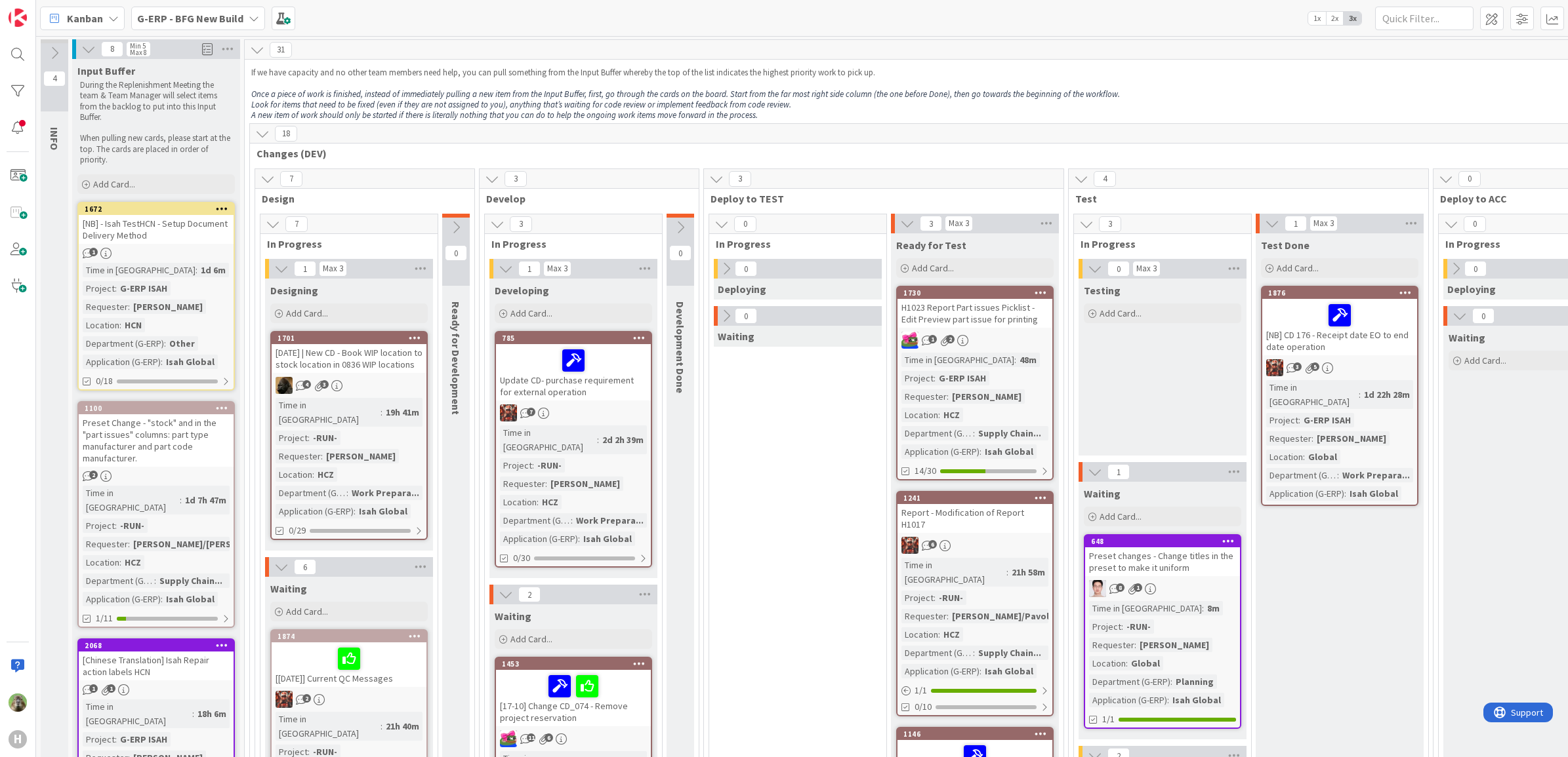
click at [206, 20] on b "G-ERP - BFG New Build" at bounding box center [191, 18] width 107 height 13
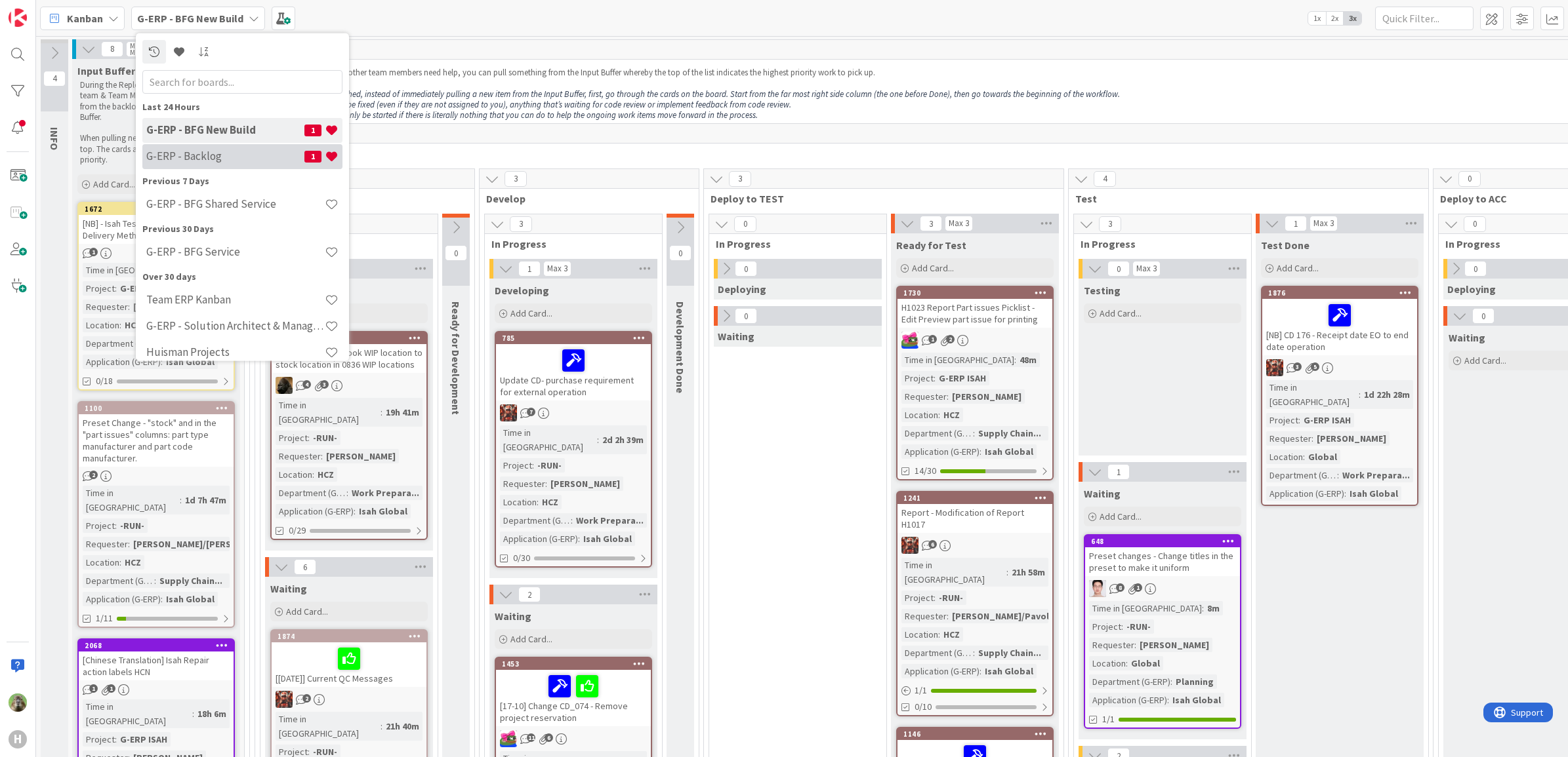
click at [241, 162] on h4 "G-ERP - Backlog" at bounding box center [225, 155] width 158 height 13
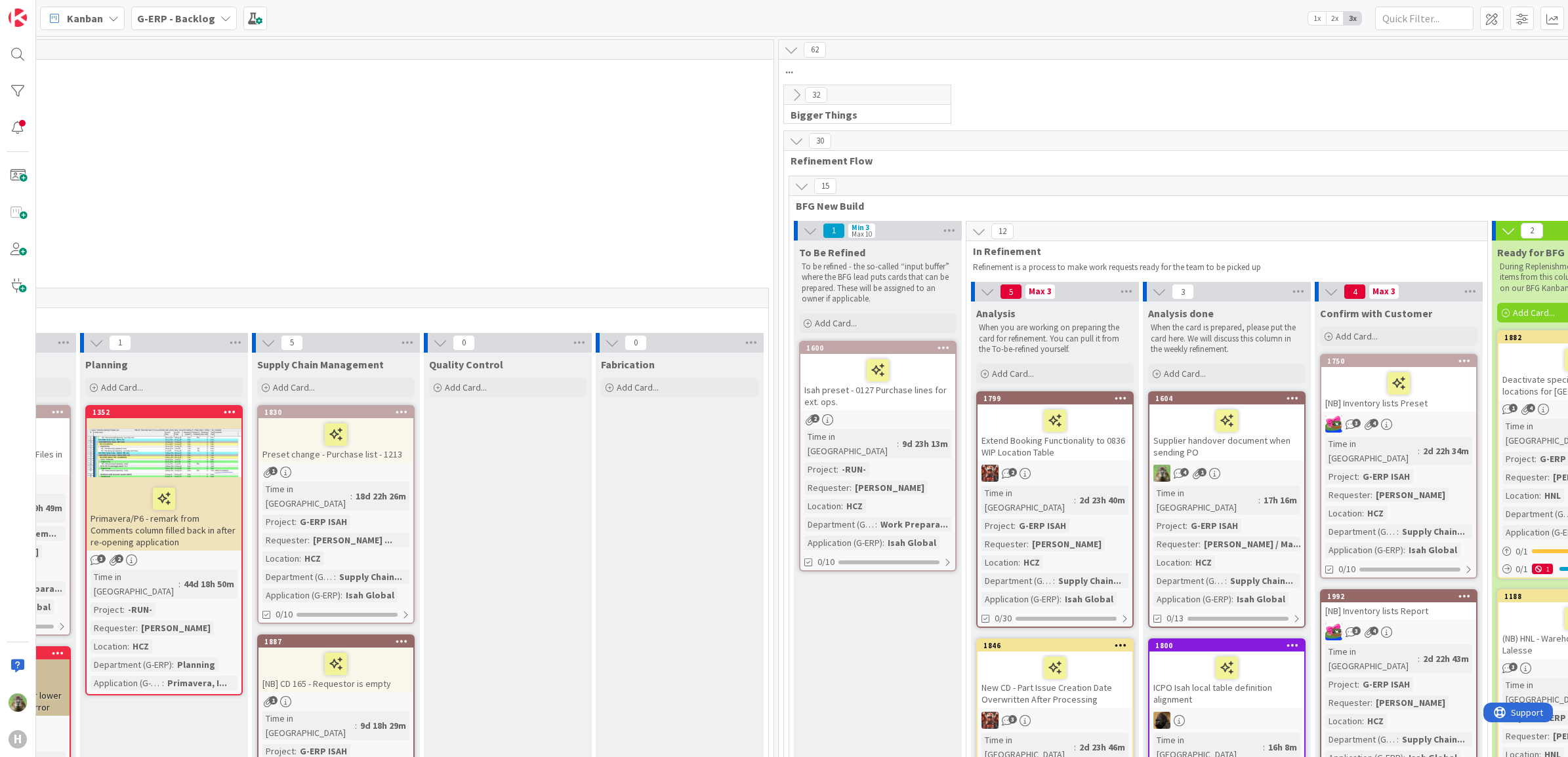
scroll to position [0, 1036]
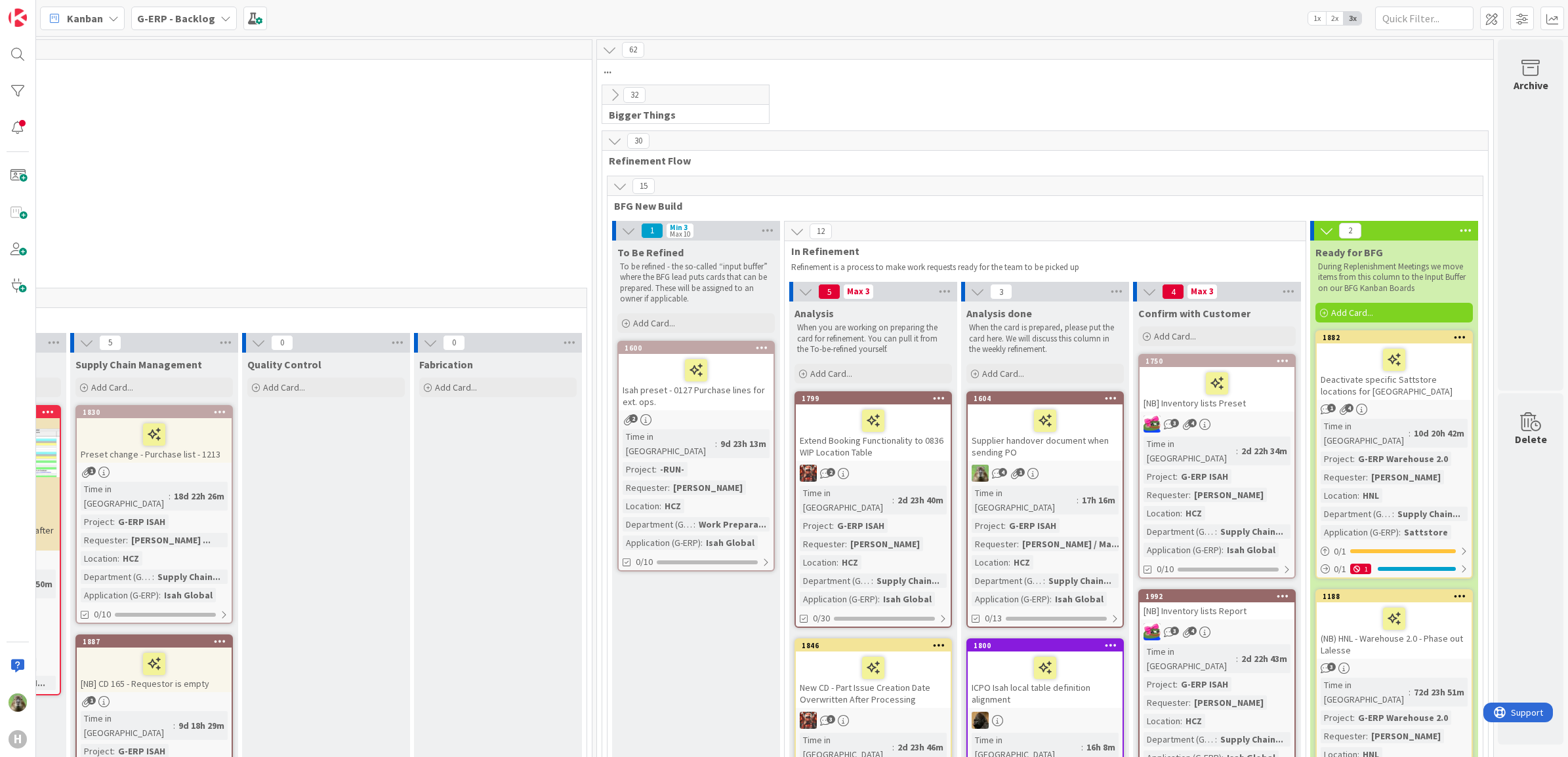
drag, startPoint x: 1318, startPoint y: 755, endPoint x: 5, endPoint y: 17, distance: 1506.2
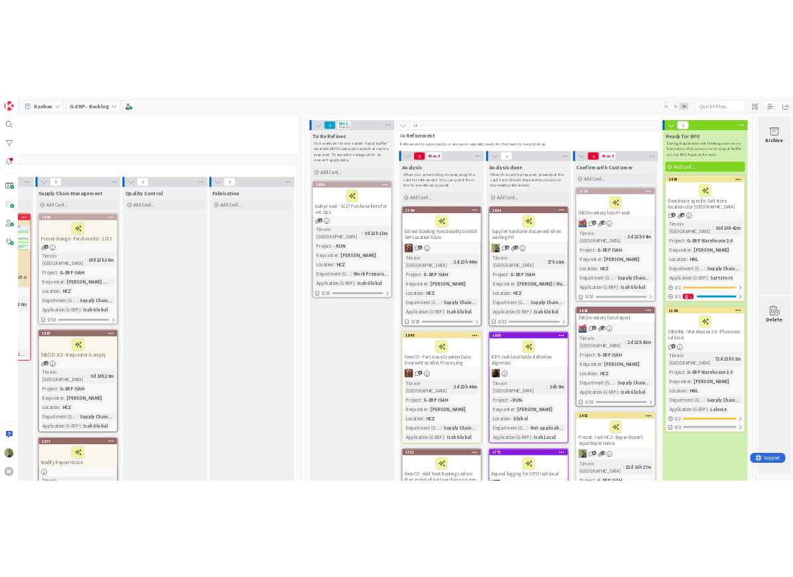
scroll to position [249, 1048]
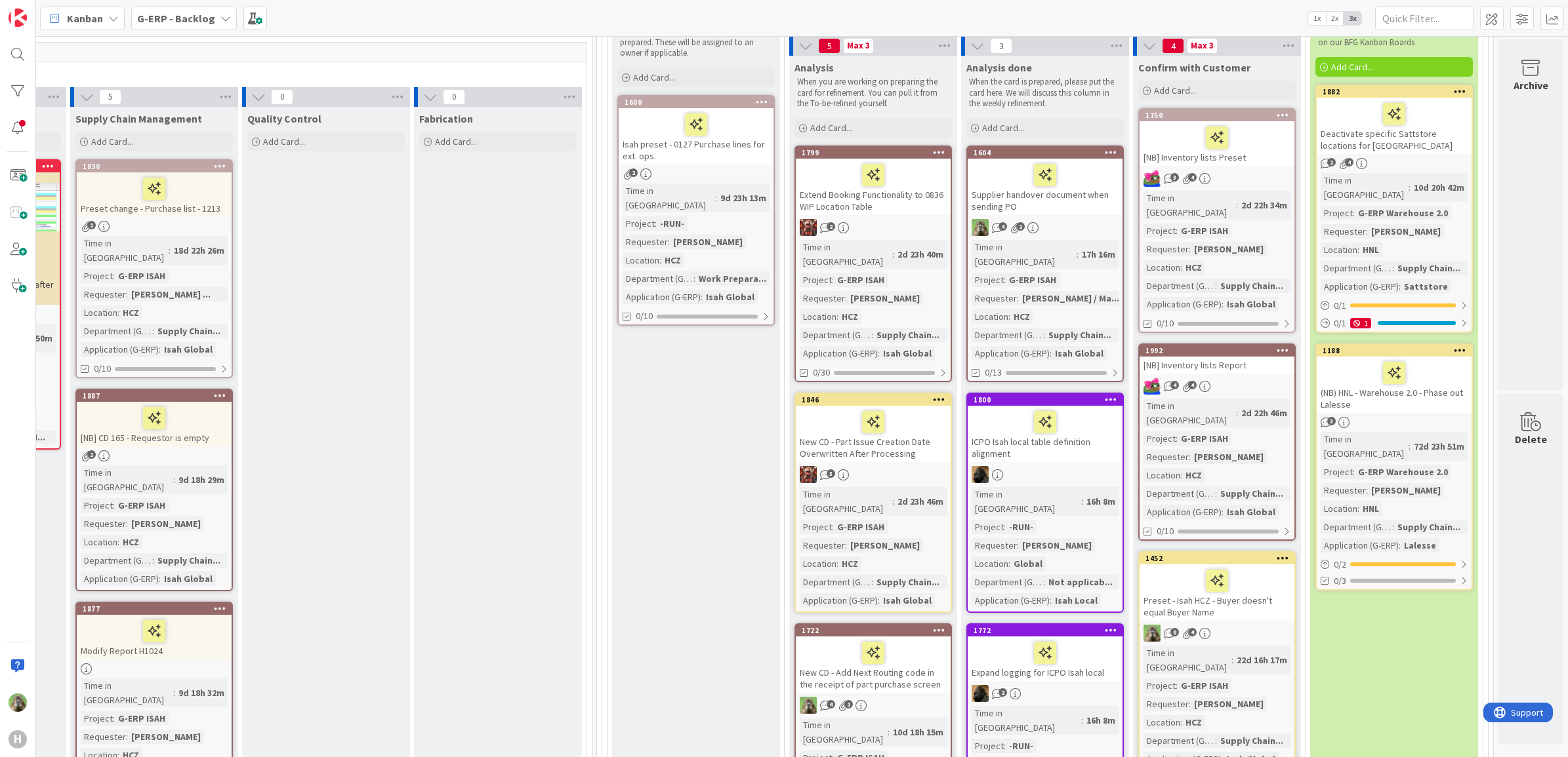
drag, startPoint x: 714, startPoint y: 427, endPoint x: 703, endPoint y: 428, distance: 11.0
click at [714, 427] on div "To Be Refined To be refined - the so-called “input buffer” where the BFG lead p…" at bounding box center [696, 657] width 168 height 1324
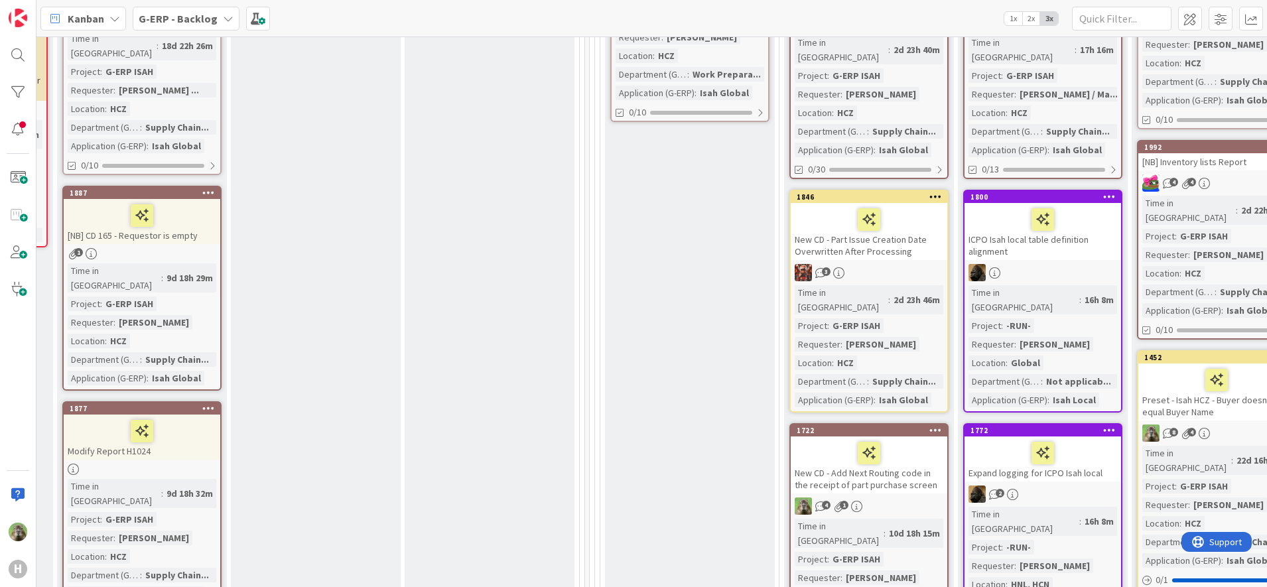
scroll to position [498, 1048]
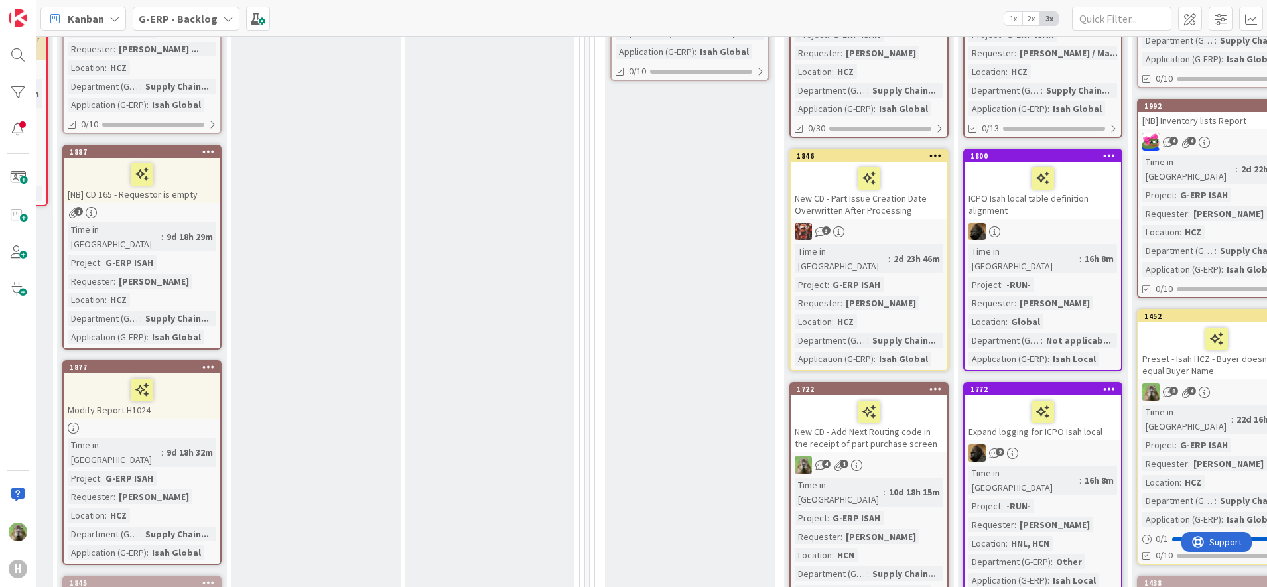
click at [867, 413] on div "New CD - Add Next Routing code in the receipt of part purchase screen" at bounding box center [869, 424] width 157 height 57
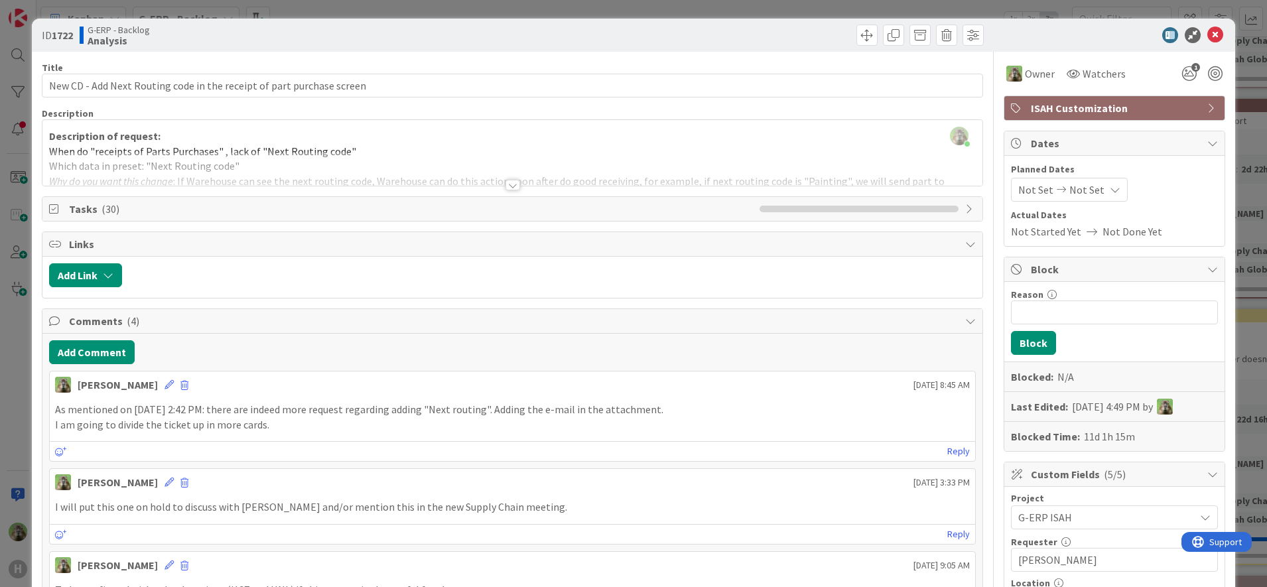
click at [573, 414] on p "As mentioned on [DATE] 2:42 PM: there are indeed more request regarding adding …" at bounding box center [513, 409] width 916 height 15
click at [165, 382] on icon at bounding box center [169, 384] width 9 height 9
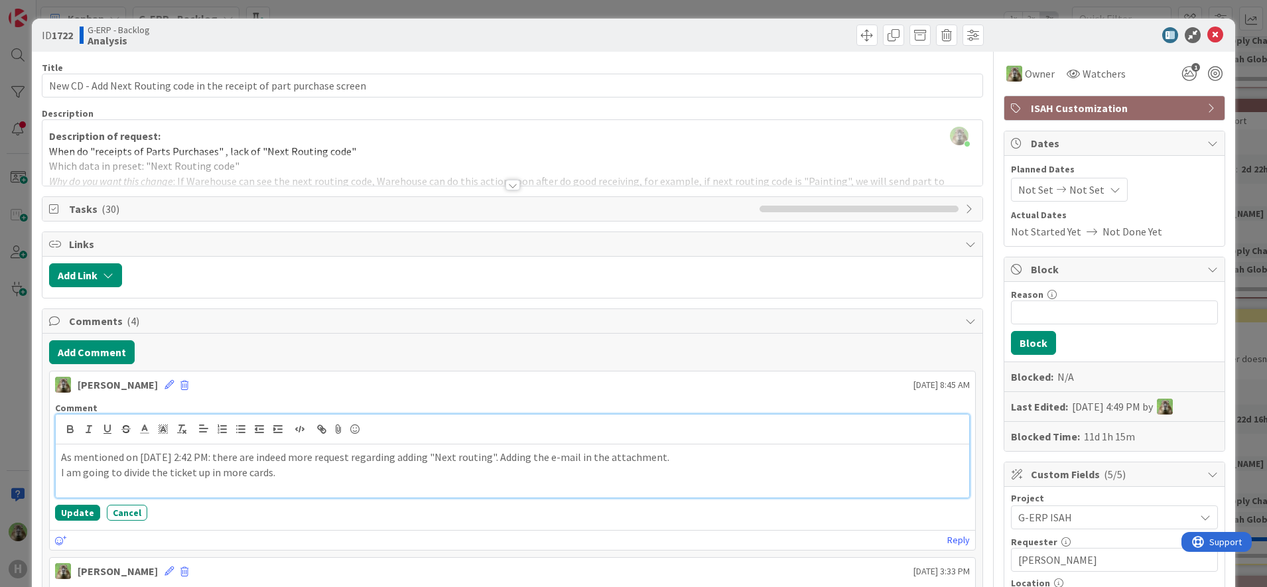
click at [693, 450] on p "As mentioned on [DATE] 2:42 PM: there are indeed more request regarding adding …" at bounding box center [513, 457] width 904 height 15
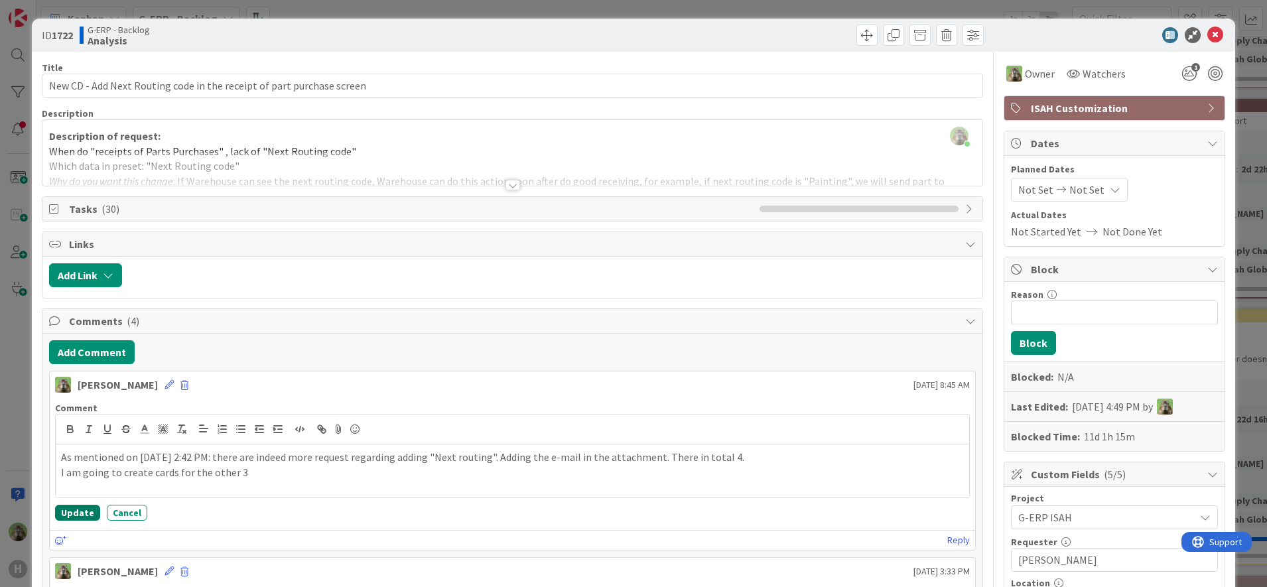
click at [74, 514] on button "Update" at bounding box center [77, 513] width 45 height 16
